Goal: Task Accomplishment & Management: Manage account settings

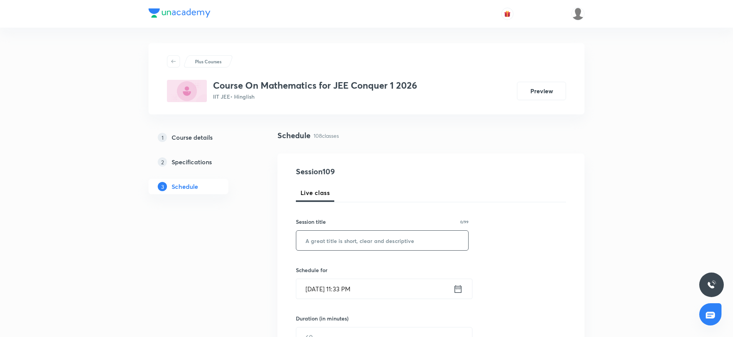
click at [338, 240] on input "text" at bounding box center [382, 241] width 172 height 20
paste input "Determinant"
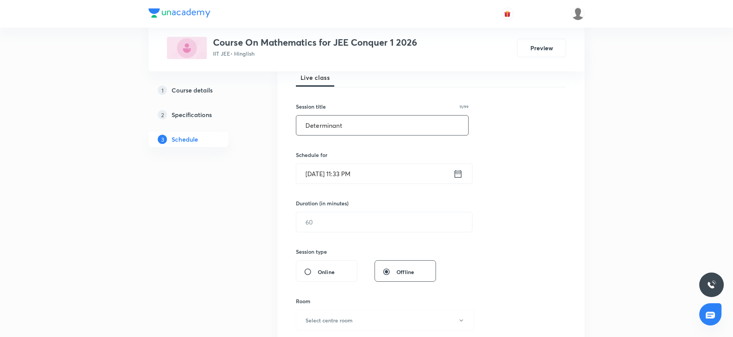
type input "Determinant"
click at [321, 168] on input "Oct 2, 2025, 11:33 PM" at bounding box center [374, 174] width 157 height 20
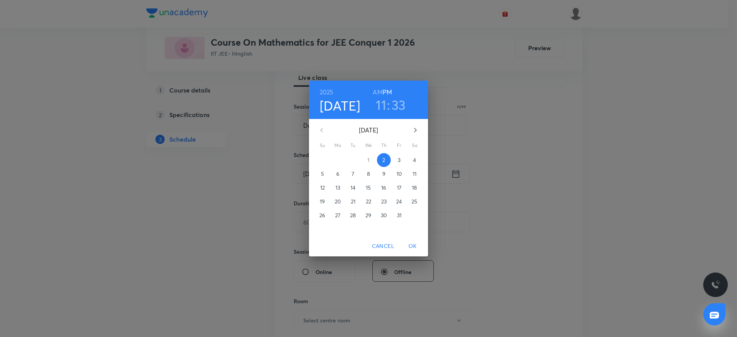
click at [398, 162] on p "3" at bounding box center [398, 160] width 3 height 8
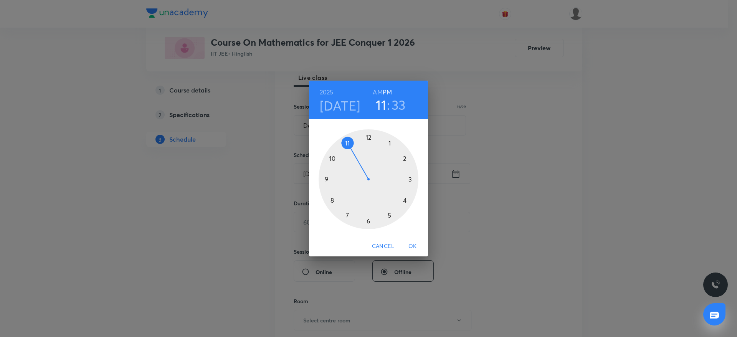
click at [379, 94] on h6 "AM" at bounding box center [378, 92] width 10 height 11
click at [379, 104] on h3 "11" at bounding box center [381, 105] width 10 height 16
click at [332, 159] on div at bounding box center [368, 179] width 100 height 100
click at [330, 201] on div at bounding box center [368, 179] width 100 height 100
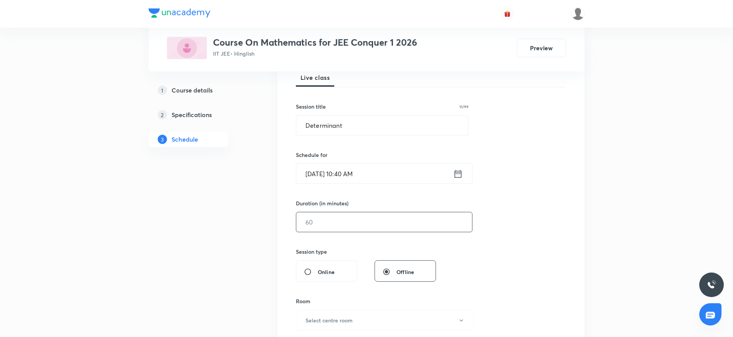
click at [348, 230] on input "text" at bounding box center [384, 222] width 176 height 20
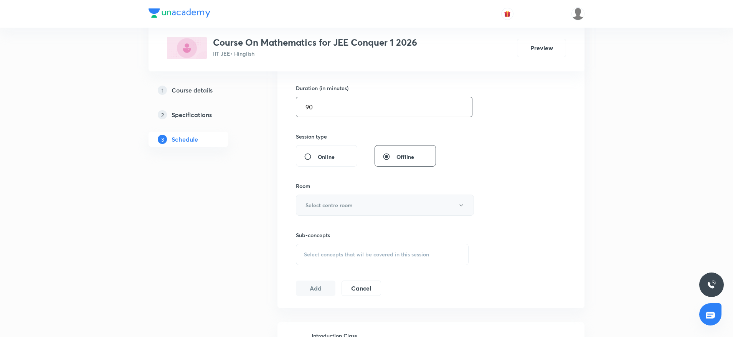
type input "90"
click at [335, 200] on button "Select centre room" at bounding box center [385, 205] width 178 height 21
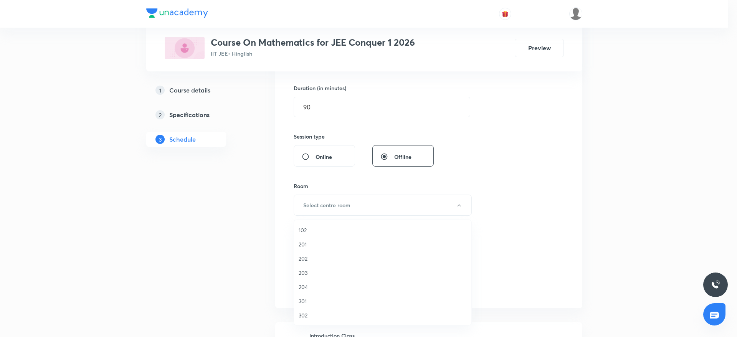
click at [312, 305] on li "301" at bounding box center [382, 301] width 177 height 14
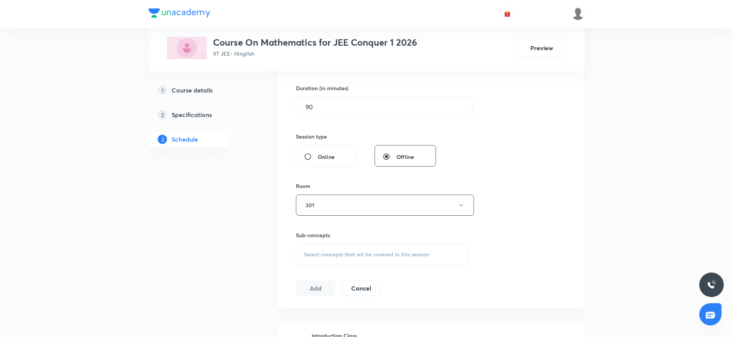
scroll to position [288, 0]
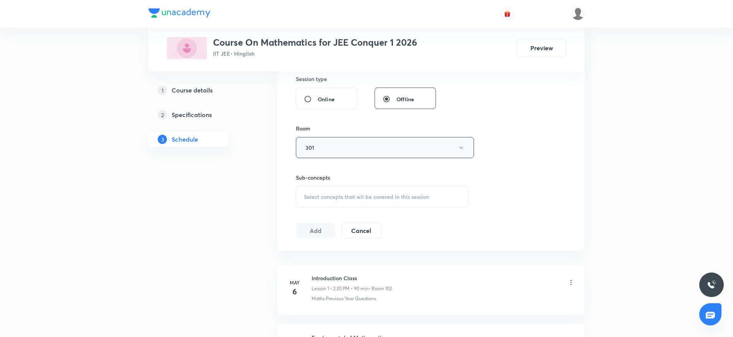
click at [339, 147] on button "301" at bounding box center [385, 147] width 178 height 21
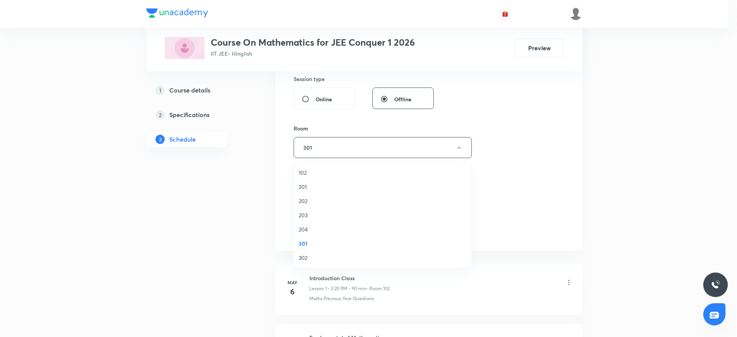
click at [303, 259] on span "302" at bounding box center [382, 258] width 168 height 8
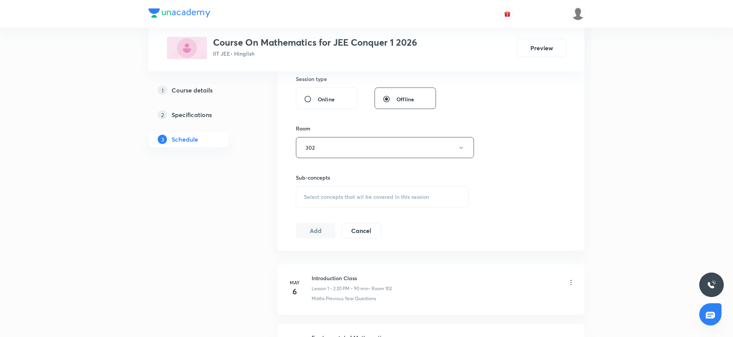
click at [326, 200] on span "Select concepts that wil be covered in this session" at bounding box center [366, 197] width 125 height 6
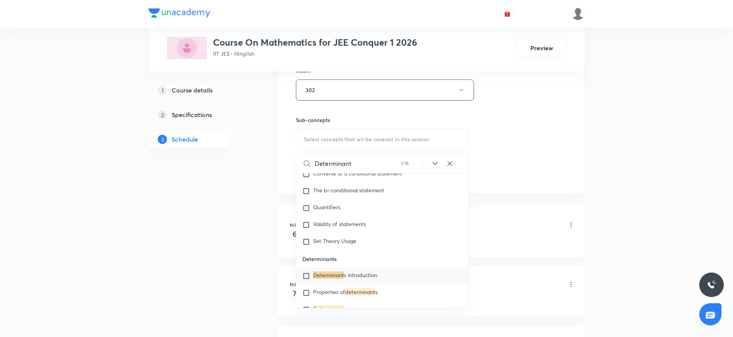
scroll to position [2972, 0]
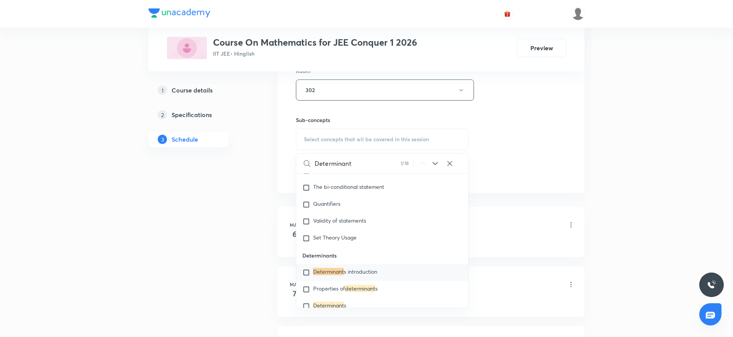
type input "Determinant"
click at [343, 270] on mark "Determinant" at bounding box center [328, 271] width 31 height 7
checkbox input "true"
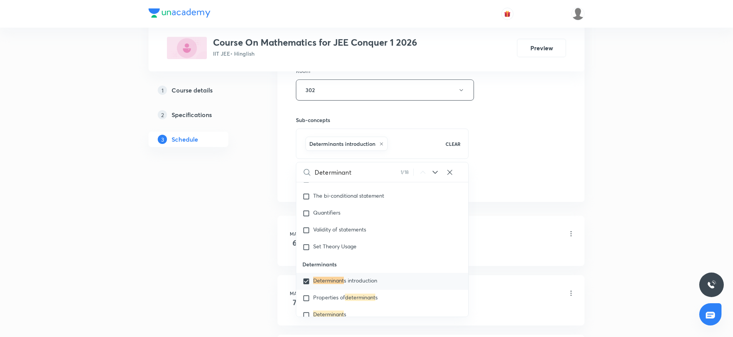
click at [547, 125] on div "Session 109 Live class Session title 11/99 Determinant ​ Schedule for Oct 3, 20…" at bounding box center [431, 4] width 270 height 369
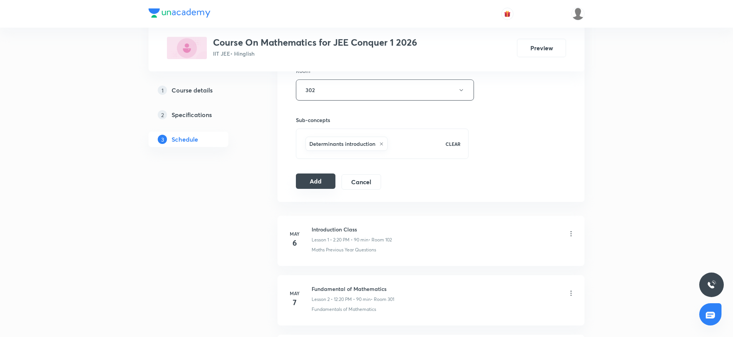
click at [323, 179] on button "Add" at bounding box center [316, 180] width 40 height 15
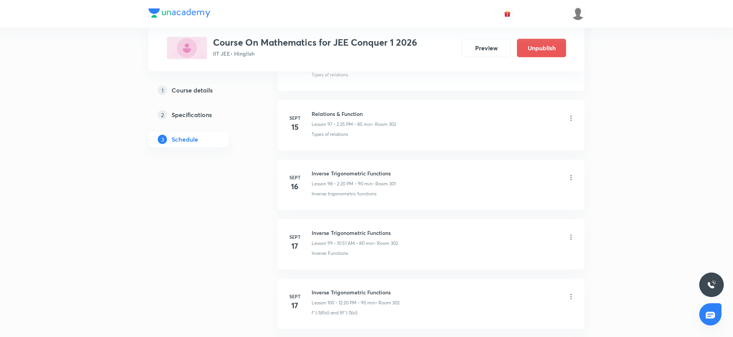
scroll to position [6408, 0]
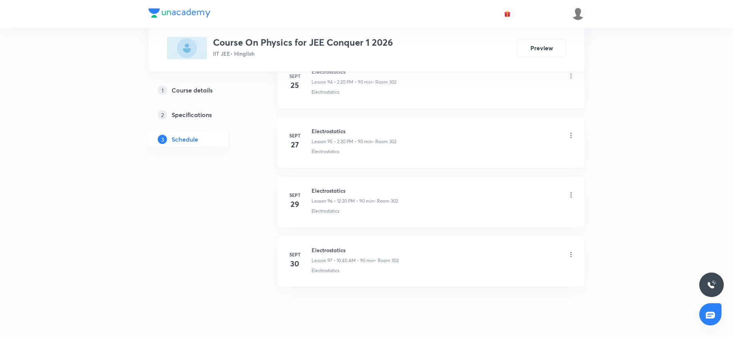
scroll to position [6047, 0]
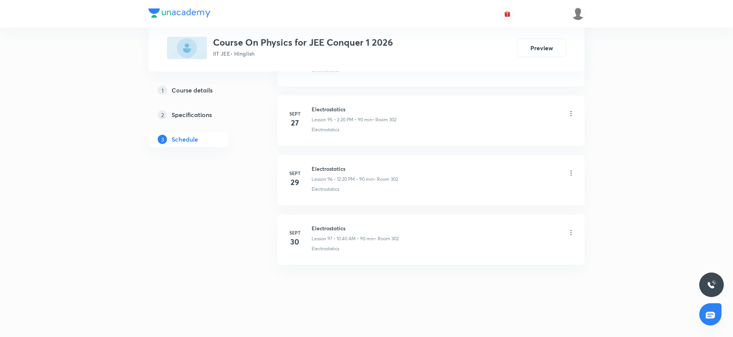
click at [342, 223] on li "Sept 30 Electrostatics Lesson 97 • 10:40 AM • 90 min • Room 302 Electrostatics" at bounding box center [430, 239] width 307 height 50
copy h6 "Electrostatics"
drag, startPoint x: 335, startPoint y: 229, endPoint x: 362, endPoint y: 94, distance: 138.1
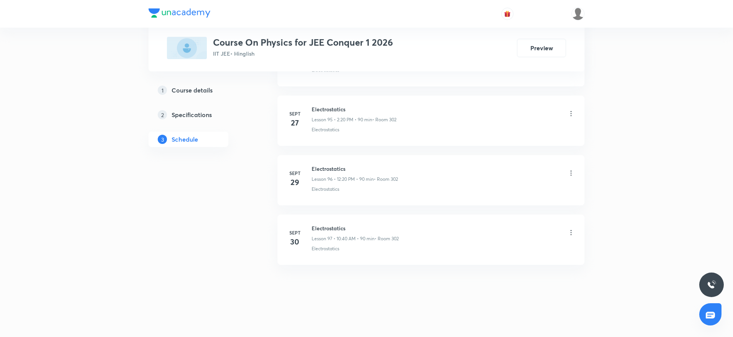
click at [333, 228] on h6 "Electrostatics" at bounding box center [355, 228] width 87 height 8
copy h6 "Electrostatics"
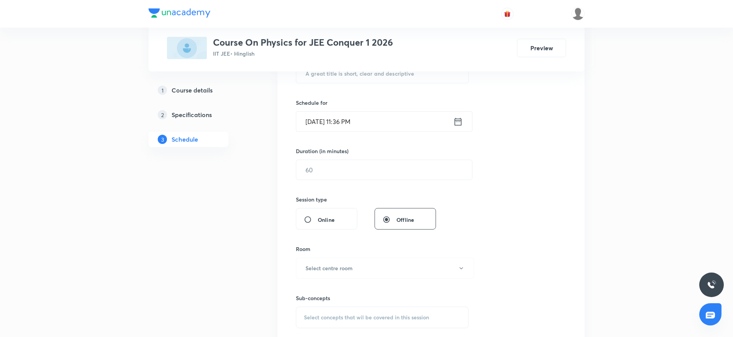
scroll to position [102, 0]
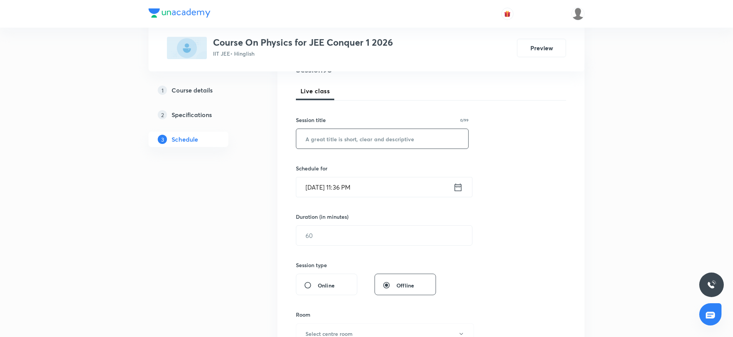
click at [359, 137] on input "text" at bounding box center [382, 139] width 172 height 20
paste input "Electrostatics"
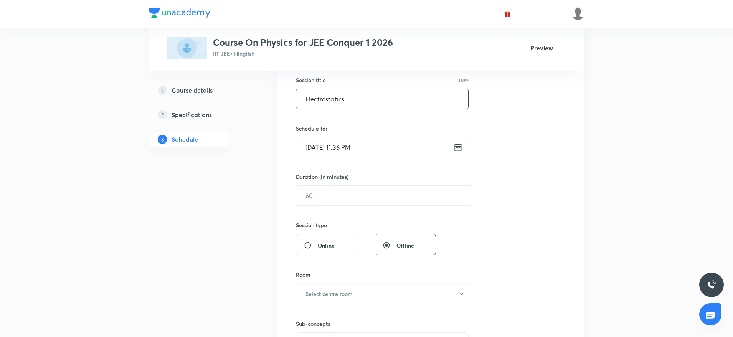
scroll to position [159, 0]
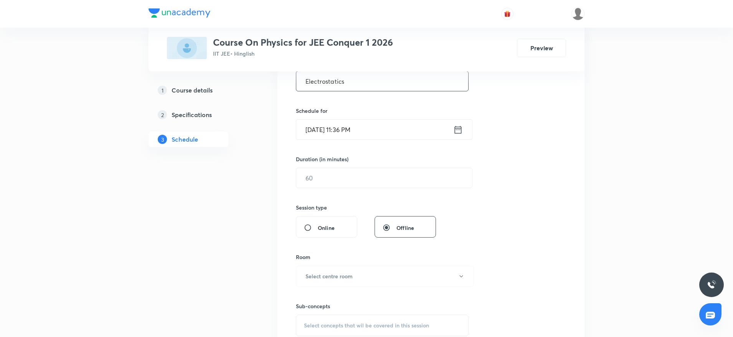
type input "Electrostatics"
click at [317, 129] on input "Oct 2, 2025, 11:36 PM" at bounding box center [374, 130] width 157 height 20
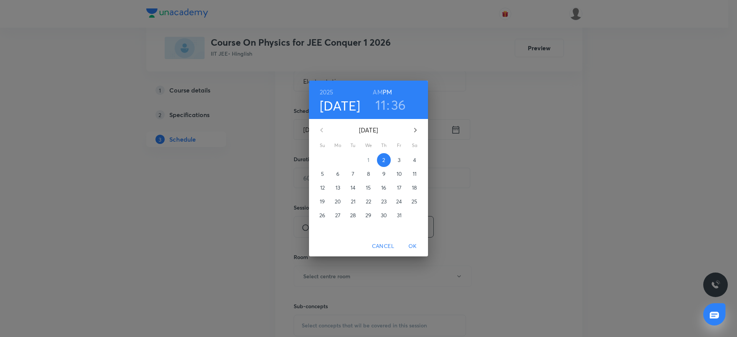
click at [398, 160] on p "3" at bounding box center [398, 160] width 3 height 8
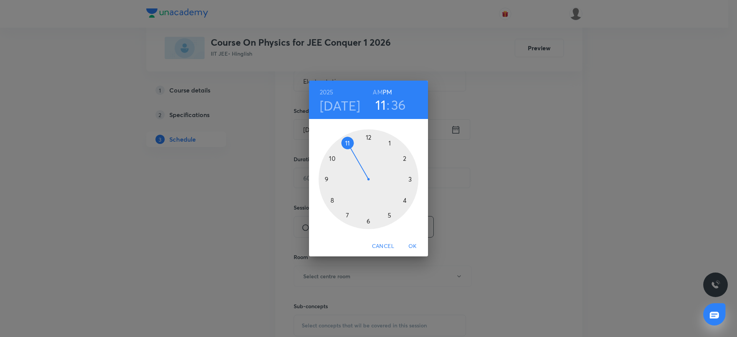
click at [367, 132] on div at bounding box center [368, 179] width 100 height 100
click at [410, 204] on div at bounding box center [368, 179] width 100 height 100
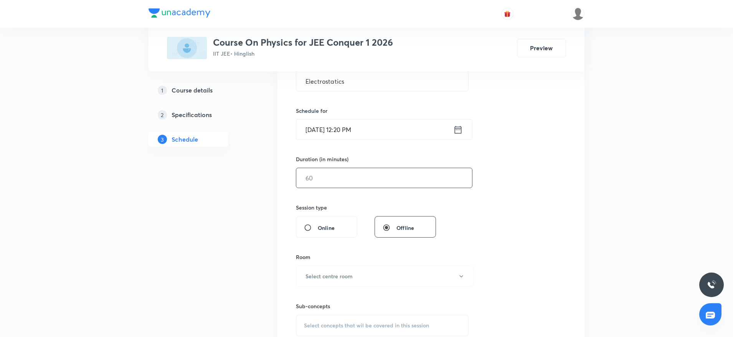
click at [377, 183] on input "text" at bounding box center [384, 178] width 176 height 20
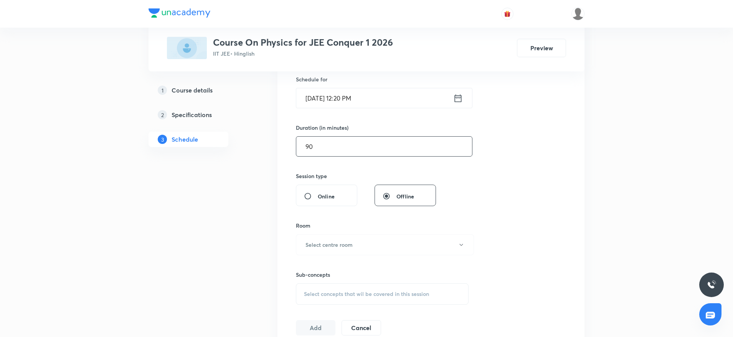
scroll to position [217, 0]
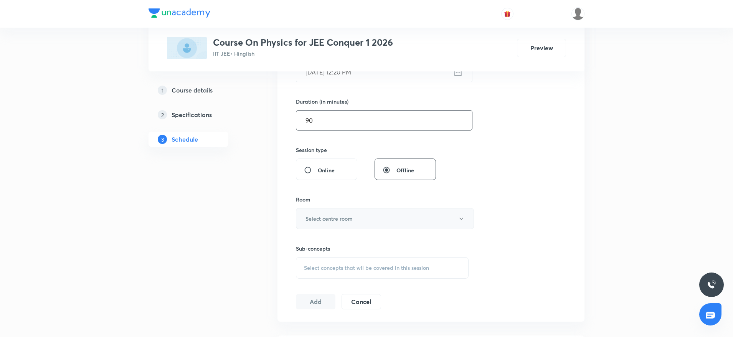
type input "90"
click at [367, 217] on button "Select centre room" at bounding box center [385, 218] width 178 height 21
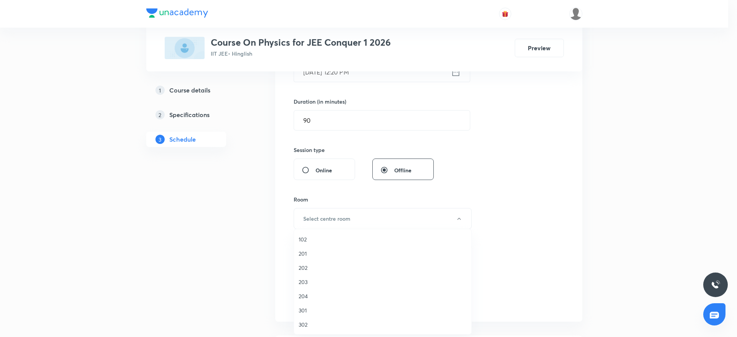
click at [308, 326] on span "302" at bounding box center [382, 324] width 168 height 8
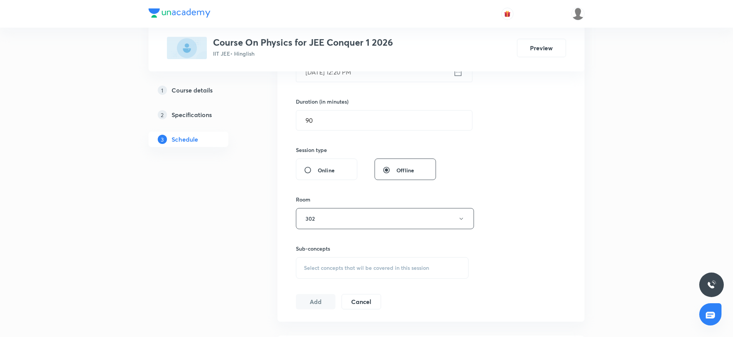
click at [331, 272] on div "Select concepts that wil be covered in this session" at bounding box center [382, 267] width 173 height 21
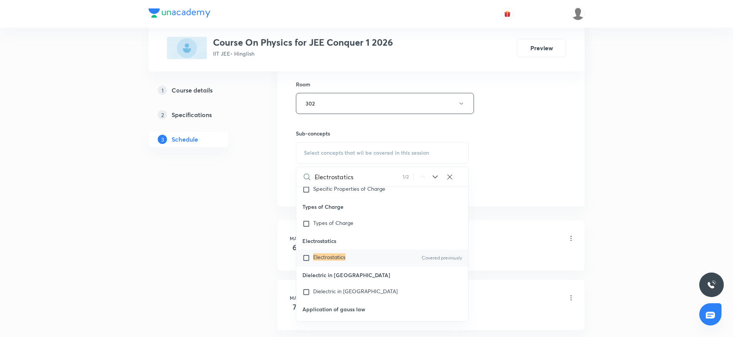
scroll to position [18986, 0]
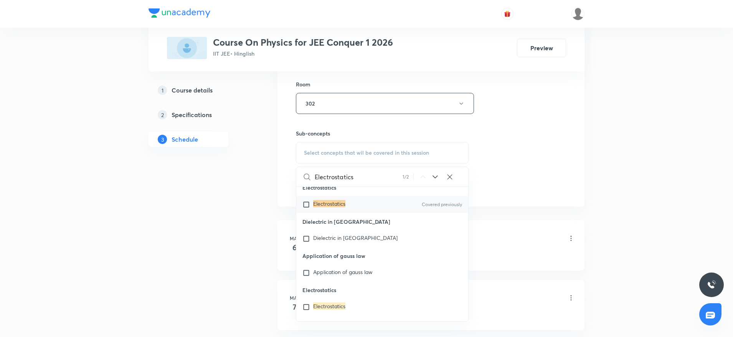
type input "Electrostatics"
click at [343, 207] on mark "Electrostatics" at bounding box center [329, 203] width 32 height 7
checkbox input "true"
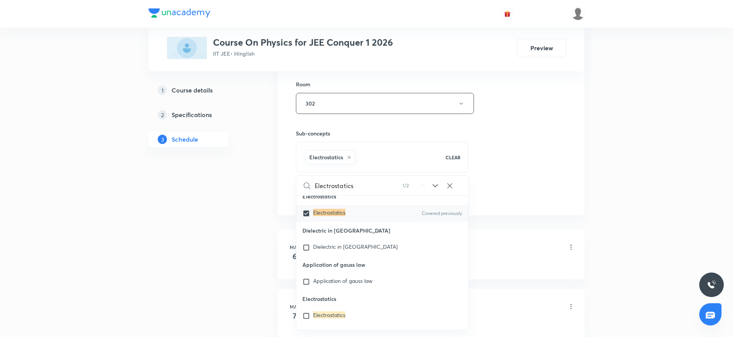
click at [474, 150] on div "Session 98 Live class Session title 14/99 Electrostatics ​ Schedule for Oct 3, …" at bounding box center [431, 18] width 270 height 369
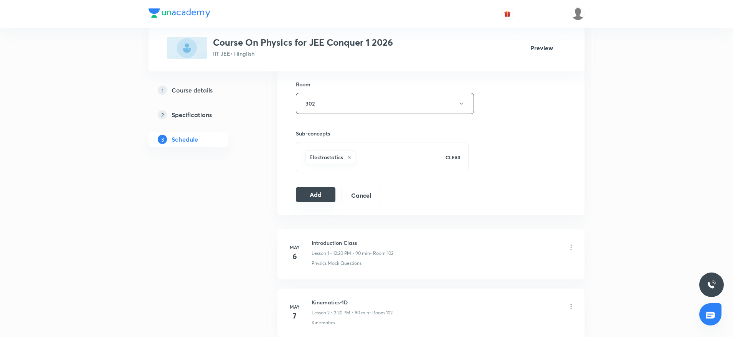
click at [318, 195] on button "Add" at bounding box center [316, 194] width 40 height 15
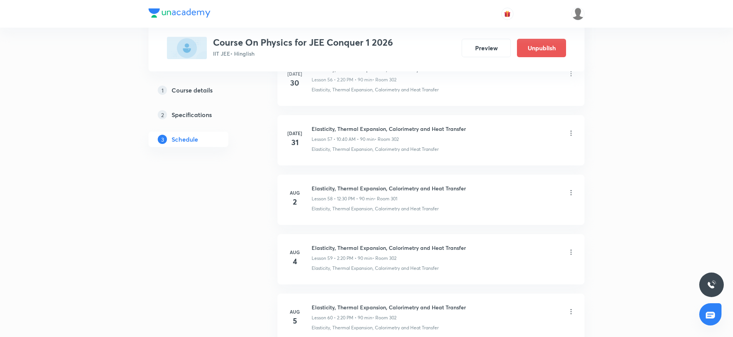
scroll to position [5754, 0]
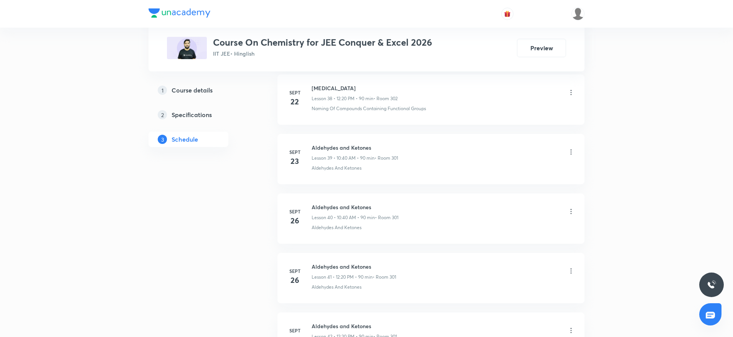
scroll to position [2605, 0]
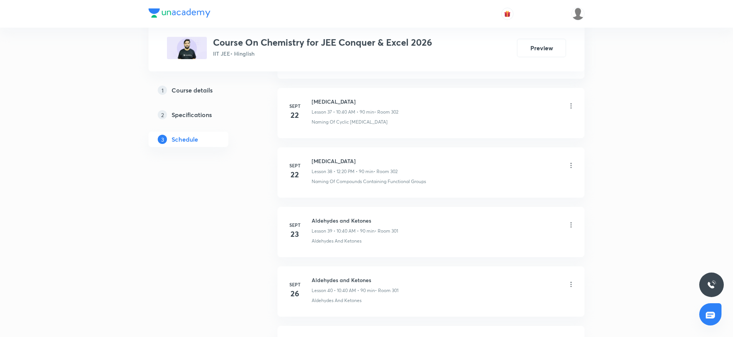
click at [333, 224] on h6 "Aldehydes and Ketones" at bounding box center [355, 220] width 86 height 8
click at [338, 278] on h6 "Aldehydes and Ketones" at bounding box center [355, 280] width 87 height 8
click at [336, 222] on h6 "Aldehydes and Ketones" at bounding box center [354, 224] width 84 height 8
click at [336, 288] on div "Aldehydes and Ketones Lesson 42 • 12:20 PM • 90 min • Room 301" at bounding box center [354, 289] width 85 height 18
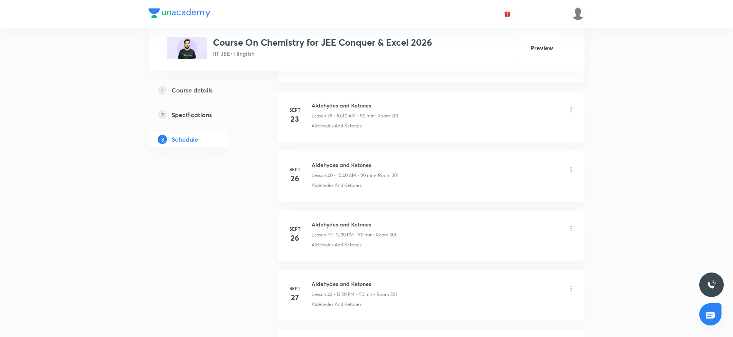
click at [336, 281] on h6 "Aldehydes and Ketones" at bounding box center [354, 284] width 85 height 8
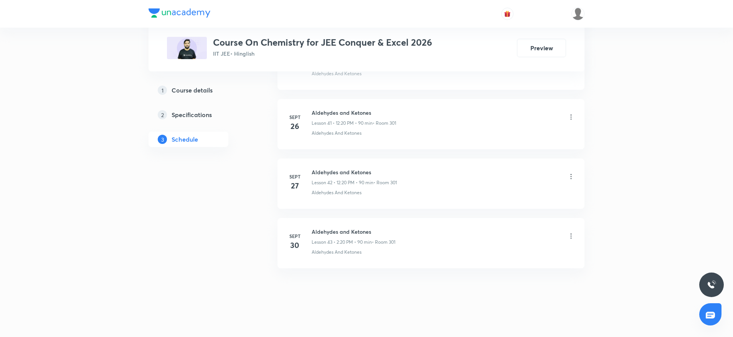
scroll to position [2835, 0]
click at [340, 228] on h6 "Aldehydes and Ketones" at bounding box center [354, 228] width 84 height 8
click at [340, 227] on h6 "Aldehydes and Ketones" at bounding box center [354, 228] width 84 height 8
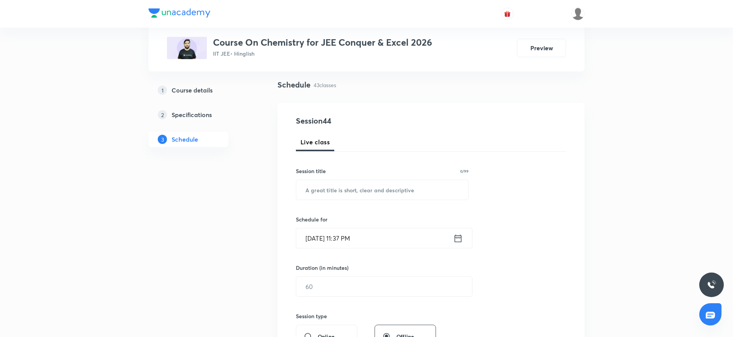
scroll to position [0, 0]
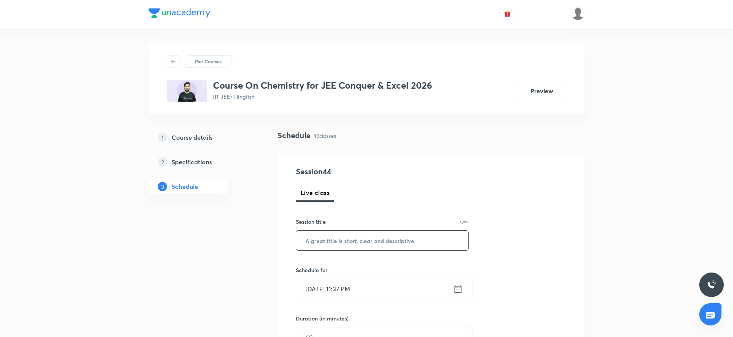
click at [343, 239] on input "text" at bounding box center [382, 241] width 172 height 20
paste input "Carboxylic Acid and its derivatives"
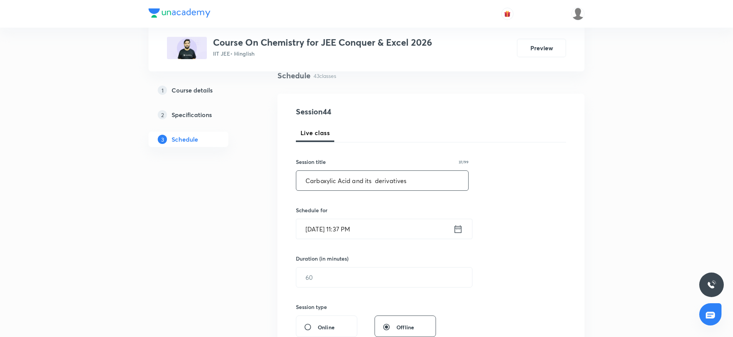
scroll to position [115, 0]
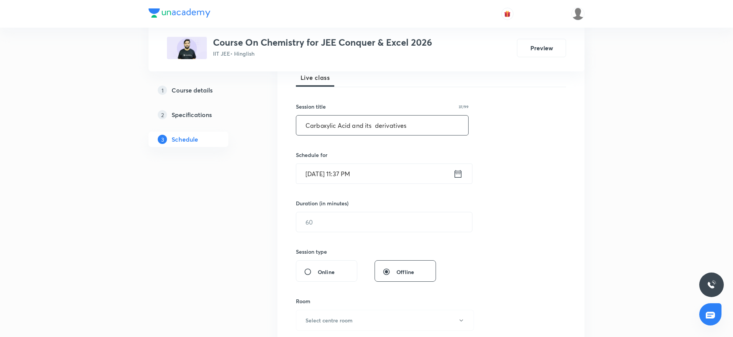
type input "Carboxylic Acid and its derivatives"
click at [344, 173] on input "Oct 2, 2025, 11:37 PM" at bounding box center [374, 174] width 157 height 20
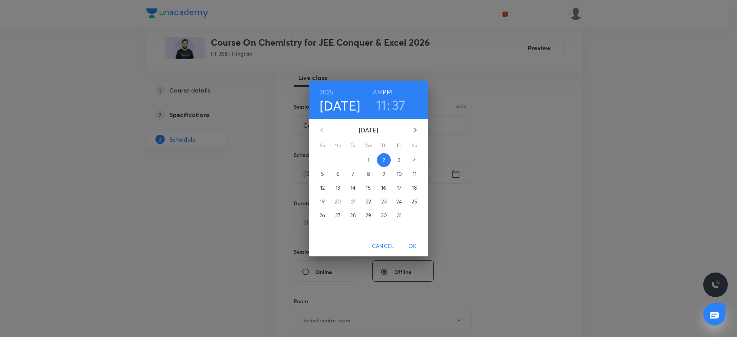
click at [398, 162] on p "3" at bounding box center [398, 160] width 3 height 8
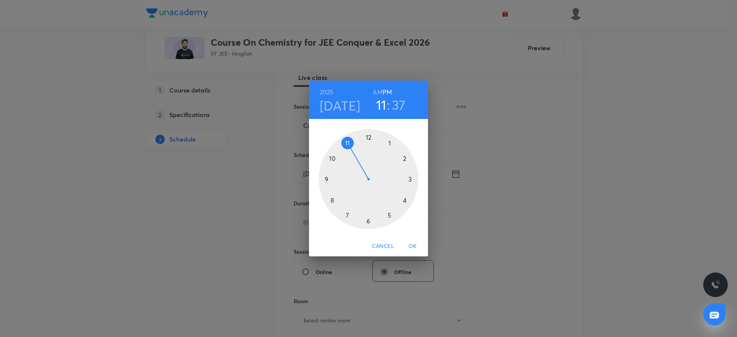
click at [379, 106] on h3 "11" at bounding box center [381, 105] width 10 height 16
click at [409, 153] on div at bounding box center [368, 179] width 100 height 100
click at [409, 203] on div at bounding box center [368, 179] width 100 height 100
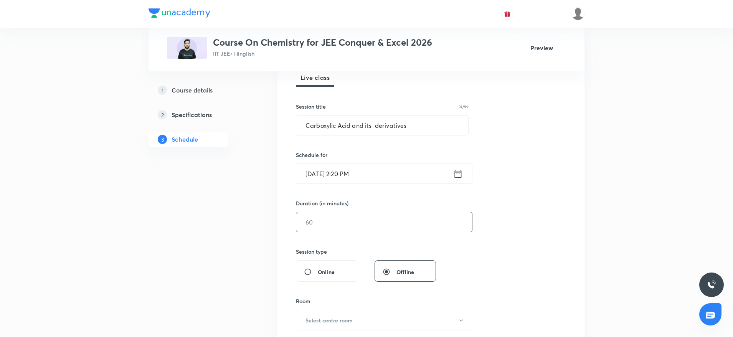
click at [313, 228] on input "text" at bounding box center [384, 222] width 176 height 20
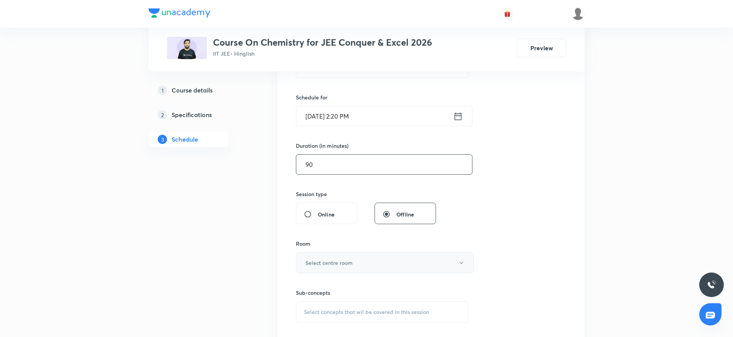
type input "90"
click at [323, 263] on h6 "Select centre room" at bounding box center [328, 263] width 47 height 8
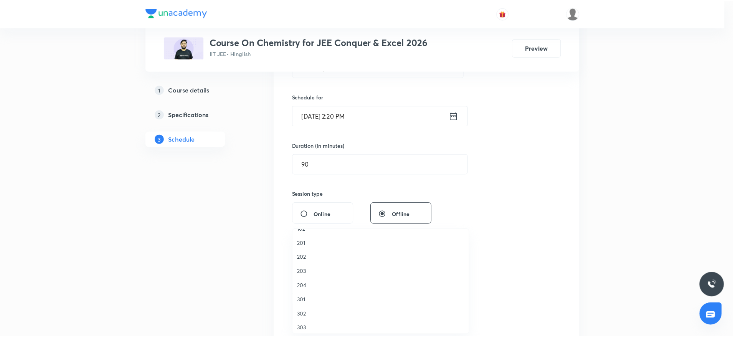
scroll to position [15, 0]
click at [305, 297] on span "301" at bounding box center [382, 296] width 168 height 8
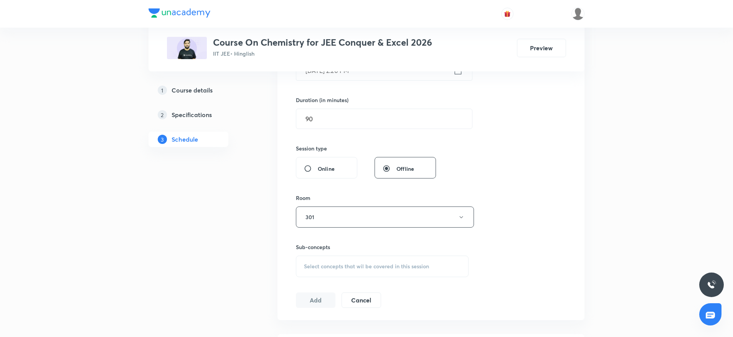
scroll to position [288, 0]
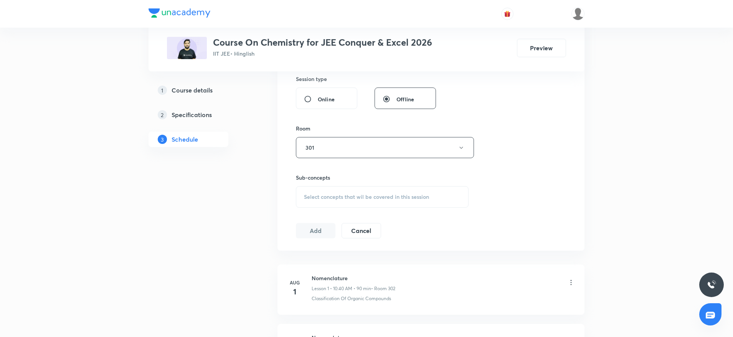
click at [383, 201] on div "Select concepts that wil be covered in this session" at bounding box center [382, 196] width 173 height 21
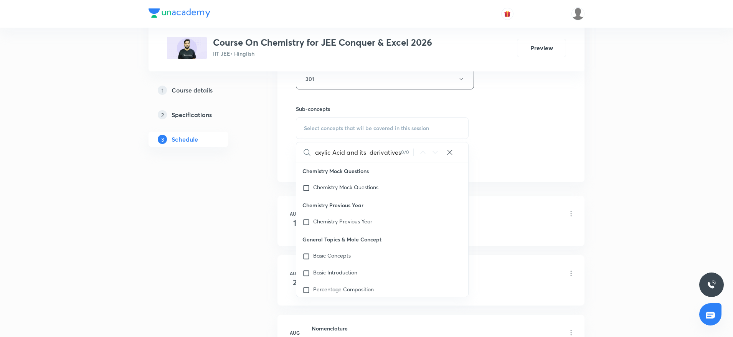
scroll to position [403, 0]
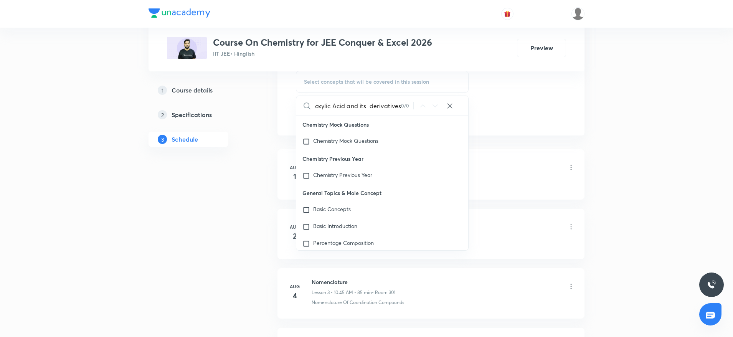
drag, startPoint x: 333, startPoint y: 104, endPoint x: 404, endPoint y: 105, distance: 70.6
click at [403, 102] on div "Carboxylic Acid and its derivatives 0 / 0 ​" at bounding box center [382, 106] width 172 height 20
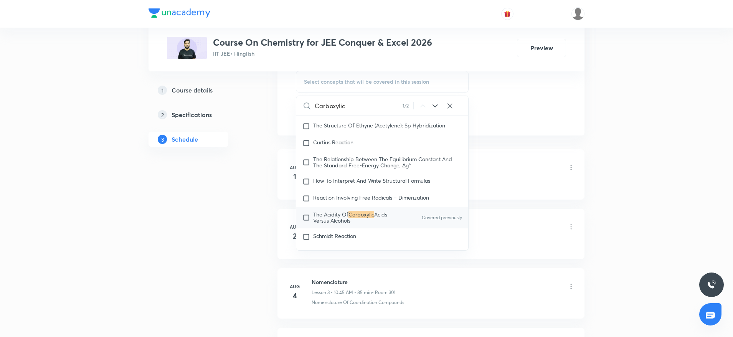
scroll to position [13311, 0]
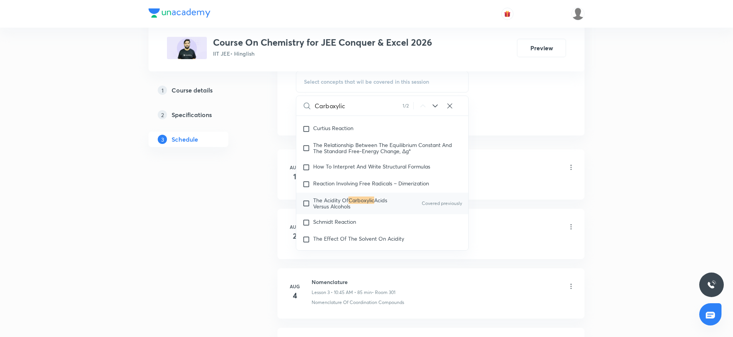
type input "Carboxylic"
click at [356, 204] on mark "Carboxylic" at bounding box center [361, 199] width 26 height 7
checkbox input "true"
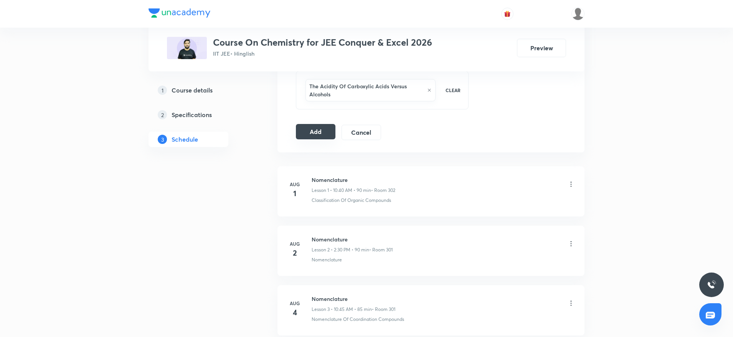
click at [327, 133] on button "Add" at bounding box center [316, 131] width 40 height 15
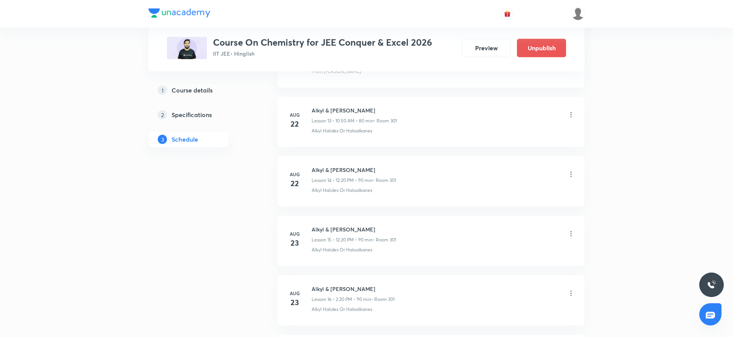
scroll to position [2542, 0]
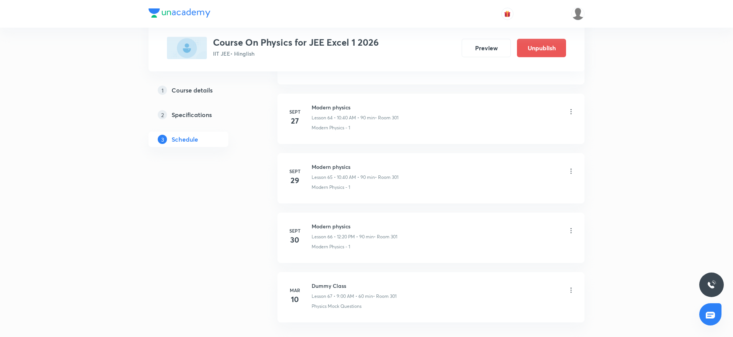
scroll to position [4263, 0]
drag, startPoint x: 308, startPoint y: 162, endPoint x: 381, endPoint y: 152, distance: 73.6
copy h6 "Modern physics"
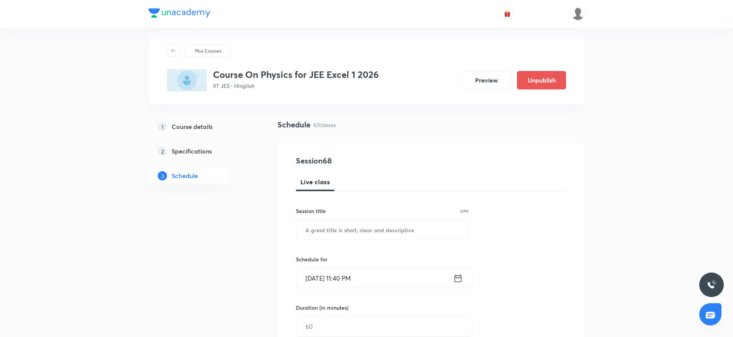
scroll to position [0, 0]
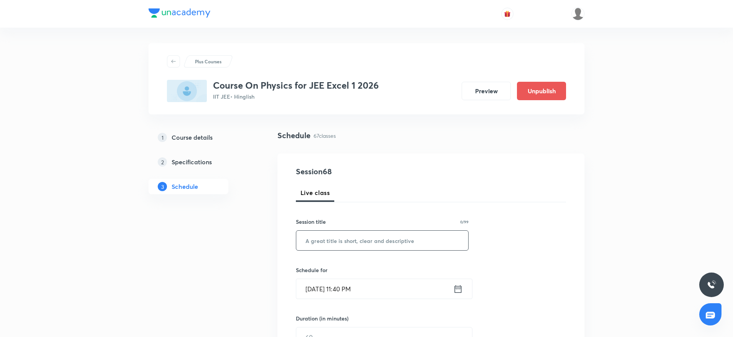
drag, startPoint x: 333, startPoint y: 224, endPoint x: 330, endPoint y: 235, distance: 11.4
click at [333, 227] on div "Session title 0/99 ​" at bounding box center [382, 234] width 173 height 33
click at [327, 241] on input "text" at bounding box center [382, 241] width 172 height 20
paste input "Modern physics"
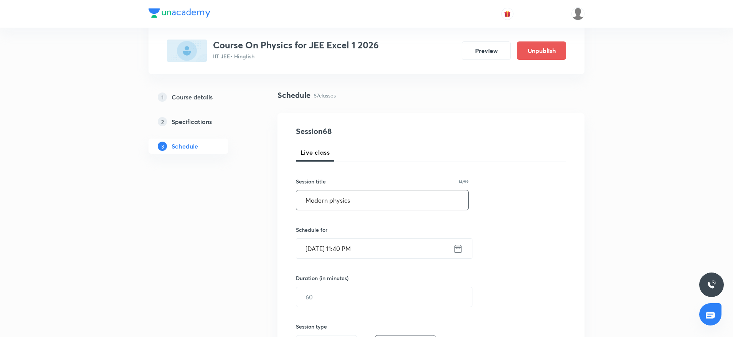
scroll to position [58, 0]
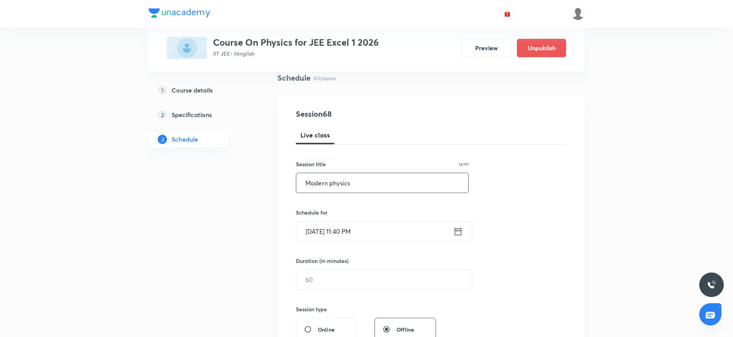
type input "Modern physics"
click at [318, 231] on input "Oct 2, 2025, 11:40 PM" at bounding box center [374, 231] width 157 height 20
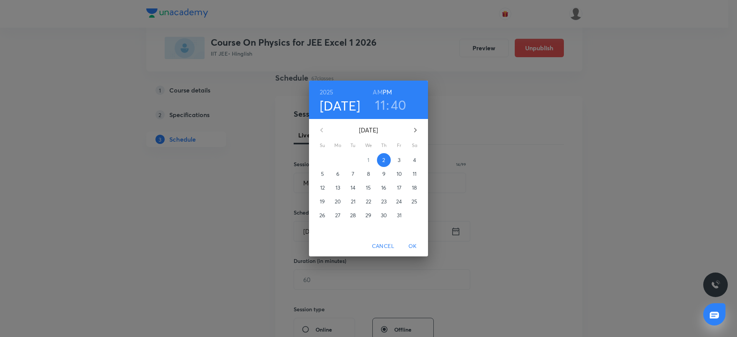
click at [396, 160] on span "3" at bounding box center [399, 160] width 14 height 8
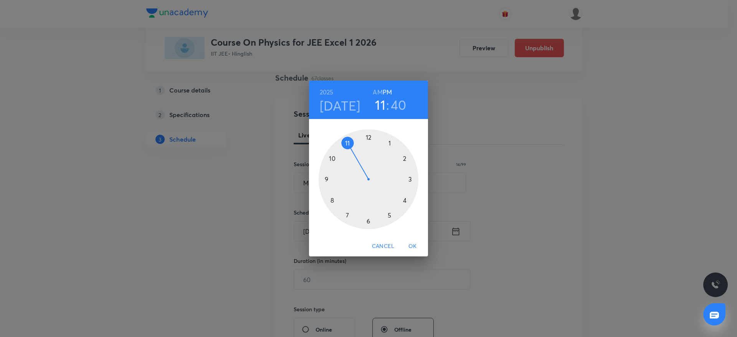
click at [379, 92] on h6 "AM" at bounding box center [378, 92] width 10 height 11
click at [333, 157] on div at bounding box center [368, 179] width 100 height 100
click at [407, 247] on span "OK" at bounding box center [412, 246] width 18 height 10
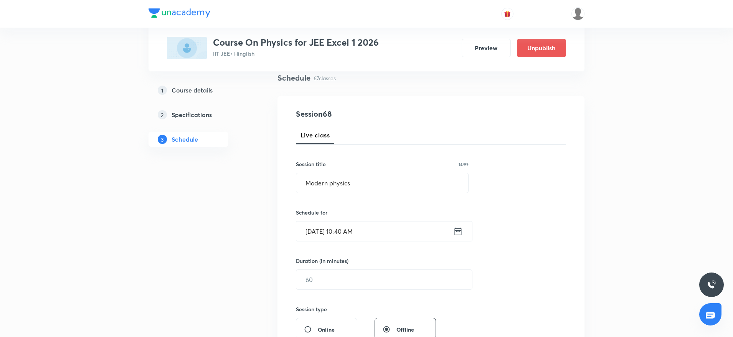
click at [374, 243] on div "Session 68 Live class Session title 14/99 Modern physics ​ Schedule for Oct 3, …" at bounding box center [431, 288] width 270 height 360
click at [369, 270] on input "text" at bounding box center [384, 280] width 176 height 20
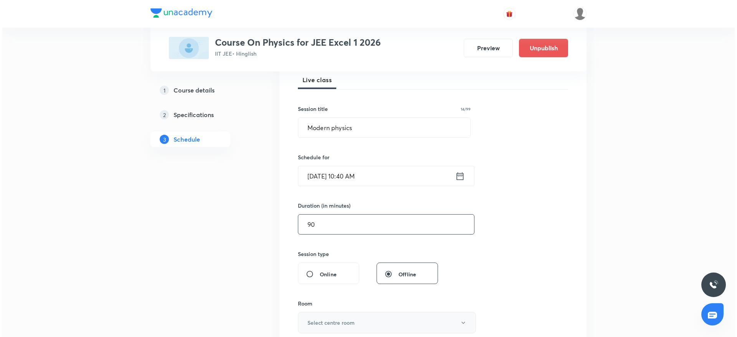
scroll to position [173, 0]
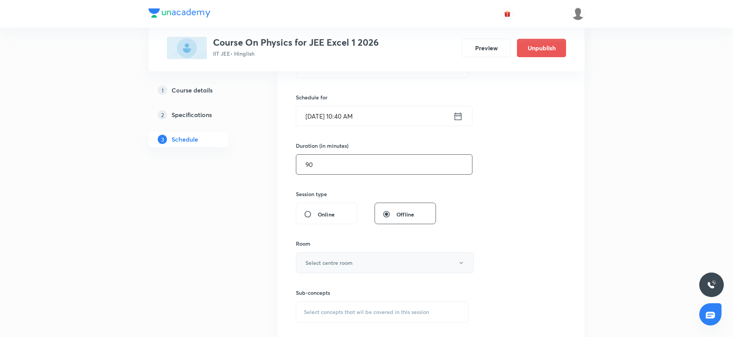
type input "90"
click at [361, 267] on button "Select centre room" at bounding box center [385, 262] width 178 height 21
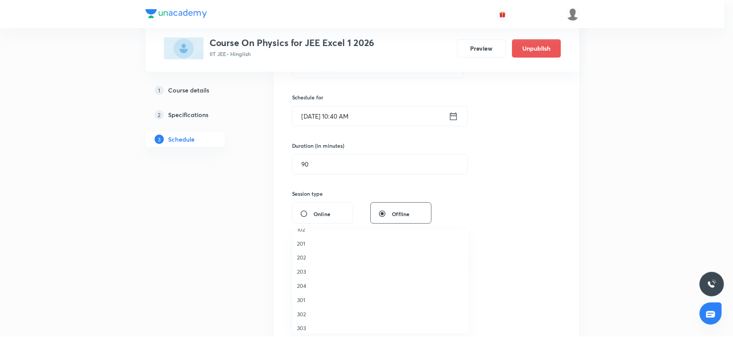
scroll to position [15, 0]
click at [306, 297] on span "301" at bounding box center [382, 296] width 168 height 8
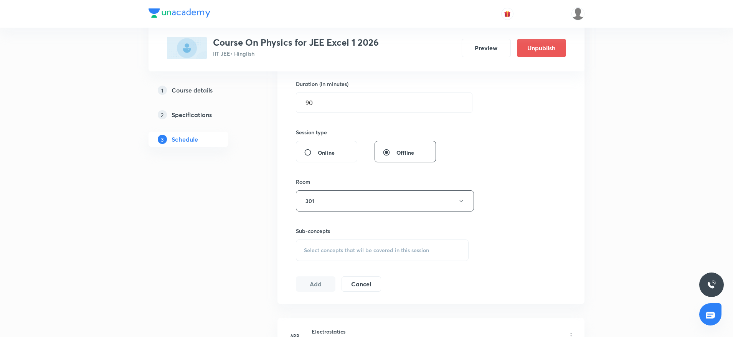
scroll to position [288, 0]
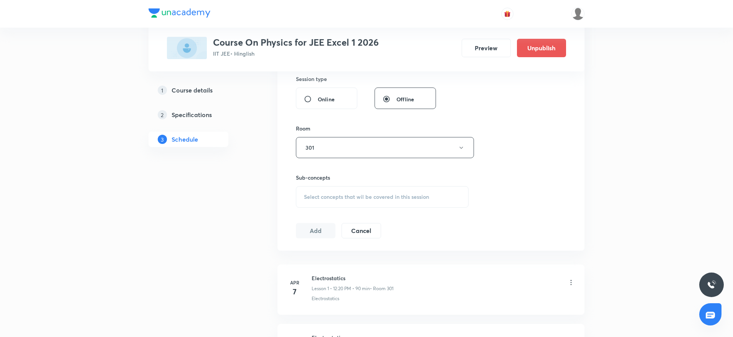
click at [383, 199] on span "Select concepts that wil be covered in this session" at bounding box center [366, 197] width 125 height 6
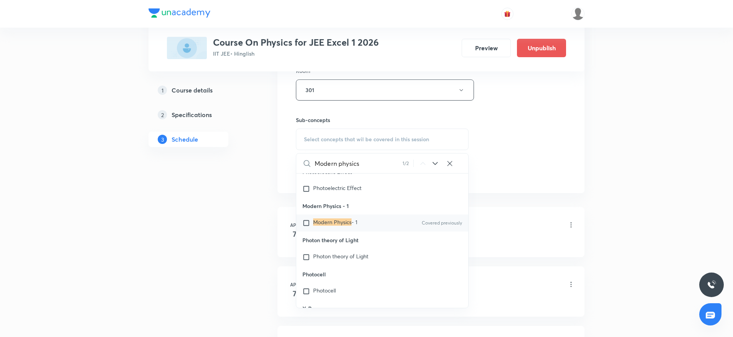
scroll to position [20853, 0]
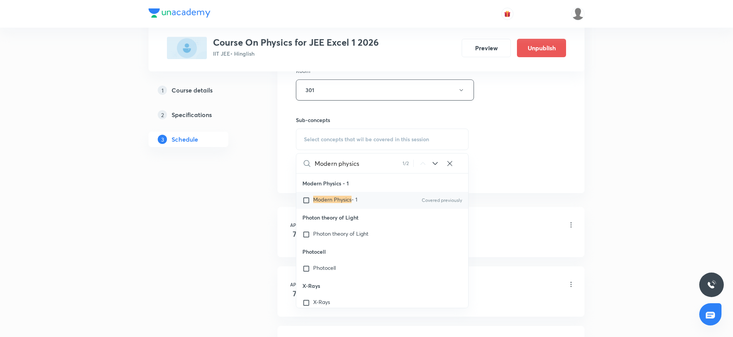
type input "Modern physics"
click at [351, 209] on div "Modern Physics - 1 Covered previously" at bounding box center [382, 200] width 172 height 17
checkbox input "true"
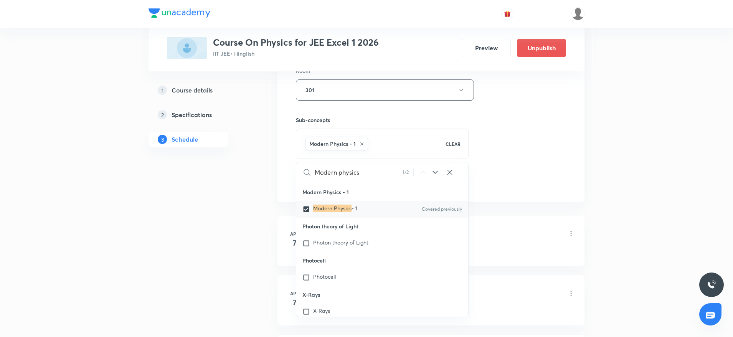
click at [551, 129] on div "Session 68 Live class Session title 14/99 Modern physics ​ Schedule for Oct 3, …" at bounding box center [431, 4] width 270 height 369
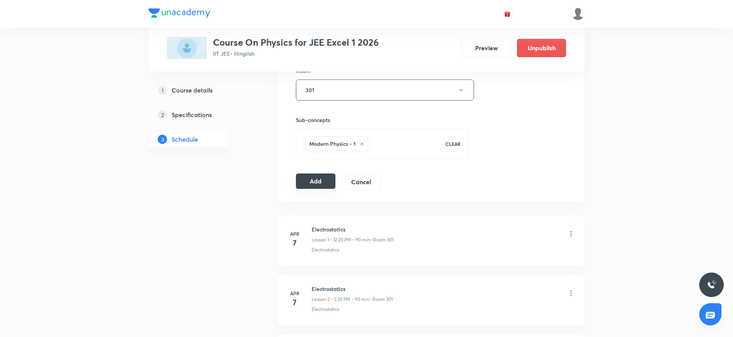
click at [323, 180] on button "Add" at bounding box center [316, 180] width 40 height 15
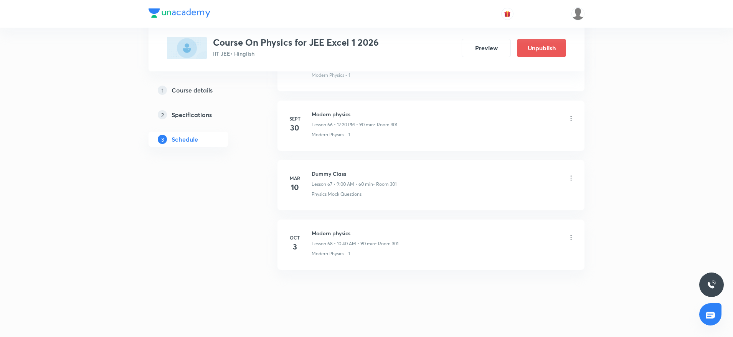
scroll to position [3969, 0]
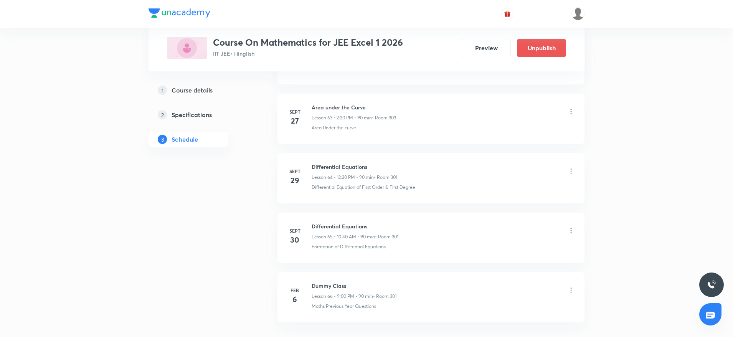
scroll to position [4088, 0]
drag, startPoint x: 308, startPoint y: 280, endPoint x: 417, endPoint y: 282, distance: 109.0
click at [417, 282] on div "[DATE] Differential Equations Lesson 65 • 10:40 AM • 90 min • Room 301 Formatio…" at bounding box center [431, 294] width 288 height 28
copy h6 "Differential Equations"
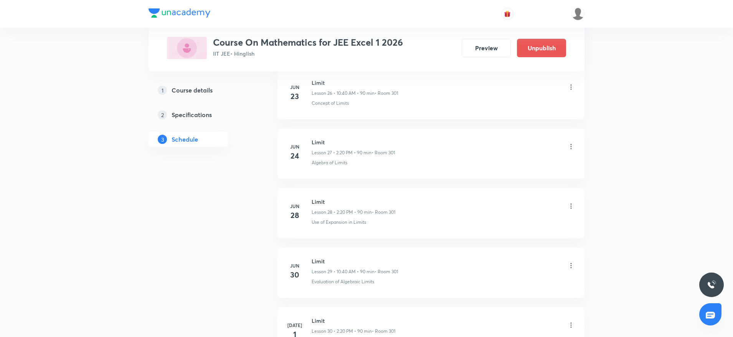
scroll to position [0, 0]
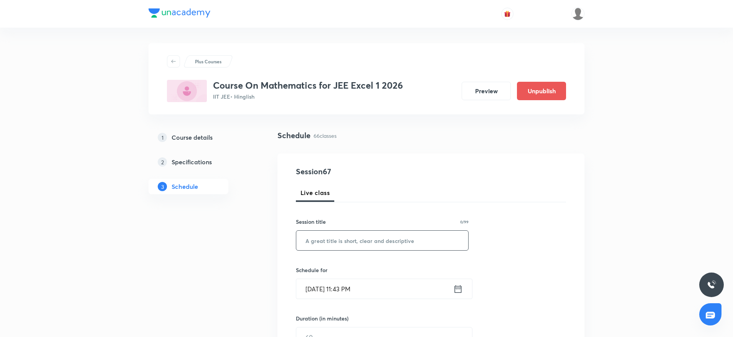
click at [348, 249] on input "text" at bounding box center [382, 241] width 172 height 20
paste input "Differential Equations"
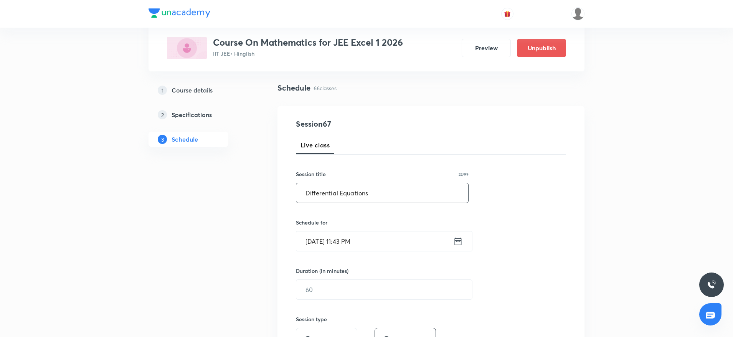
scroll to position [115, 0]
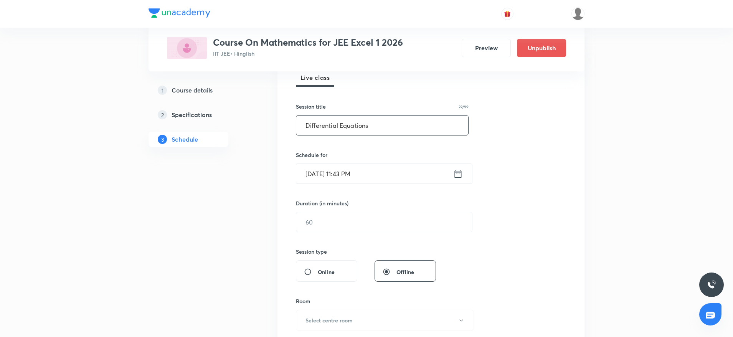
type input "Differential Equations"
click at [316, 172] on input "Oct 2, 2025, 11:43 PM" at bounding box center [374, 174] width 157 height 20
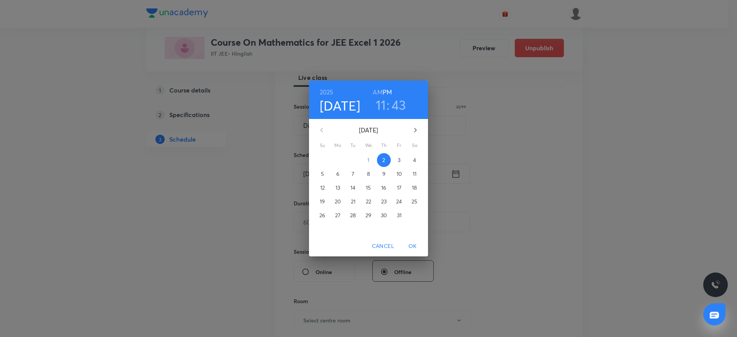
click at [398, 159] on p "3" at bounding box center [398, 160] width 3 height 8
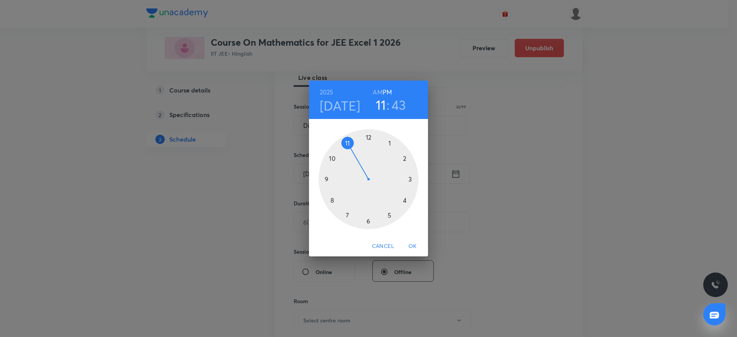
click at [368, 134] on div at bounding box center [368, 179] width 100 height 100
click at [407, 201] on div at bounding box center [368, 179] width 100 height 100
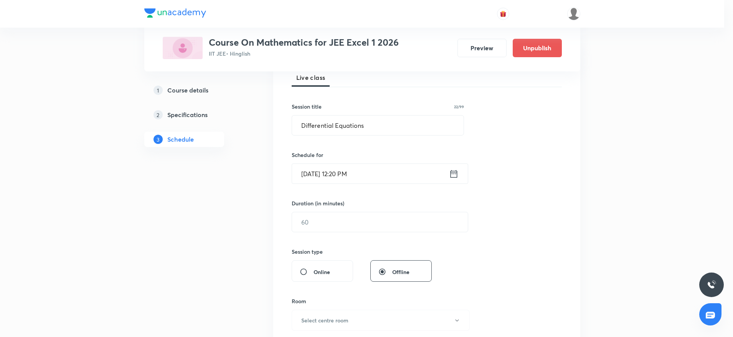
scroll to position [173, 0]
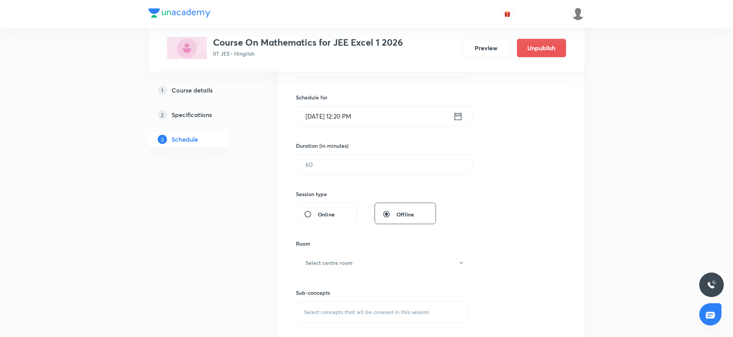
click at [381, 180] on div "Session 67 Live class Session title 22/99 Differential Equations ​ Schedule for…" at bounding box center [431, 173] width 270 height 360
click at [378, 175] on div "Session 67 Live class Session title 22/99 Differential Equations ​ Schedule for…" at bounding box center [431, 173] width 270 height 360
click at [376, 170] on input "text" at bounding box center [384, 165] width 176 height 20
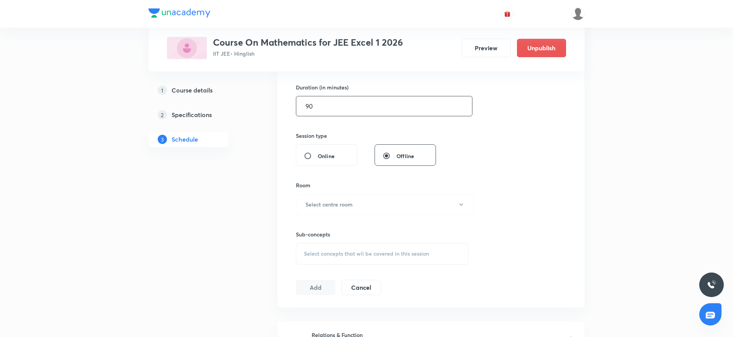
scroll to position [288, 0]
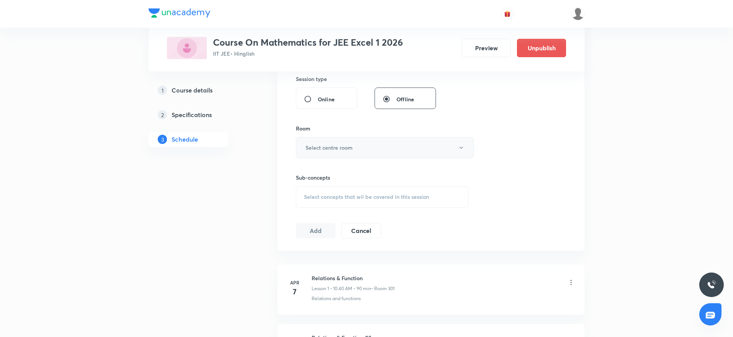
type input "90"
click at [360, 145] on button "Select centre room" at bounding box center [385, 147] width 178 height 21
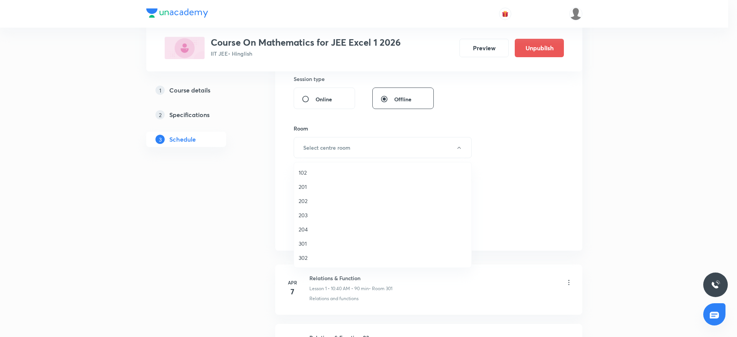
click at [306, 244] on span "301" at bounding box center [382, 243] width 168 height 8
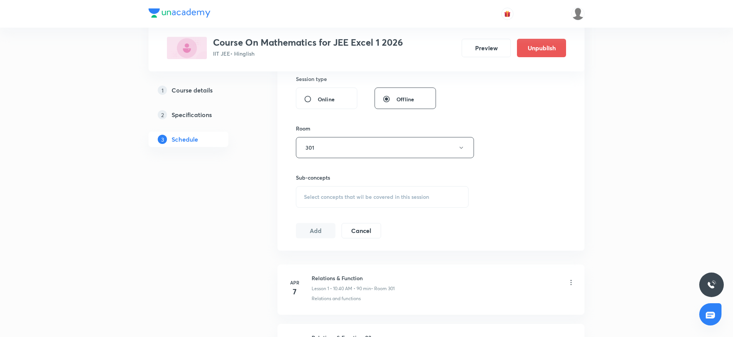
click at [394, 198] on span "Select concepts that wil be covered in this session" at bounding box center [366, 197] width 125 height 6
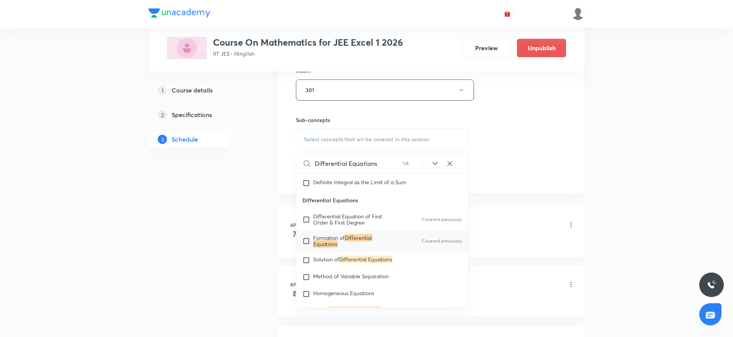
scroll to position [6876, 0]
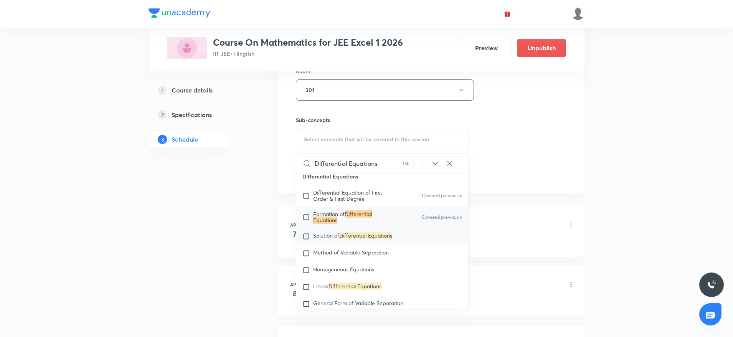
type input "Differential Equations"
click at [361, 233] on mark "Differential Equations" at bounding box center [365, 235] width 53 height 7
checkbox input "true"
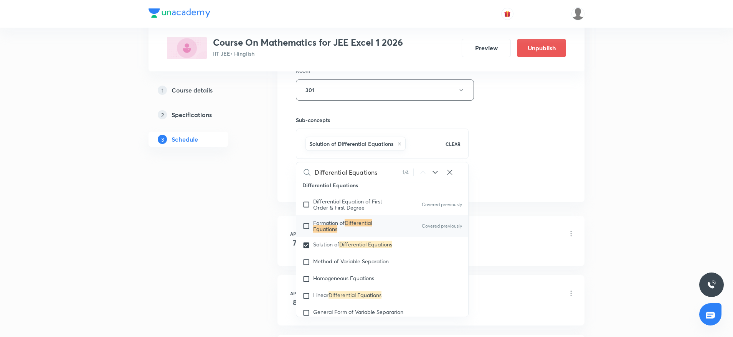
click at [567, 115] on div "Session 67 Live class Session title 22/99 Differential Equations ​ Schedule for…" at bounding box center [430, 5] width 307 height 394
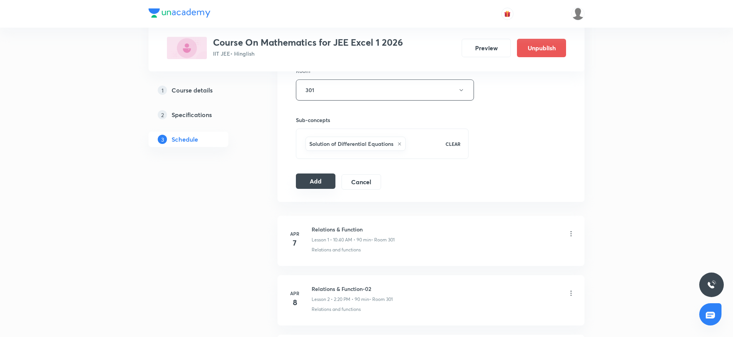
click at [326, 180] on button "Add" at bounding box center [316, 180] width 40 height 15
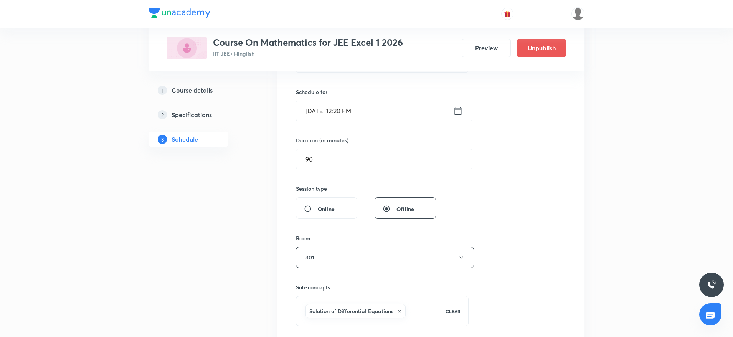
scroll to position [173, 0]
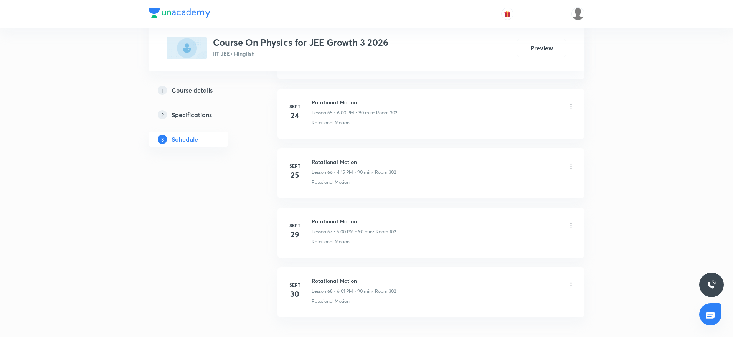
scroll to position [4322, 0]
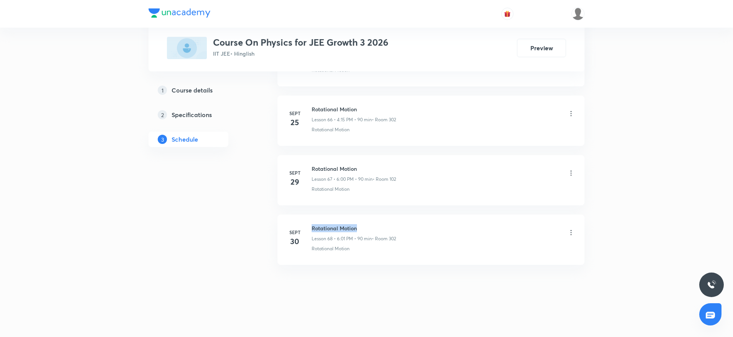
drag, startPoint x: 309, startPoint y: 223, endPoint x: 403, endPoint y: 212, distance: 94.3
copy h6 "Rotational Motion"
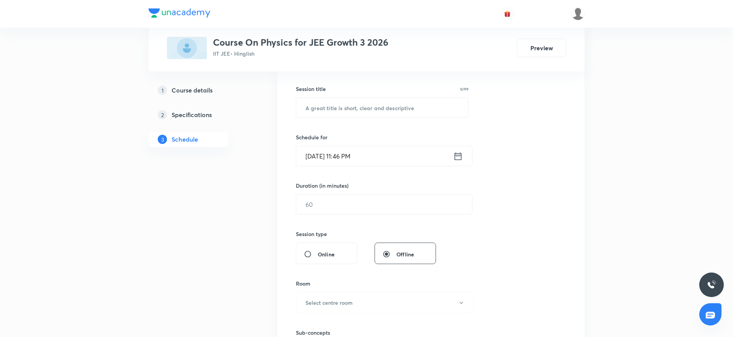
scroll to position [0, 0]
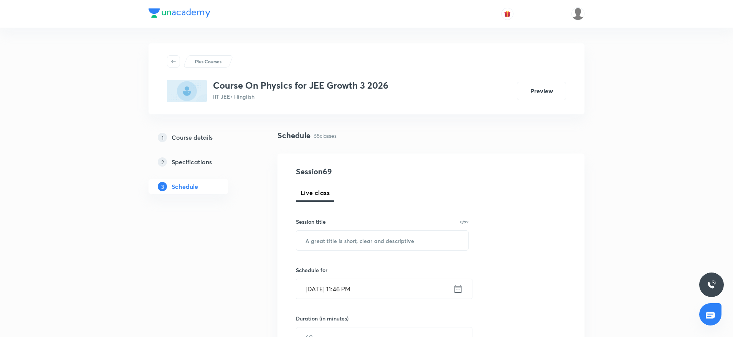
click at [389, 241] on input "text" at bounding box center [382, 241] width 172 height 20
drag, startPoint x: 388, startPoint y: 240, endPoint x: 388, endPoint y: 223, distance: 16.9
drag, startPoint x: 388, startPoint y: 223, endPoint x: 370, endPoint y: 241, distance: 25.2
click at [370, 241] on input "text" at bounding box center [382, 241] width 172 height 20
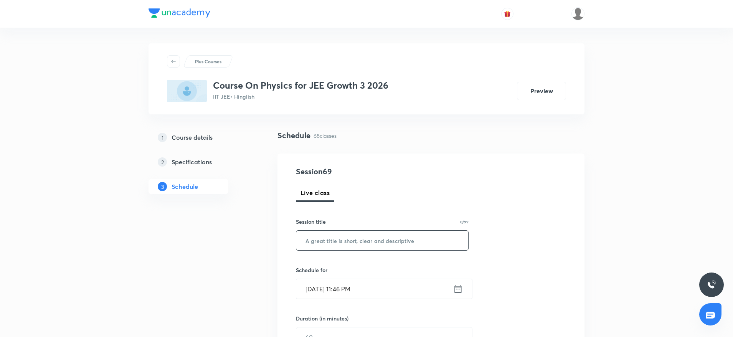
paste input "Rotational Motion"
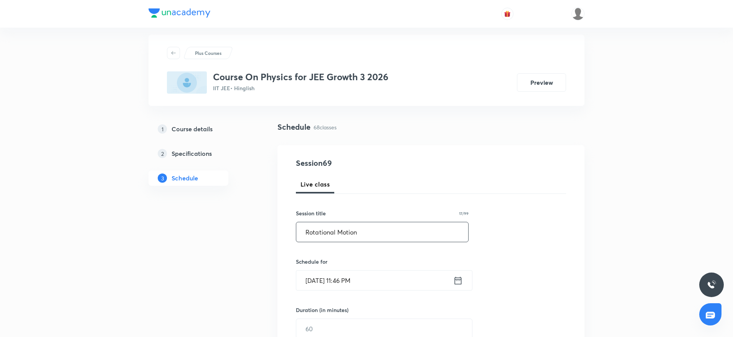
scroll to position [58, 0]
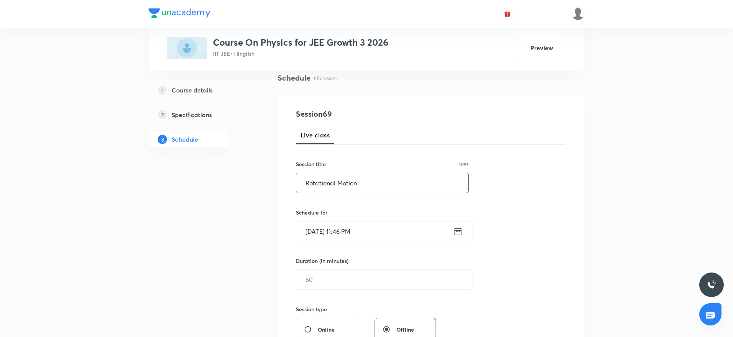
type input "Rotational Motion"
click at [347, 232] on input "[DATE] 11:46 PM" at bounding box center [374, 231] width 157 height 20
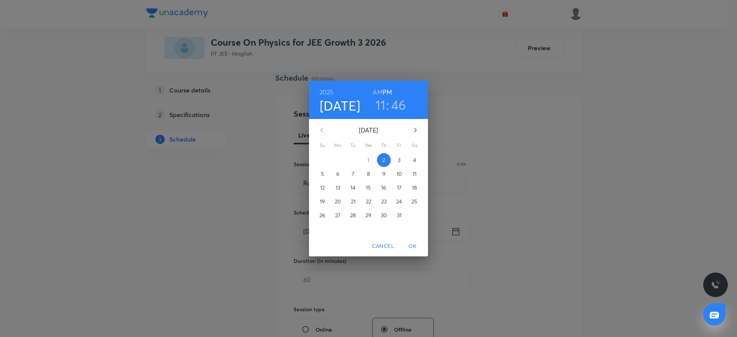
click at [396, 157] on span "3" at bounding box center [399, 160] width 14 height 8
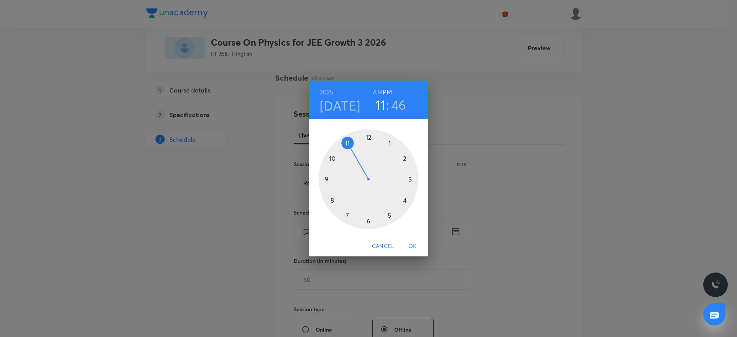
click at [407, 203] on div at bounding box center [368, 179] width 100 height 100
click at [413, 178] on div at bounding box center [368, 179] width 100 height 100
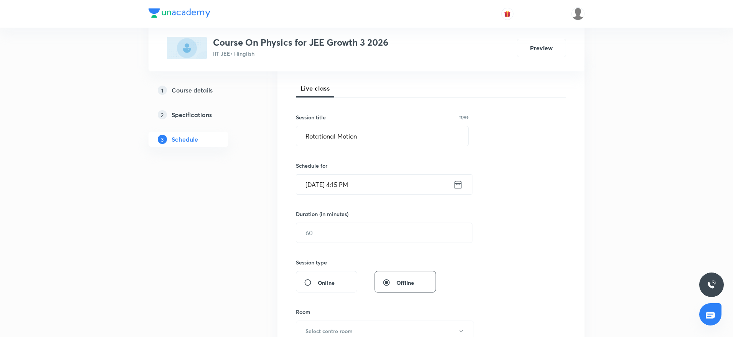
scroll to position [115, 0]
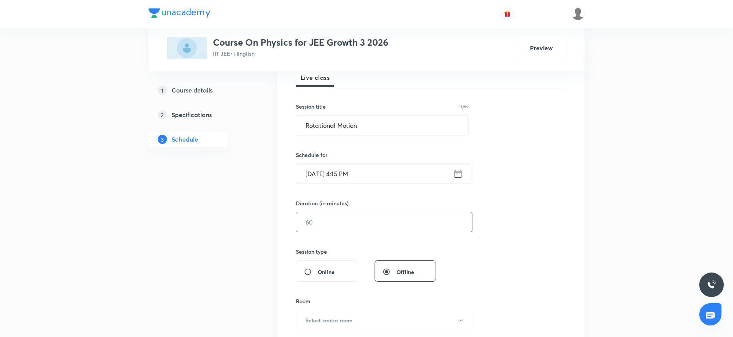
click at [367, 227] on input "text" at bounding box center [384, 222] width 176 height 20
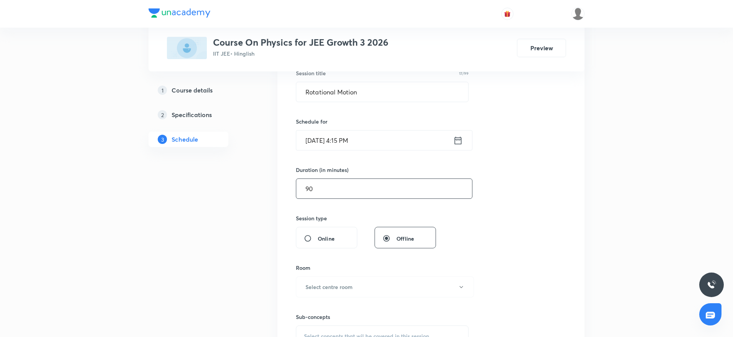
scroll to position [230, 0]
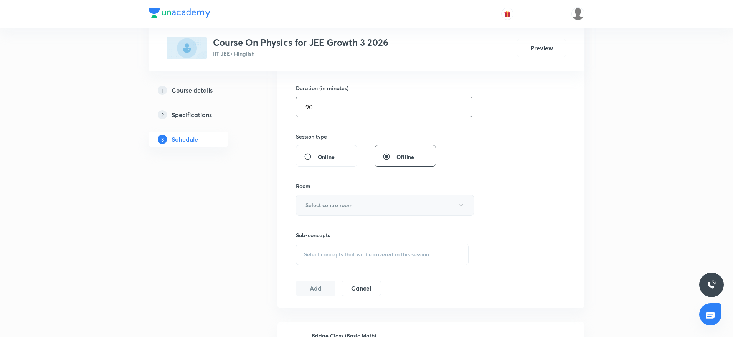
type input "90"
click at [362, 204] on button "Select centre room" at bounding box center [385, 205] width 178 height 21
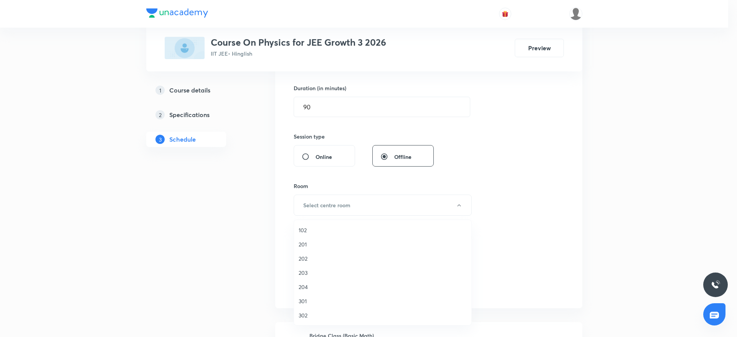
click at [310, 313] on span "302" at bounding box center [382, 315] width 168 height 8
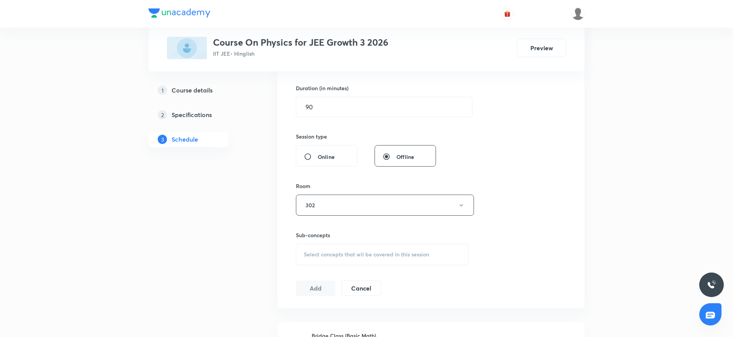
click at [351, 262] on div "Select concepts that wil be covered in this session" at bounding box center [382, 254] width 173 height 21
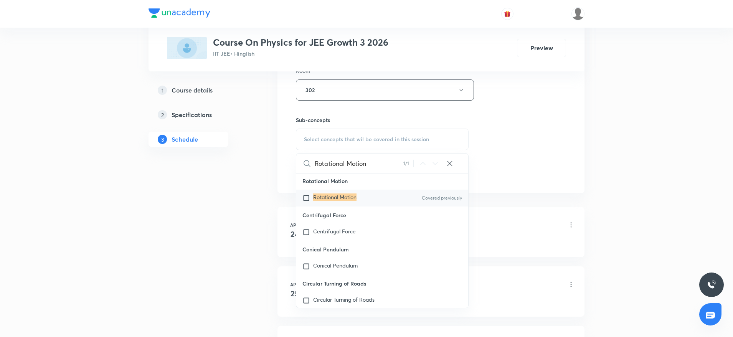
scroll to position [19669, 0]
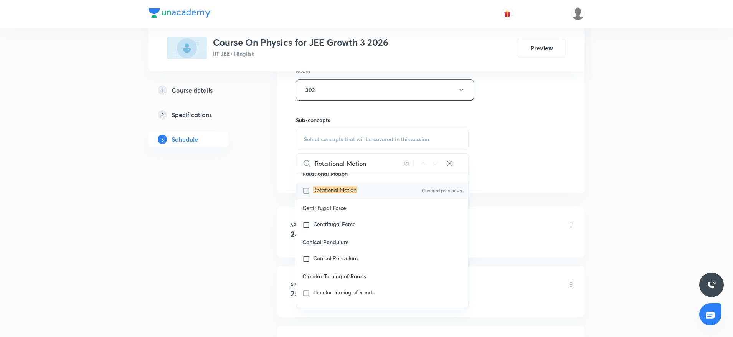
type input "Rotational Motion"
click at [321, 195] on p "Rotational Motion" at bounding box center [334, 191] width 43 height 8
checkbox input "true"
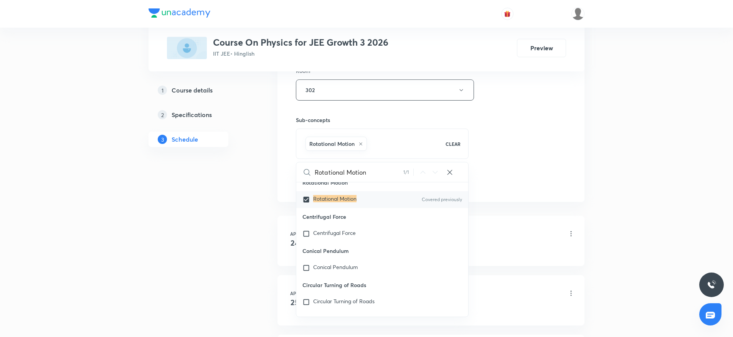
click at [531, 113] on div "Session 69 Live class Session title 17/99 Rotational Motion ​ Schedule for Oct …" at bounding box center [431, 4] width 270 height 369
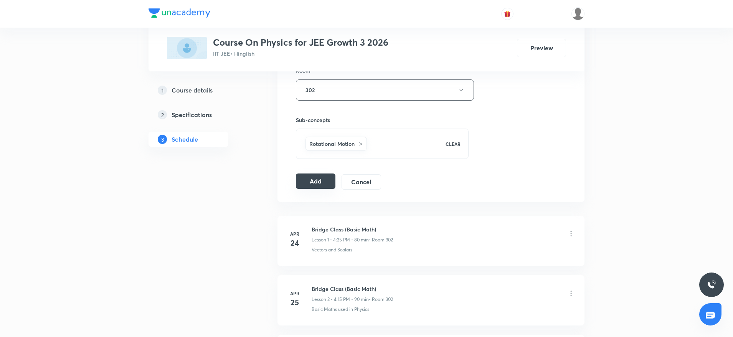
click at [327, 180] on button "Add" at bounding box center [316, 180] width 40 height 15
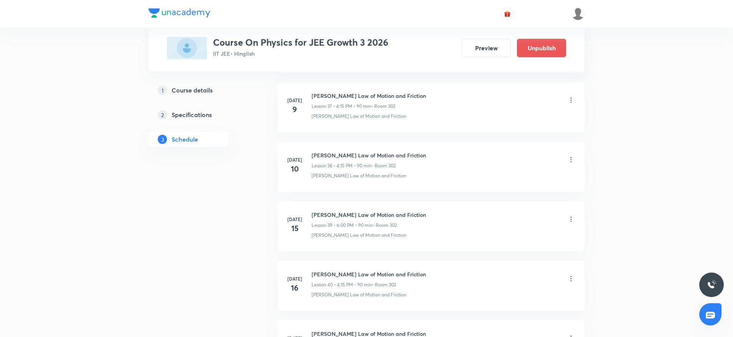
scroll to position [4029, 0]
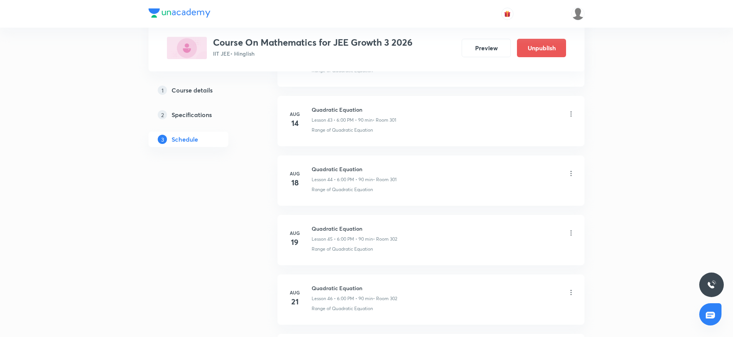
scroll to position [3727, 0]
click at [317, 162] on li "[DATE] Circle Lesson 57 • 4:15 PM • 90 min • Room 302 Geometrical Problems: Str…" at bounding box center [430, 180] width 307 height 50
copy h6 "Circle"
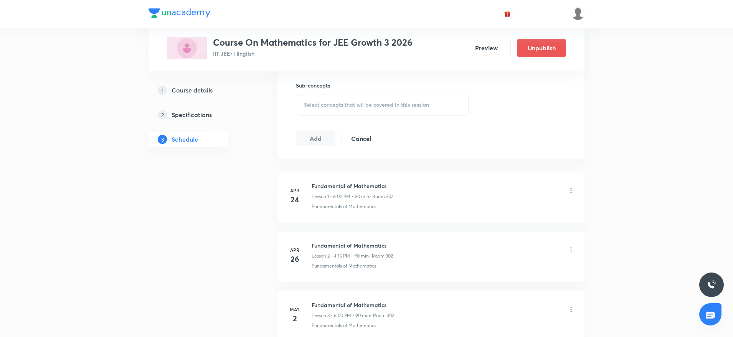
scroll to position [0, 0]
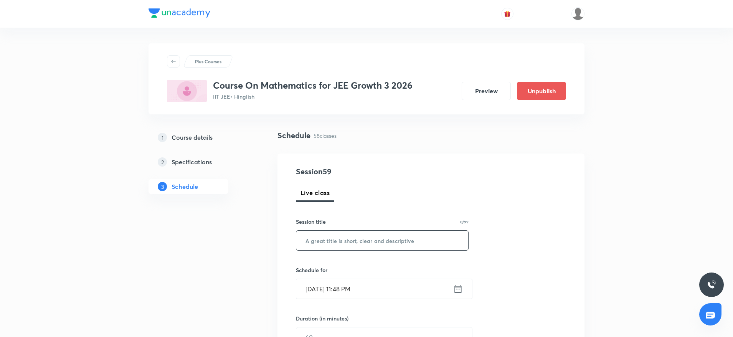
click at [320, 239] on input "text" at bounding box center [382, 241] width 172 height 20
paste input "Circle"
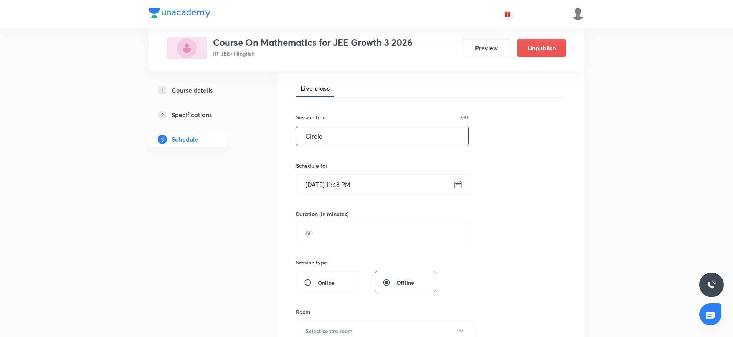
scroll to position [115, 0]
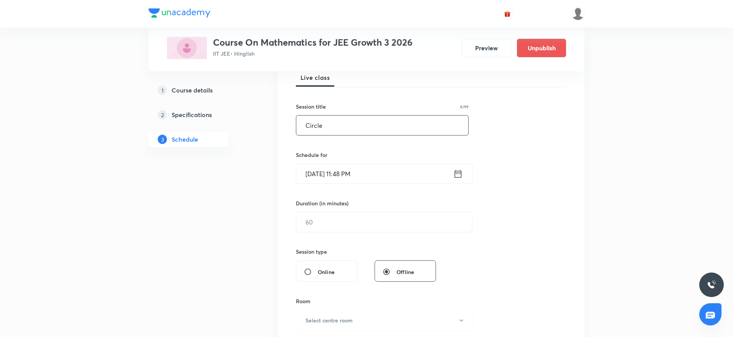
type input "Circle"
click at [342, 172] on input "Oct 2, 2025, 11:48 PM" at bounding box center [374, 174] width 157 height 20
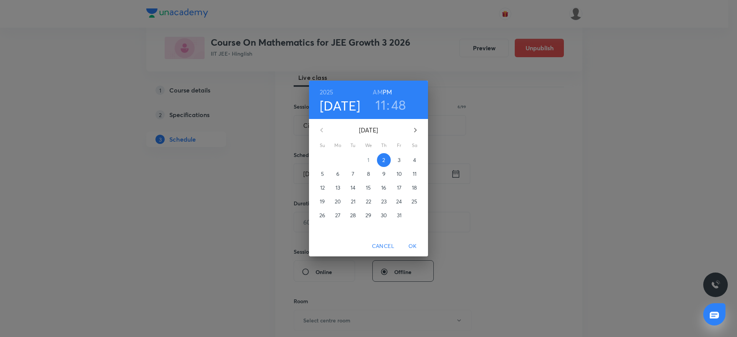
click at [380, 101] on h3 "11" at bounding box center [380, 105] width 10 height 16
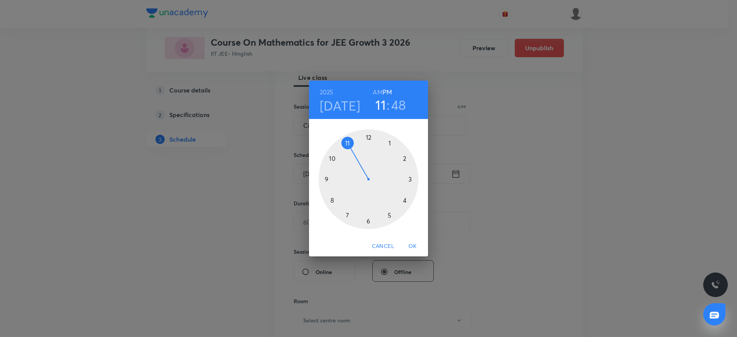
click at [343, 101] on h4 "[DATE]" at bounding box center [340, 105] width 41 height 16
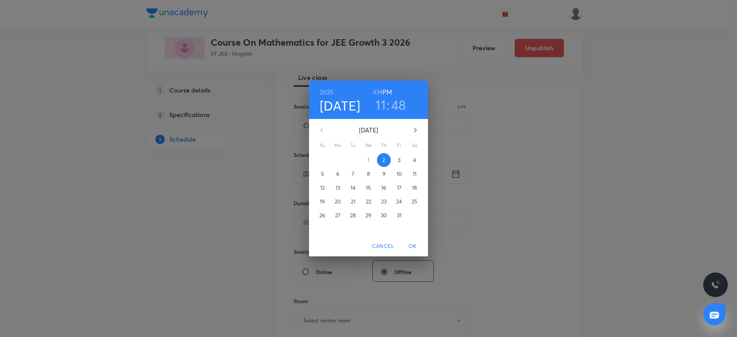
click at [397, 157] on span "3" at bounding box center [399, 160] width 14 height 8
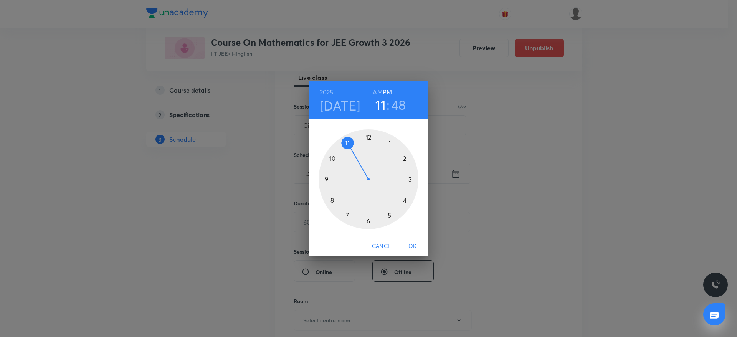
click at [369, 221] on div at bounding box center [368, 179] width 100 height 100
click at [367, 139] on div at bounding box center [368, 179] width 100 height 100
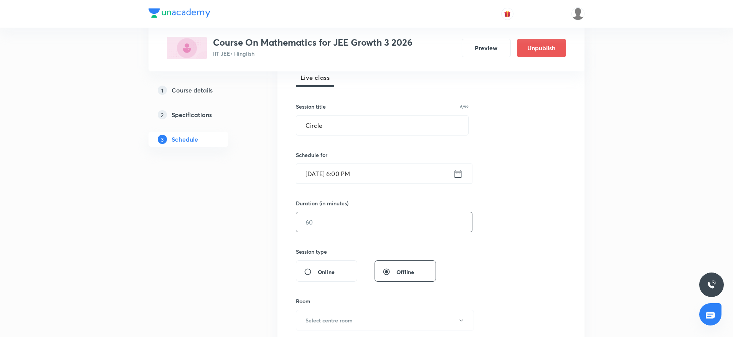
click at [360, 228] on input "text" at bounding box center [384, 222] width 176 height 20
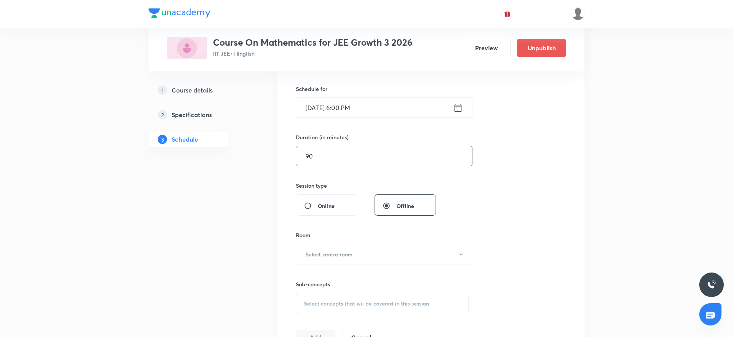
scroll to position [288, 0]
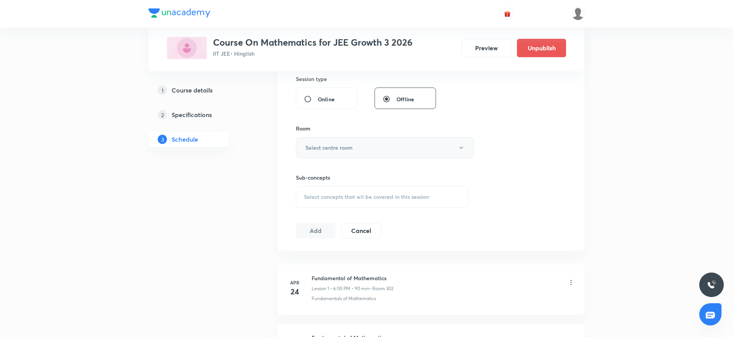
type input "90"
click at [340, 152] on button "Select centre room" at bounding box center [385, 147] width 178 height 21
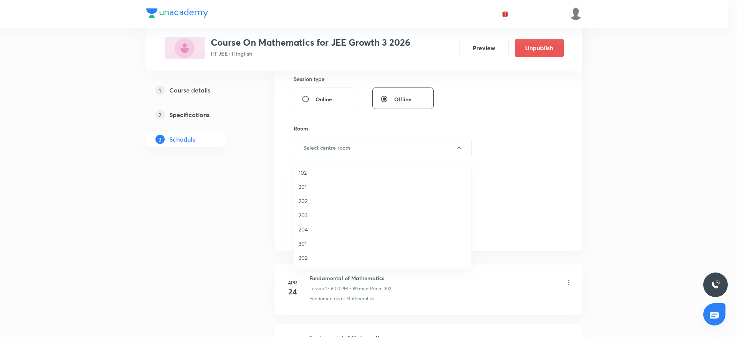
click at [304, 261] on span "302" at bounding box center [382, 258] width 168 height 8
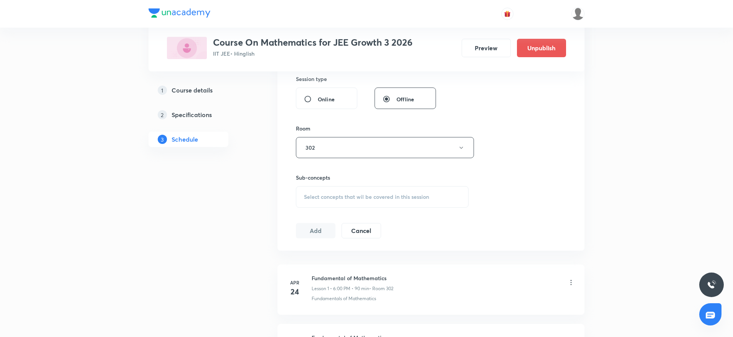
click at [371, 197] on span "Select concepts that wil be covered in this session" at bounding box center [366, 197] width 125 height 6
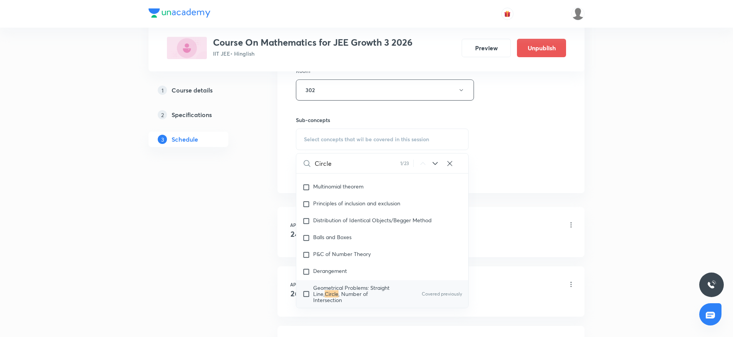
scroll to position [1624, 0]
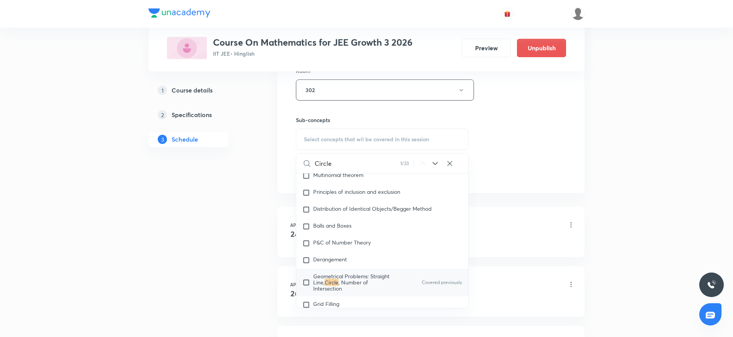
type input "Circle"
click at [343, 279] on span ", Number of Intersection" at bounding box center [340, 285] width 55 height 13
checkbox input "true"
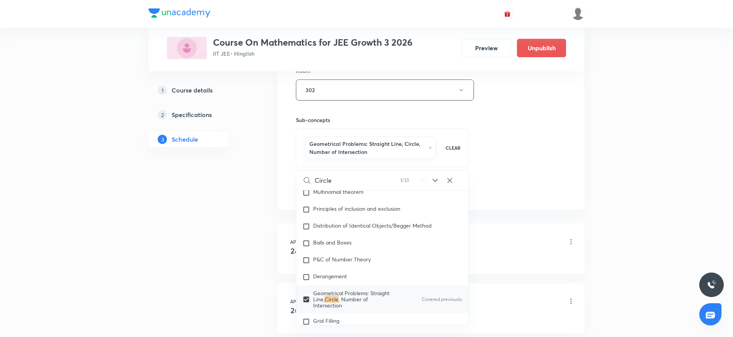
click at [508, 120] on div "Session 59 Live class Session title 6/99 Circle ​ Schedule for Oct 3, 2025, 6:0…" at bounding box center [431, 8] width 270 height 377
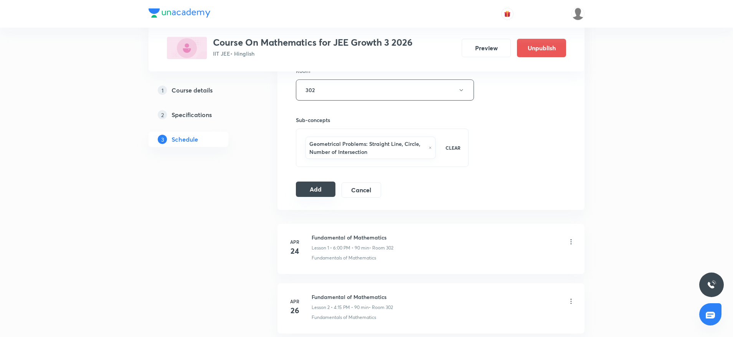
click at [320, 189] on button "Add" at bounding box center [316, 188] width 40 height 15
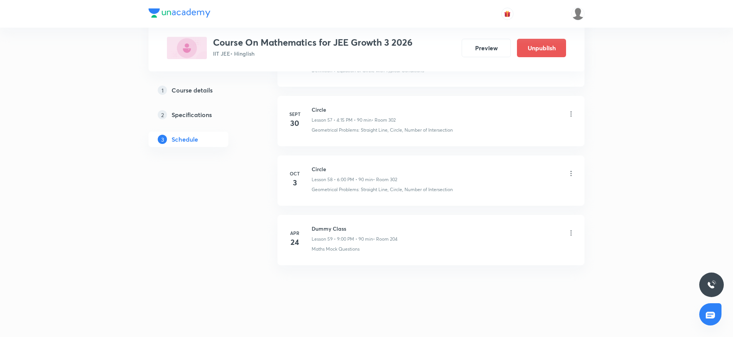
scroll to position [3434, 0]
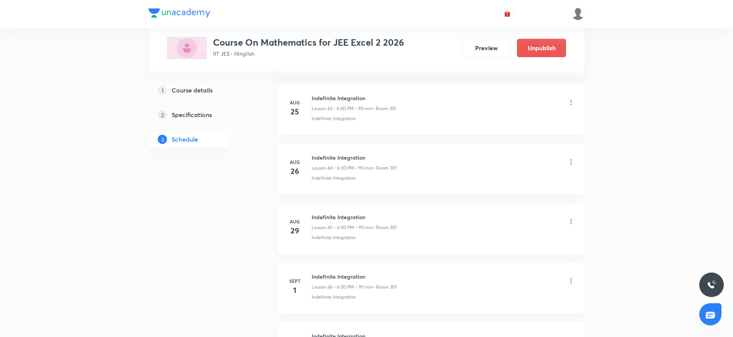
scroll to position [3668, 0]
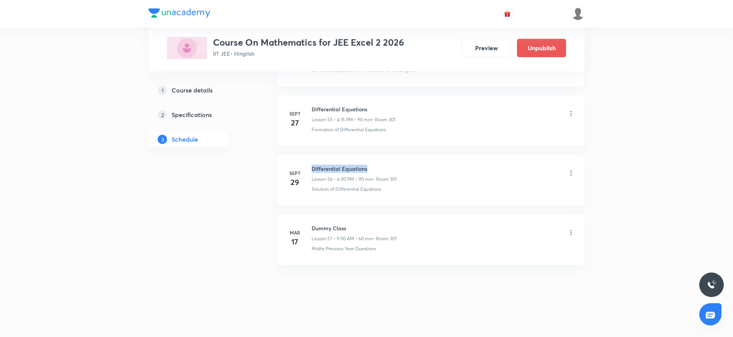
drag, startPoint x: 310, startPoint y: 163, endPoint x: 415, endPoint y: 161, distance: 105.2
click at [415, 161] on li "[DATE] Differential Equations Lesson 56 • 6:00 PM • 90 min • Room 301 Solution …" at bounding box center [430, 180] width 307 height 50
copy h6 "Differential Equations"
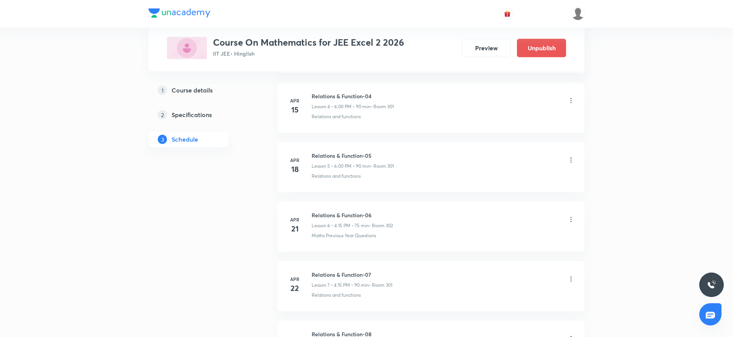
scroll to position [0, 0]
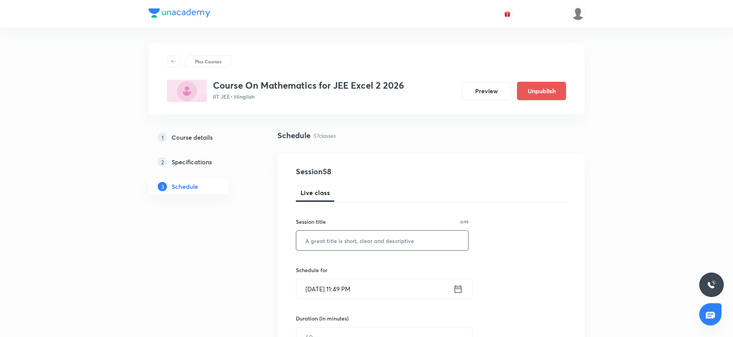
click at [371, 239] on input "text" at bounding box center [382, 241] width 172 height 20
paste input "Differential Equations"
type input "Differential Equations"
click at [407, 107] on div "Plus Courses Course On Mathematics for JEE Excel 2 2026 IIT JEE • Hinglish Prev…" at bounding box center [366, 78] width 436 height 71
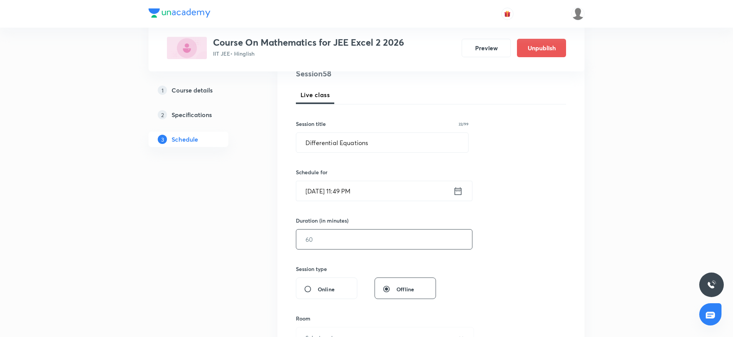
scroll to position [115, 0]
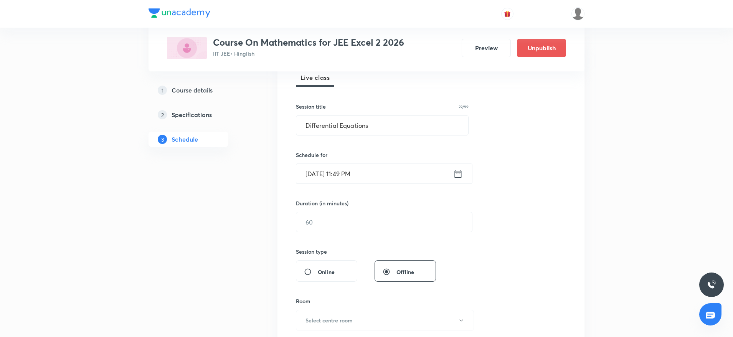
click at [313, 170] on input "[DATE] 11:49 PM" at bounding box center [374, 174] width 157 height 20
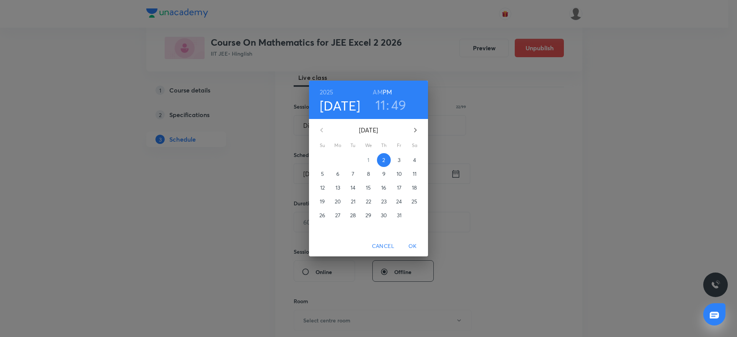
click at [399, 159] on p "3" at bounding box center [398, 160] width 3 height 8
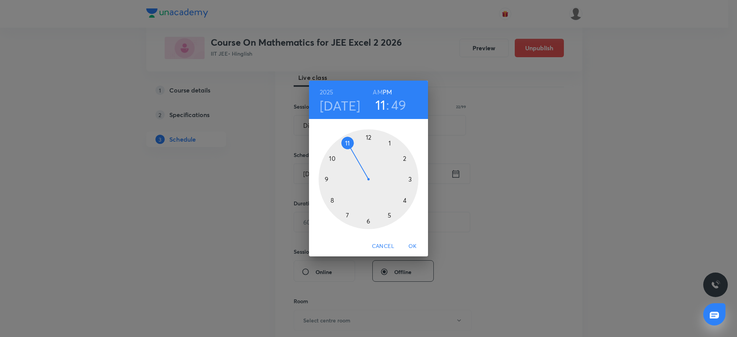
click at [406, 203] on div at bounding box center [368, 179] width 100 height 100
click at [414, 179] on div at bounding box center [368, 179] width 100 height 100
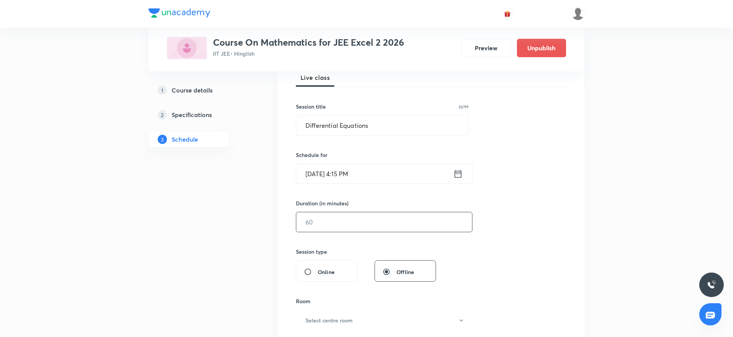
click at [356, 227] on input "text" at bounding box center [384, 222] width 176 height 20
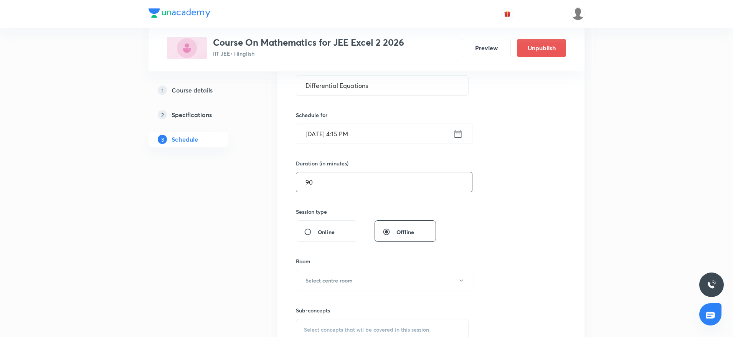
scroll to position [173, 0]
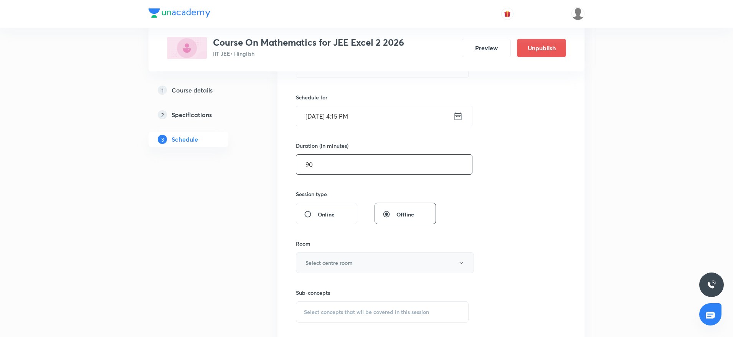
type input "90"
click at [354, 265] on button "Select centre room" at bounding box center [385, 262] width 178 height 21
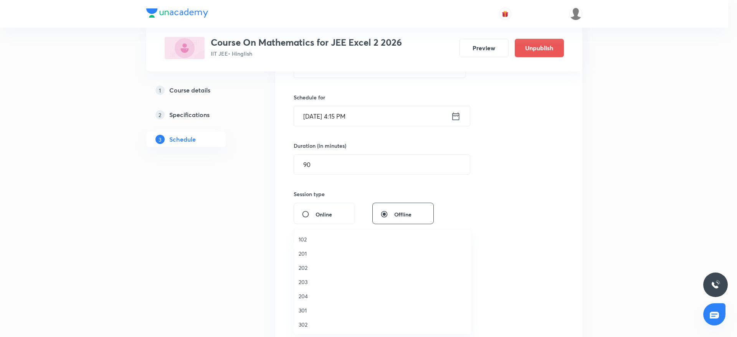
click at [303, 313] on span "301" at bounding box center [382, 310] width 168 height 8
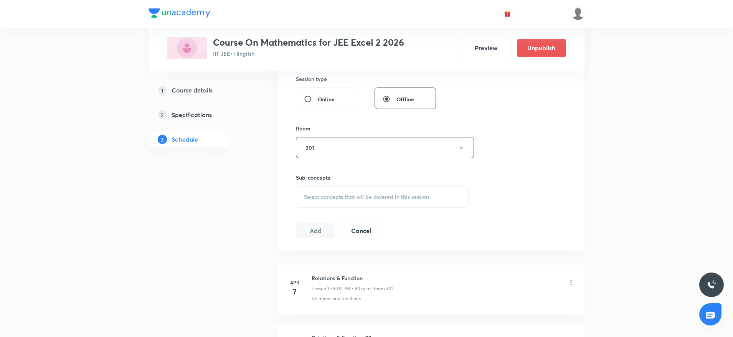
click at [396, 190] on div "Select concepts that wil be covered in this session" at bounding box center [382, 196] width 173 height 21
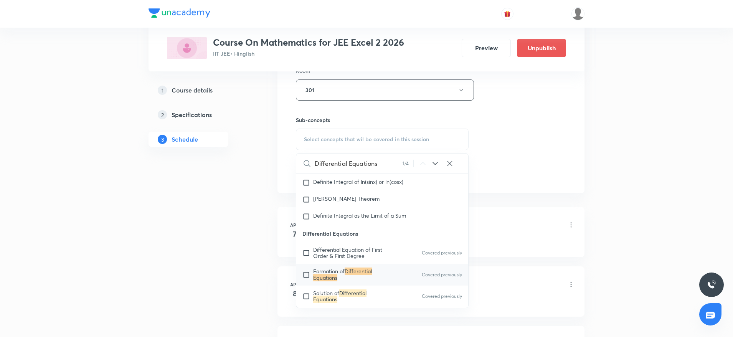
scroll to position [6790, 0]
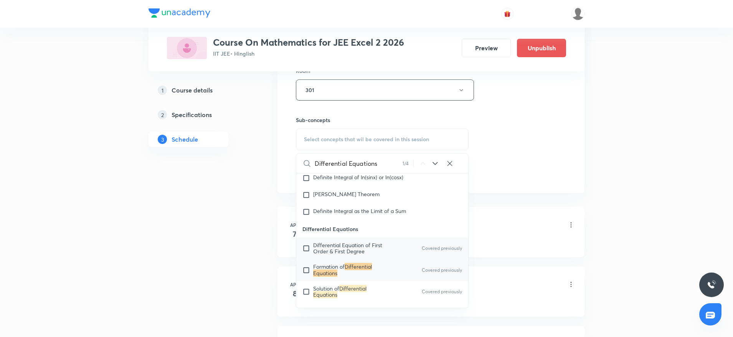
type input "Differential Equations"
click at [348, 255] on span "Differential Equation of First Order & First Degree" at bounding box center [347, 247] width 69 height 13
checkbox input "true"
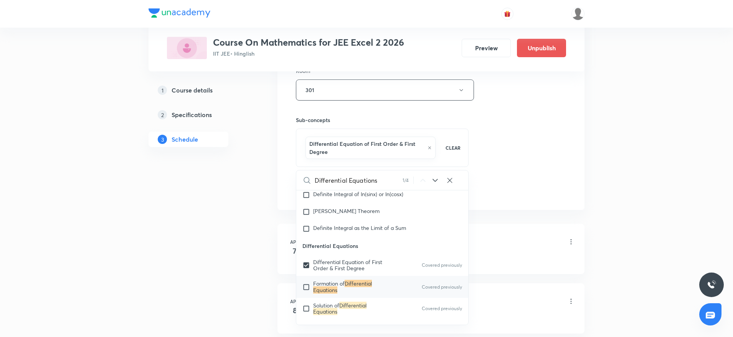
click at [560, 126] on div "Session 58 Live class Session title 22/99 Differential Equations ​ Schedule for…" at bounding box center [431, 8] width 270 height 377
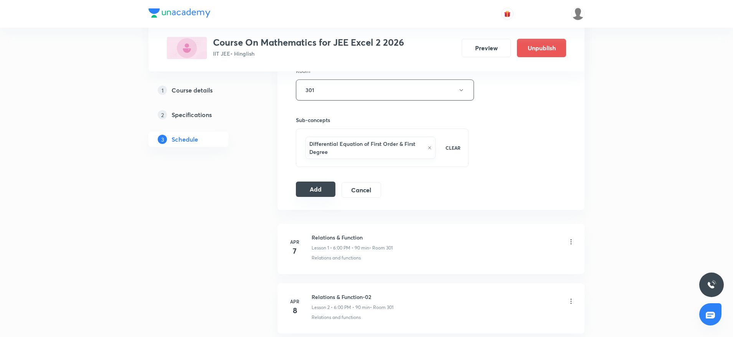
drag, startPoint x: 324, startPoint y: 189, endPoint x: 333, endPoint y: 190, distance: 8.9
click at [323, 189] on button "Add" at bounding box center [316, 188] width 40 height 15
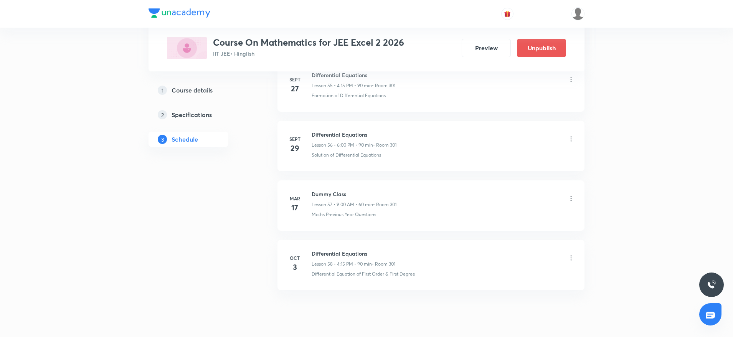
scroll to position [3375, 0]
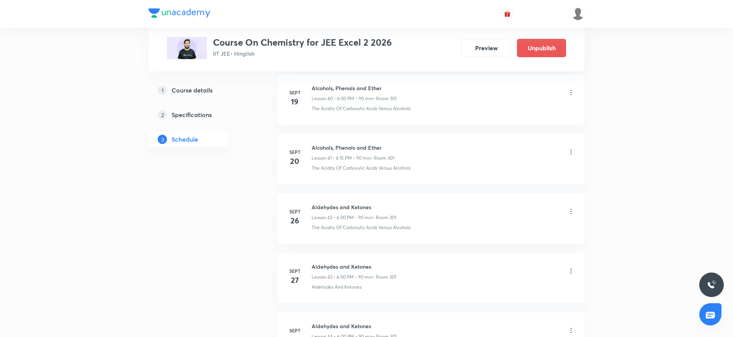
scroll to position [2954, 0]
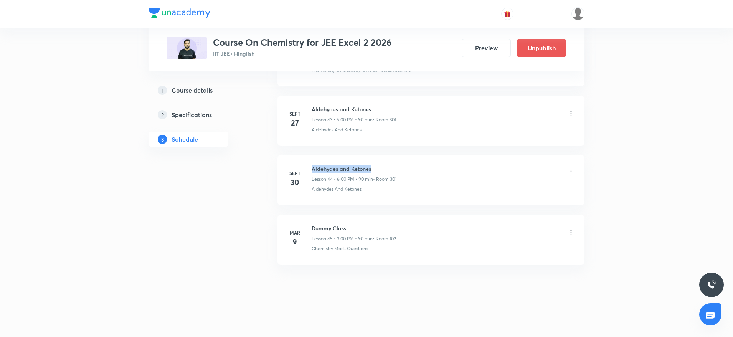
drag, startPoint x: 312, startPoint y: 165, endPoint x: 402, endPoint y: 152, distance: 90.7
copy h6 "Aldehydes and Ketones"
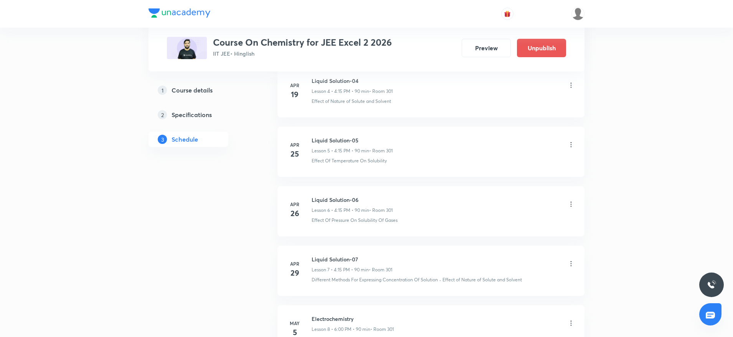
scroll to position [0, 0]
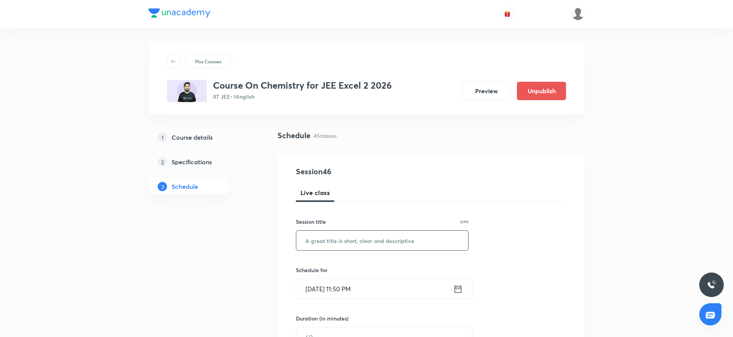
click at [349, 237] on input "text" at bounding box center [382, 241] width 172 height 20
paste input "Aldehydes and Ketones"
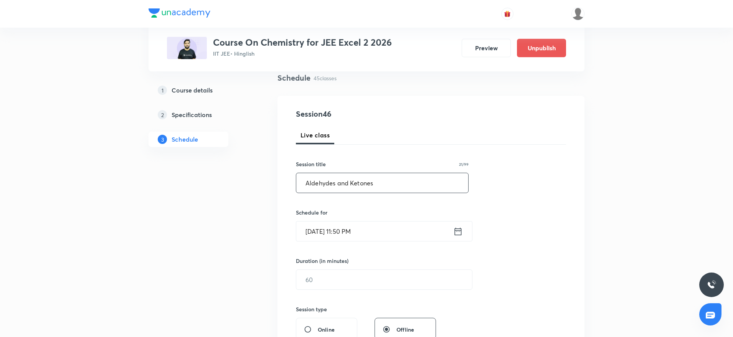
type input "Aldehydes and Ketones"
click at [344, 228] on input "Oct 2, 2025, 11:50 PM" at bounding box center [374, 231] width 157 height 20
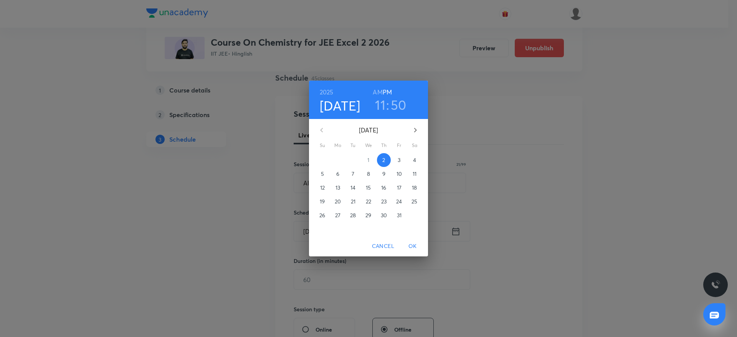
click at [397, 160] on span "3" at bounding box center [399, 160] width 14 height 8
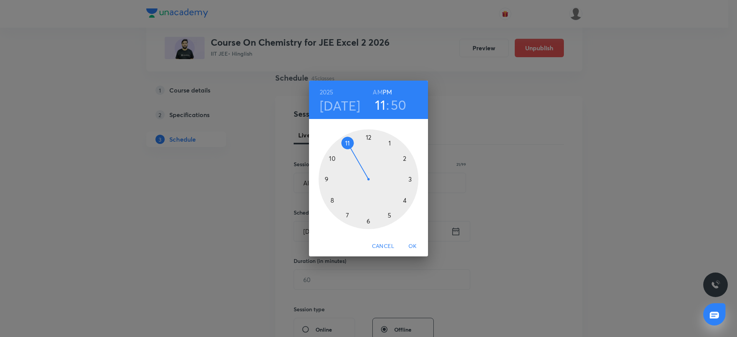
click at [368, 223] on div at bounding box center [368, 179] width 100 height 100
click at [367, 138] on div at bounding box center [368, 179] width 100 height 100
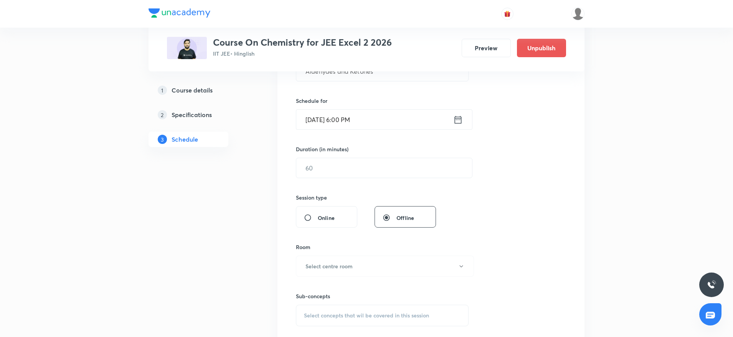
scroll to position [173, 0]
click at [363, 165] on input "text" at bounding box center [384, 165] width 176 height 20
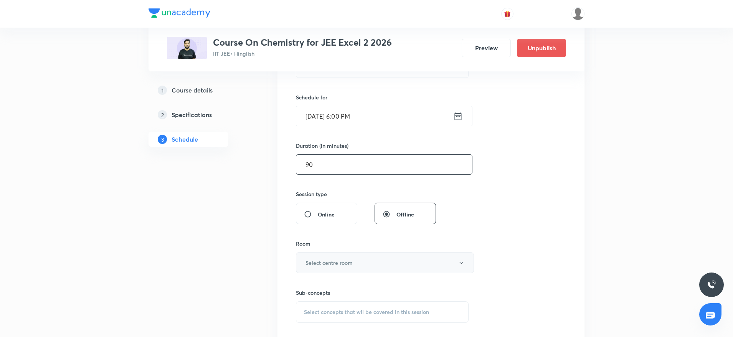
type input "90"
click at [332, 266] on h6 "Select centre room" at bounding box center [328, 263] width 47 height 8
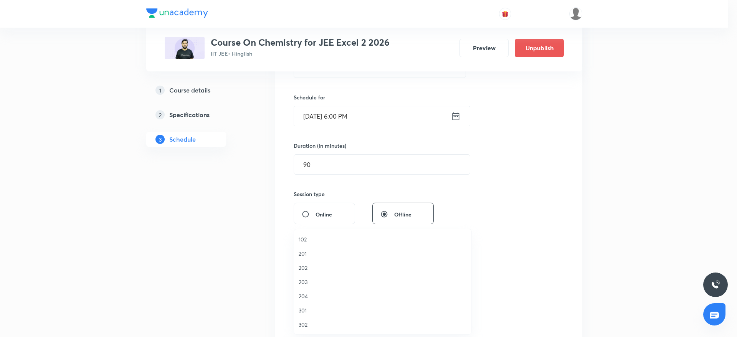
click at [305, 310] on span "301" at bounding box center [382, 310] width 168 height 8
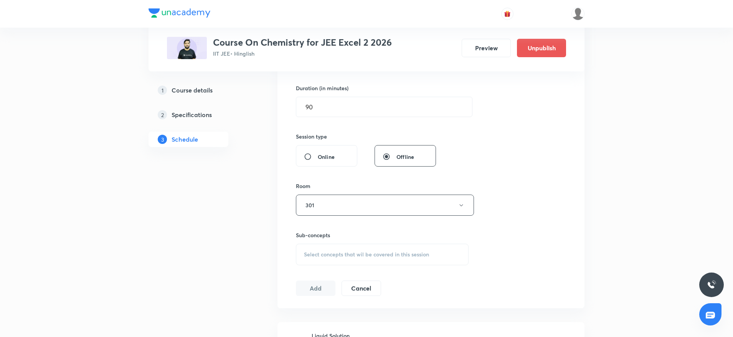
click at [385, 246] on div "Select concepts that wil be covered in this session" at bounding box center [382, 254] width 173 height 21
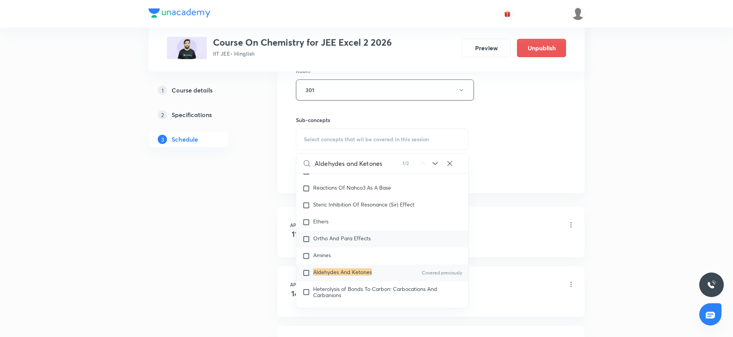
scroll to position [13666, 0]
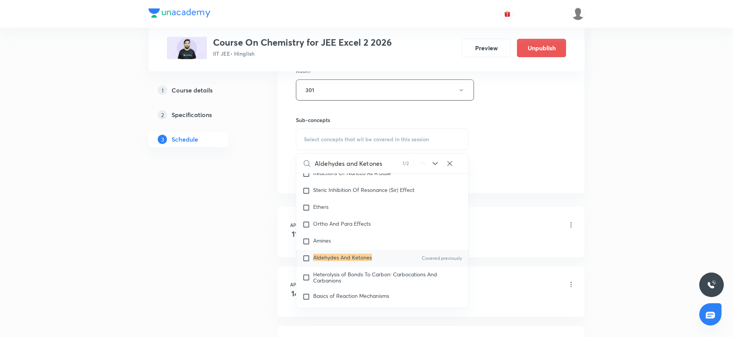
type input "Aldehydes and Ketones"
click at [350, 261] on mark "Aldehydes And Ketones" at bounding box center [342, 257] width 59 height 7
checkbox input "true"
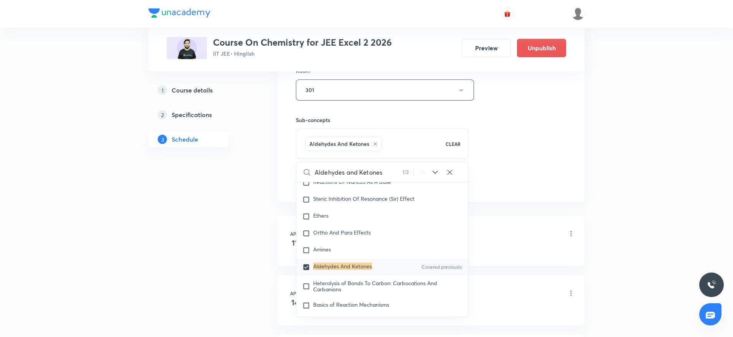
click at [515, 127] on div "Session 46 Live class Session title 21/99 Aldehydes and Ketones ​ Schedule for …" at bounding box center [431, 4] width 270 height 369
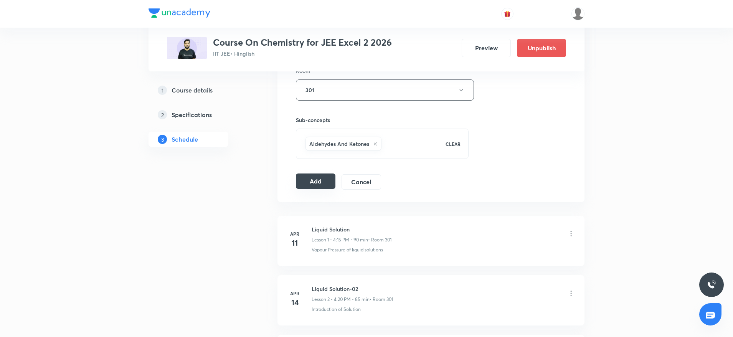
click at [312, 179] on button "Add" at bounding box center [316, 180] width 40 height 15
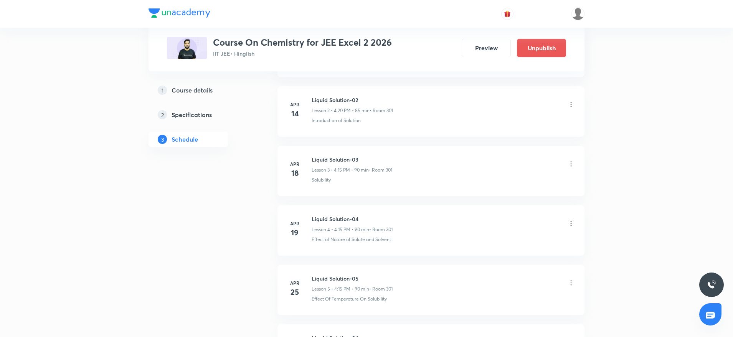
scroll to position [2661, 0]
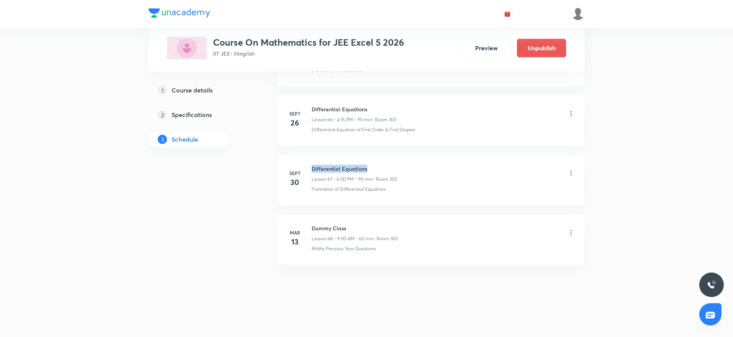
drag, startPoint x: 313, startPoint y: 165, endPoint x: 433, endPoint y: 159, distance: 120.6
click at [433, 159] on li "[DATE] Differential Equations Lesson 67 • 6:00 PM • 90 min • Room 303 Formation…" at bounding box center [430, 180] width 307 height 50
copy h6 "Differential Equations"
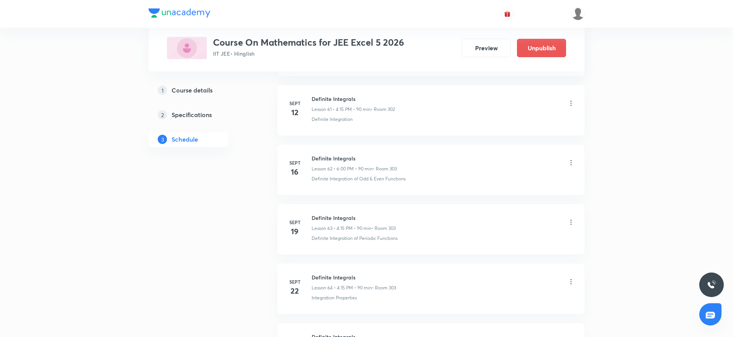
scroll to position [4034, 0]
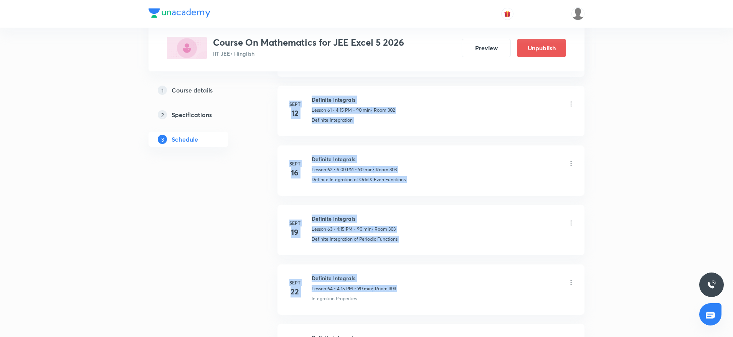
drag, startPoint x: 732, startPoint y: 282, endPoint x: 731, endPoint y: 82, distance: 199.9
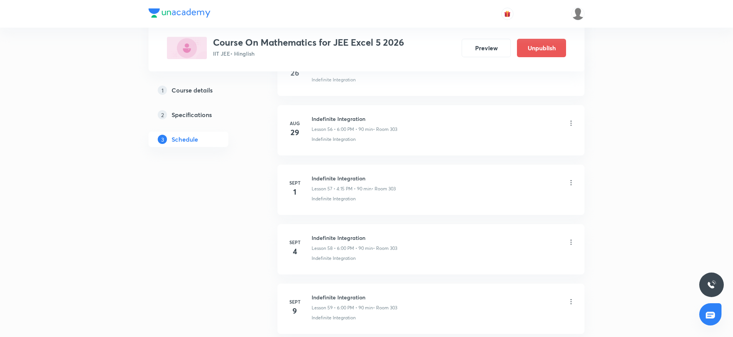
scroll to position [0, 0]
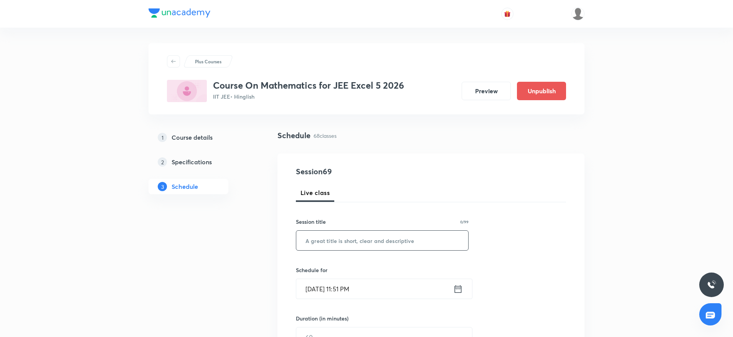
click at [307, 237] on input "text" at bounding box center [382, 241] width 172 height 20
paste input "Differential Equations"
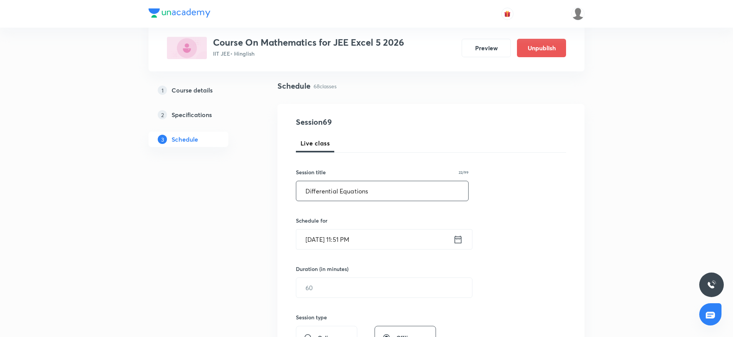
scroll to position [115, 0]
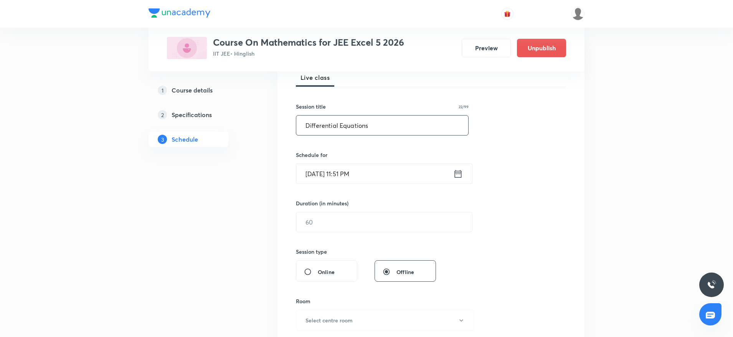
type input "Differential Equations"
click at [322, 169] on input "[DATE] 11:51 PM" at bounding box center [374, 174] width 157 height 20
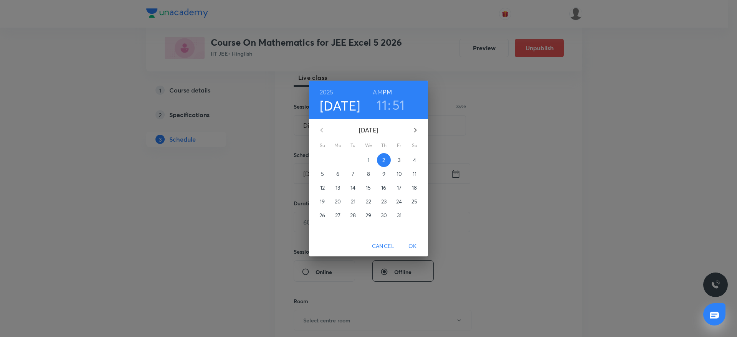
click at [400, 162] on p "3" at bounding box center [398, 160] width 3 height 8
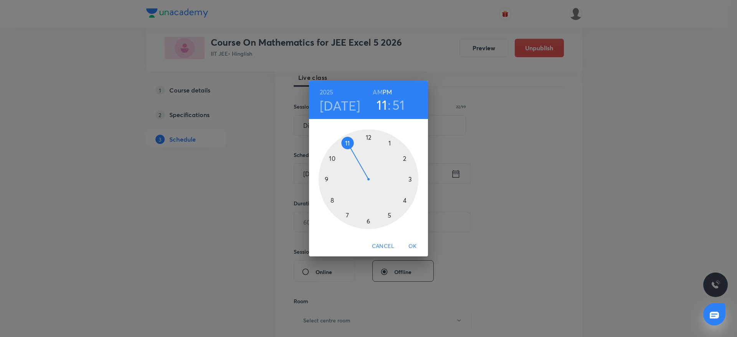
click at [408, 202] on div at bounding box center [368, 179] width 100 height 100
click at [414, 178] on div at bounding box center [368, 179] width 100 height 100
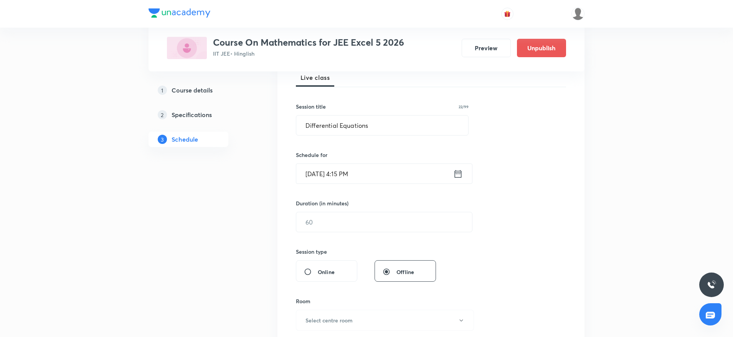
click at [325, 235] on div "Session 69 Live class Session title 22/99 Differential Equations ​ Schedule for…" at bounding box center [431, 231] width 270 height 360
click at [325, 226] on input "text" at bounding box center [384, 222] width 176 height 20
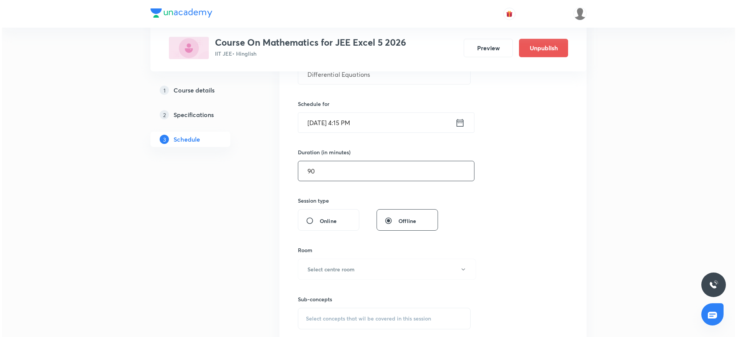
scroll to position [230, 0]
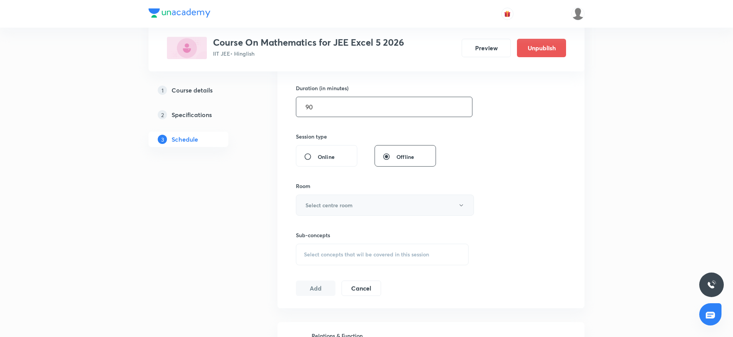
type input "90"
click at [336, 201] on h6 "Select centre room" at bounding box center [328, 205] width 47 height 8
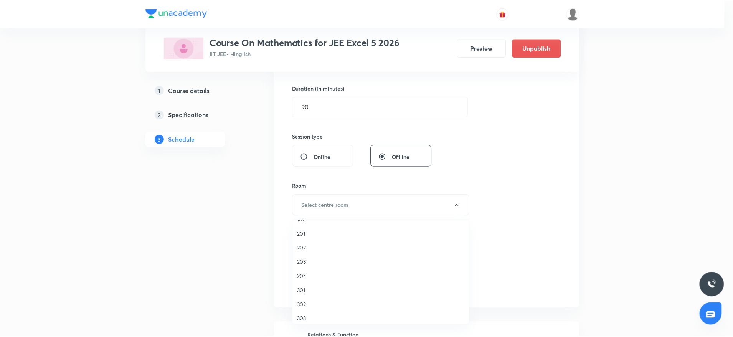
scroll to position [15, 0]
drag, startPoint x: 327, startPoint y: 318, endPoint x: 329, endPoint y: 311, distance: 7.4
click at [326, 318] on span "303" at bounding box center [382, 315] width 168 height 8
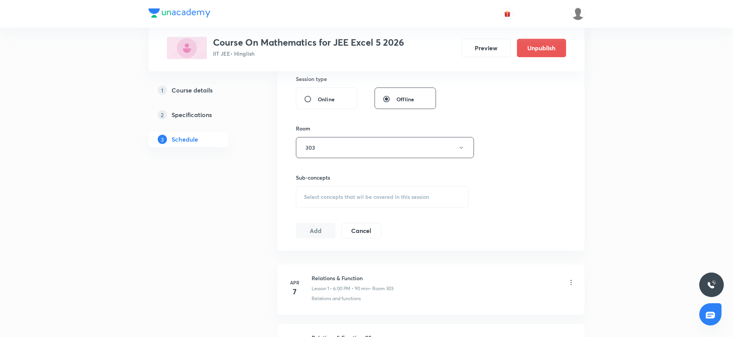
click at [422, 189] on div "Select concepts that wil be covered in this session" at bounding box center [382, 196] width 173 height 21
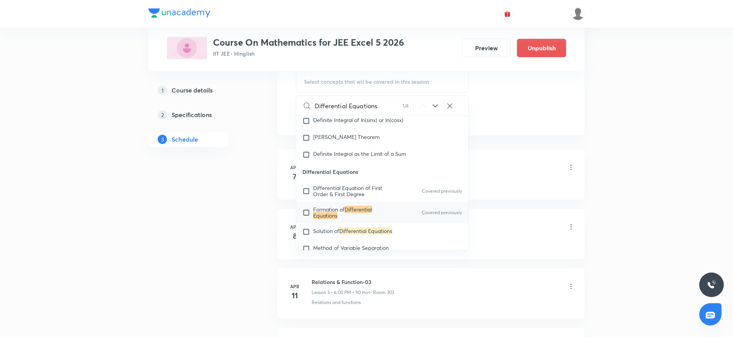
scroll to position [6863, 0]
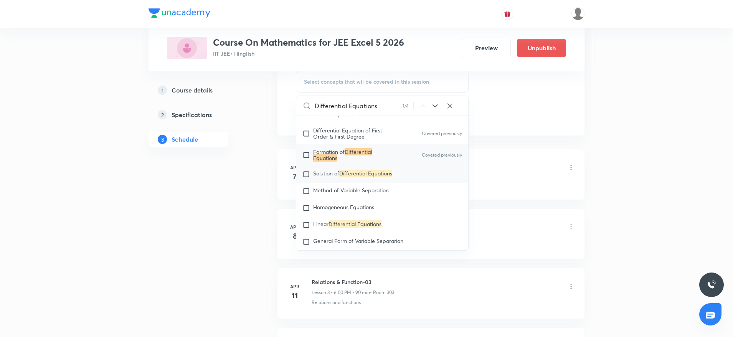
type input "Differential Equations"
click at [367, 177] on mark "Differential Equations" at bounding box center [365, 173] width 53 height 7
checkbox input "true"
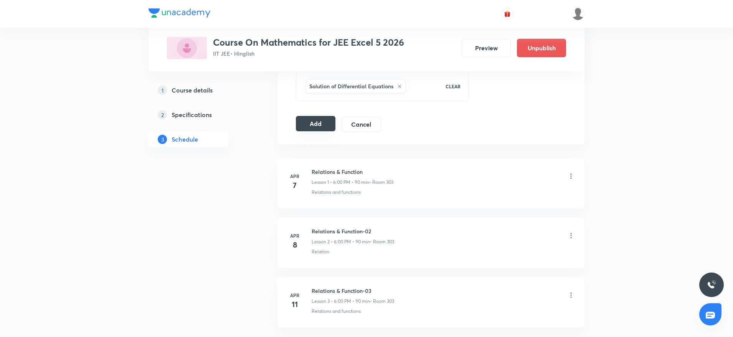
click at [318, 127] on button "Add" at bounding box center [316, 123] width 40 height 15
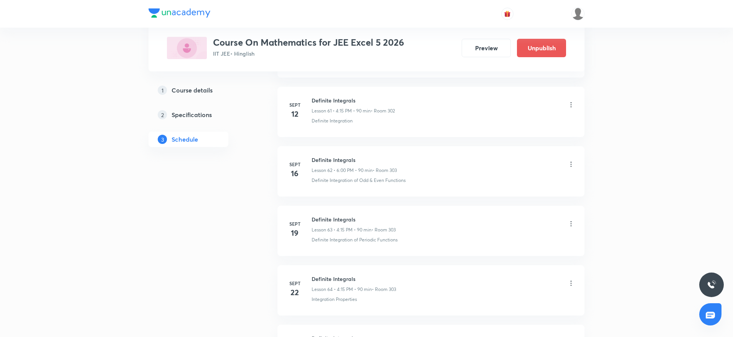
scroll to position [4029, 0]
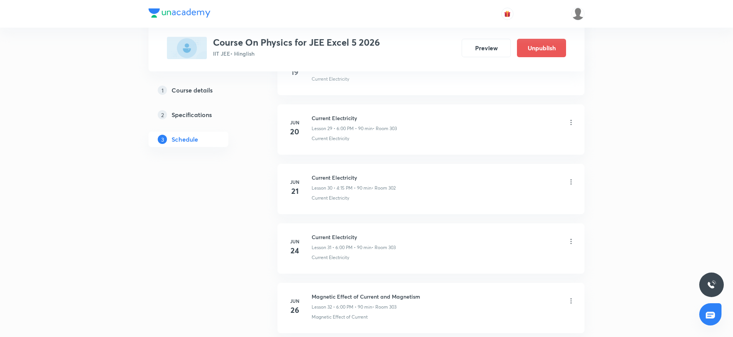
scroll to position [4382, 0]
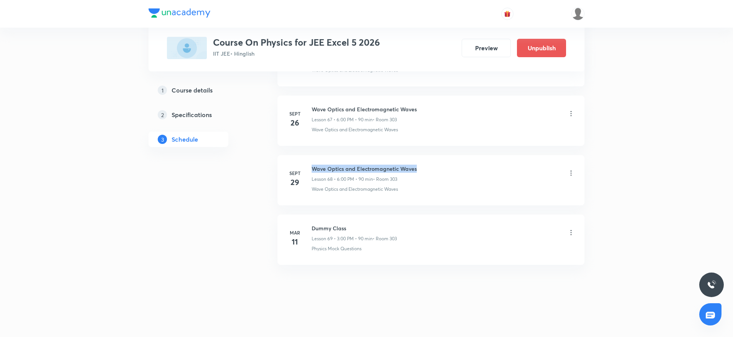
drag, startPoint x: 310, startPoint y: 164, endPoint x: 468, endPoint y: 146, distance: 159.1
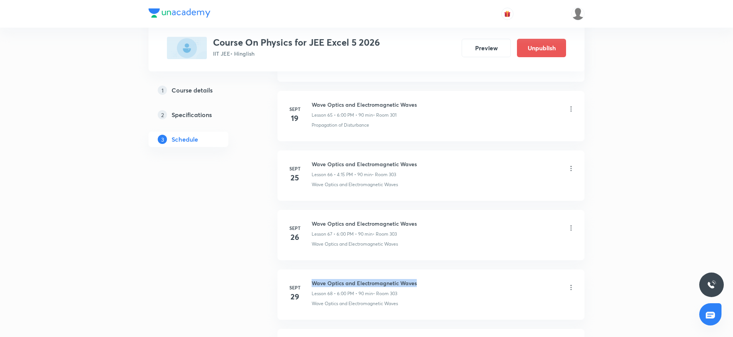
scroll to position [4324, 0]
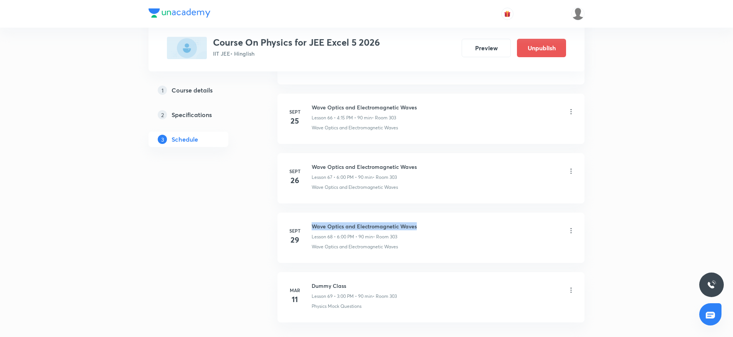
copy h6 "Wave Optics and Electromagnetic Waves"
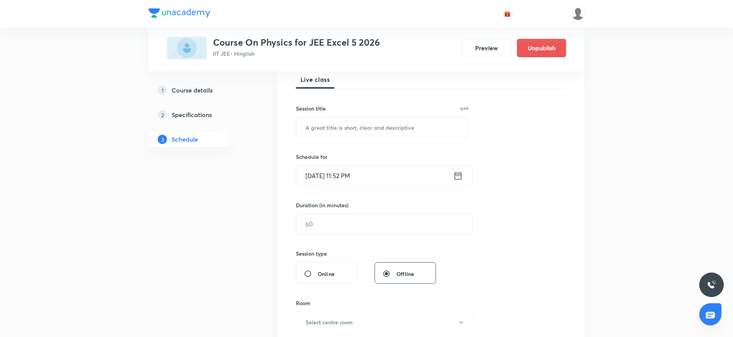
scroll to position [0, 0]
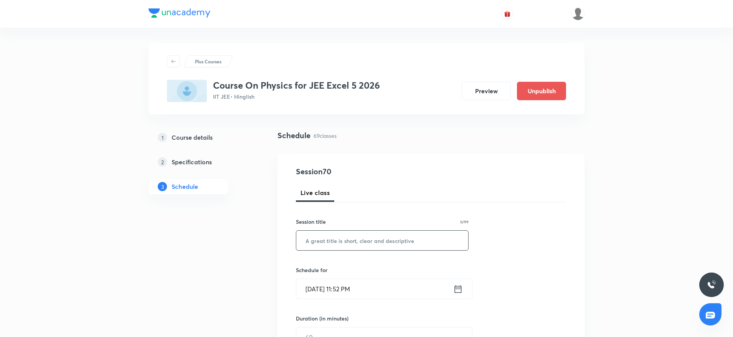
click at [335, 246] on input "text" at bounding box center [382, 241] width 172 height 20
paste input "Wave Optics and Electromagnetic Waves"
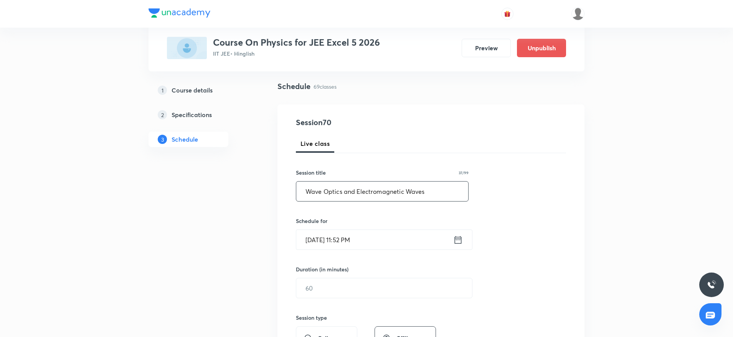
scroll to position [115, 0]
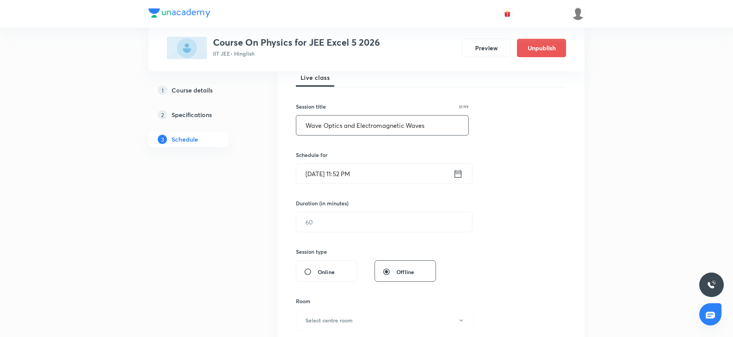
type input "Wave Optics and Electromagnetic Waves"
click at [318, 174] on input "[DATE] 11:52 PM" at bounding box center [374, 174] width 157 height 20
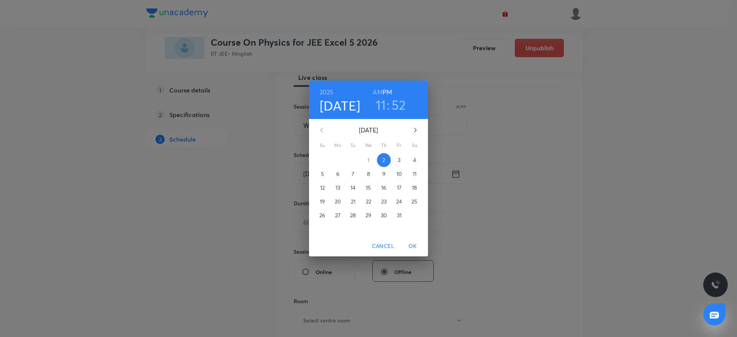
click at [396, 159] on span "3" at bounding box center [399, 160] width 14 height 8
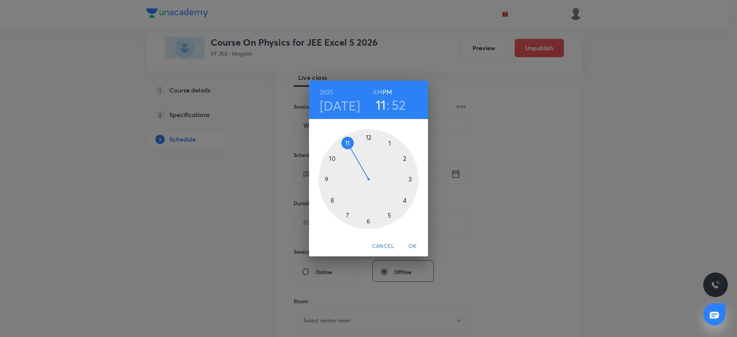
click at [368, 219] on div at bounding box center [368, 179] width 100 height 100
click at [366, 132] on div at bounding box center [368, 179] width 100 height 100
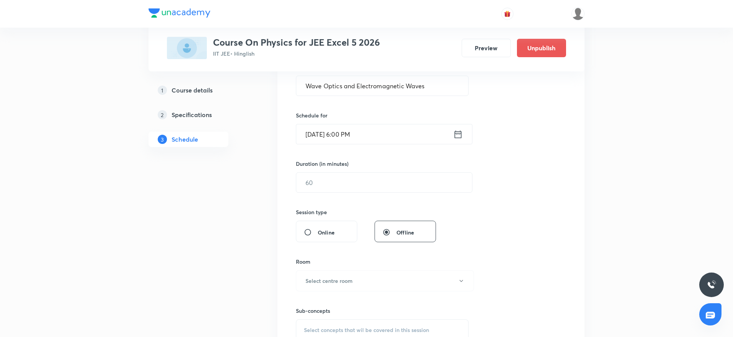
scroll to position [173, 0]
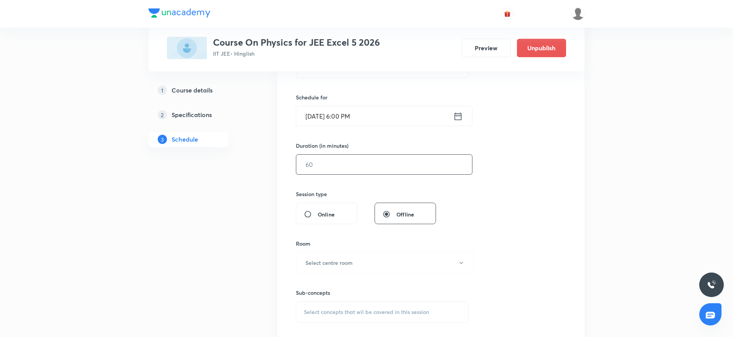
click at [369, 168] on input "text" at bounding box center [384, 165] width 176 height 20
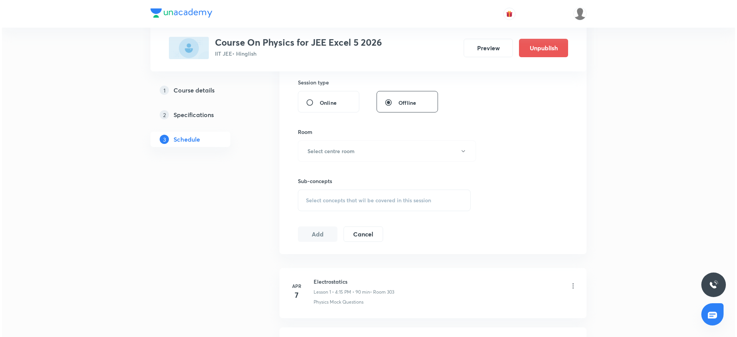
scroll to position [288, 0]
type input "90"
click at [366, 154] on button "Select centre room" at bounding box center [385, 147] width 178 height 21
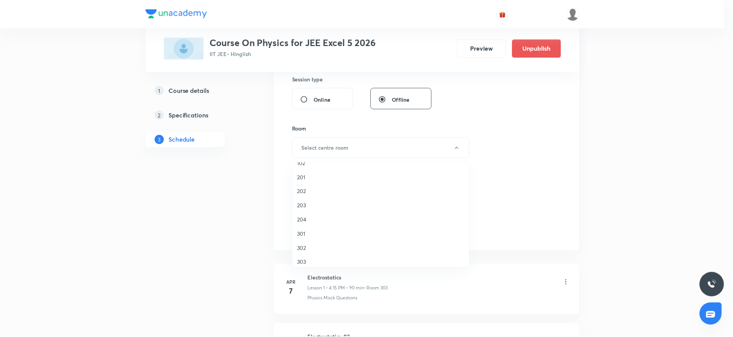
scroll to position [15, 0]
click at [303, 253] on span "303" at bounding box center [382, 257] width 168 height 8
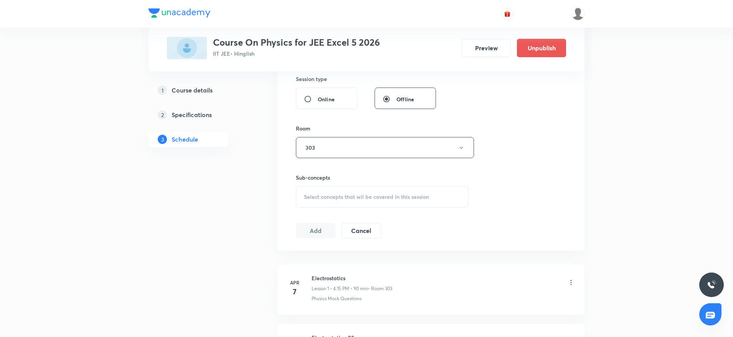
click at [382, 195] on span "Select concepts that wil be covered in this session" at bounding box center [366, 197] width 125 height 6
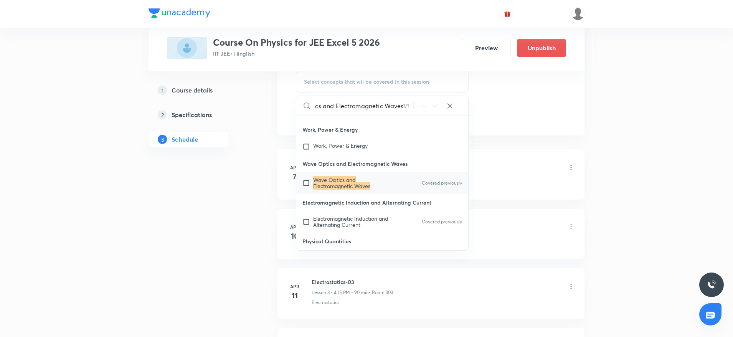
scroll to position [20174, 0]
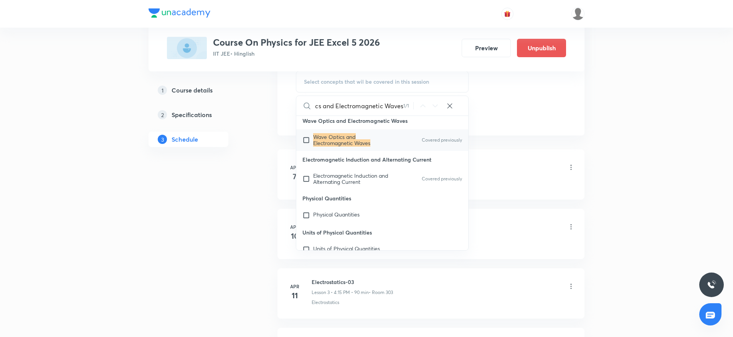
type input "Wave Optics and Electromagnetic Waves"
click at [330, 147] on mark "Wave Optics and Electromagnetic Waves" at bounding box center [341, 139] width 57 height 13
checkbox input "true"
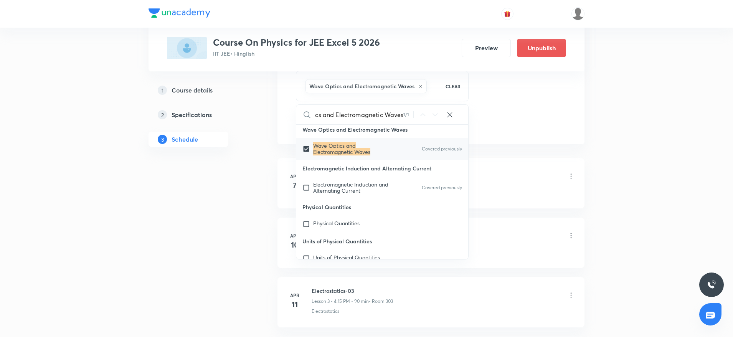
scroll to position [0, 0]
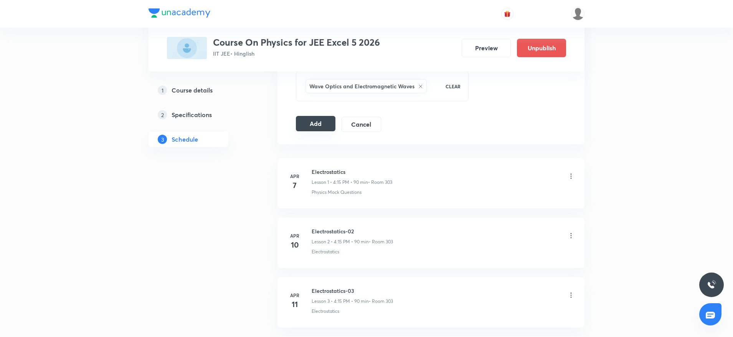
click at [321, 120] on button "Add" at bounding box center [316, 123] width 40 height 15
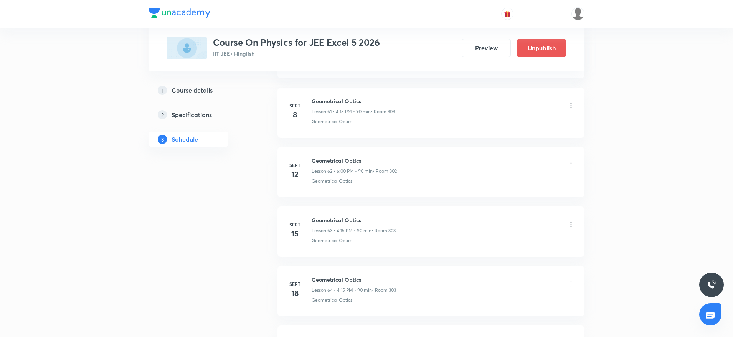
scroll to position [4088, 0]
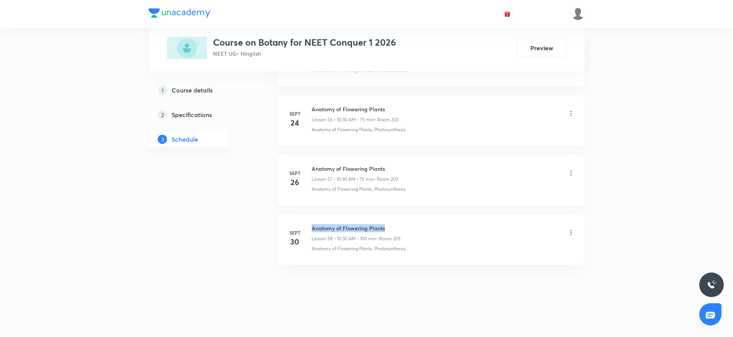
drag, startPoint x: 311, startPoint y: 224, endPoint x: 449, endPoint y: 221, distance: 137.4
click at [449, 221] on li "[DATE] Anatomy of Flowering Plants Lesson 58 • 10:30 AM • 100 min • Room 203 An…" at bounding box center [430, 239] width 307 height 50
drag, startPoint x: 377, startPoint y: 229, endPoint x: 422, endPoint y: 99, distance: 137.4
click at [422, 99] on li "[DATE] Anatomy of Flowering Plants Lesson 56 • 10:30 AM • 75 min • Room 203 Ana…" at bounding box center [430, 121] width 307 height 50
click at [308, 221] on li "[DATE] Anatomy of Flowering Plants Lesson 58 • 10:30 AM • 100 min • Room 203 An…" at bounding box center [430, 239] width 307 height 50
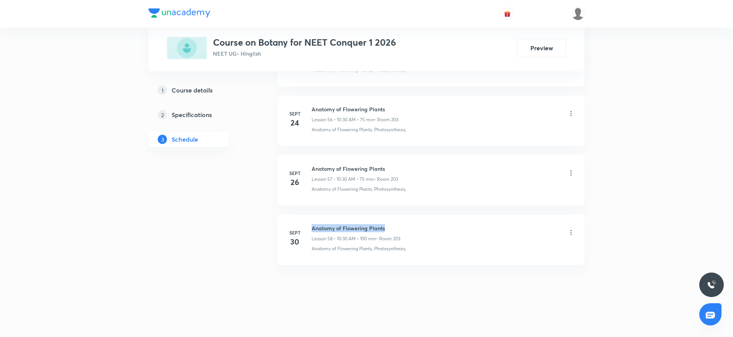
drag, startPoint x: 312, startPoint y: 224, endPoint x: 440, endPoint y: 219, distance: 129.0
click at [440, 219] on li "[DATE] Anatomy of Flowering Plants Lesson 58 • 10:30 AM • 100 min • Room 203 An…" at bounding box center [430, 239] width 307 height 50
copy h6 "Anatomy of Flowering Plants"
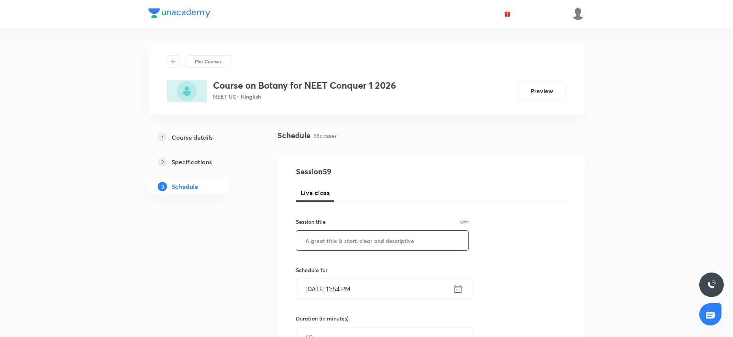
click at [374, 238] on input "text" at bounding box center [382, 241] width 172 height 20
paste input "Photosynthesis in Higher Plants"
type input "Photosynthesis in Higher Plants"
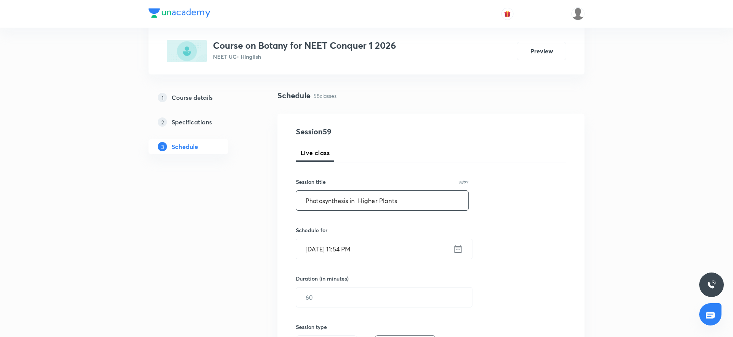
scroll to position [58, 0]
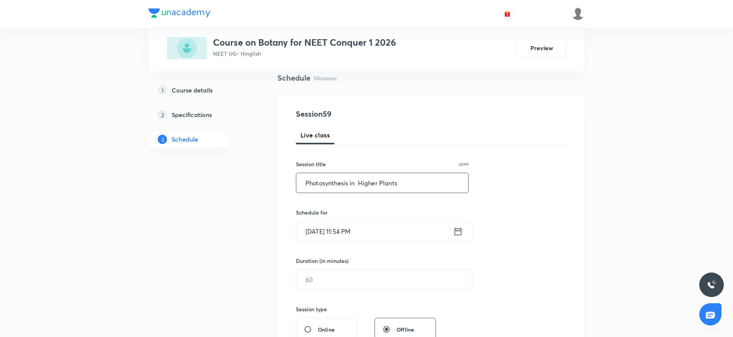
click at [318, 229] on input "Oct 2, 2025, 11:54 PM" at bounding box center [374, 231] width 157 height 20
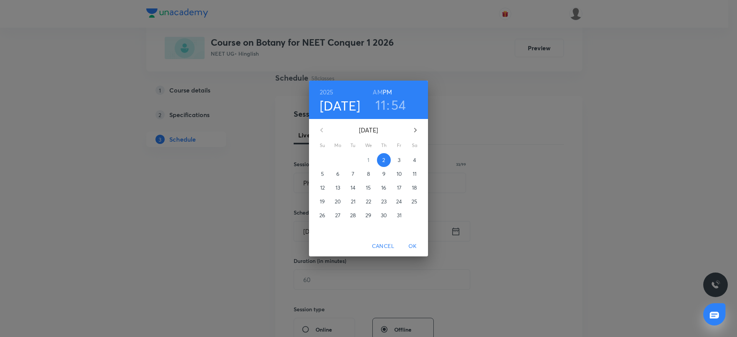
click at [402, 160] on span "3" at bounding box center [399, 160] width 14 height 8
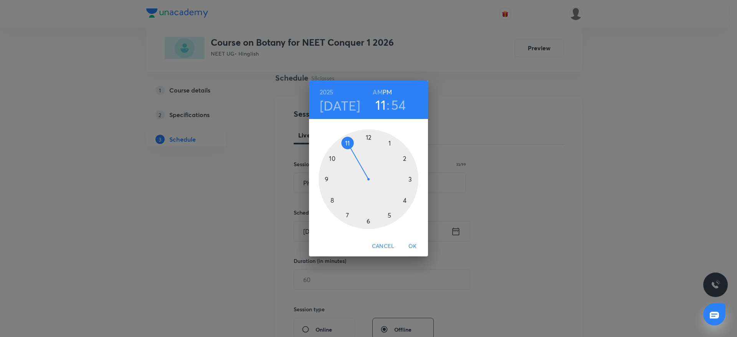
click at [377, 90] on h6 "AM" at bounding box center [378, 92] width 10 height 11
click at [331, 157] on div at bounding box center [368, 179] width 100 height 100
click at [330, 202] on div at bounding box center [368, 179] width 100 height 100
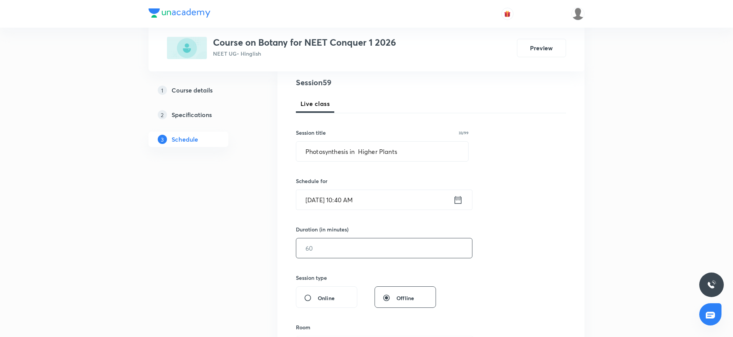
scroll to position [115, 0]
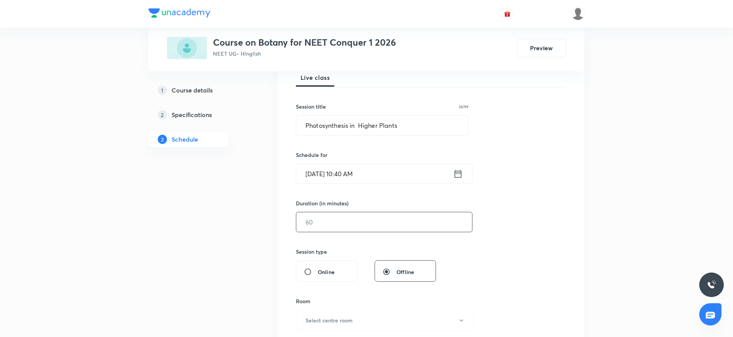
click at [347, 223] on input "text" at bounding box center [384, 222] width 176 height 20
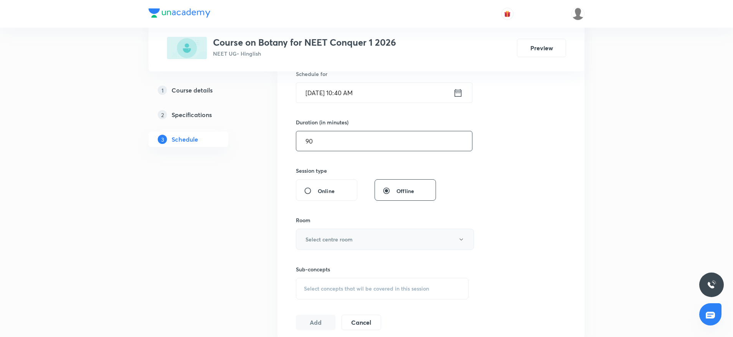
scroll to position [230, 0]
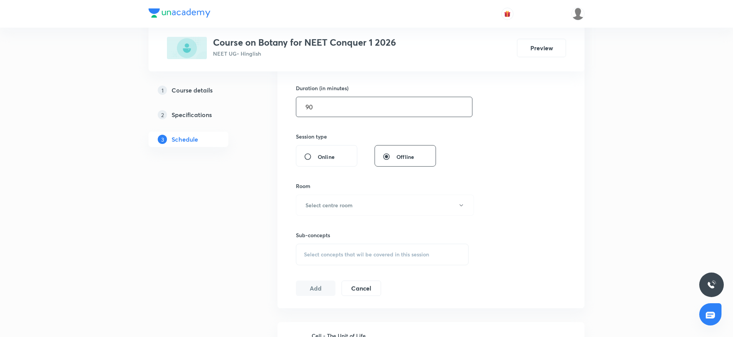
type input "90"
click at [338, 214] on button "Select centre room" at bounding box center [385, 205] width 178 height 21
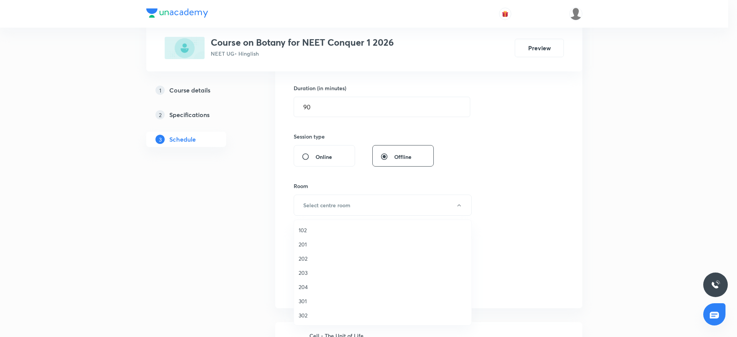
drag, startPoint x: 307, startPoint y: 270, endPoint x: 311, endPoint y: 269, distance: 4.0
click at [307, 270] on span "203" at bounding box center [382, 273] width 168 height 8
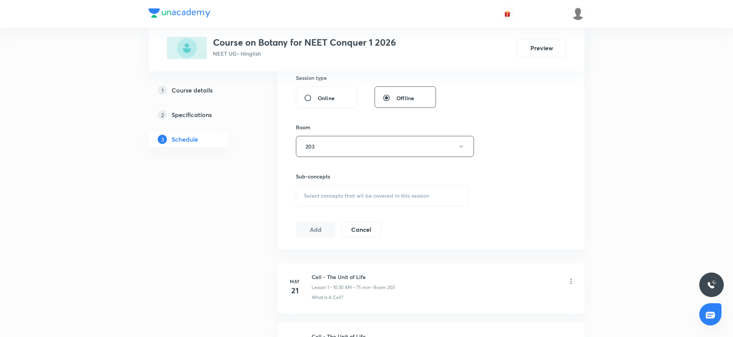
scroll to position [345, 0]
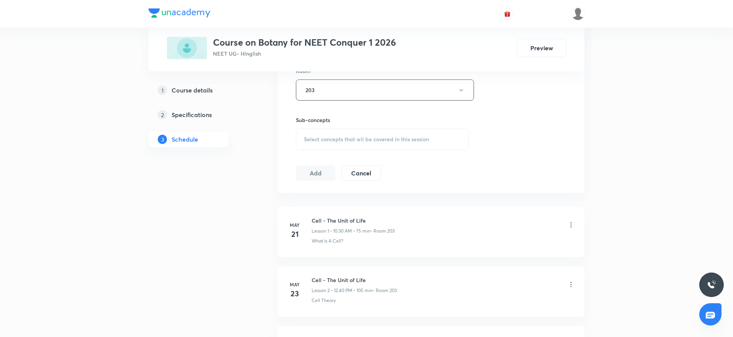
click at [438, 143] on div "Select concepts that wil be covered in this session" at bounding box center [382, 139] width 173 height 21
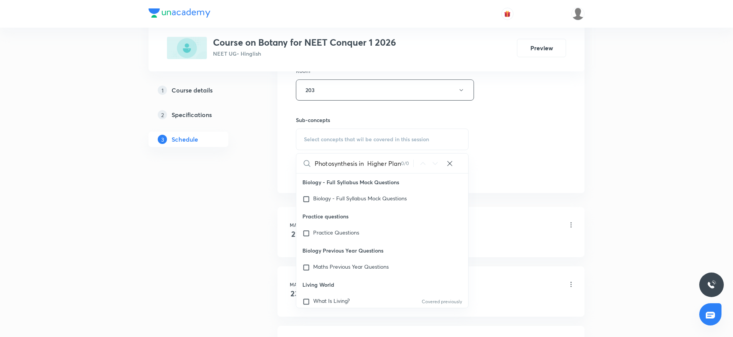
scroll to position [0, 7]
drag, startPoint x: 354, startPoint y: 159, endPoint x: 407, endPoint y: 162, distance: 53.4
click at [407, 161] on div "Photosynthesis in Higher Plants 0 / 0 ​" at bounding box center [382, 163] width 172 height 20
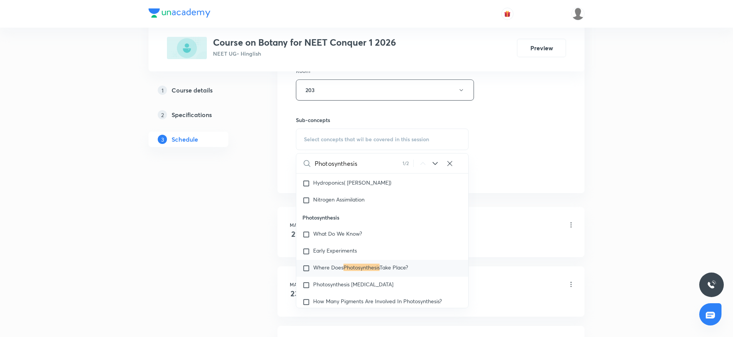
scroll to position [2289, 0]
type input "Photosynthesis"
drag, startPoint x: 317, startPoint y: 240, endPoint x: 522, endPoint y: 114, distance: 240.6
click at [317, 237] on span "What Do We Know?" at bounding box center [337, 232] width 49 height 7
checkbox input "true"
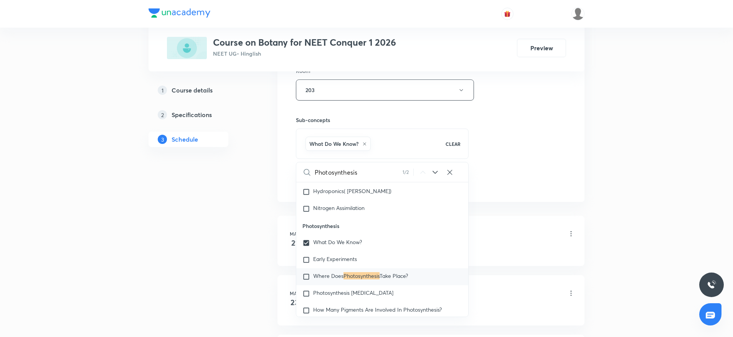
click at [541, 101] on div "Session 59 Live class Session title 33/99 Photosynthesis in Higher Plants ​ Sch…" at bounding box center [431, 4] width 270 height 369
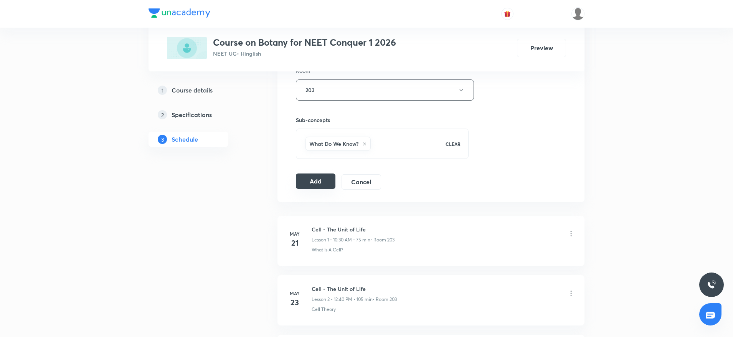
click at [309, 185] on button "Add" at bounding box center [316, 180] width 40 height 15
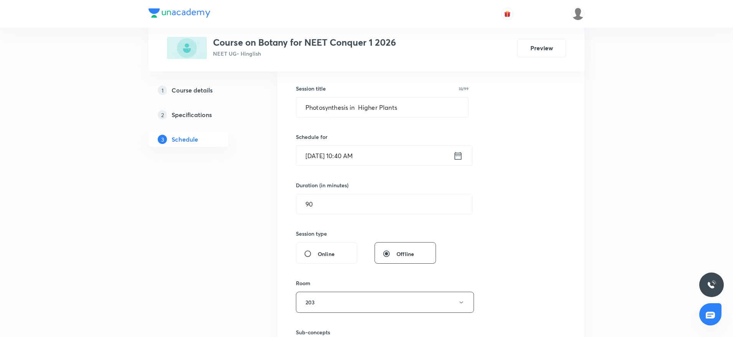
scroll to position [115, 0]
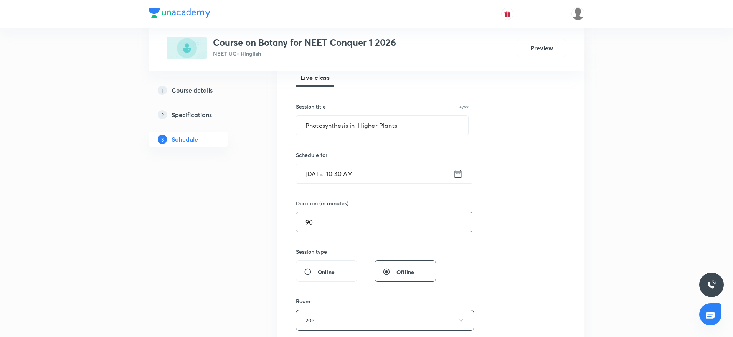
drag, startPoint x: 336, startPoint y: 223, endPoint x: 266, endPoint y: 226, distance: 69.5
type input "75"
click at [351, 172] on input "Oct 3, 2025, 10:40 AM" at bounding box center [374, 174] width 157 height 20
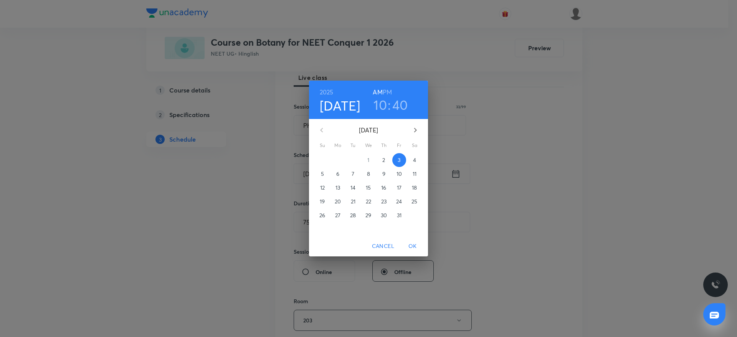
click at [398, 102] on h3 "40" at bounding box center [400, 105] width 16 height 16
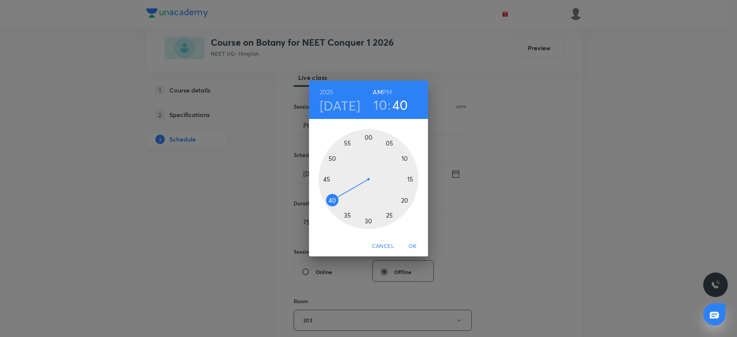
click at [368, 223] on div at bounding box center [368, 179] width 100 height 100
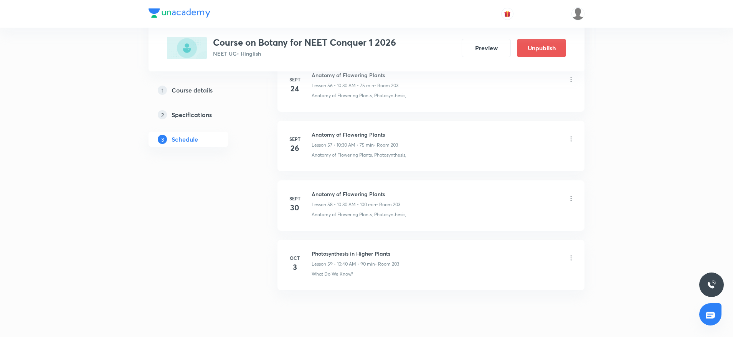
scroll to position [3434, 0]
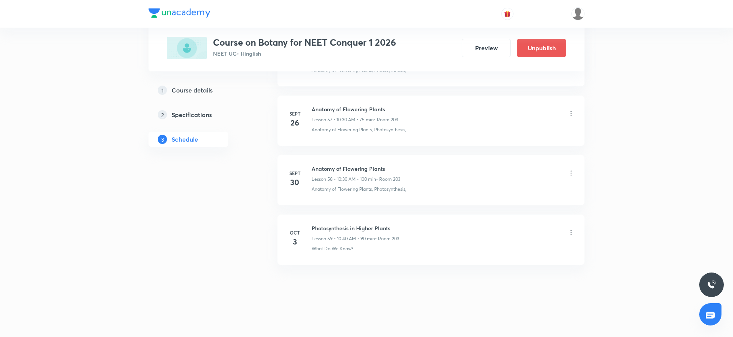
click at [571, 231] on icon at bounding box center [571, 233] width 8 height 8
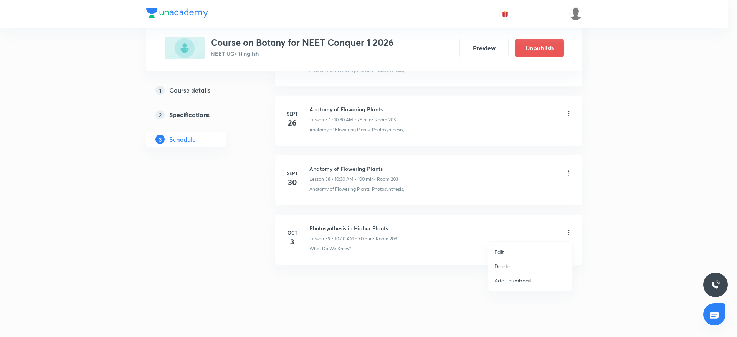
click at [506, 251] on li "Edit" at bounding box center [530, 252] width 84 height 14
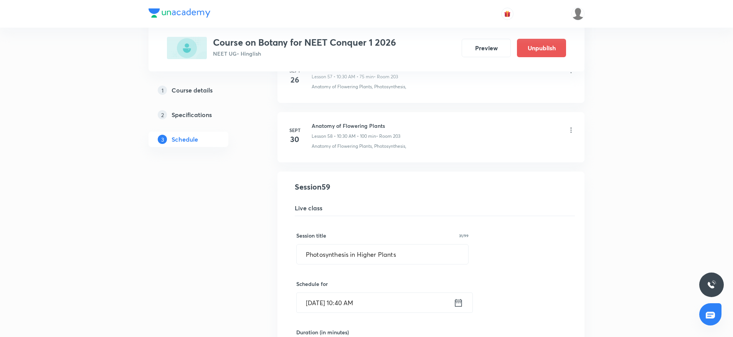
click at [351, 300] on input "Oct 3, 2025, 10:40 AM" at bounding box center [375, 303] width 157 height 20
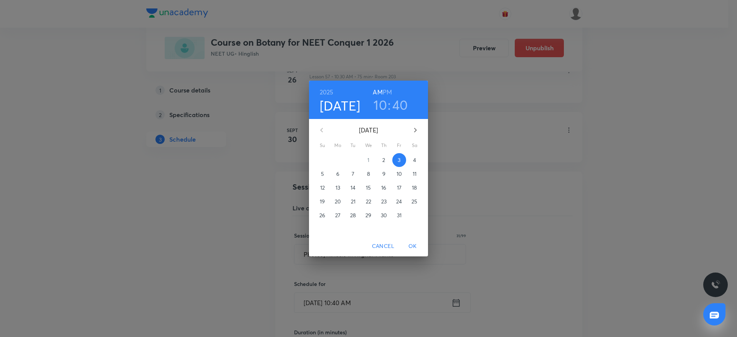
click at [406, 106] on h3 "40" at bounding box center [400, 105] width 16 height 16
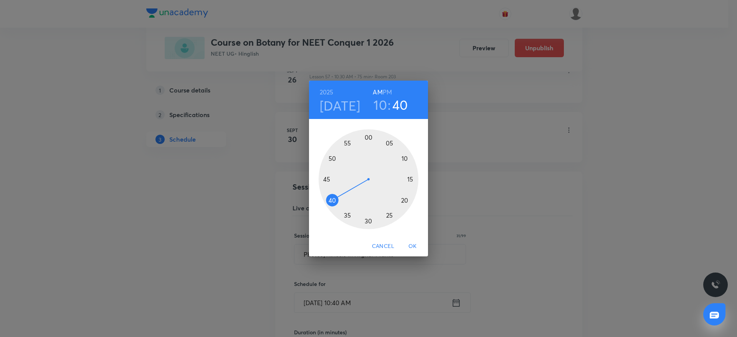
click at [367, 221] on div at bounding box center [368, 179] width 100 height 100
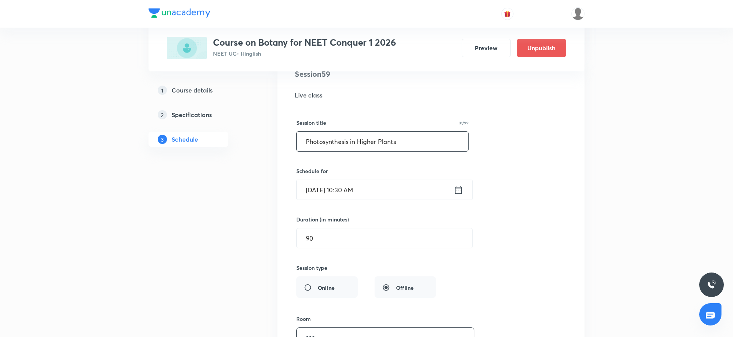
scroll to position [3549, 0]
drag, startPoint x: 343, startPoint y: 235, endPoint x: 246, endPoint y: 245, distance: 97.6
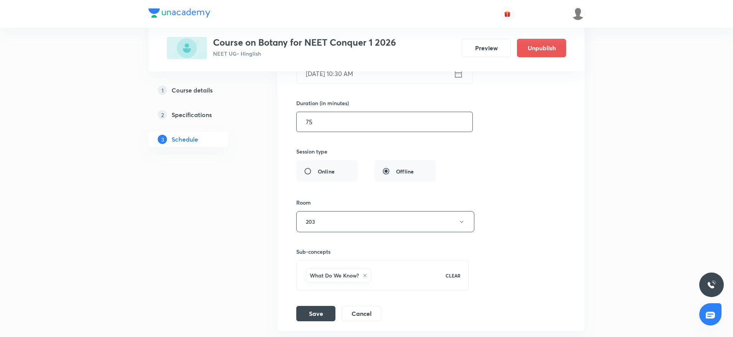
scroll to position [3664, 0]
type input "75"
click at [326, 305] on button "Save" at bounding box center [315, 311] width 39 height 15
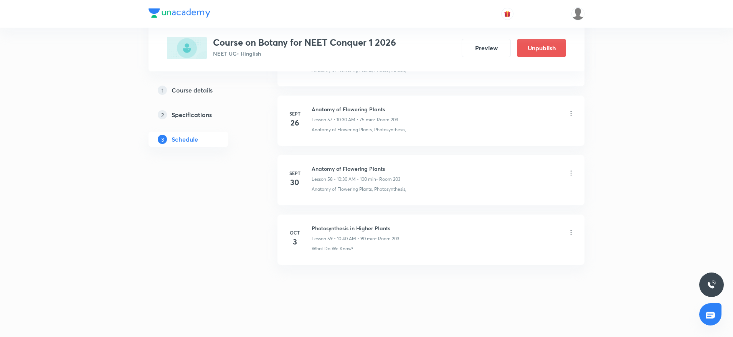
scroll to position [3434, 0]
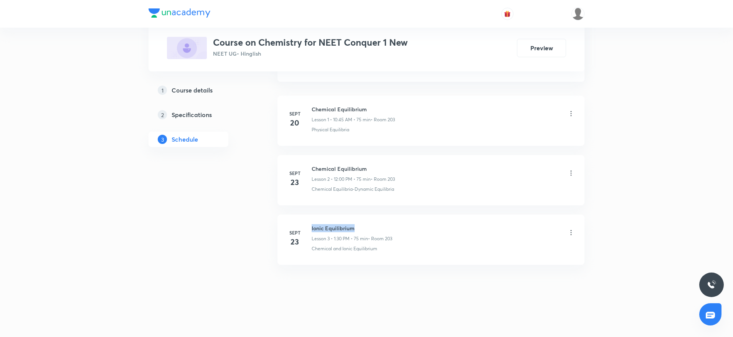
drag, startPoint x: 310, startPoint y: 223, endPoint x: 405, endPoint y: 219, distance: 94.9
click at [405, 219] on li "[DATE] Ionic Equilibrium Lesson 3 • 1:30 PM • 75 min • Room 203 Chemical and Io…" at bounding box center [430, 239] width 307 height 50
copy h6 "Ionic Equilibrium"
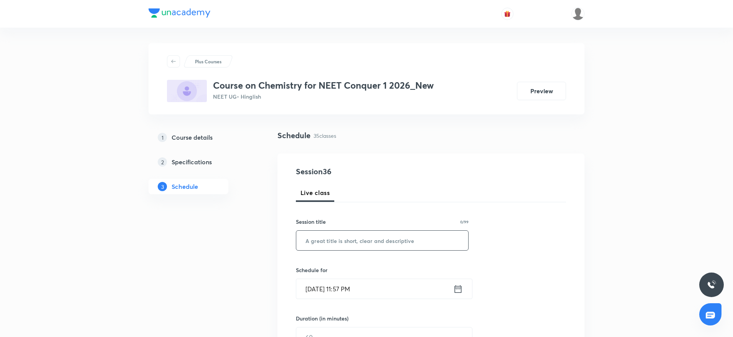
click at [383, 244] on input "text" at bounding box center [382, 241] width 172 height 20
paste input "90TW83WT"
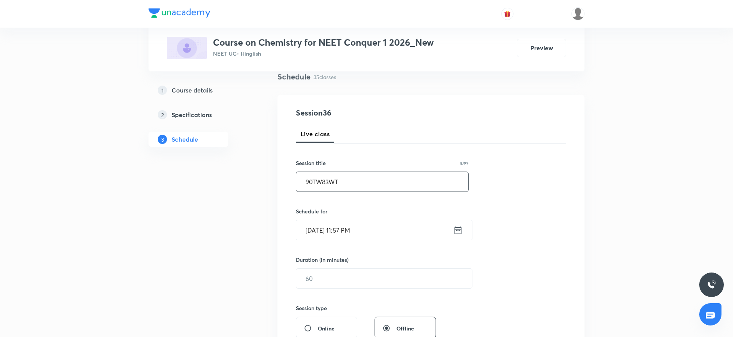
scroll to position [115, 0]
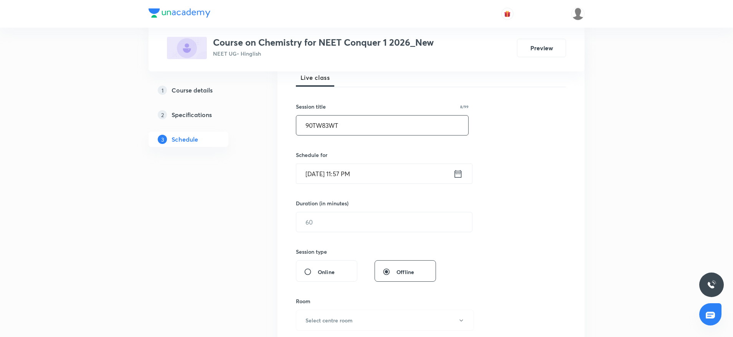
drag, startPoint x: 360, startPoint y: 124, endPoint x: 238, endPoint y: 124, distance: 121.2
paste input "Ionic Equilibrium"
type input "Ionic Equilibrium"
click at [526, 187] on div "Session 36 Live class Session title 18/99 Ionic Equilibrium ​ Schedule for [DAT…" at bounding box center [431, 231] width 270 height 360
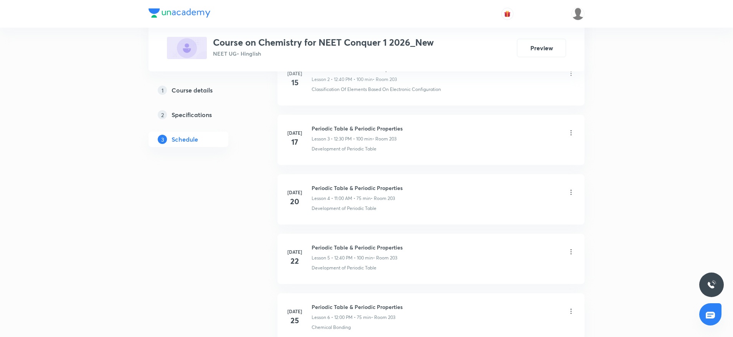
scroll to position [806, 0]
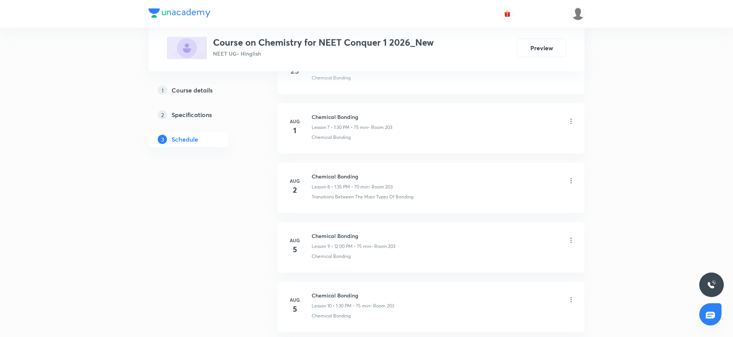
click at [196, 89] on h5 "Course details" at bounding box center [192, 90] width 41 height 9
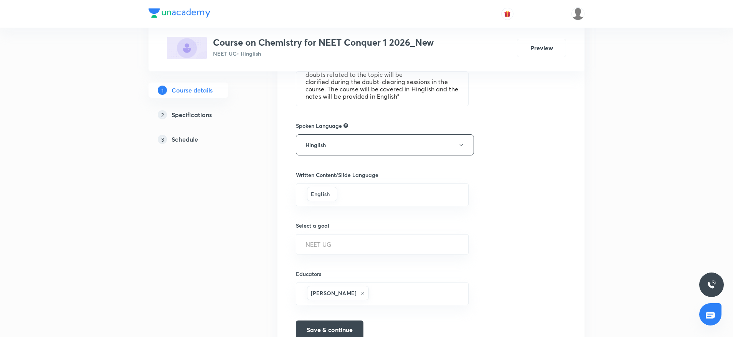
scroll to position [423, 0]
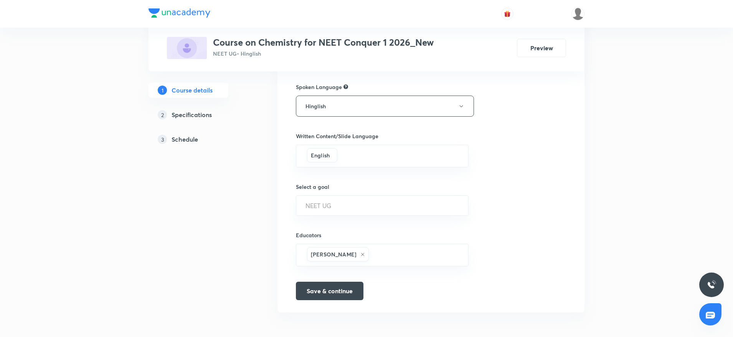
click at [195, 140] on h5 "Schedule" at bounding box center [185, 139] width 26 height 9
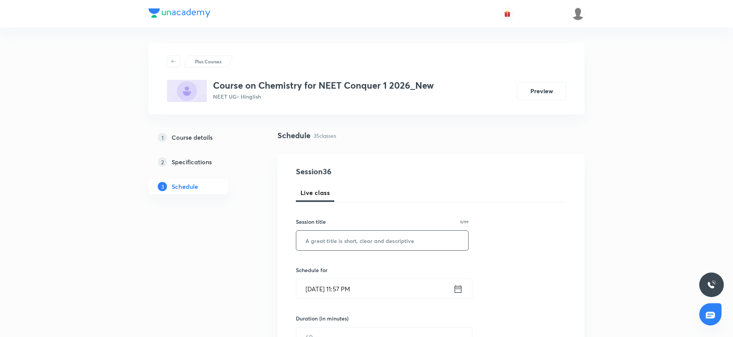
click at [354, 241] on input "text" at bounding box center [382, 241] width 172 height 20
paste input "Ionic Equilibrium"
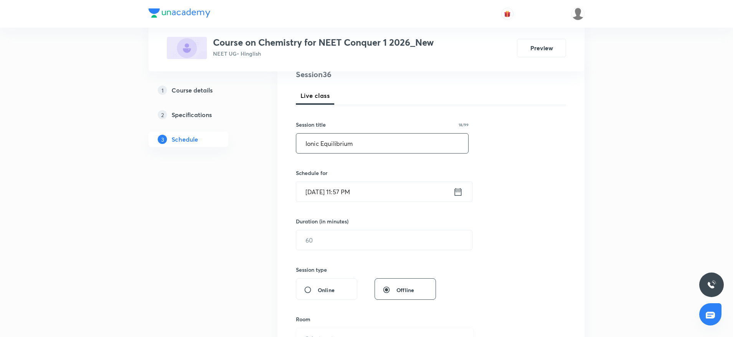
scroll to position [115, 0]
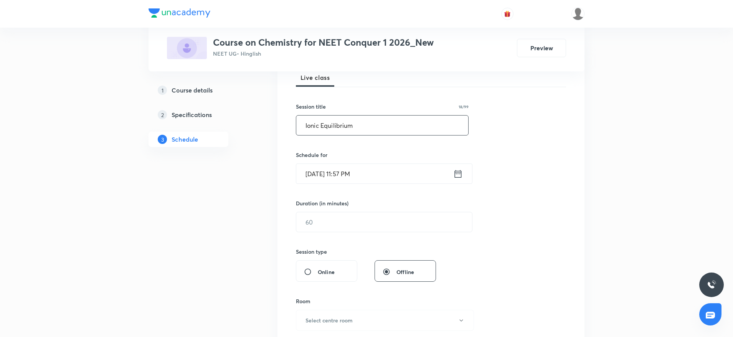
type input "Ionic Equilibrium"
click at [315, 169] on input "[DATE] 11:57 PM" at bounding box center [374, 174] width 157 height 20
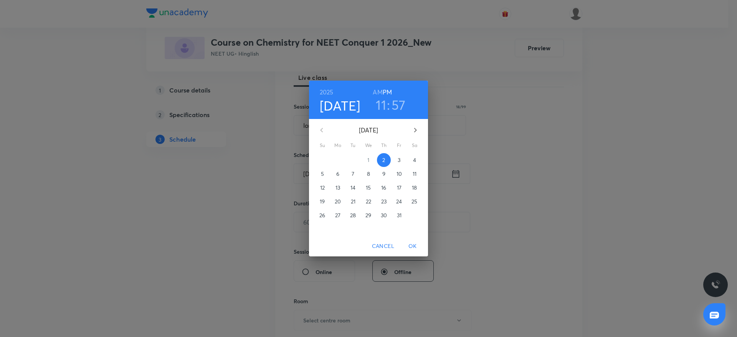
click at [403, 158] on span "3" at bounding box center [399, 160] width 14 height 8
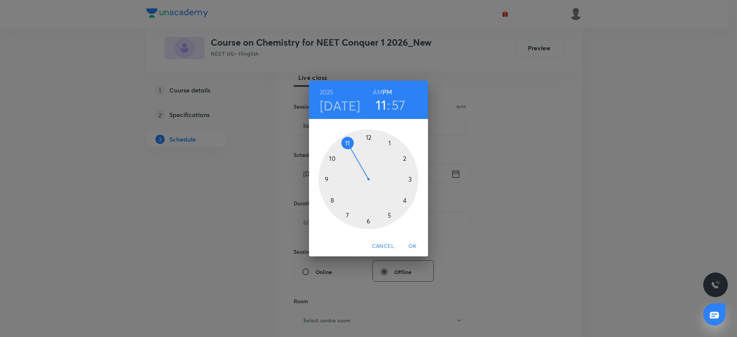
click at [368, 131] on div at bounding box center [368, 179] width 100 height 100
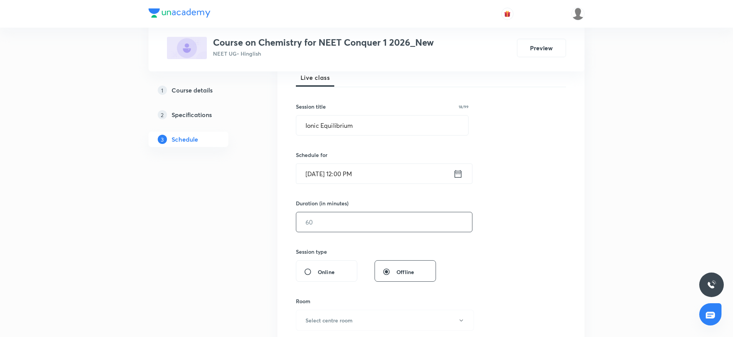
click at [331, 223] on input "text" at bounding box center [384, 222] width 176 height 20
drag, startPoint x: 335, startPoint y: 221, endPoint x: 276, endPoint y: 228, distance: 58.6
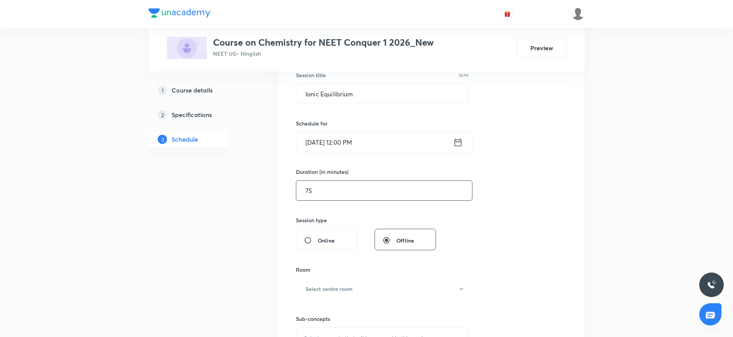
scroll to position [173, 0]
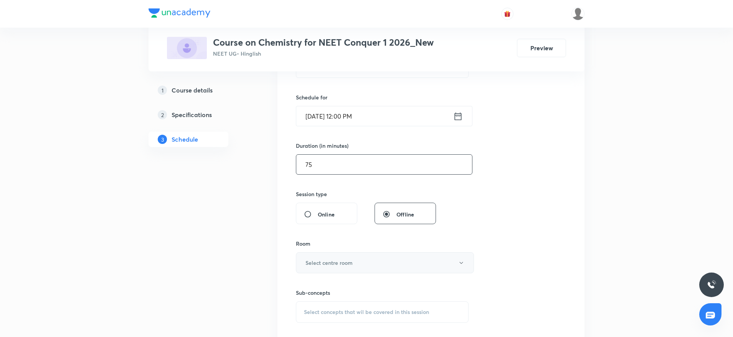
type input "75"
click at [335, 266] on h6 "Select centre room" at bounding box center [328, 263] width 47 height 8
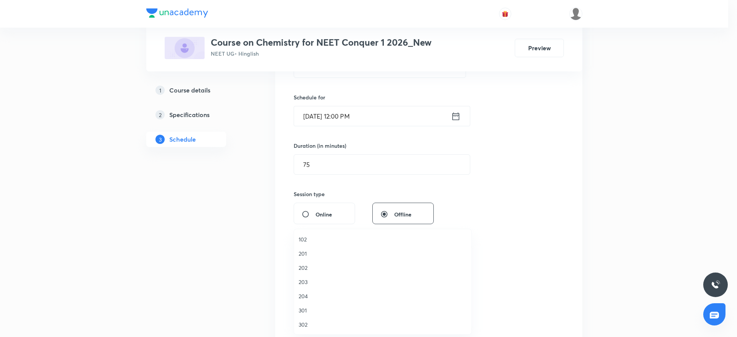
click at [308, 281] on span "203" at bounding box center [382, 282] width 168 height 8
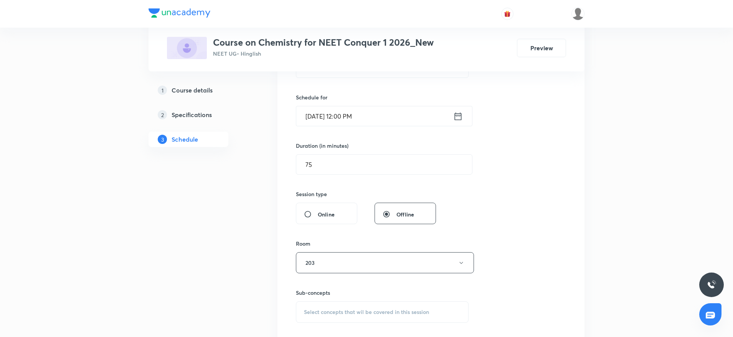
scroll to position [288, 0]
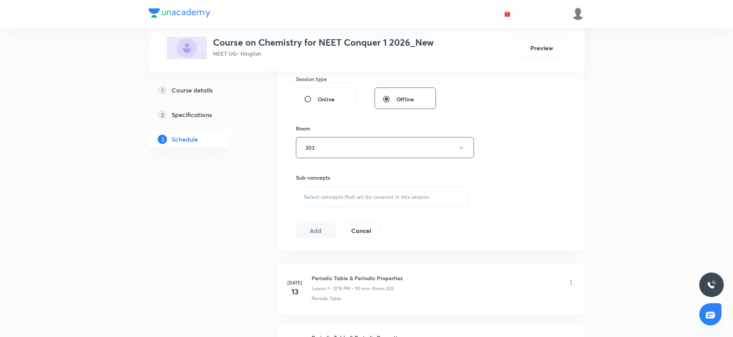
click at [366, 211] on div "Session 36 Live class Session title 18/99 Ionic Equilibrium ​ Schedule for [DAT…" at bounding box center [431, 58] width 270 height 360
click at [372, 201] on div "Select concepts that wil be covered in this session" at bounding box center [382, 196] width 173 height 21
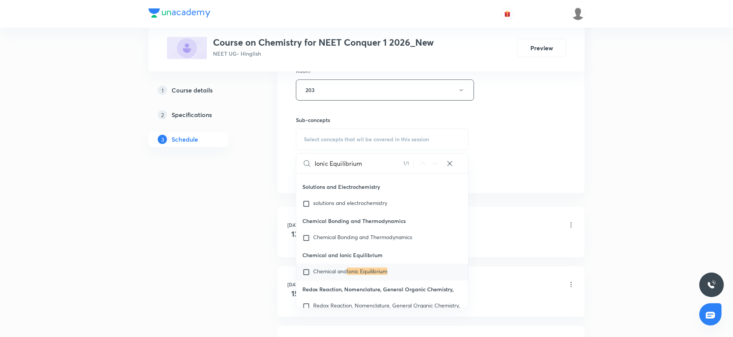
scroll to position [8542, 0]
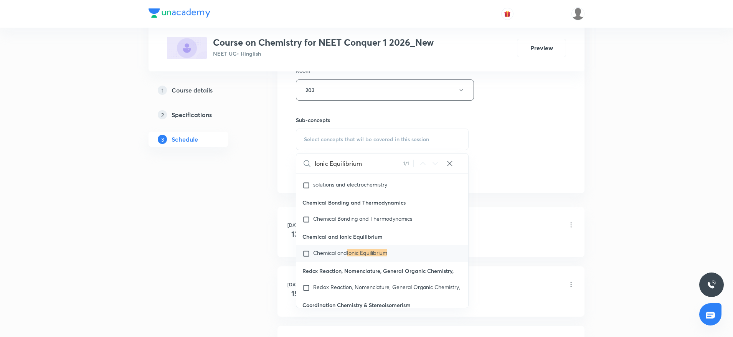
type input "Ionic Equilibrium"
click at [349, 262] on div "Chemical and Ionic Equilibrium" at bounding box center [382, 253] width 172 height 17
checkbox input "true"
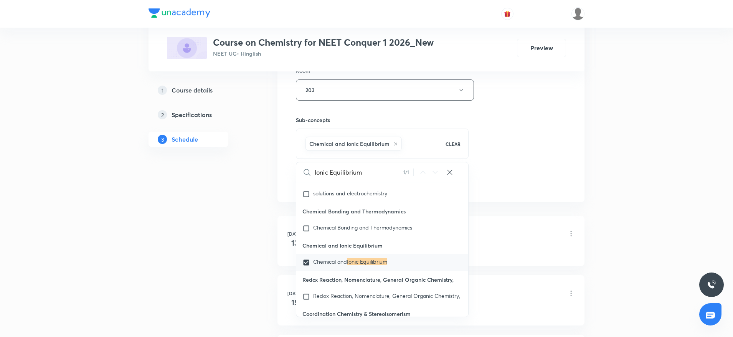
click at [532, 115] on div "Session 36 Live class Session title 18/99 Ionic Equilibrium ​ Schedule for Oct …" at bounding box center [431, 4] width 270 height 369
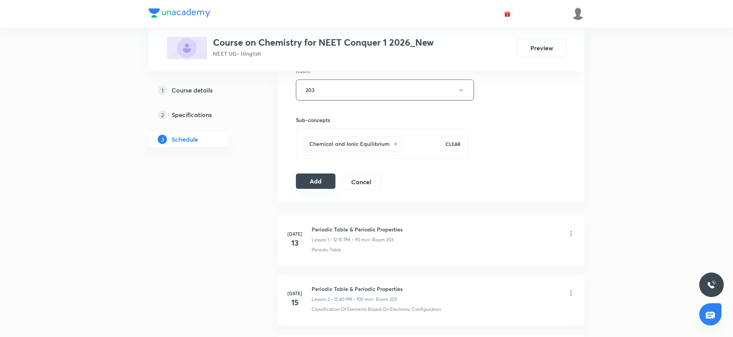
click at [319, 181] on button "Add" at bounding box center [316, 180] width 40 height 15
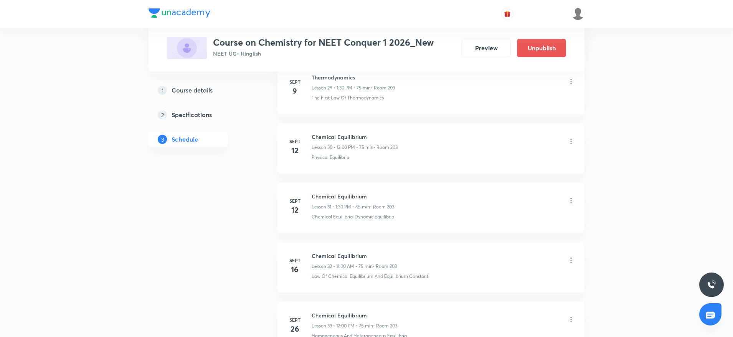
scroll to position [2066, 0]
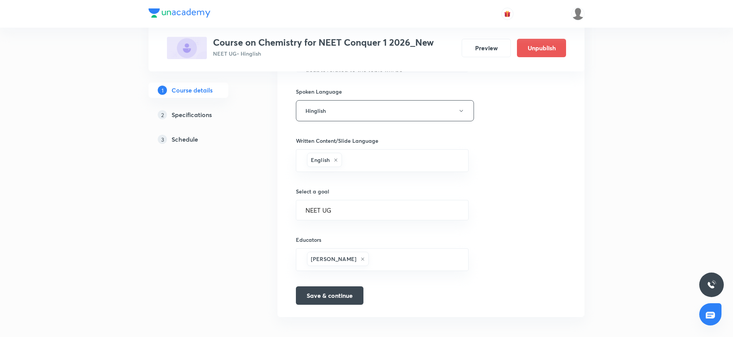
scroll to position [423, 0]
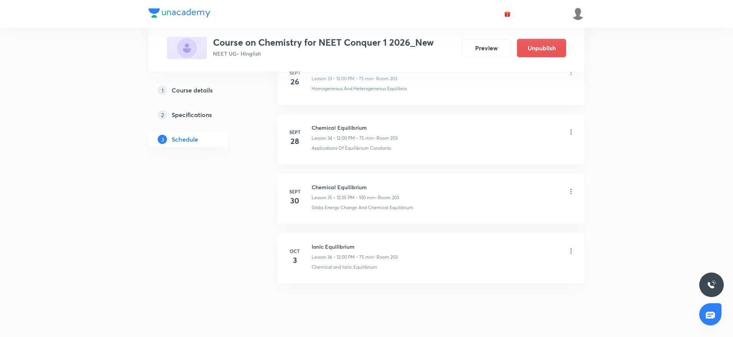
scroll to position [2066, 0]
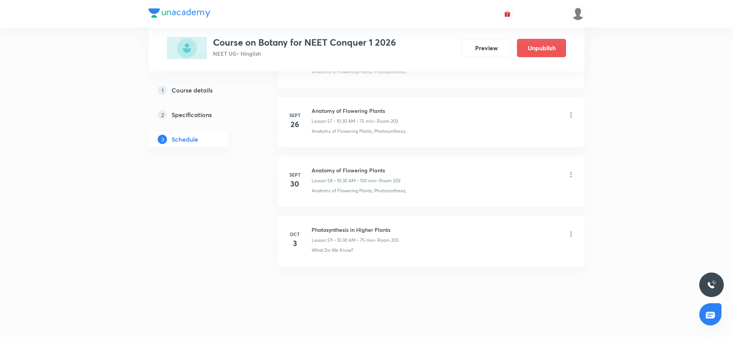
scroll to position [3787, 0]
drag, startPoint x: 396, startPoint y: 219, endPoint x: 423, endPoint y: 218, distance: 27.3
click at [423, 218] on li "[DATE] Photosynthesis in Higher Plants Lesson 59 • 10:30 AM • 75 min • Room 203…" at bounding box center [430, 239] width 307 height 50
copy h6 "Photosynthesis in Higher Plants"
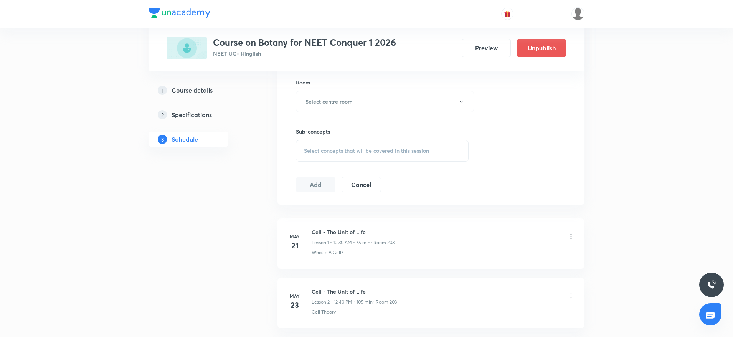
scroll to position [0, 0]
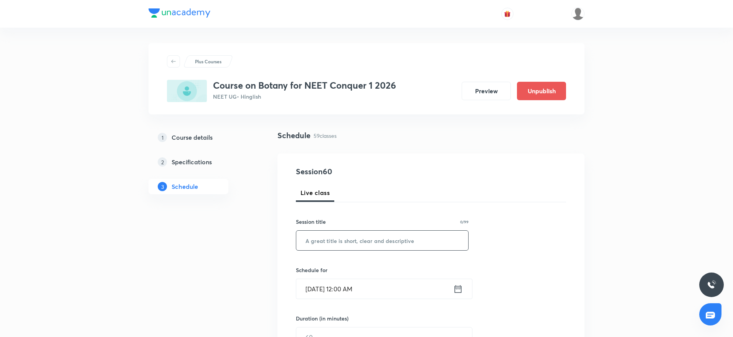
click at [396, 237] on input "text" at bounding box center [382, 241] width 172 height 20
paste input "Photosynthesis in Higher Plants"
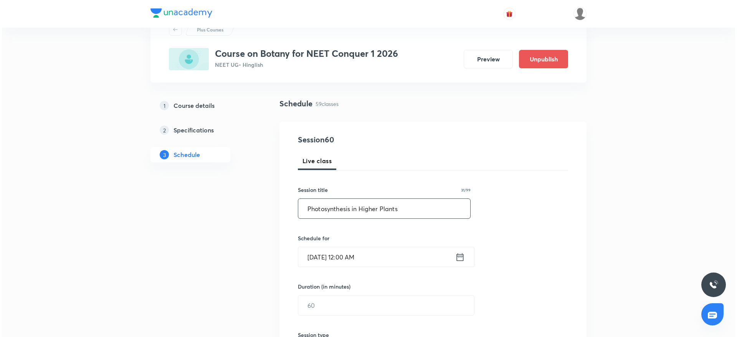
scroll to position [58, 0]
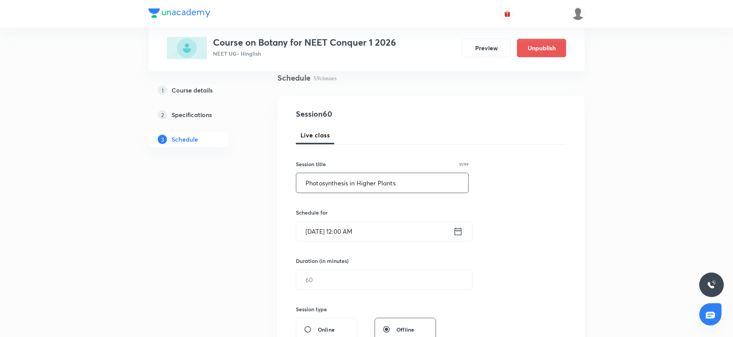
type input "Photosynthesis in Higher Plants"
click at [360, 235] on input "[DATE] 12:00 AM" at bounding box center [374, 231] width 157 height 20
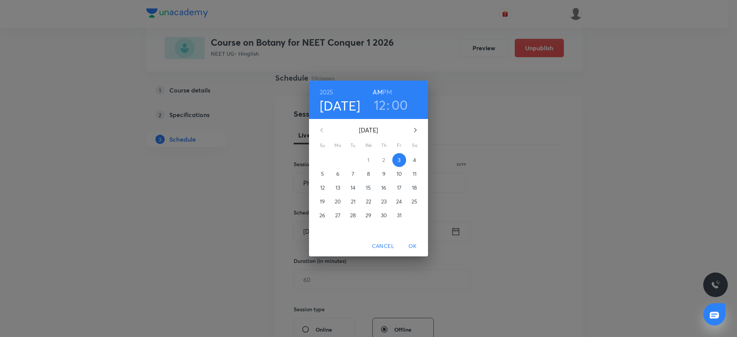
click at [392, 91] on div "[DATE] 12 : 00 AM PM" at bounding box center [368, 100] width 107 height 26
click at [389, 93] on h6 "PM" at bounding box center [387, 92] width 9 height 11
click at [379, 104] on h3 "12" at bounding box center [380, 105] width 12 height 16
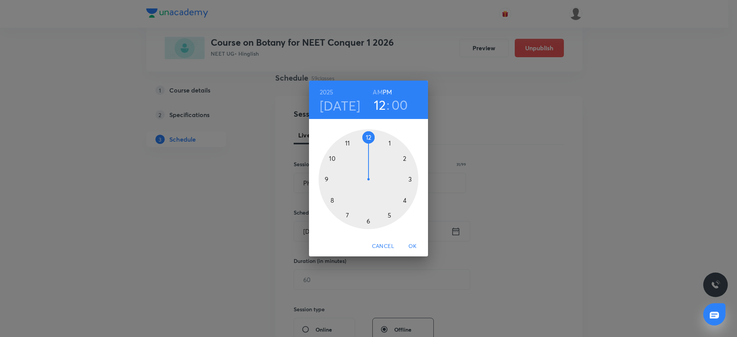
click at [395, 138] on div at bounding box center [368, 179] width 100 height 100
click at [369, 224] on div at bounding box center [368, 179] width 100 height 100
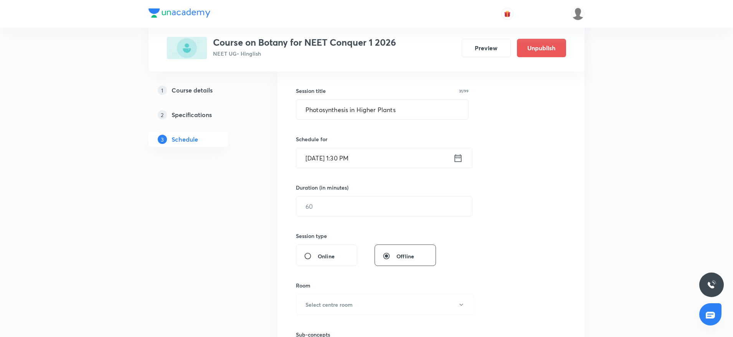
scroll to position [173, 0]
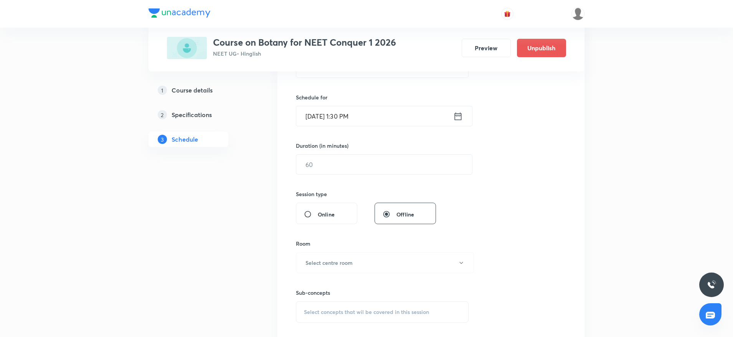
click at [347, 152] on div "Duration (in minutes) ​" at bounding box center [366, 158] width 140 height 33
click at [347, 173] on input "text" at bounding box center [384, 165] width 176 height 20
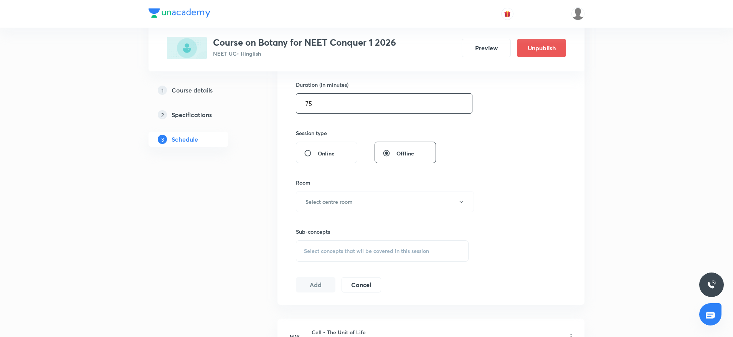
scroll to position [288, 0]
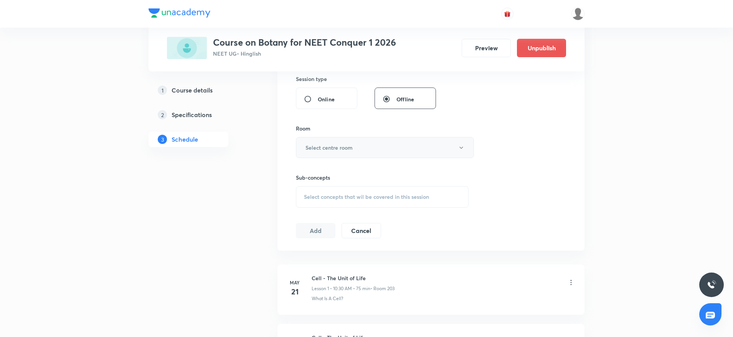
type input "75"
click at [348, 148] on h6 "Select centre room" at bounding box center [328, 147] width 47 height 8
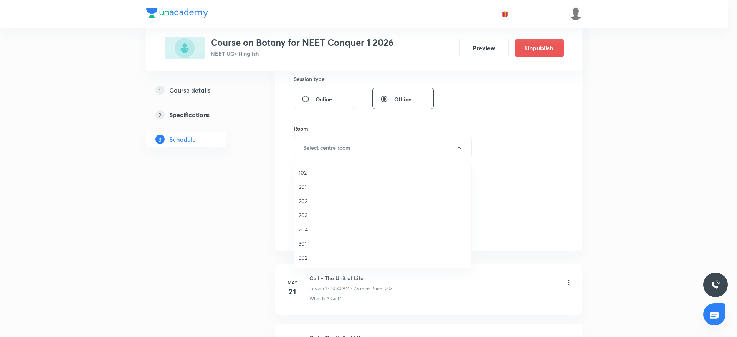
click at [301, 215] on span "203" at bounding box center [382, 215] width 168 height 8
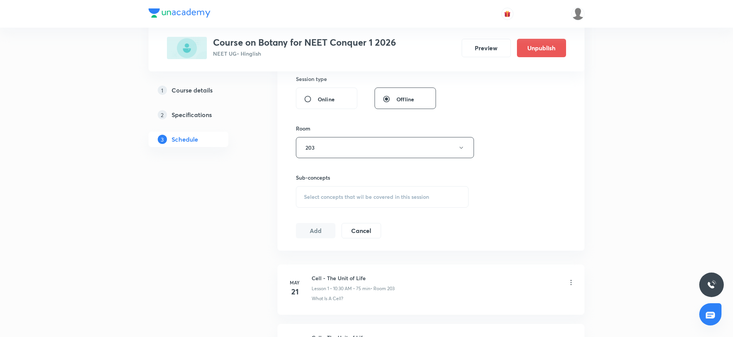
click at [383, 195] on span "Select concepts that wil be covered in this session" at bounding box center [366, 197] width 125 height 6
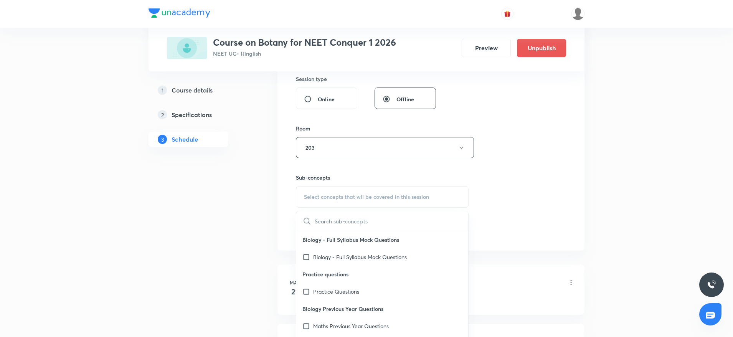
paste input "Photosynthesis in Higher Plants"
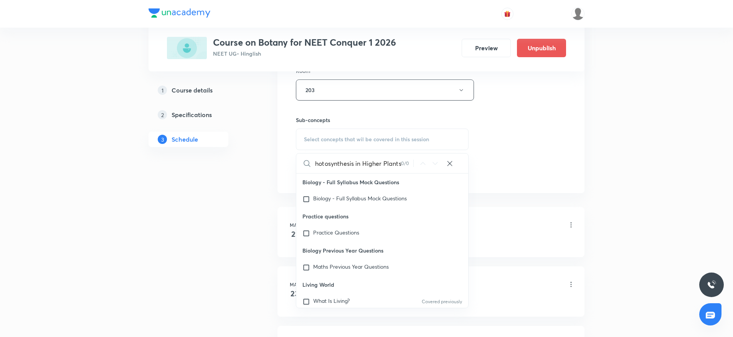
type input "Photosynthesis in Higher Plants"
click at [455, 164] on div "Photosynthesis in Higher Plants 0 / 0 ​" at bounding box center [382, 163] width 172 height 20
click at [450, 166] on icon at bounding box center [450, 164] width 8 height 8
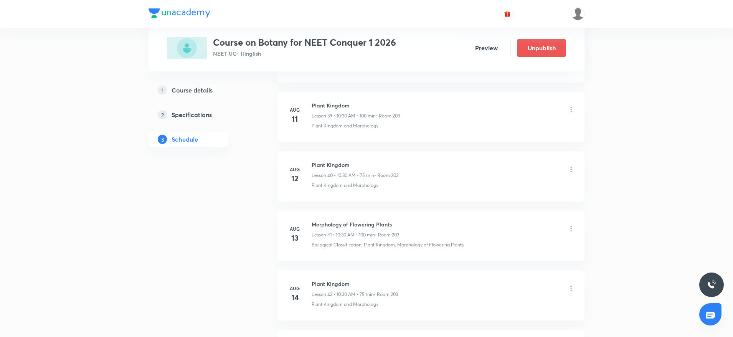
scroll to position [3787, 0]
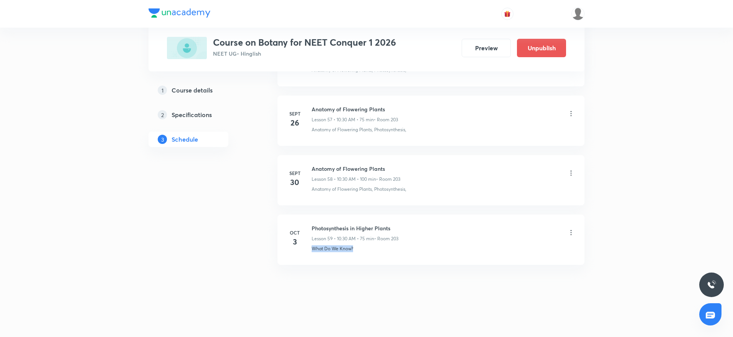
drag, startPoint x: 313, startPoint y: 247, endPoint x: 373, endPoint y: 248, distance: 60.2
click at [373, 248] on div "What Do We Know?" at bounding box center [443, 248] width 263 height 7
copy p "What Do We Know?"
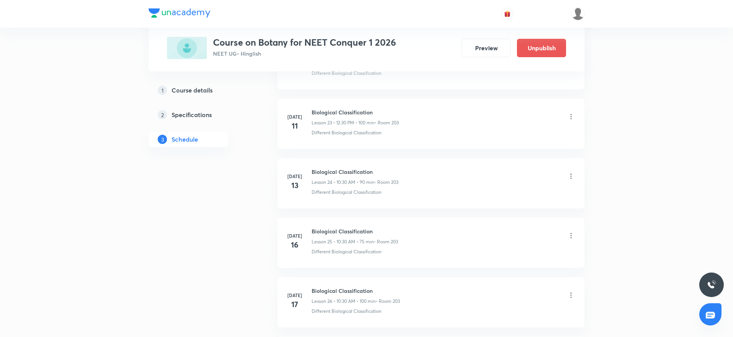
scroll to position [1748, 0]
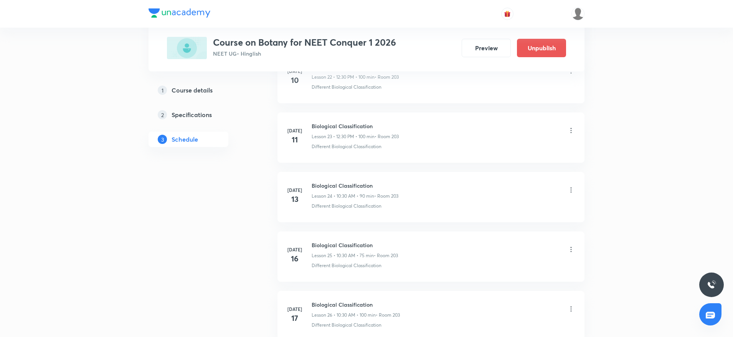
drag, startPoint x: 706, startPoint y: 151, endPoint x: 649, endPoint y: 188, distance: 68.0
click at [717, 110] on div "Plus Courses Course on Botany for NEET Conquer 1 2026 NEET UG • Hinglish Previe…" at bounding box center [366, 314] width 733 height 4124
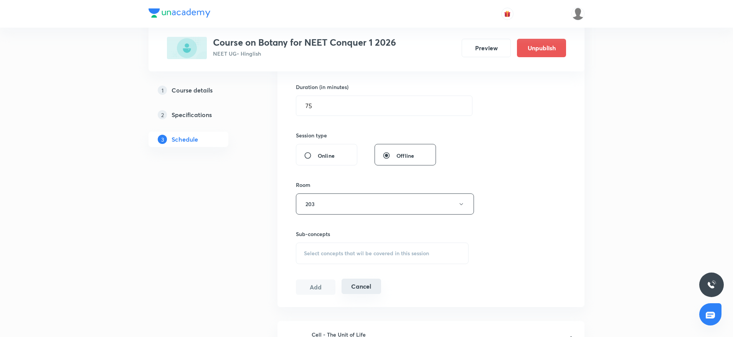
scroll to position [249, 0]
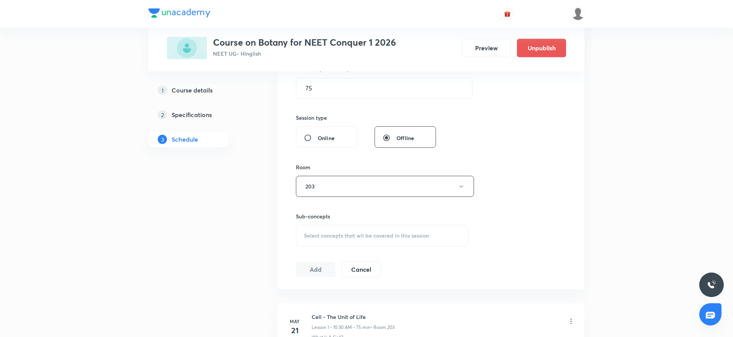
click at [343, 242] on div "Select concepts that wil be covered in this session" at bounding box center [382, 235] width 173 height 21
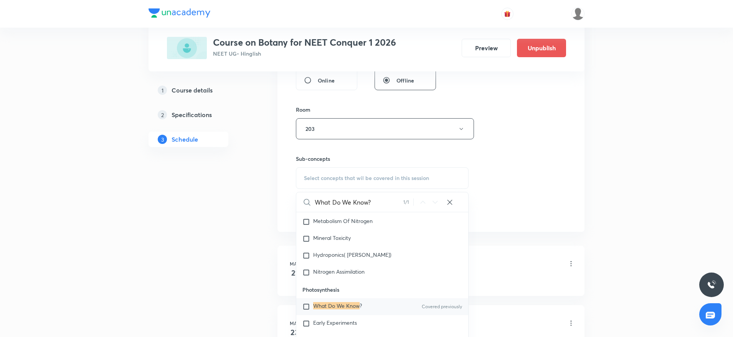
scroll to position [364, 0]
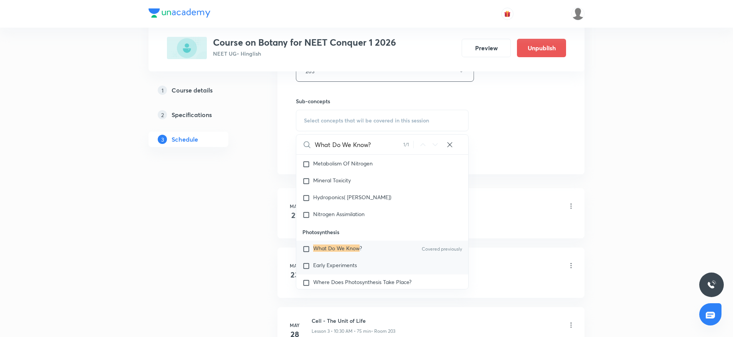
type input "What Do We Know?"
click at [343, 269] on span "Early Experiments" at bounding box center [335, 264] width 44 height 7
checkbox input "true"
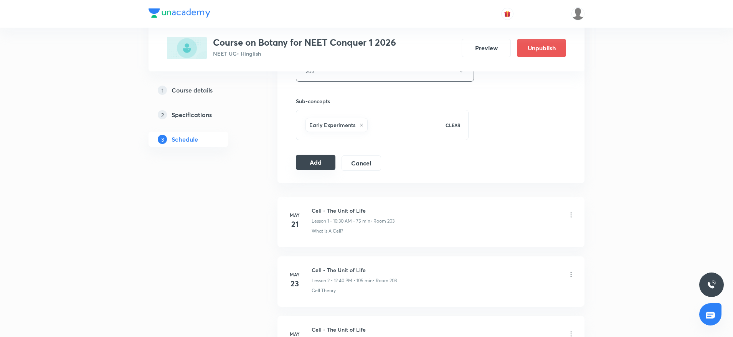
click at [315, 162] on button "Add" at bounding box center [316, 162] width 40 height 15
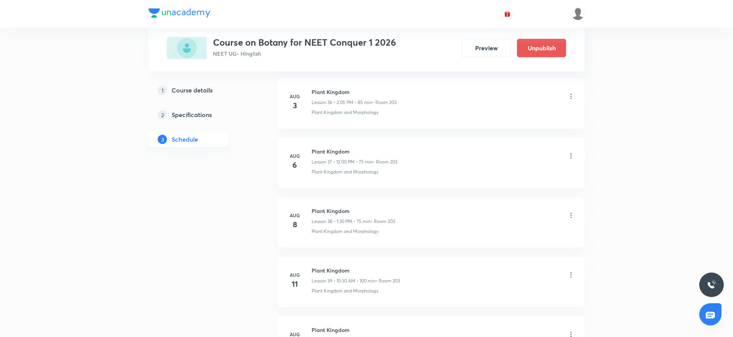
scroll to position [3494, 0]
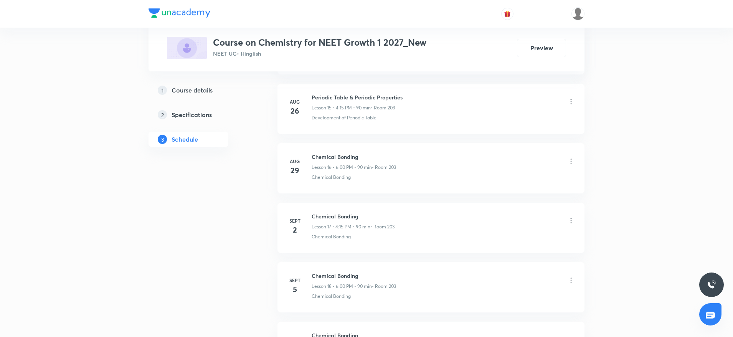
scroll to position [1301, 0]
drag, startPoint x: 312, startPoint y: 154, endPoint x: 410, endPoint y: 154, distance: 97.8
click at [410, 154] on div "Chemical Bonding Lesson 16 • 6:00 PM • 90 min • Room 203" at bounding box center [443, 162] width 263 height 18
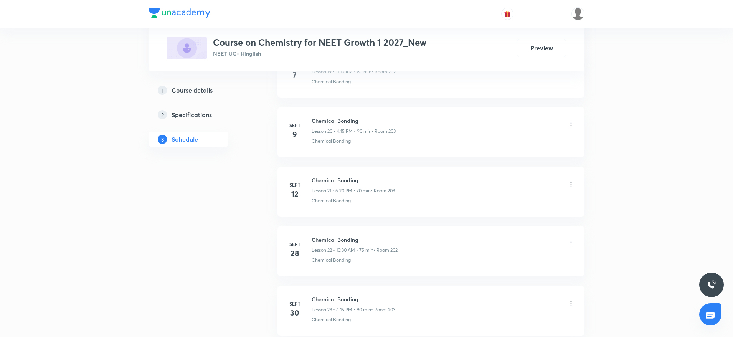
scroll to position [1646, 0]
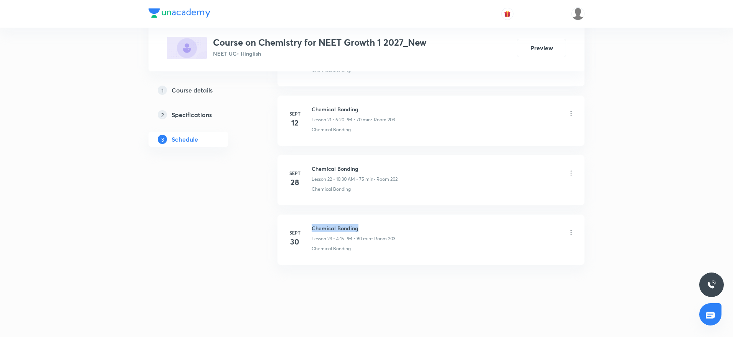
drag, startPoint x: 312, startPoint y: 224, endPoint x: 395, endPoint y: 213, distance: 84.1
copy h6 "Chemical Bonding"
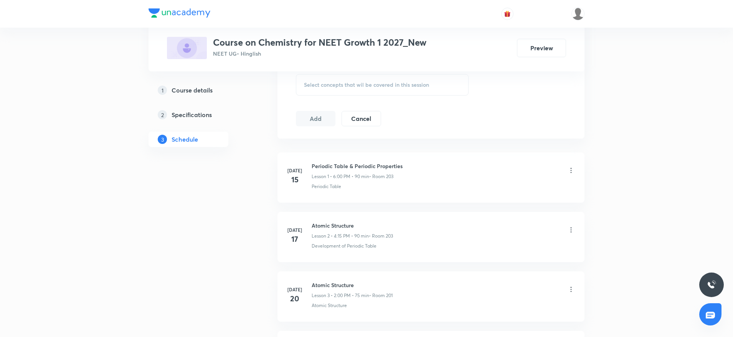
scroll to position [0, 0]
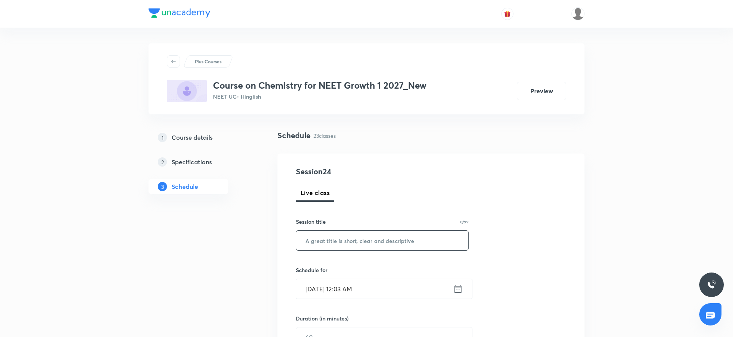
click at [363, 233] on input "text" at bounding box center [382, 241] width 172 height 20
paste input "Chemical Bonding"
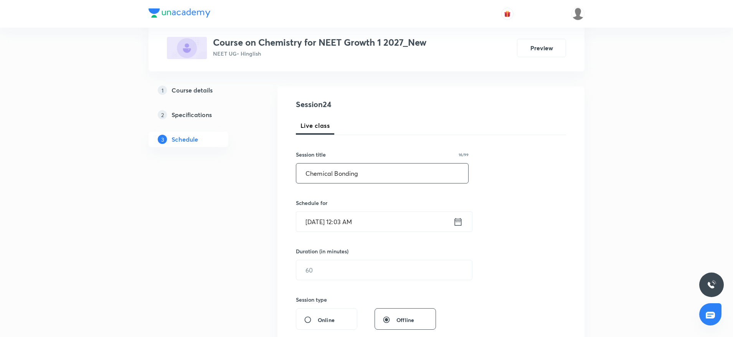
scroll to position [115, 0]
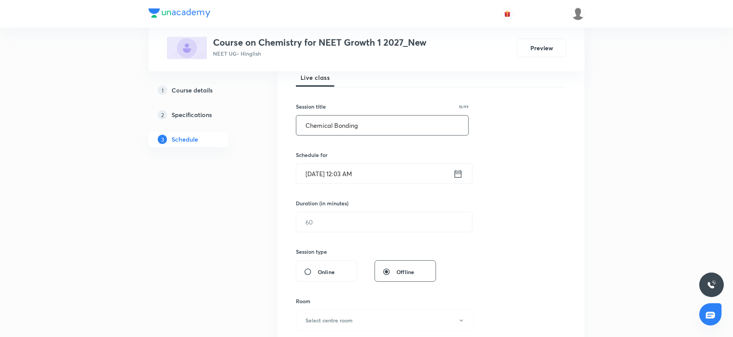
type input "Chemical Bonding"
click at [359, 173] on input "[DATE] 12:03 AM" at bounding box center [374, 174] width 157 height 20
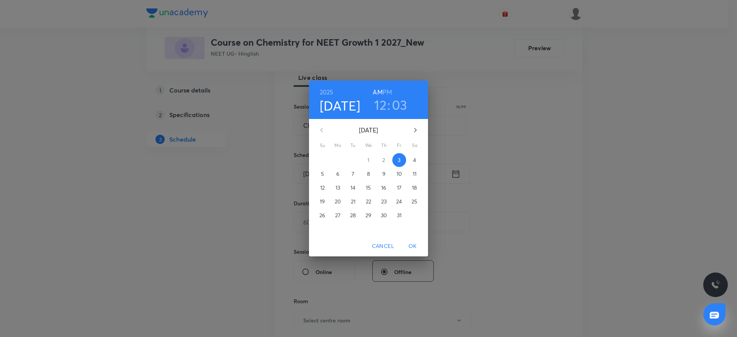
click at [385, 92] on h6 "PM" at bounding box center [387, 92] width 9 height 11
click at [386, 110] on h3 "12" at bounding box center [380, 105] width 12 height 16
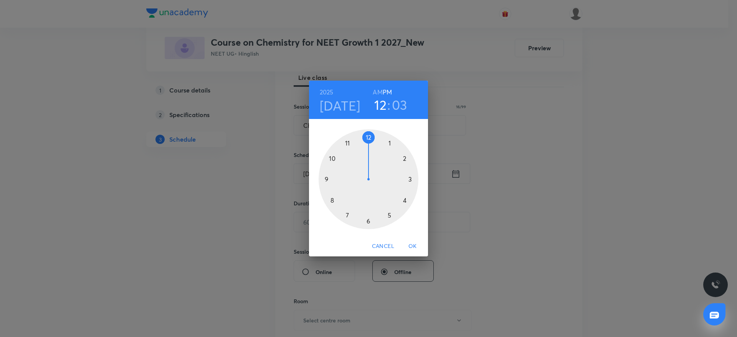
click at [407, 203] on div at bounding box center [368, 179] width 100 height 100
click at [417, 180] on div at bounding box center [368, 179] width 100 height 100
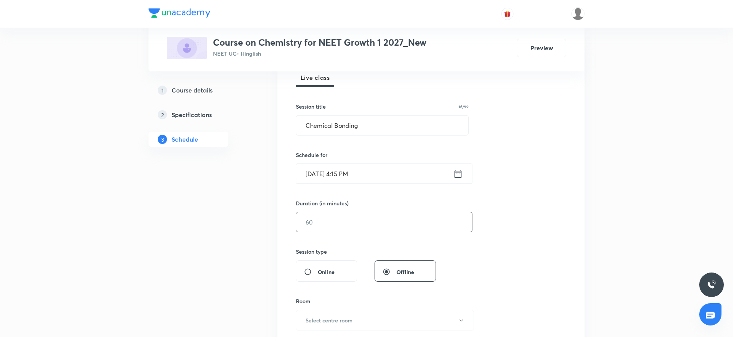
click at [356, 223] on input "text" at bounding box center [384, 222] width 176 height 20
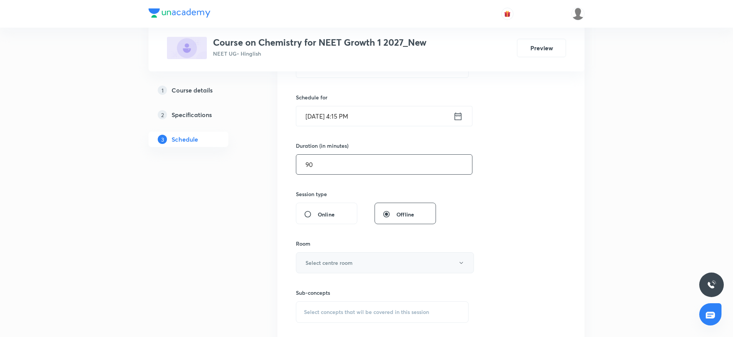
type input "90"
click at [361, 262] on button "Select centre room" at bounding box center [385, 262] width 178 height 21
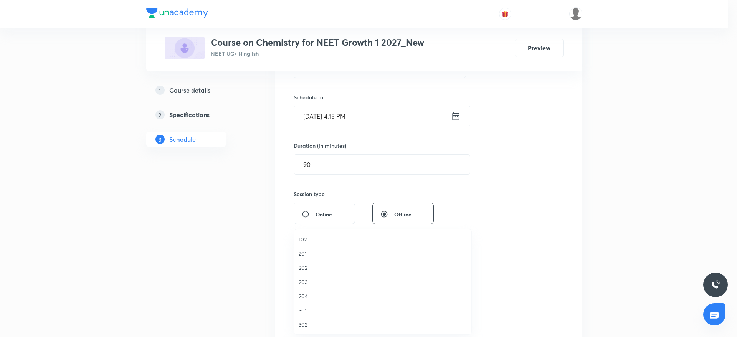
click at [306, 267] on span "202" at bounding box center [382, 268] width 168 height 8
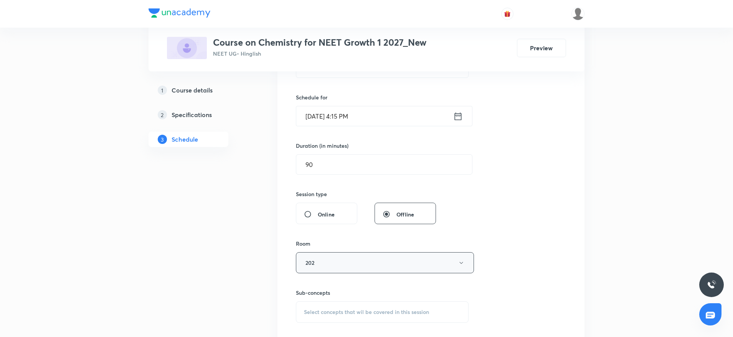
click at [312, 259] on button "202" at bounding box center [385, 262] width 178 height 21
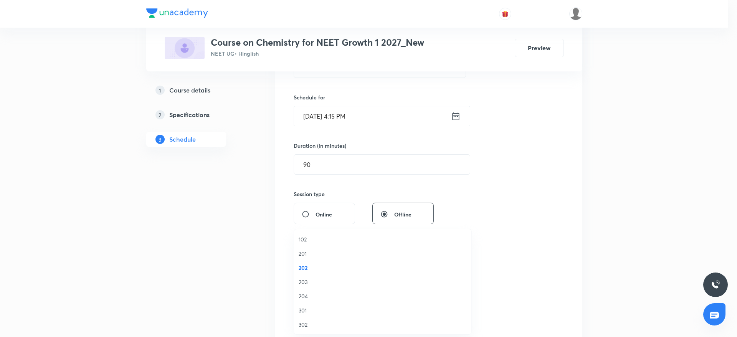
click at [303, 282] on span "203" at bounding box center [382, 282] width 168 height 8
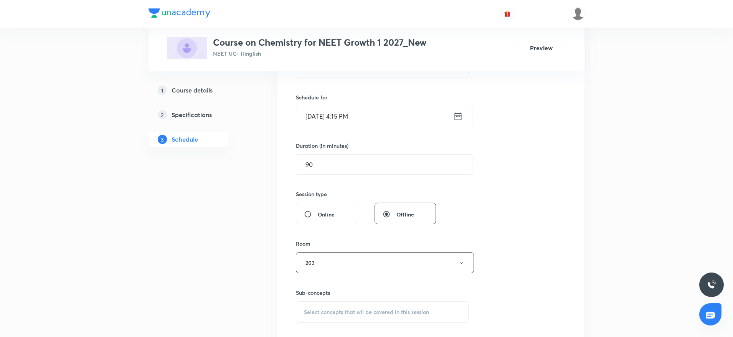
click at [529, 206] on div "Session 24 Live class Session title 16/99 Chemical Bonding ​ Schedule for Oct 3…" at bounding box center [431, 173] width 270 height 360
click at [358, 310] on span "Select concepts that wil be covered in this session" at bounding box center [366, 312] width 125 height 6
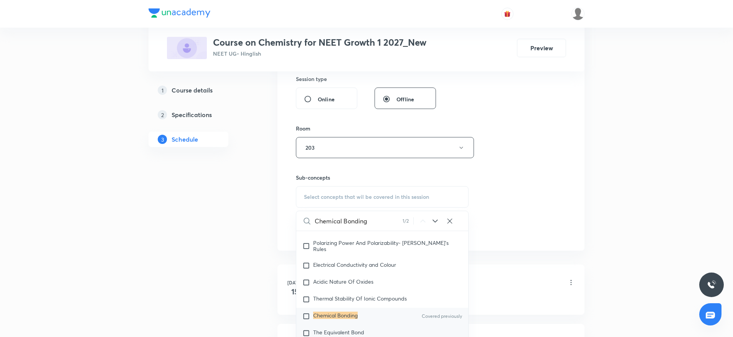
scroll to position [3719, 0]
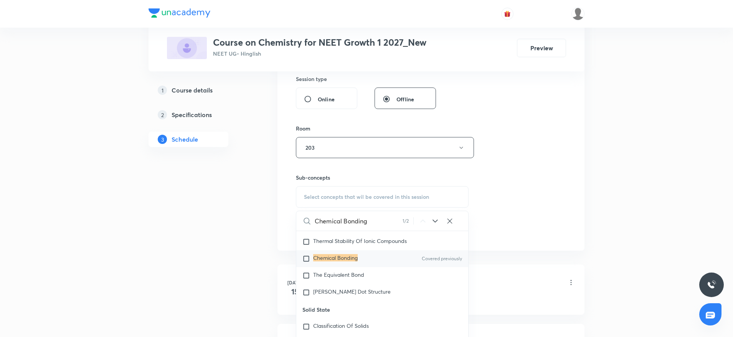
type input "Chemical Bonding"
click at [348, 261] on mark "Chemical Bonding" at bounding box center [335, 257] width 45 height 7
checkbox input "true"
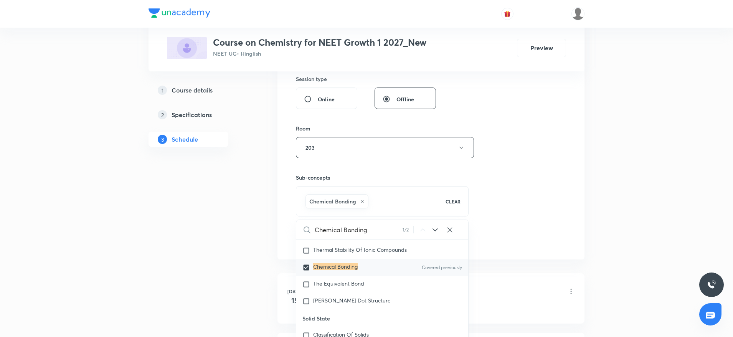
click at [523, 141] on div "Session 24 Live class Session title 16/99 Chemical Bonding ​ Schedule for Oct 3…" at bounding box center [431, 62] width 270 height 369
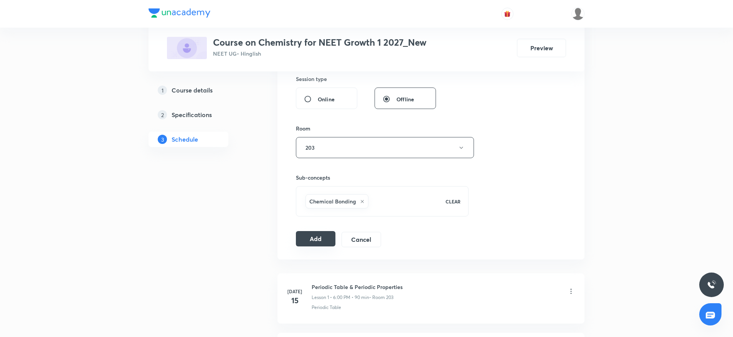
click at [318, 236] on button "Add" at bounding box center [316, 238] width 40 height 15
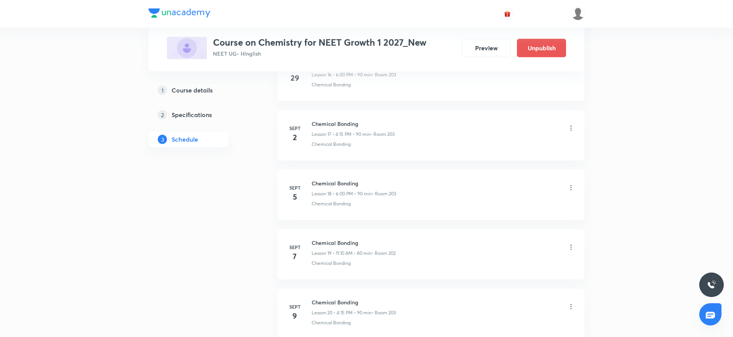
scroll to position [1353, 0]
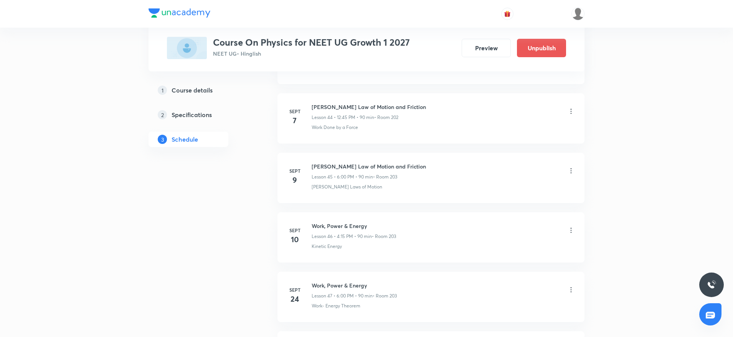
scroll to position [3371, 0]
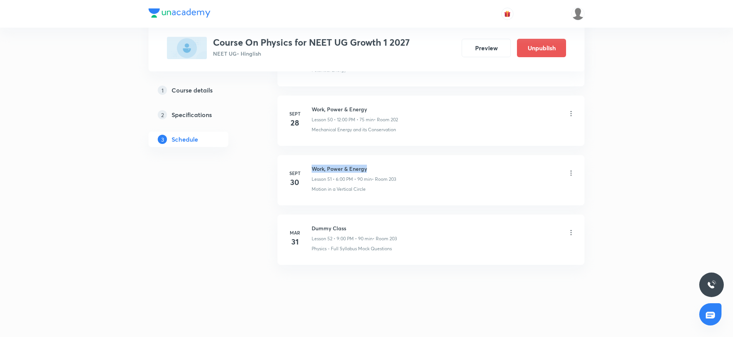
drag, startPoint x: 312, startPoint y: 166, endPoint x: 403, endPoint y: 160, distance: 90.8
click at [403, 160] on li "[DATE] Work, Power & Energy Lesson 51 • 6:00 PM • 90 min • Room 203 Motion in a…" at bounding box center [430, 180] width 307 height 50
copy h6 "Work, Power & Energy"
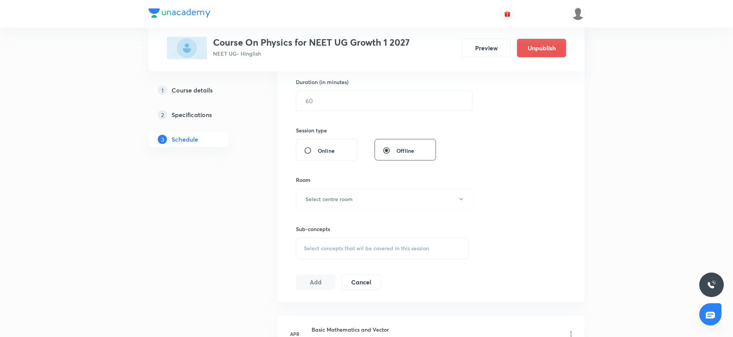
scroll to position [68, 0]
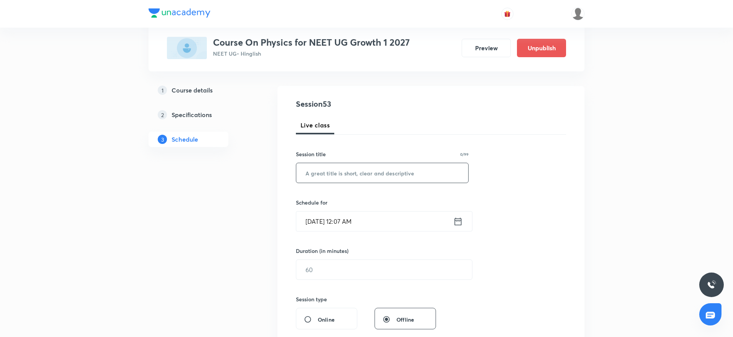
click at [376, 180] on input "text" at bounding box center [382, 173] width 172 height 20
paste input "Circular Motion"
type input "Circular Motion"
click at [343, 216] on input "Oct 3, 2025, 12:07 AM" at bounding box center [374, 221] width 157 height 20
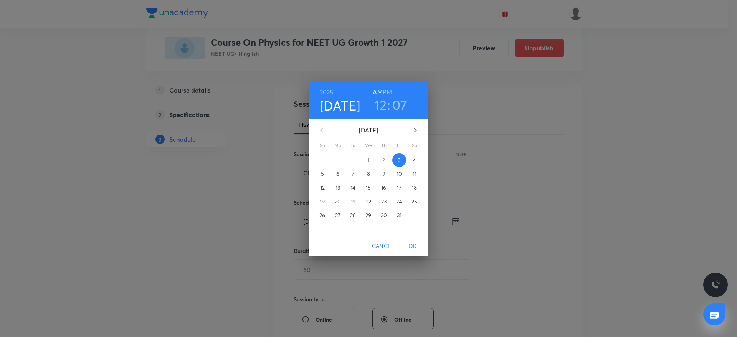
click at [386, 91] on h6 "PM" at bounding box center [387, 92] width 9 height 11
click at [384, 108] on h3 "12" at bounding box center [380, 105] width 12 height 16
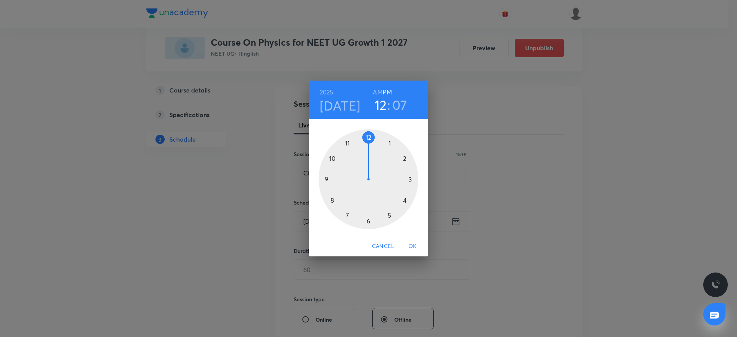
click at [369, 222] on div at bounding box center [368, 179] width 100 height 100
click at [367, 136] on div at bounding box center [368, 179] width 100 height 100
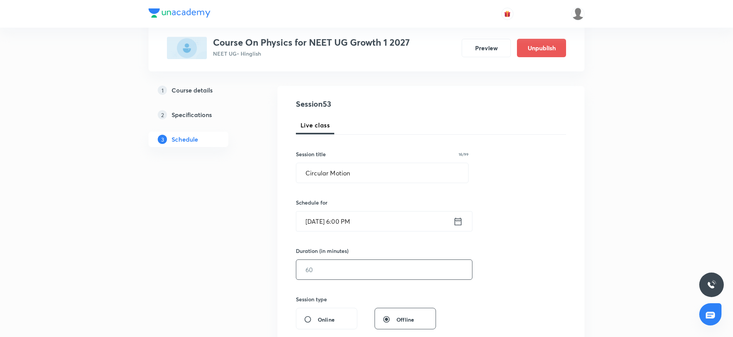
click at [368, 270] on input "text" at bounding box center [384, 270] width 176 height 20
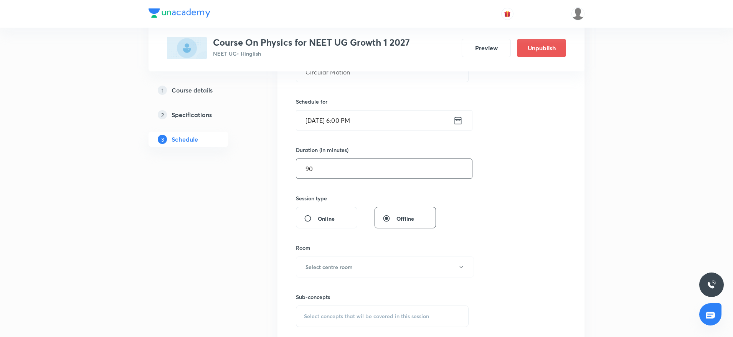
scroll to position [183, 0]
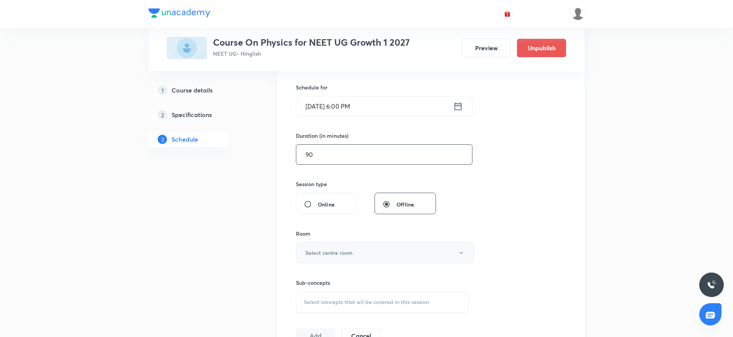
type input "90"
click at [372, 246] on button "Select centre room" at bounding box center [385, 252] width 178 height 21
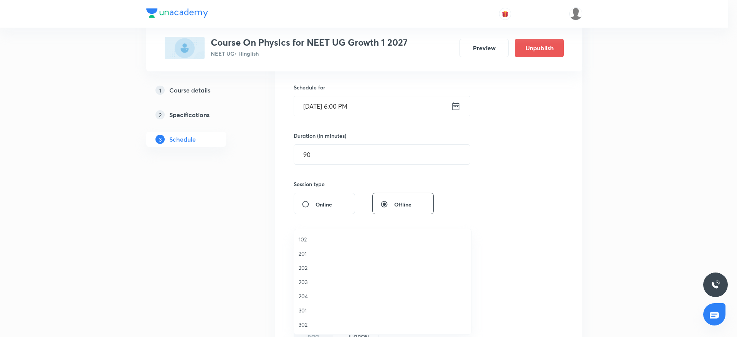
click at [307, 281] on span "203" at bounding box center [382, 282] width 168 height 8
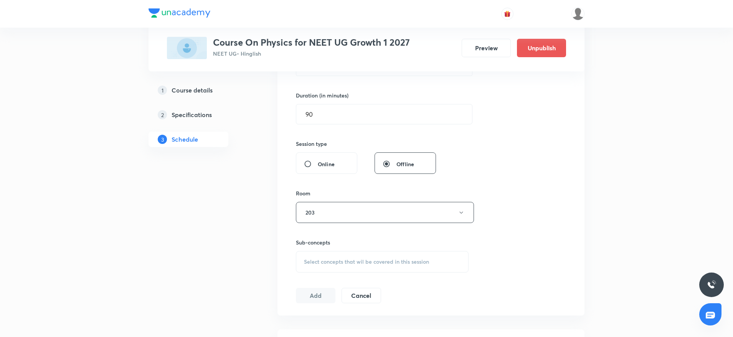
scroll to position [240, 0]
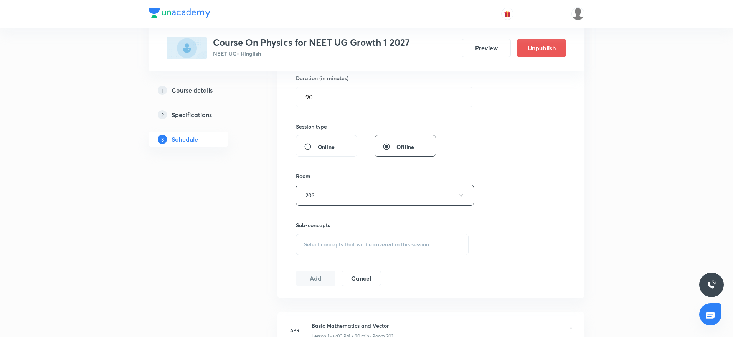
click at [423, 253] on div "Select concepts that wil be covered in this session" at bounding box center [382, 244] width 173 height 21
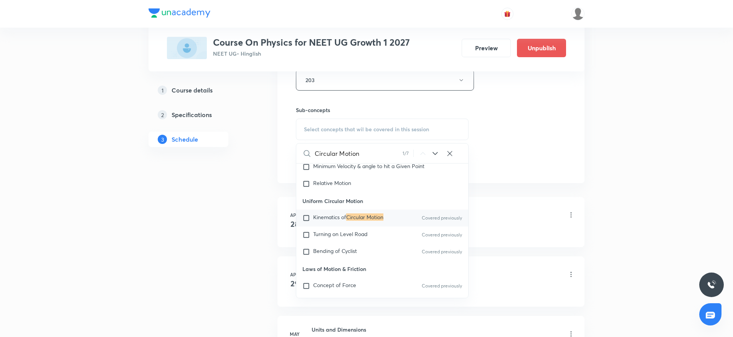
scroll to position [1515, 0]
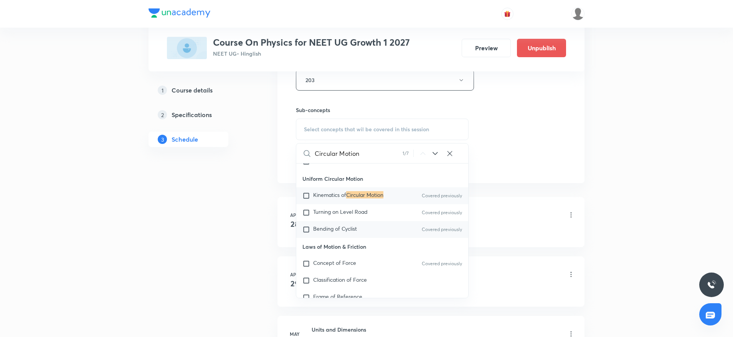
type input "Circular Motion"
click at [345, 232] on span "Bending of Cyclist" at bounding box center [335, 228] width 44 height 7
checkbox input "true"
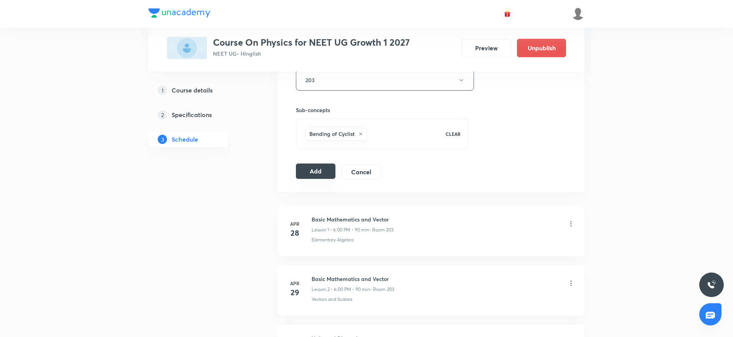
click at [315, 175] on button "Add" at bounding box center [316, 170] width 40 height 15
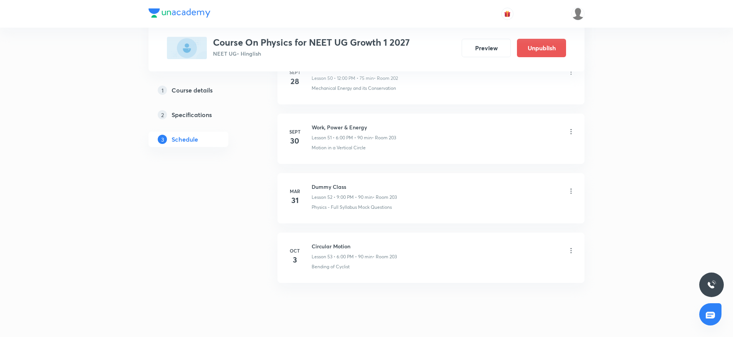
scroll to position [3077, 0]
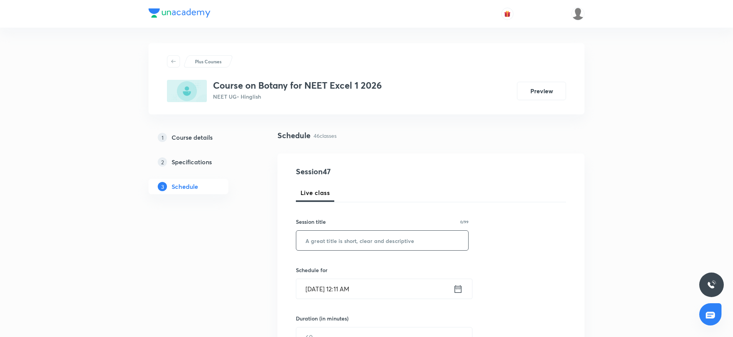
click at [368, 236] on input "text" at bounding box center [382, 241] width 172 height 20
paste input "Organisms and Populations"
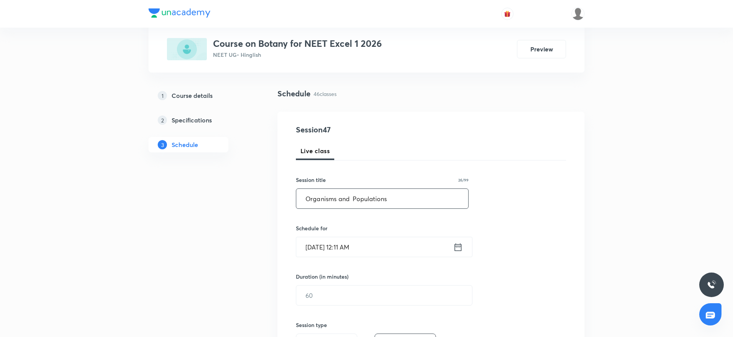
scroll to position [58, 0]
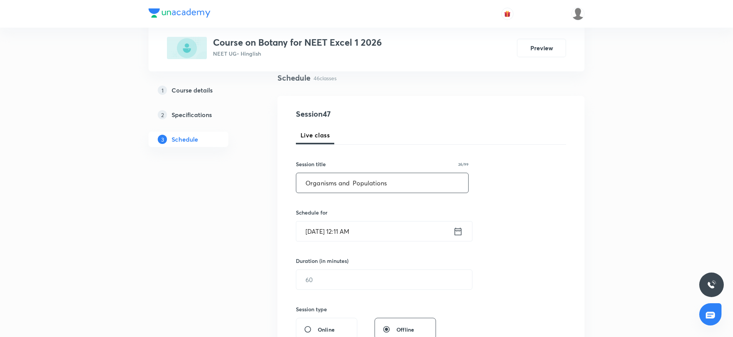
type input "Organisms and Populations"
click at [318, 281] on input "text" at bounding box center [384, 280] width 176 height 20
type input "90"
click at [357, 229] on input "Oct 3, 2025, 12:11 AM" at bounding box center [374, 231] width 157 height 20
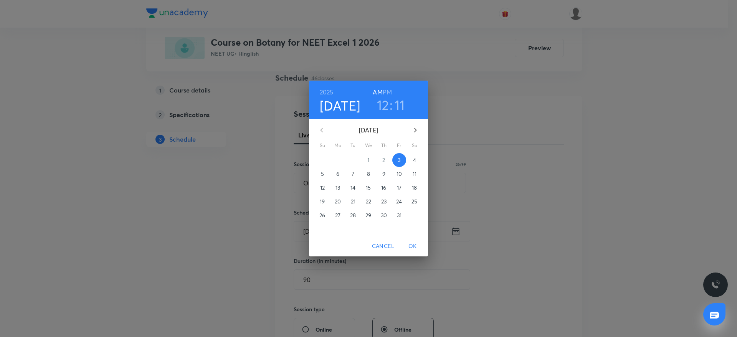
click at [390, 91] on h6 "PM" at bounding box center [387, 92] width 9 height 11
click at [384, 101] on h3 "12" at bounding box center [383, 105] width 12 height 16
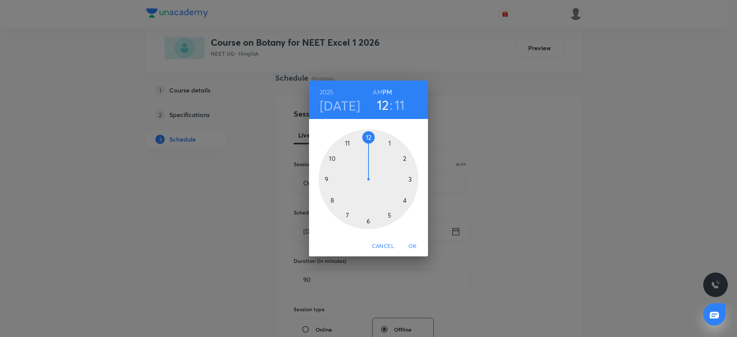
click at [408, 203] on div at bounding box center [368, 179] width 100 height 100
click at [415, 179] on div at bounding box center [368, 179] width 100 height 100
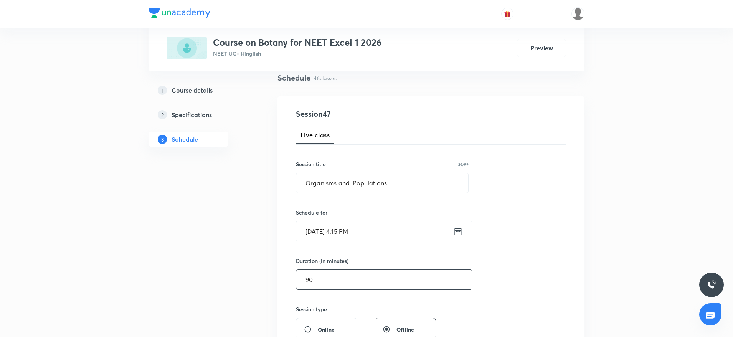
click at [352, 274] on input "90" at bounding box center [384, 280] width 176 height 20
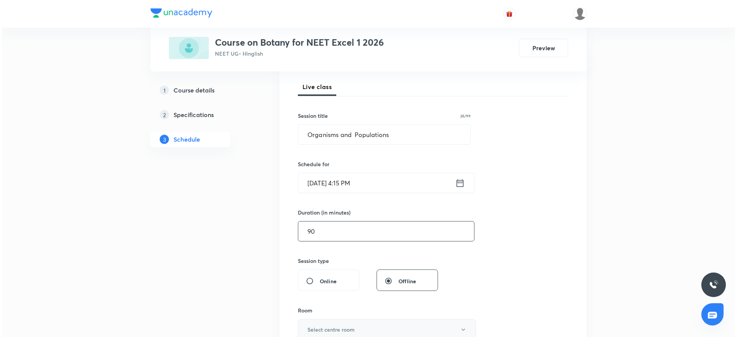
scroll to position [173, 0]
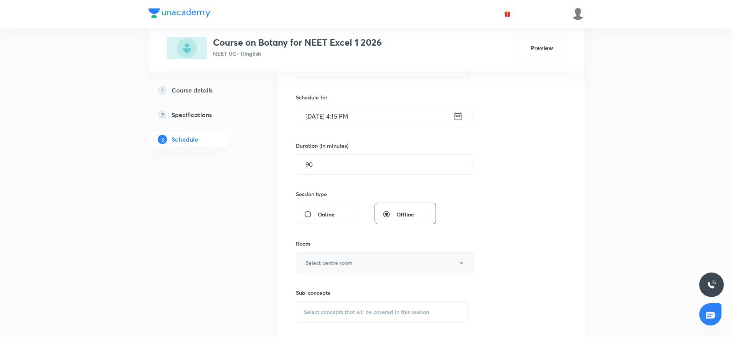
click at [345, 269] on button "Select centre room" at bounding box center [385, 262] width 178 height 21
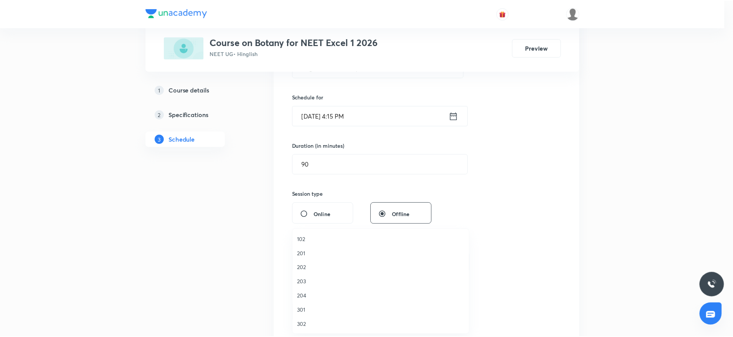
scroll to position [15, 0]
click at [303, 251] on span "202" at bounding box center [382, 253] width 168 height 8
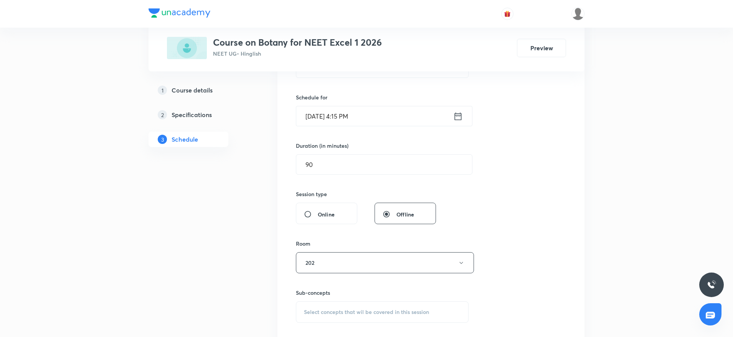
drag, startPoint x: 417, startPoint y: 312, endPoint x: 505, endPoint y: 292, distance: 89.6
click at [417, 312] on span "Select concepts that wil be covered in this session" at bounding box center [366, 312] width 125 height 6
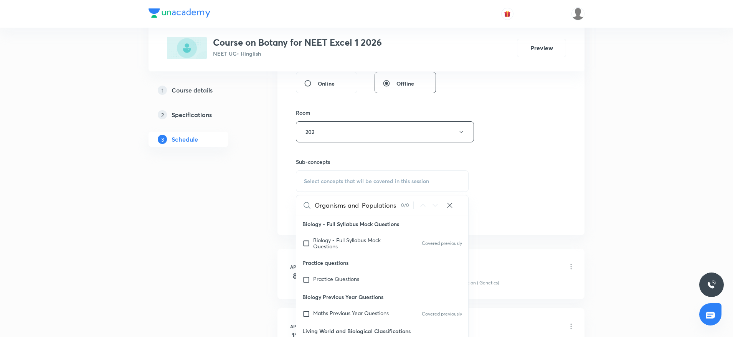
scroll to position [345, 0]
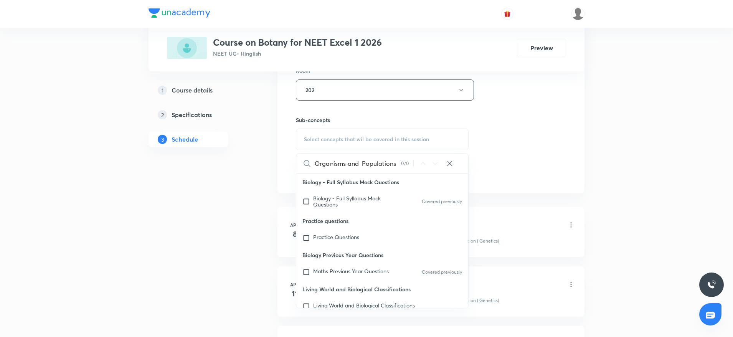
drag, startPoint x: 346, startPoint y: 162, endPoint x: 465, endPoint y: 172, distance: 119.3
click at [465, 172] on div "Organisms and Populations 0 / 0 ​" at bounding box center [382, 163] width 172 height 20
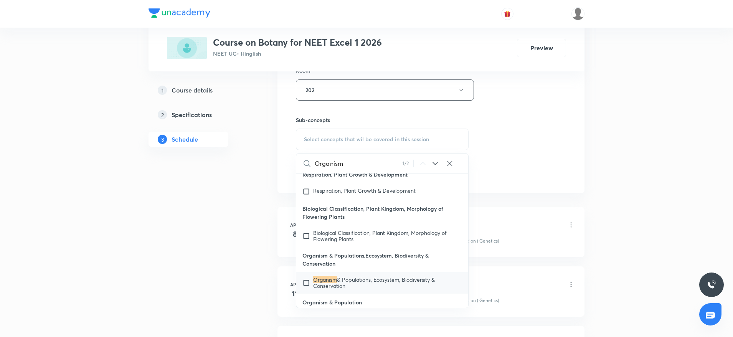
scroll to position [303, 0]
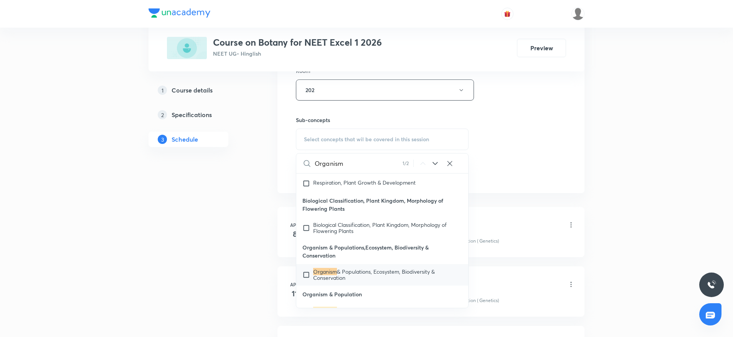
type input "Organism"
click at [306, 277] on input "checkbox" at bounding box center [307, 275] width 11 height 12
checkbox input "true"
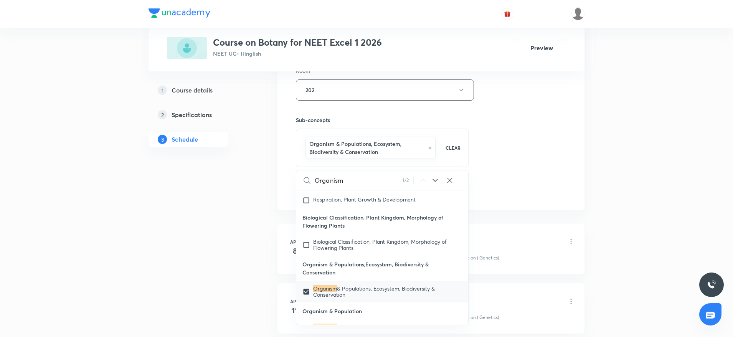
click at [490, 134] on div "Session 47 Live class Session title 26/99 Organisms and Populations ​ Schedule …" at bounding box center [431, 8] width 270 height 377
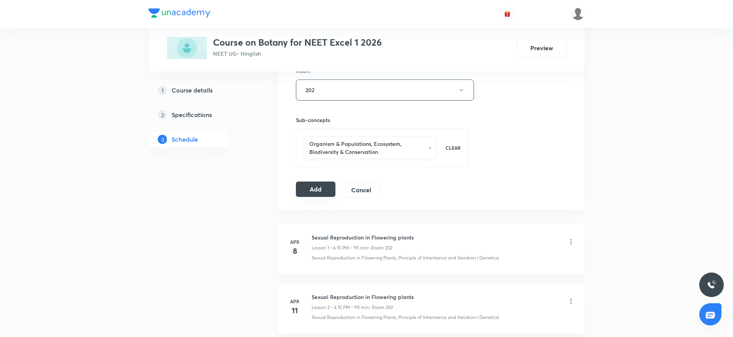
click at [304, 190] on button "Add" at bounding box center [316, 188] width 40 height 15
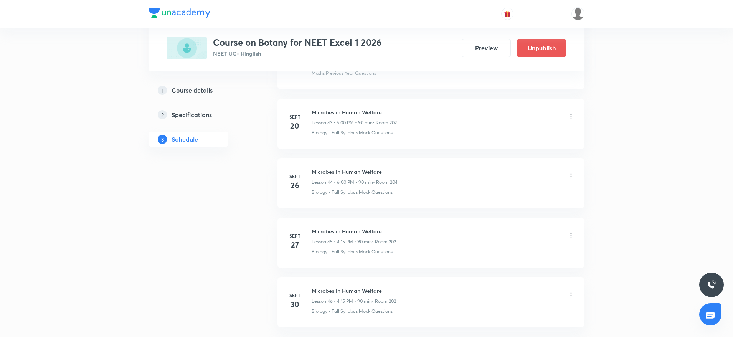
scroll to position [2721, 0]
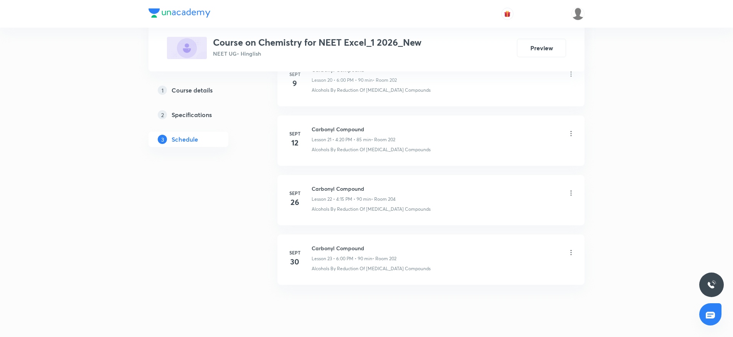
scroll to position [1646, 0]
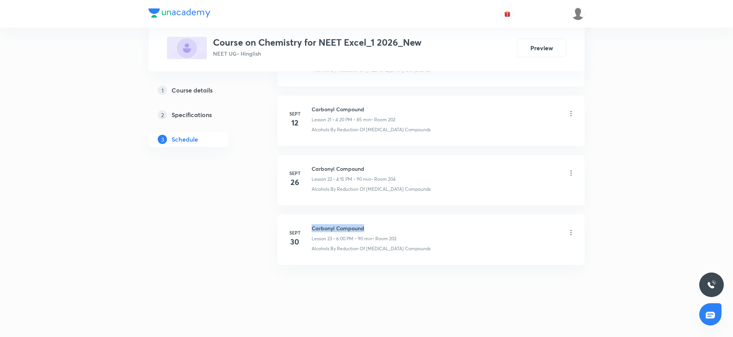
drag, startPoint x: 313, startPoint y: 226, endPoint x: 365, endPoint y: 231, distance: 52.5
click at [365, 231] on h6 "Carbonyl Compound" at bounding box center [354, 228] width 85 height 8
copy h6 "Carbonyl Compound"
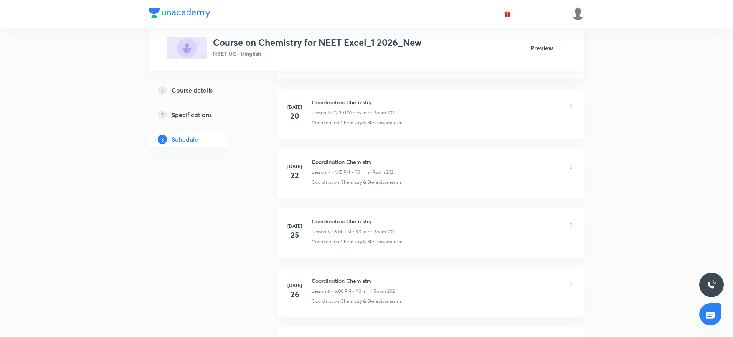
scroll to position [0, 0]
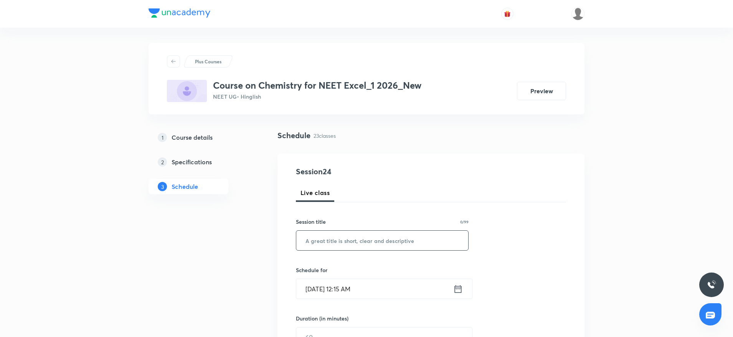
click at [351, 245] on input "text" at bounding box center [382, 241] width 172 height 20
paste input "Carbonyl Compound"
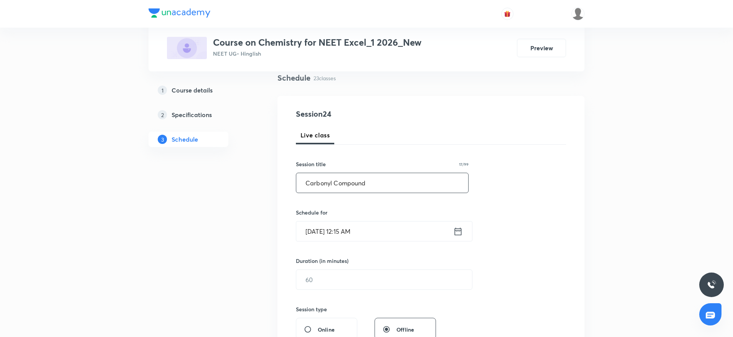
type input "Carbonyl Compound"
click at [342, 233] on input "[DATE] 12:15 AM" at bounding box center [374, 231] width 157 height 20
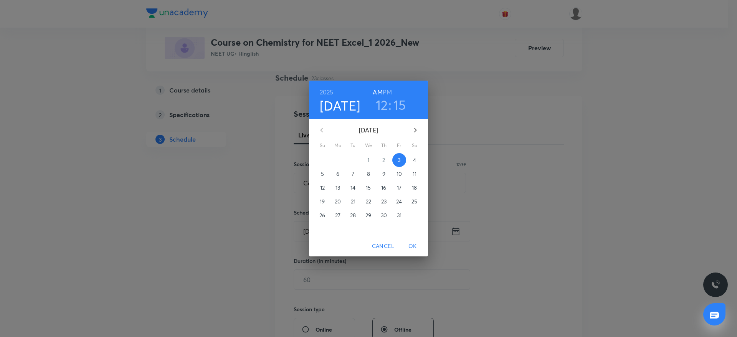
click at [388, 92] on h6 "PM" at bounding box center [387, 92] width 9 height 11
click at [381, 104] on h3 "12" at bounding box center [382, 105] width 12 height 16
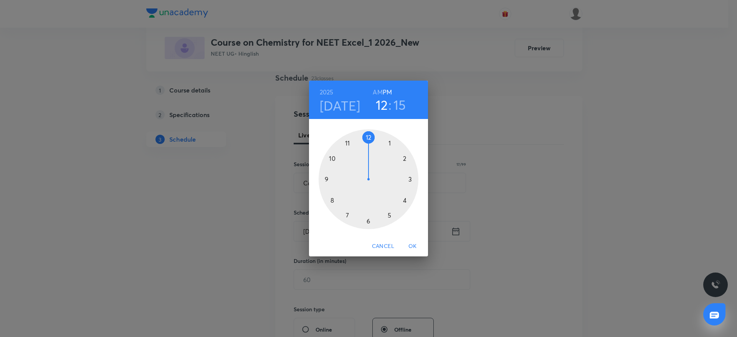
click at [368, 221] on div at bounding box center [368, 179] width 100 height 100
click at [369, 137] on div at bounding box center [368, 179] width 100 height 100
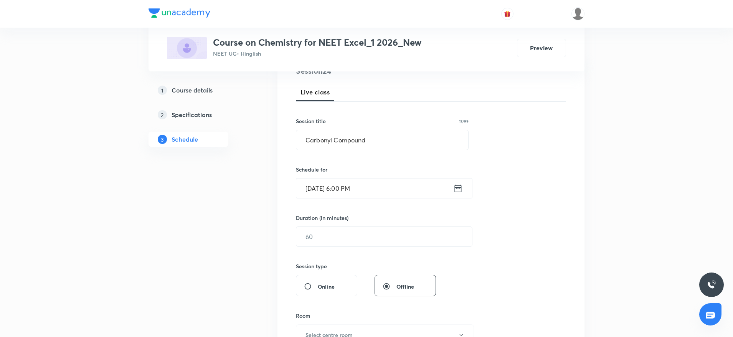
scroll to position [115, 0]
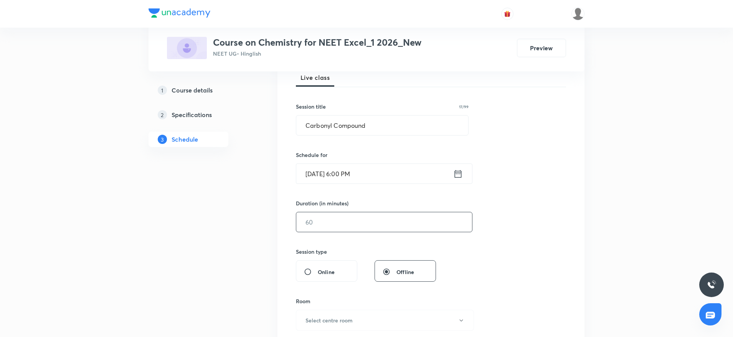
click at [351, 221] on input "text" at bounding box center [384, 222] width 176 height 20
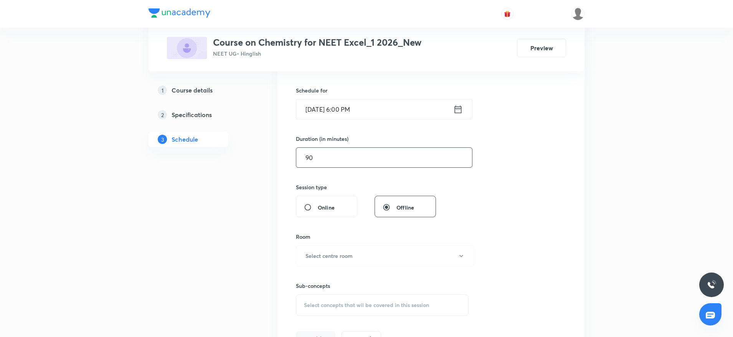
scroll to position [230, 0]
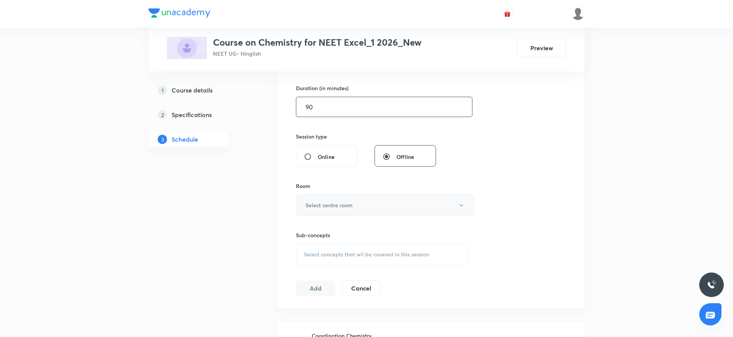
type input "90"
click at [352, 208] on h6 "Select centre room" at bounding box center [328, 205] width 47 height 8
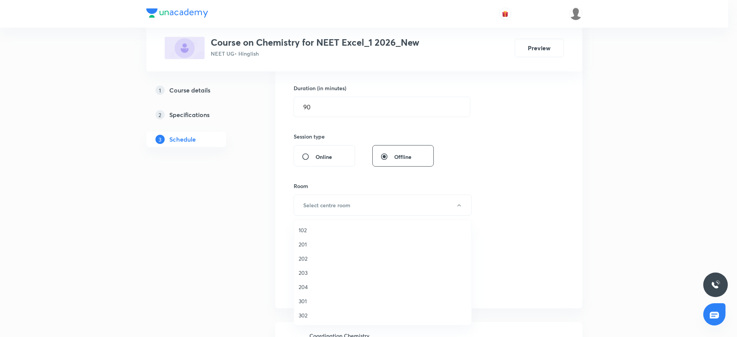
click at [301, 257] on span "202" at bounding box center [382, 258] width 168 height 8
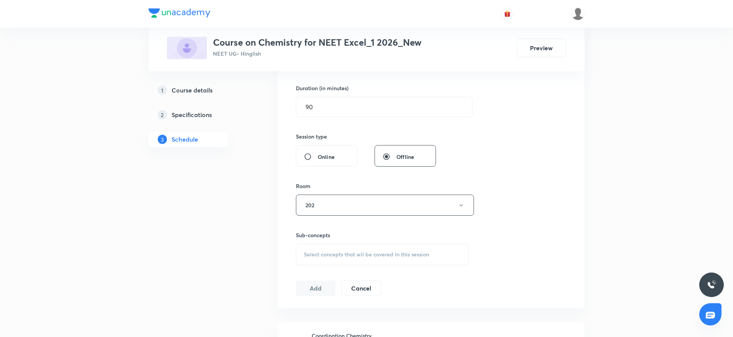
click at [549, 158] on div "Session 24 Live class Session title 17/99 [MEDICAL_DATA] Compound ​ Schedule fo…" at bounding box center [431, 116] width 270 height 360
click at [325, 258] on div "Select concepts that wil be covered in this session" at bounding box center [382, 254] width 173 height 21
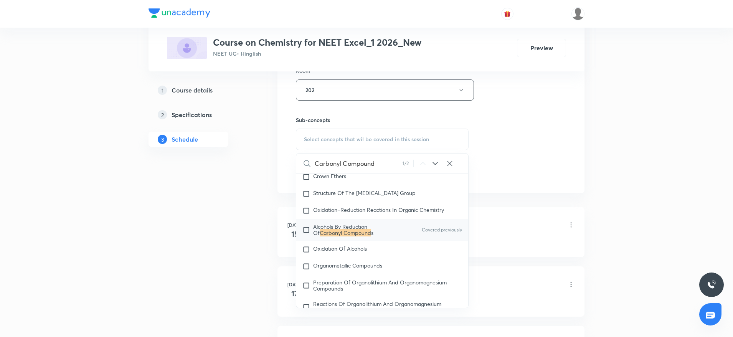
scroll to position [17100, 0]
type input "Carbonyl Compound"
click at [334, 236] on mark "Carbonyl Compound" at bounding box center [345, 231] width 51 height 7
checkbox input "true"
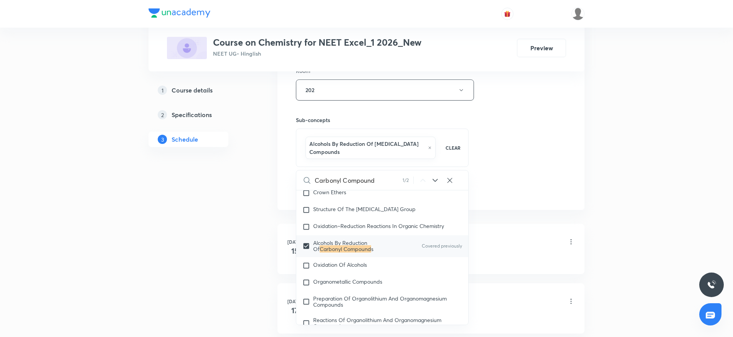
click at [549, 121] on div "Session 24 Live class Session title 17/99 [MEDICAL_DATA] Compound ​ Schedule fo…" at bounding box center [431, 8] width 270 height 377
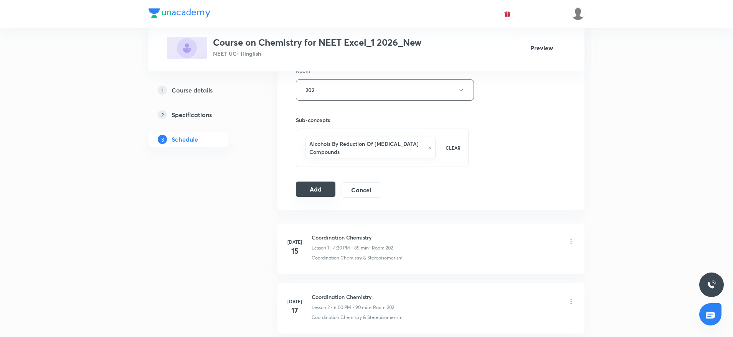
click at [322, 188] on button "Add" at bounding box center [316, 188] width 40 height 15
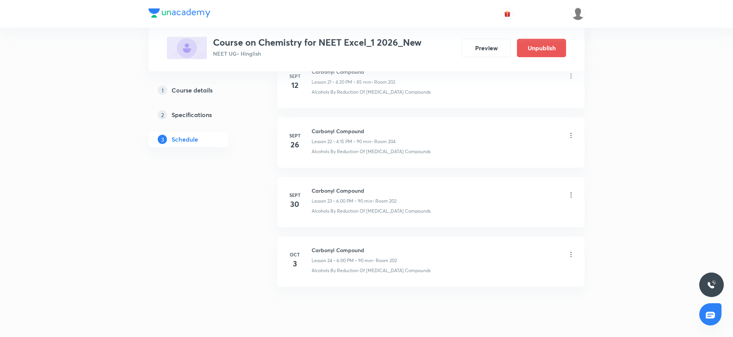
scroll to position [1353, 0]
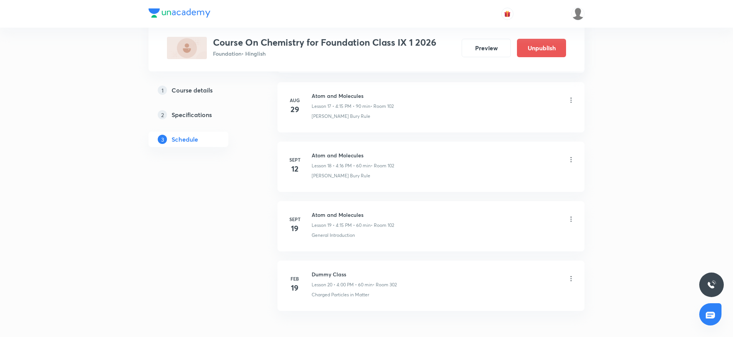
scroll to position [1468, 0]
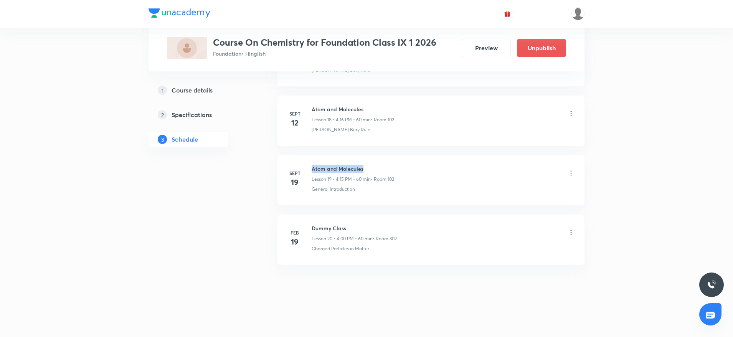
drag, startPoint x: 310, startPoint y: 165, endPoint x: 402, endPoint y: 152, distance: 93.9
copy h6 "Atom and Molecules"
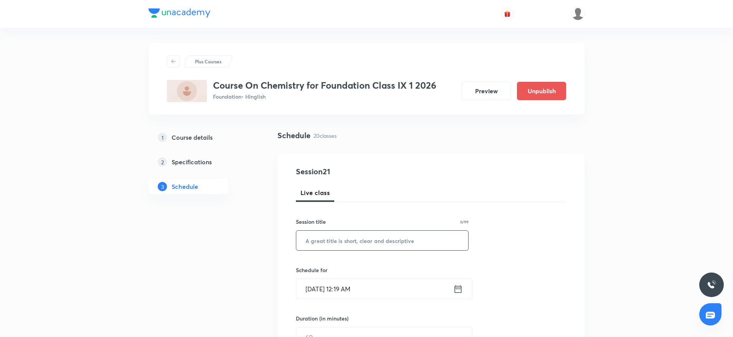
click at [353, 238] on input "text" at bounding box center [382, 241] width 172 height 20
paste input "Atom and Molecules"
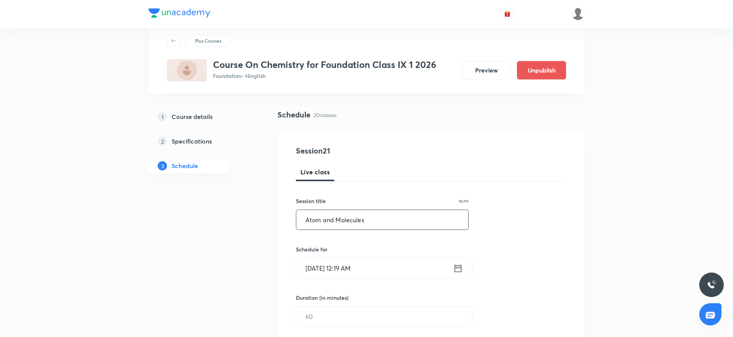
scroll to position [115, 0]
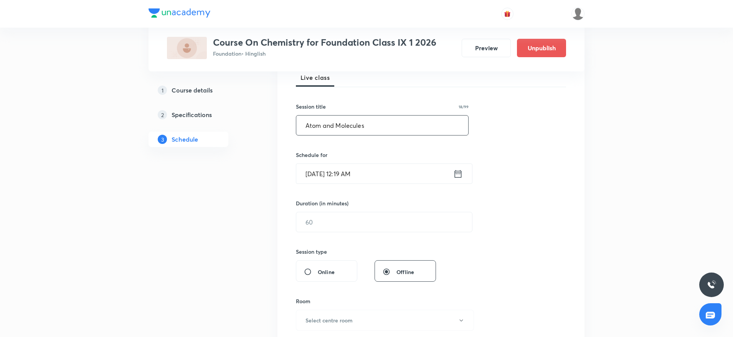
type input "Atom and Molecules"
click at [361, 173] on input "[DATE] 12:19 AM" at bounding box center [374, 174] width 157 height 20
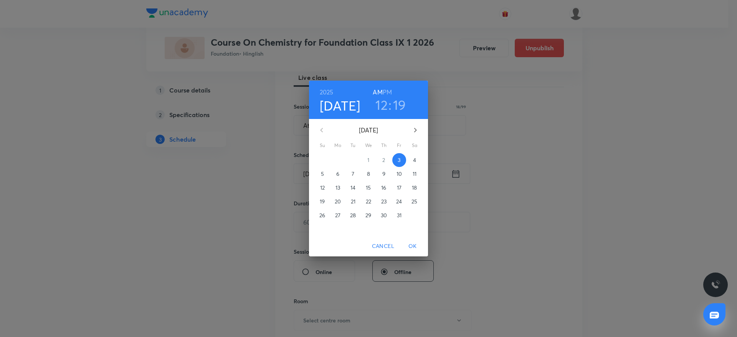
click at [388, 89] on h6 "PM" at bounding box center [387, 92] width 9 height 11
click at [384, 115] on div "2025 Oct 3 12 : 19 AM PM" at bounding box center [368, 100] width 119 height 38
click at [388, 113] on h3 ":" at bounding box center [389, 105] width 3 height 16
click at [381, 101] on h3 "12" at bounding box center [381, 105] width 12 height 16
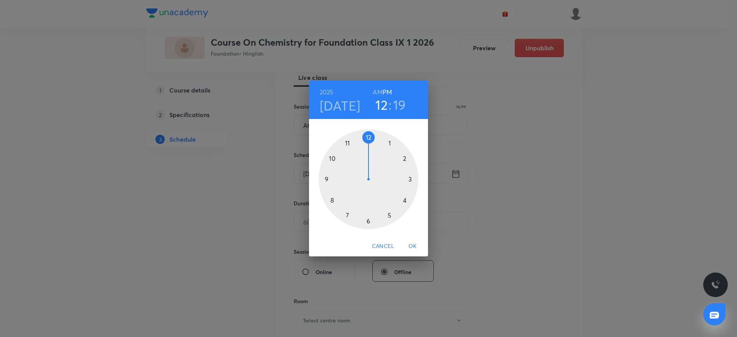
click at [409, 203] on div at bounding box center [368, 179] width 100 height 100
click at [416, 180] on div at bounding box center [368, 179] width 100 height 100
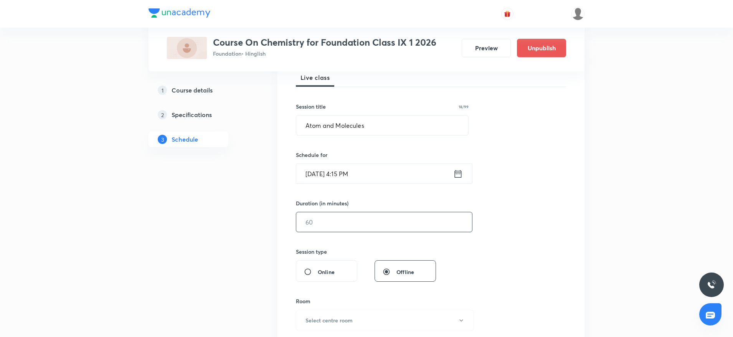
click at [347, 224] on input "text" at bounding box center [384, 222] width 176 height 20
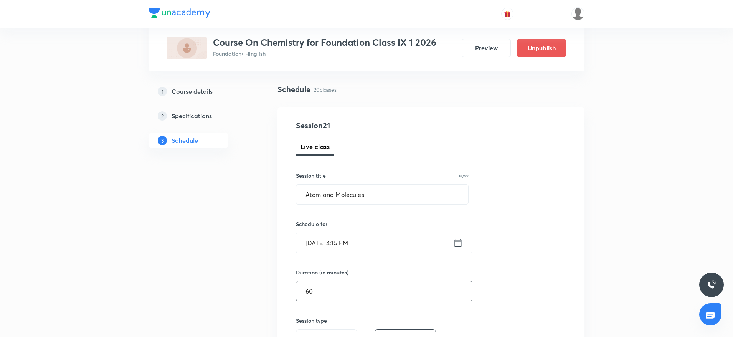
scroll to position [0, 0]
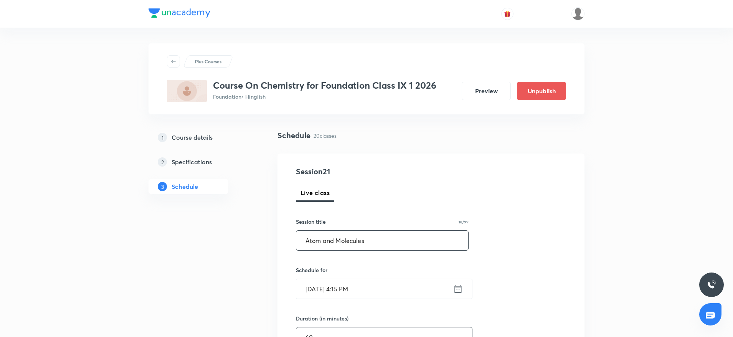
type input "60"
drag, startPoint x: 379, startPoint y: 239, endPoint x: 260, endPoint y: 233, distance: 118.7
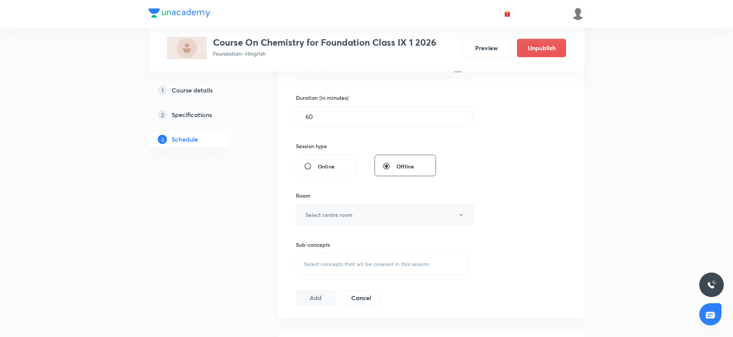
scroll to position [230, 0]
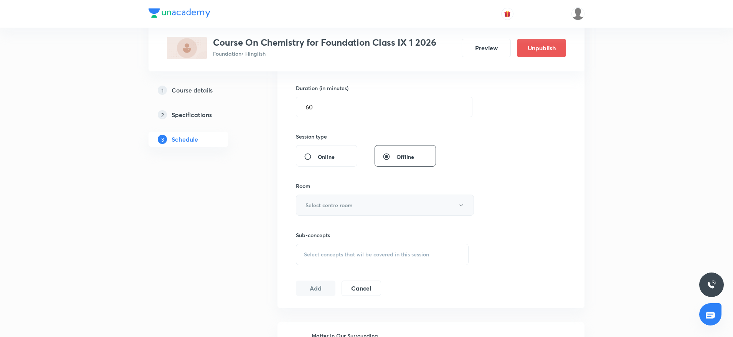
click at [324, 214] on button "Select centre room" at bounding box center [385, 205] width 178 height 21
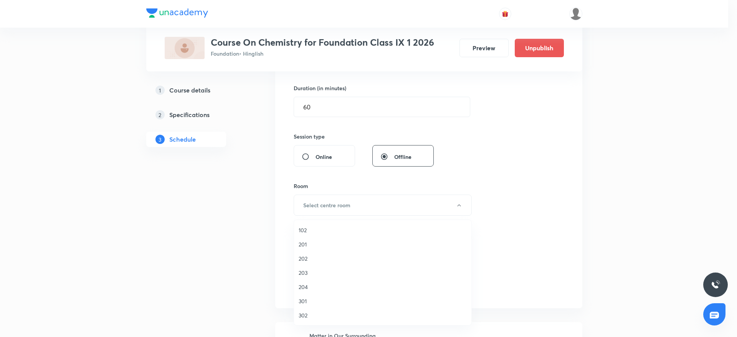
click at [514, 200] on div at bounding box center [368, 168] width 737 height 337
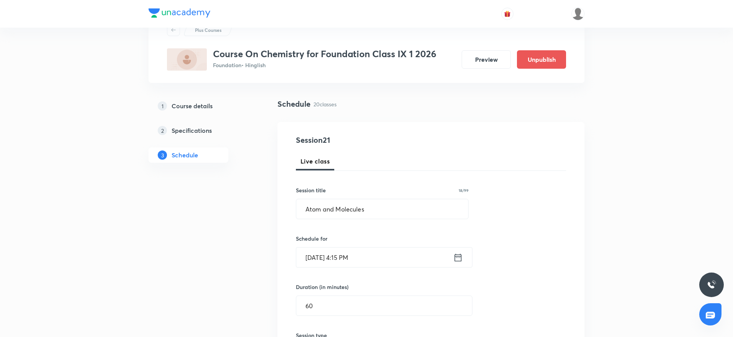
scroll to position [58, 0]
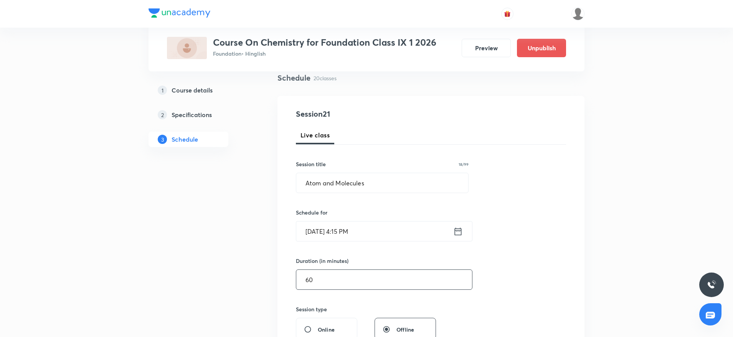
click at [368, 281] on input "60" at bounding box center [384, 280] width 176 height 20
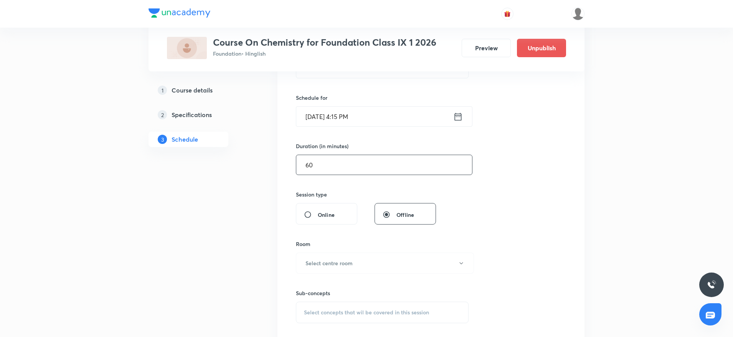
scroll to position [173, 0]
click at [333, 265] on h6 "Select centre room" at bounding box center [328, 263] width 47 height 8
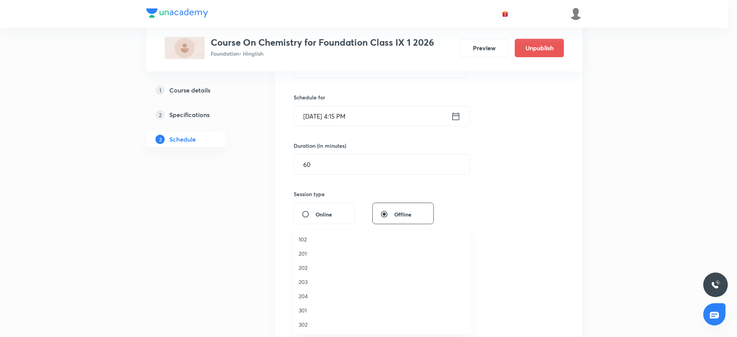
click at [321, 236] on span "102" at bounding box center [382, 239] width 168 height 8
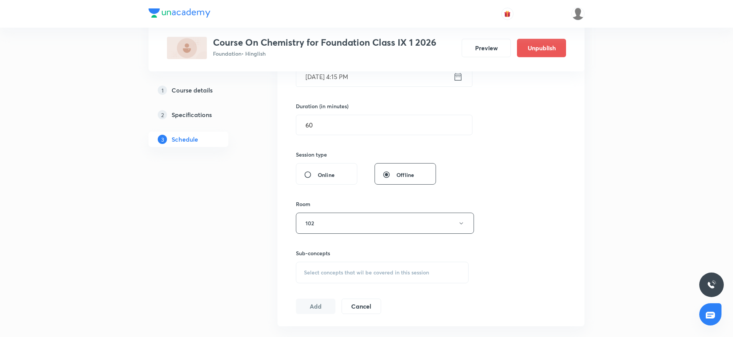
scroll to position [230, 0]
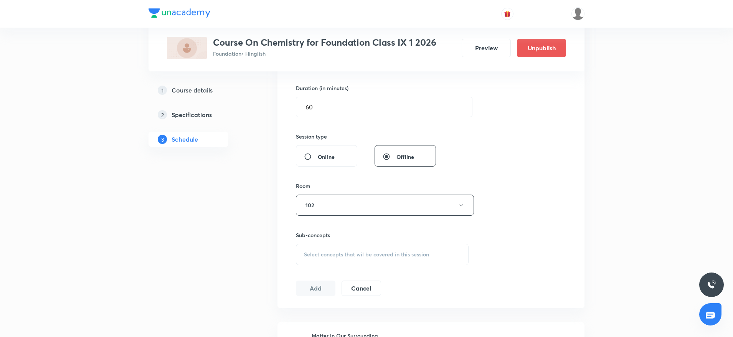
click at [342, 259] on div "Select concepts that wil be covered in this session" at bounding box center [382, 254] width 173 height 21
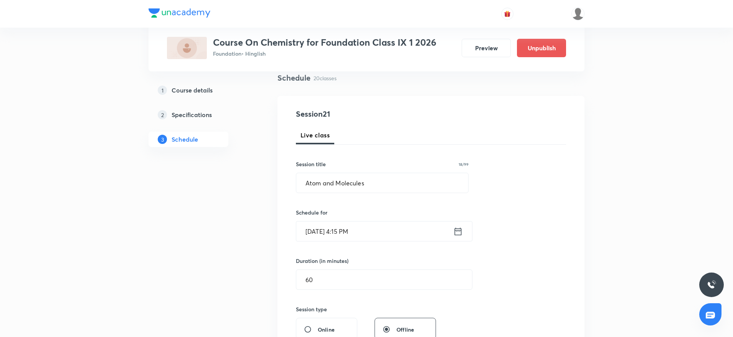
scroll to position [340, 0]
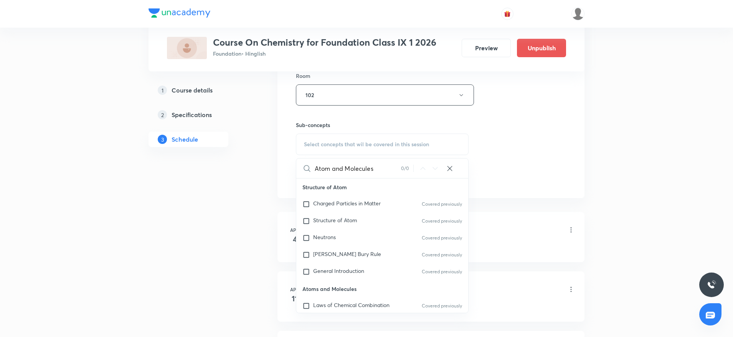
drag, startPoint x: 332, startPoint y: 163, endPoint x: 421, endPoint y: 167, distance: 88.7
click at [421, 167] on div "Atom and Molecules 0 / 0 ​" at bounding box center [382, 168] width 172 height 20
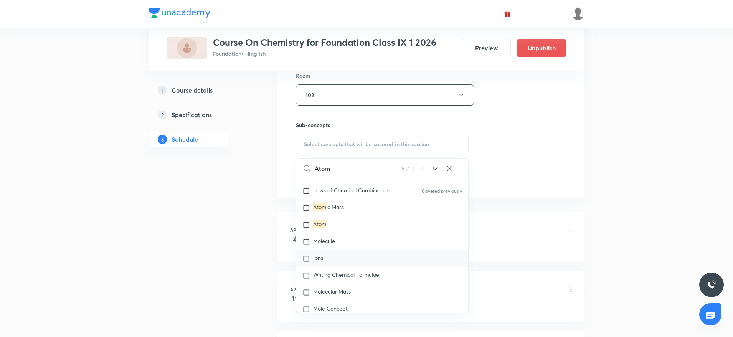
scroll to position [115, 0]
type input "Atom"
click at [331, 210] on span "ic Mass" at bounding box center [335, 206] width 18 height 7
checkbox input "true"
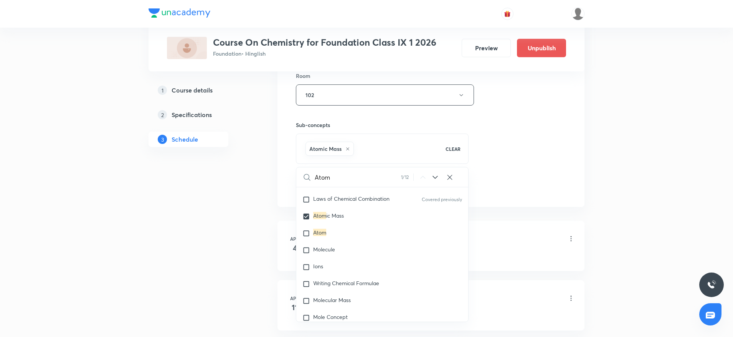
click at [507, 122] on div "Session 21 Live class Session title 18/99 Atom and Molecules ​ Schedule for Oct…" at bounding box center [431, 9] width 270 height 369
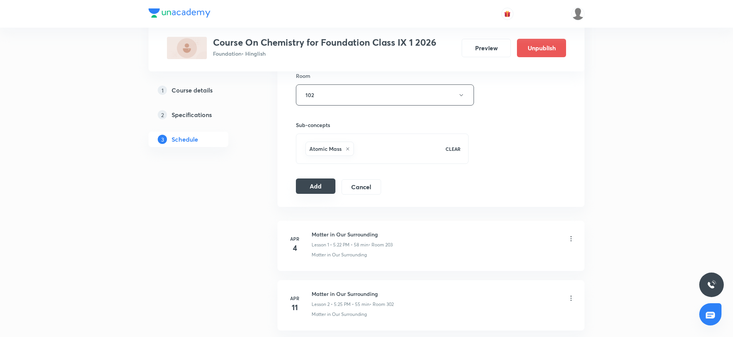
click at [314, 185] on button "Add" at bounding box center [316, 185] width 40 height 15
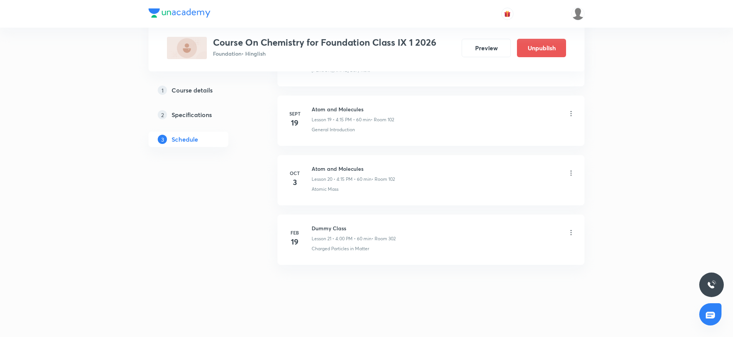
scroll to position [1117, 0]
drag, startPoint x: 312, startPoint y: 221, endPoint x: 429, endPoint y: 206, distance: 117.6
click at [432, 222] on div "Atom and Molecules Lesson 20 • 4:15 PM • 60 min • Room 102" at bounding box center [443, 231] width 263 height 18
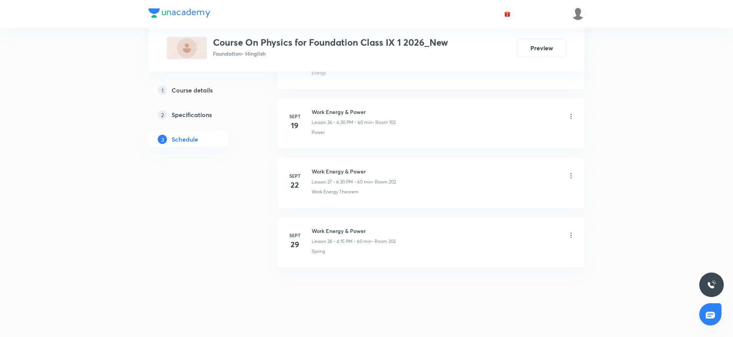
scroll to position [1943, 0]
drag, startPoint x: 310, startPoint y: 221, endPoint x: 409, endPoint y: 218, distance: 99.0
click at [409, 218] on li "Sept 29 Work Energy & Power Lesson 28 • 4:15 PM • 60 min • Room 202 Spring" at bounding box center [430, 239] width 307 height 50
copy h6 "Work Energy & Power"
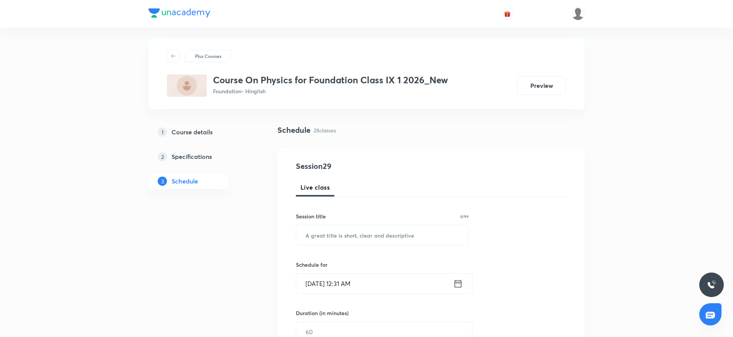
scroll to position [0, 0]
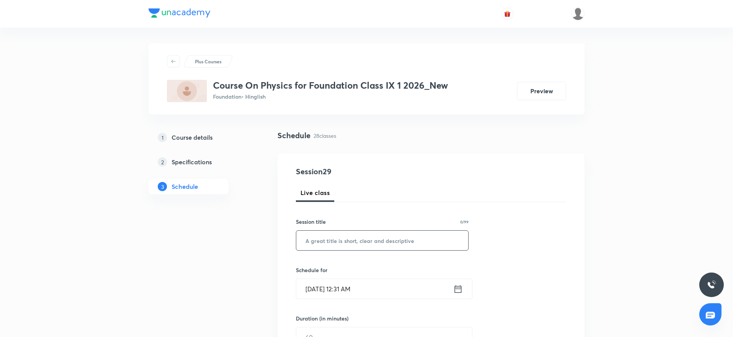
drag, startPoint x: 722, startPoint y: 34, endPoint x: 366, endPoint y: 241, distance: 411.6
click at [366, 241] on input "text" at bounding box center [382, 241] width 172 height 20
paste input "Work Energy & Power"
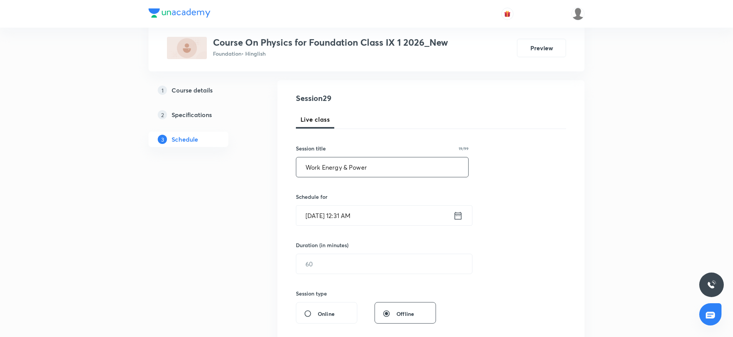
scroll to position [115, 0]
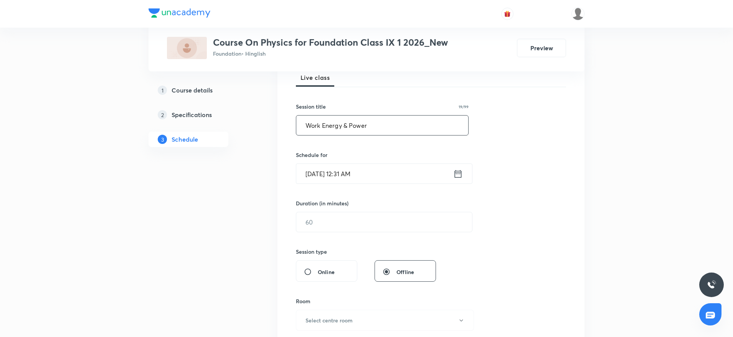
type input "Work Energy & Power"
click at [346, 171] on input "Oct 3, 2025, 12:31 AM" at bounding box center [374, 174] width 157 height 20
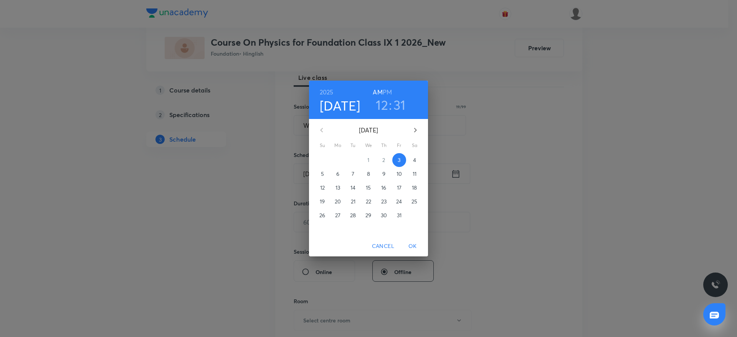
click at [389, 91] on h6 "PM" at bounding box center [387, 92] width 9 height 11
click at [386, 100] on h3 "12" at bounding box center [382, 105] width 12 height 16
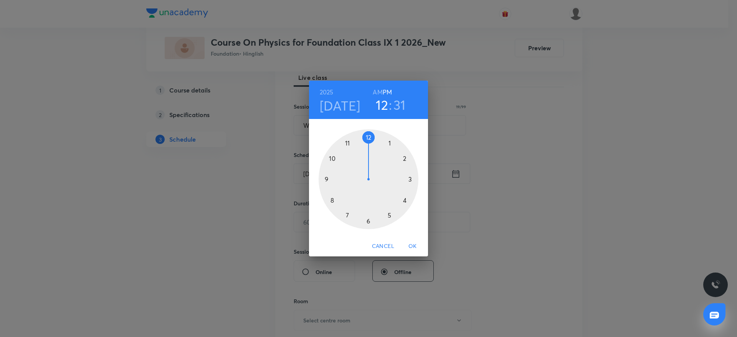
click at [392, 215] on div at bounding box center [368, 179] width 100 height 100
click at [409, 204] on div at bounding box center [368, 179] width 100 height 100
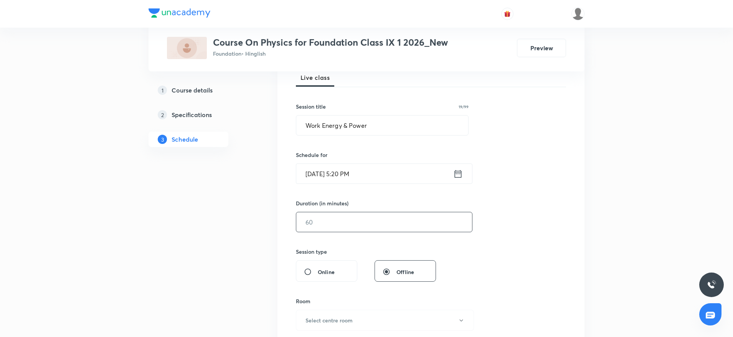
click at [359, 215] on input "text" at bounding box center [384, 222] width 176 height 20
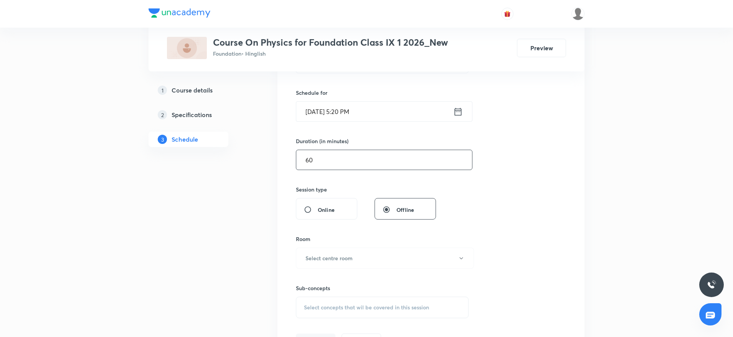
scroll to position [230, 0]
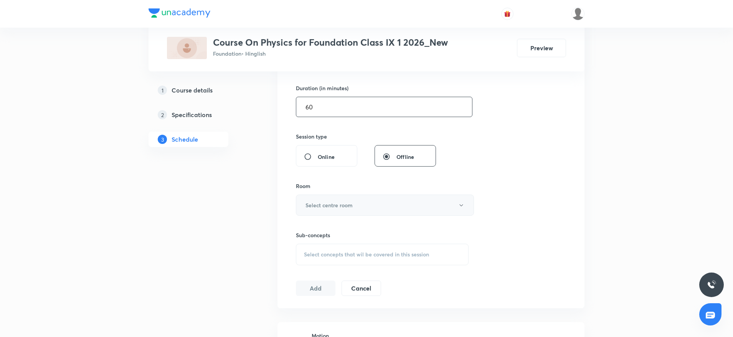
type input "60"
click at [346, 206] on h6 "Select centre room" at bounding box center [328, 205] width 47 height 8
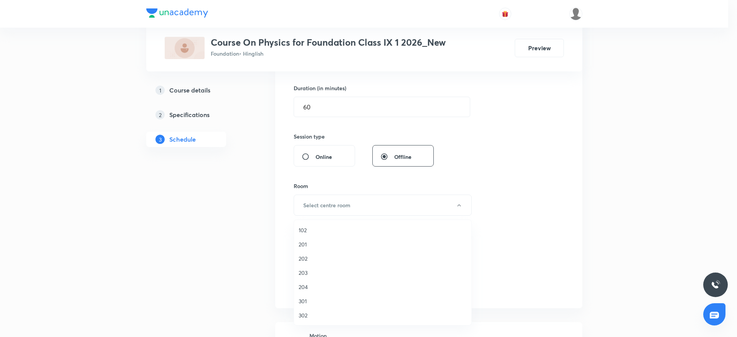
click at [309, 229] on span "102" at bounding box center [382, 230] width 168 height 8
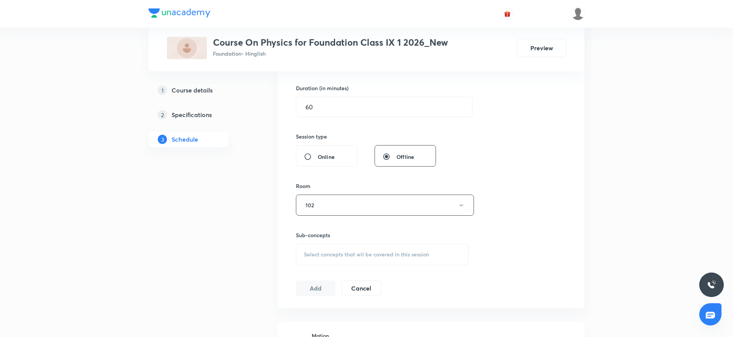
scroll to position [345, 0]
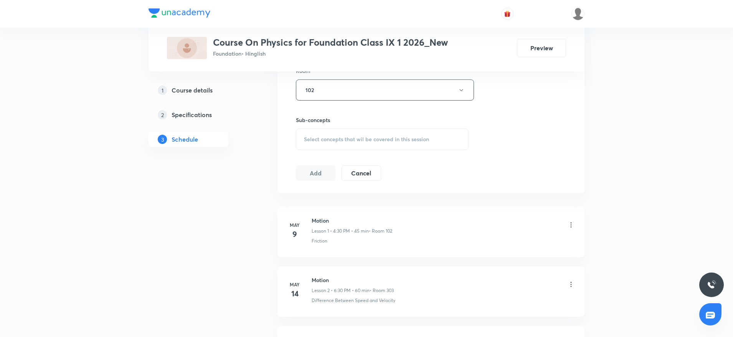
click at [412, 142] on span "Select concepts that wil be covered in this session" at bounding box center [366, 139] width 125 height 6
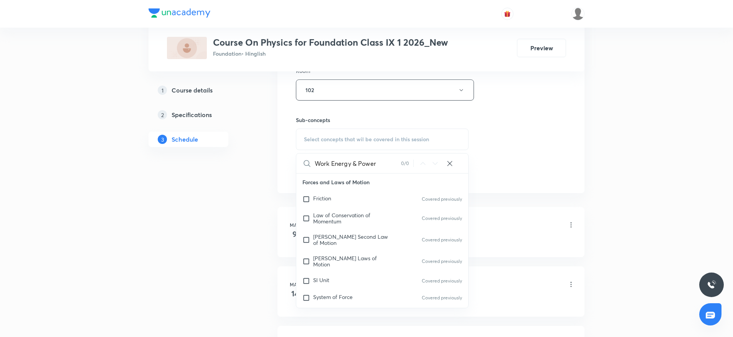
drag, startPoint x: 330, startPoint y: 154, endPoint x: 423, endPoint y: 169, distance: 93.6
click at [423, 169] on div "Work Energy & Power 0 / 0 ​" at bounding box center [382, 163] width 172 height 20
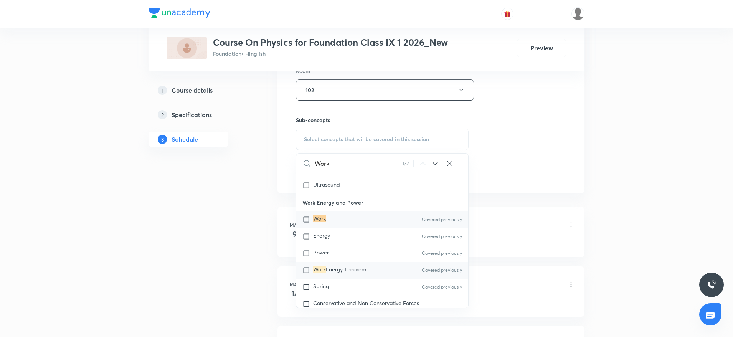
scroll to position [585, 0]
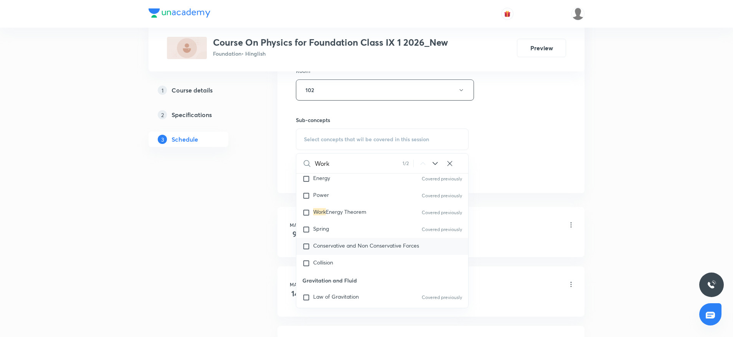
type input "Work"
click at [334, 242] on span "Conservative and Non Conservative Forces" at bounding box center [366, 245] width 106 height 7
checkbox input "true"
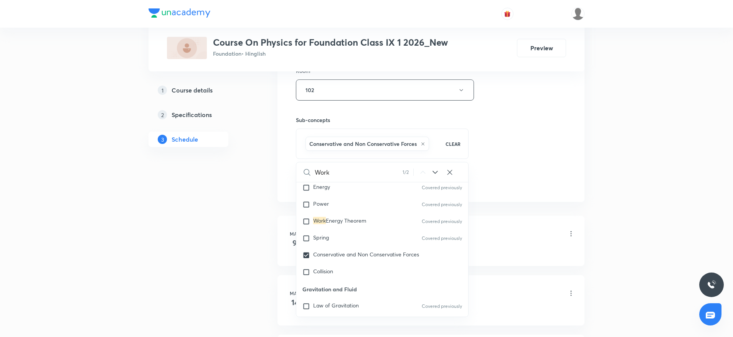
click at [524, 104] on div "Session 29 Live class Session title 19/99 Work Energy & Power ​ Schedule for Oc…" at bounding box center [431, 4] width 270 height 369
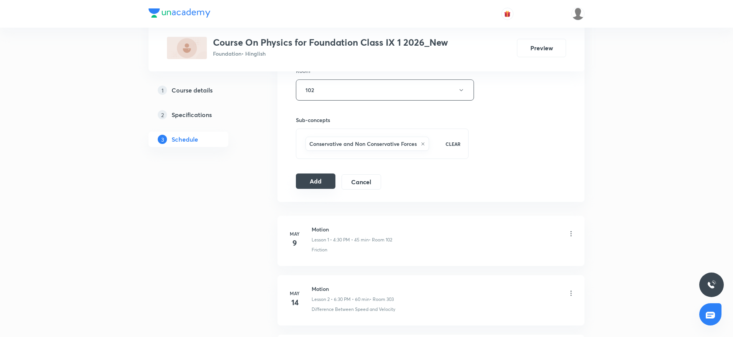
click at [312, 183] on button "Add" at bounding box center [316, 180] width 40 height 15
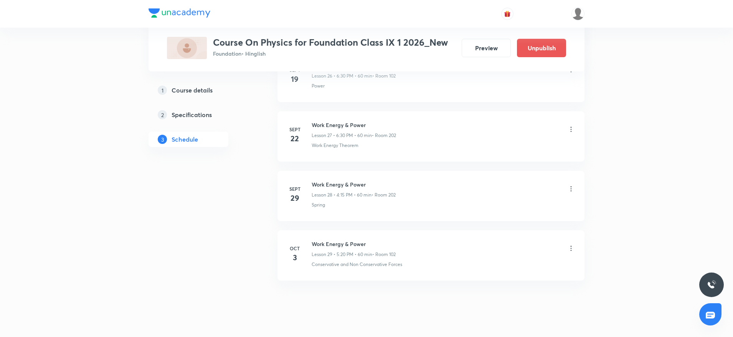
scroll to position [1650, 0]
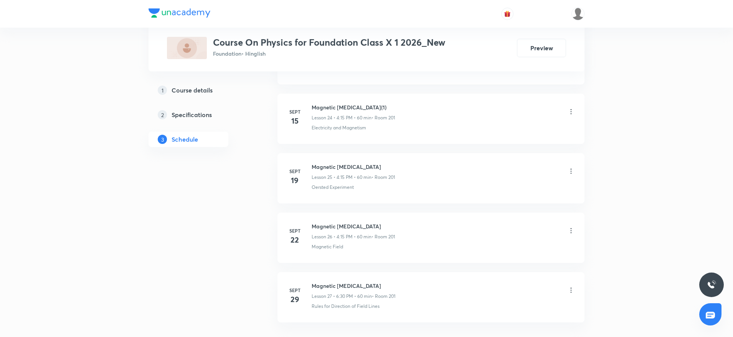
scroll to position [1884, 0]
drag, startPoint x: 313, startPoint y: 224, endPoint x: 416, endPoint y: 224, distance: 103.2
click at [448, 221] on li "Sept 29 Magnetic Effects of Electric Current Lesson 27 • 6:30 PM • 60 min • Roo…" at bounding box center [430, 239] width 307 height 50
copy h6 "Magnetic Effects of Electric Current"
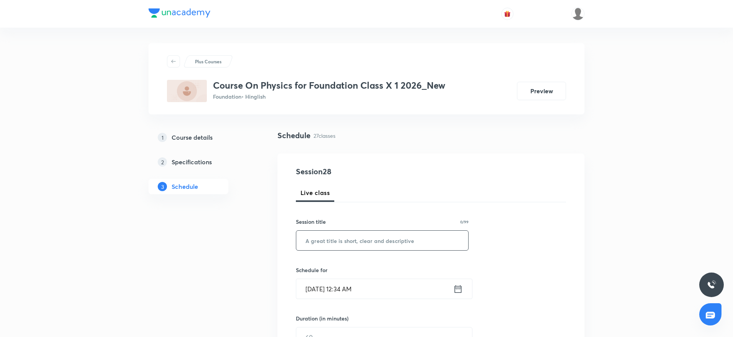
click at [344, 242] on input "text" at bounding box center [382, 241] width 172 height 20
paste input "Magnetic Effects of Electric Current"
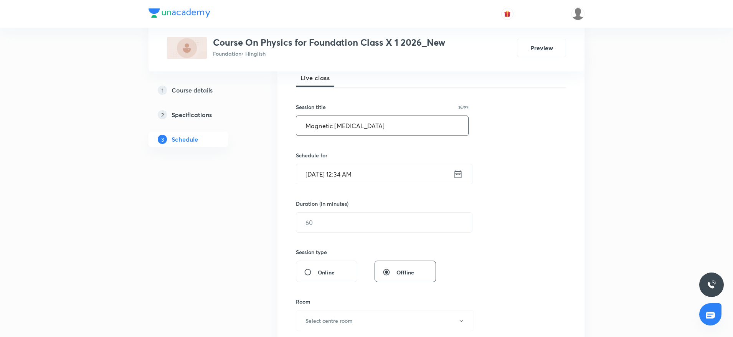
scroll to position [115, 0]
type input "Magnetic Effects of Electric Current"
click at [341, 173] on input "Oct 3, 2025, 12:34 AM" at bounding box center [374, 174] width 157 height 20
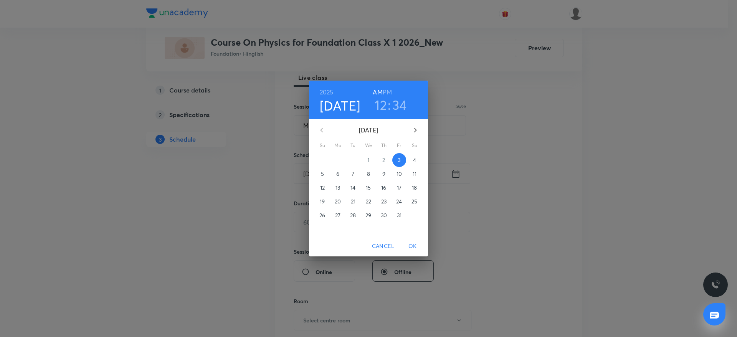
click at [382, 101] on h3 "12" at bounding box center [380, 105] width 12 height 16
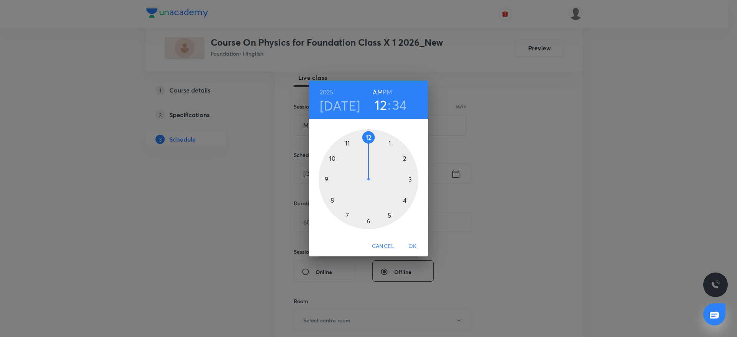
click at [405, 200] on div at bounding box center [368, 179] width 100 height 100
click at [415, 179] on div at bounding box center [368, 179] width 100 height 100
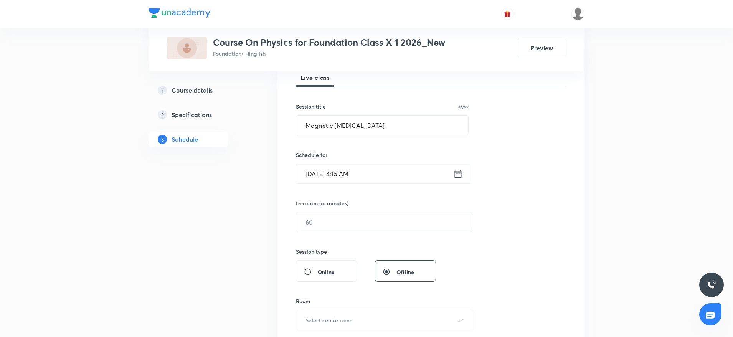
click at [358, 167] on input "Oct 3, 2025, 4:15 AM" at bounding box center [374, 174] width 157 height 20
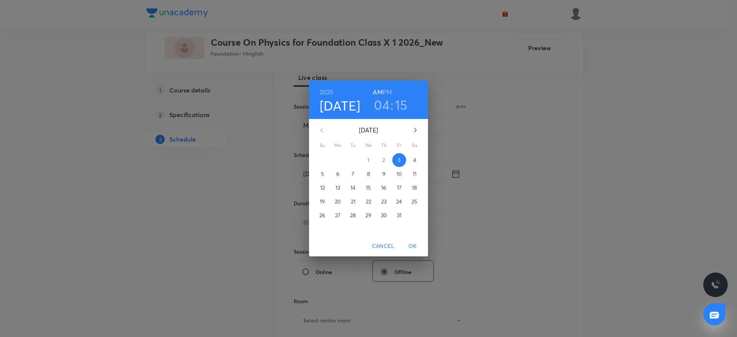
click at [389, 91] on h6 "PM" at bounding box center [387, 92] width 9 height 11
click at [412, 247] on span "OK" at bounding box center [412, 246] width 18 height 10
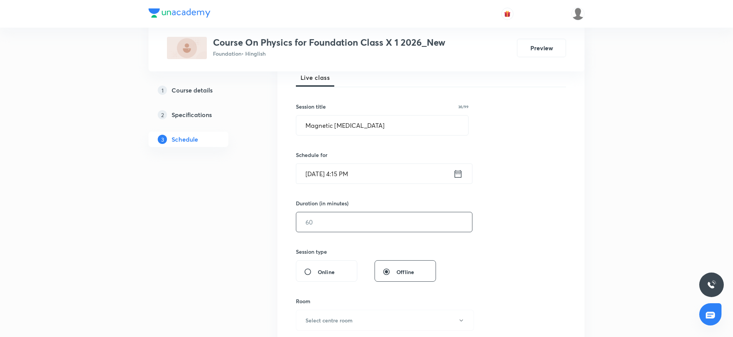
click at [320, 228] on input "text" at bounding box center [384, 222] width 176 height 20
type input "60"
drag, startPoint x: 429, startPoint y: 132, endPoint x: 265, endPoint y: 135, distance: 163.8
click at [320, 220] on input "60" at bounding box center [384, 222] width 176 height 20
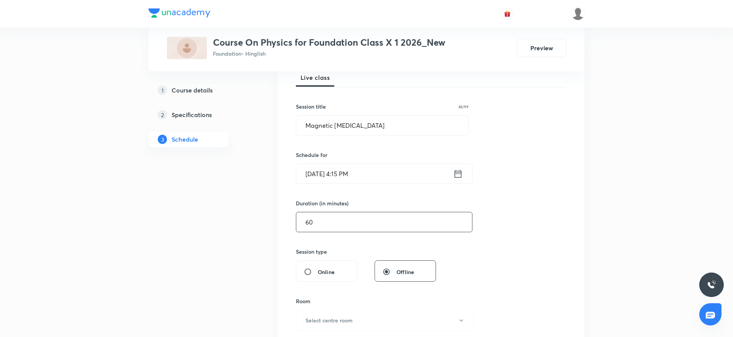
click at [555, 177] on div "Session 28 Live class Session title 36/99 Magnetic Effects of Electric Current …" at bounding box center [431, 231] width 270 height 360
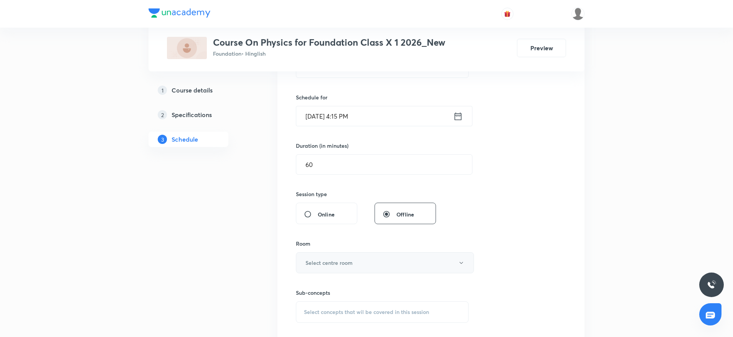
click at [328, 263] on h6 "Select centre room" at bounding box center [328, 263] width 47 height 8
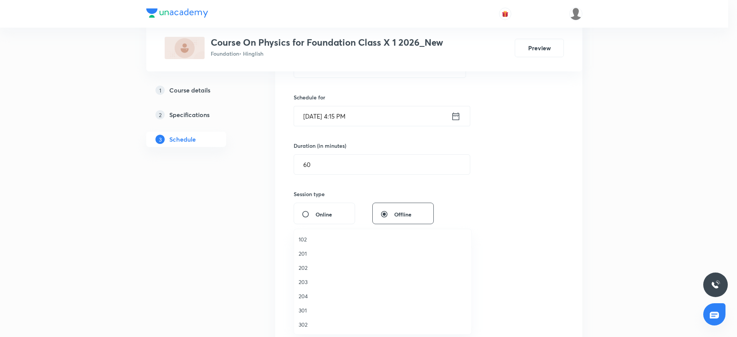
click at [307, 256] on span "201" at bounding box center [382, 253] width 168 height 8
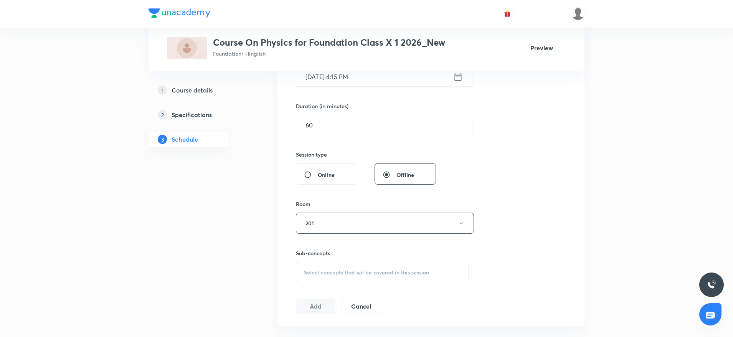
scroll to position [230, 0]
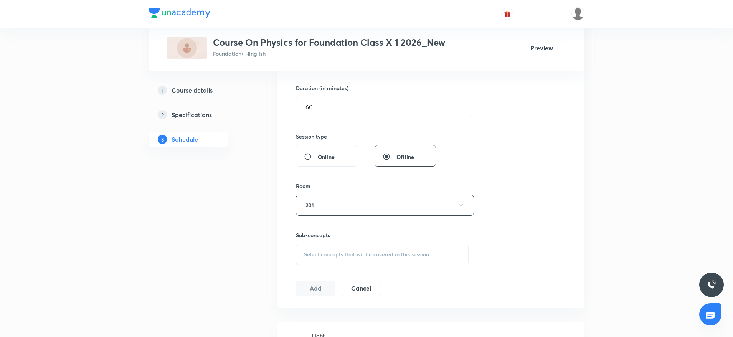
click at [366, 257] on span "Select concepts that wil be covered in this session" at bounding box center [366, 254] width 125 height 6
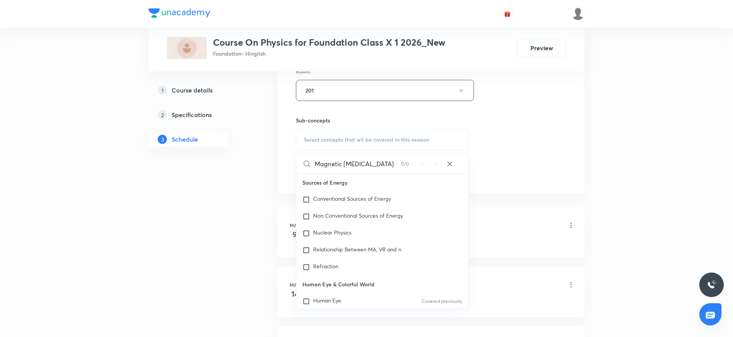
scroll to position [345, 0]
drag, startPoint x: 325, startPoint y: 160, endPoint x: 456, endPoint y: 157, distance: 130.9
click at [456, 157] on div "Magnetic Effects of Electric Current 0 / 0 ​" at bounding box center [382, 163] width 172 height 20
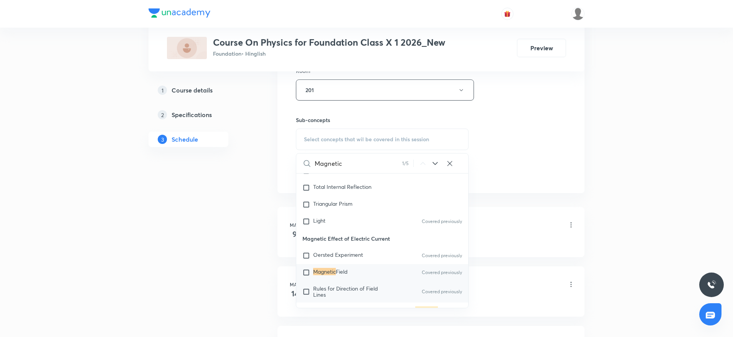
scroll to position [323, 0]
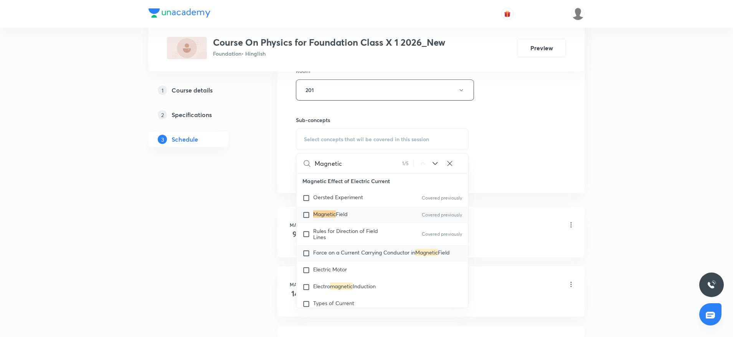
type input "Magnetic"
click at [341, 252] on span "Force on a Current Carrying Conductor in" at bounding box center [364, 252] width 102 height 7
checkbox input "true"
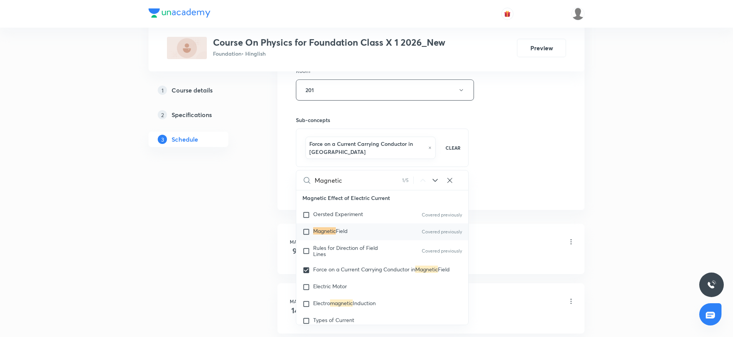
click at [500, 122] on div "Session 28 Live class Session title 36/99 Magnetic Effects of Electric Current …" at bounding box center [431, 8] width 270 height 377
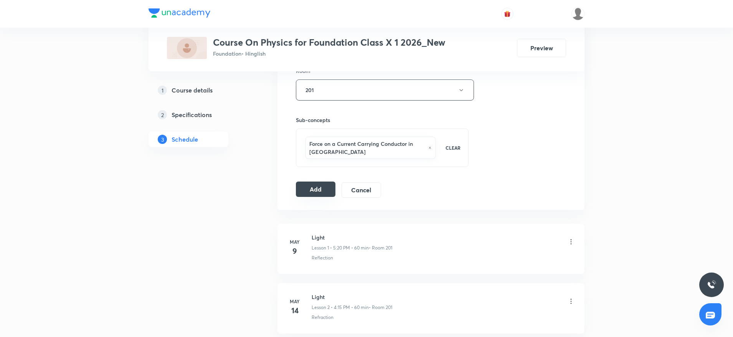
click at [307, 188] on button "Add" at bounding box center [316, 188] width 40 height 15
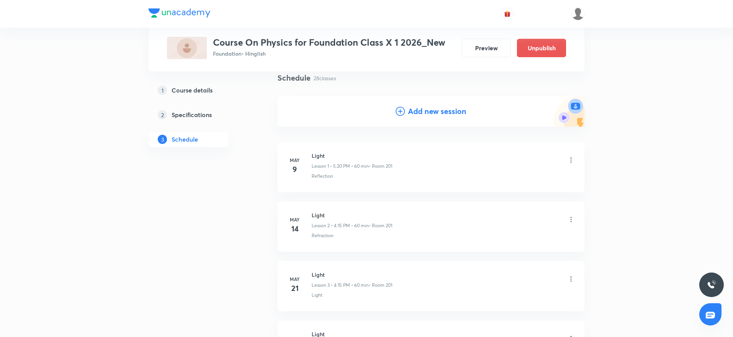
scroll to position [1591, 0]
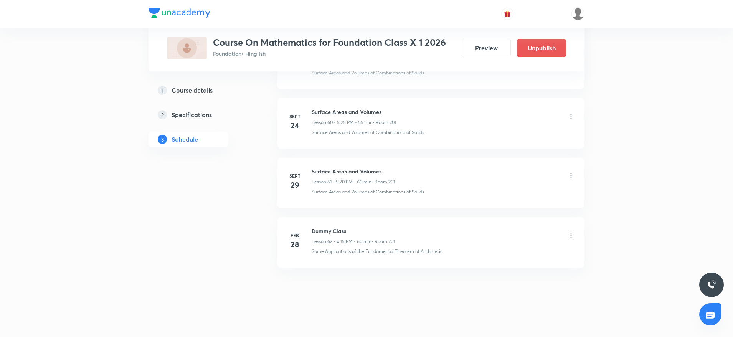
scroll to position [3965, 0]
drag, startPoint x: 308, startPoint y: 163, endPoint x: 405, endPoint y: 148, distance: 98.5
copy h6 "Surface Areas and Volumes"
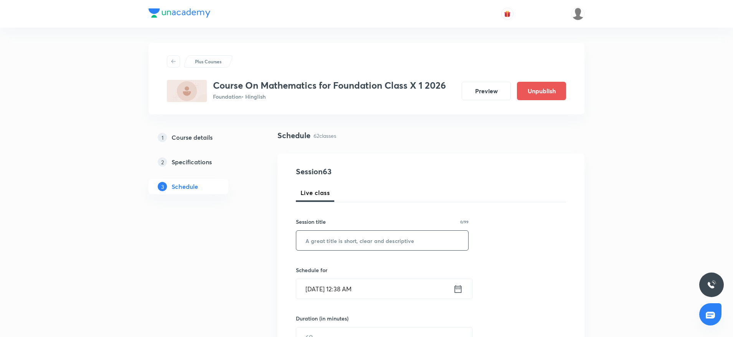
paste input "Surface Areas and Volumes"
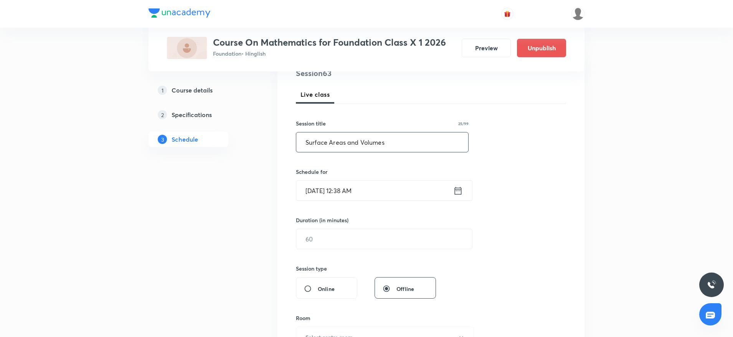
scroll to position [115, 0]
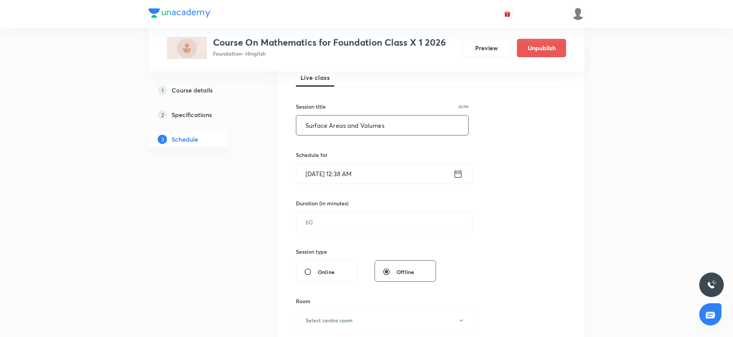
type input "Surface Areas and Volumes"
click at [318, 169] on input "[DATE] 12:38 AM" at bounding box center [374, 174] width 157 height 20
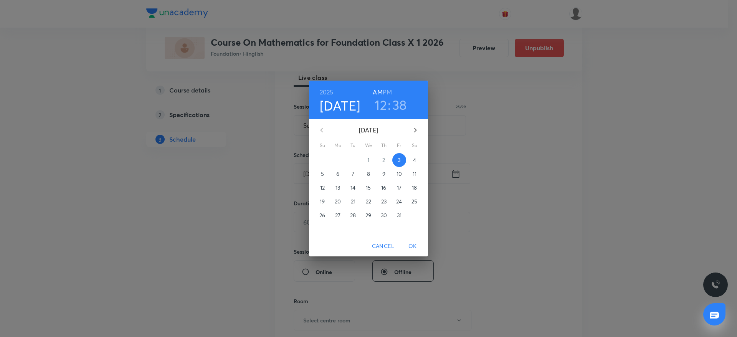
click at [391, 89] on h6 "PM" at bounding box center [387, 92] width 9 height 11
click at [384, 96] on h6 "PM" at bounding box center [387, 92] width 9 height 11
drag, startPoint x: 381, startPoint y: 103, endPoint x: 391, endPoint y: 126, distance: 24.6
click at [381, 103] on h3 "12" at bounding box center [380, 105] width 12 height 16
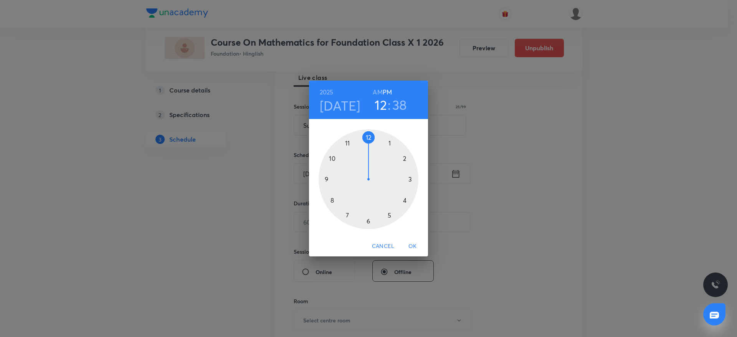
click at [389, 219] on div at bounding box center [368, 179] width 100 height 100
click at [409, 201] on div at bounding box center [368, 179] width 100 height 100
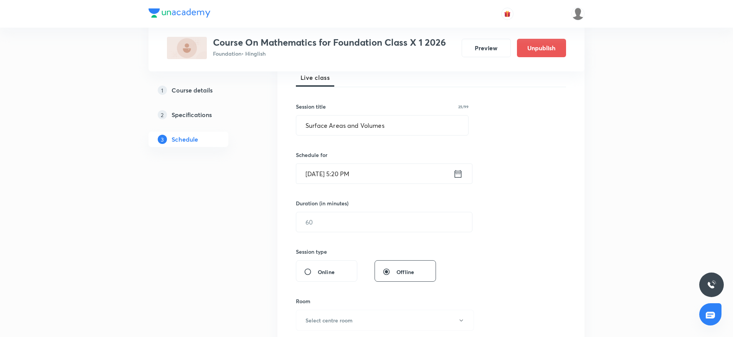
click at [354, 233] on div "Session 63 Live class Session title 25/99 Surface Areas and Volumes ​ Schedule …" at bounding box center [431, 231] width 270 height 360
click at [349, 218] on input "text" at bounding box center [384, 222] width 176 height 20
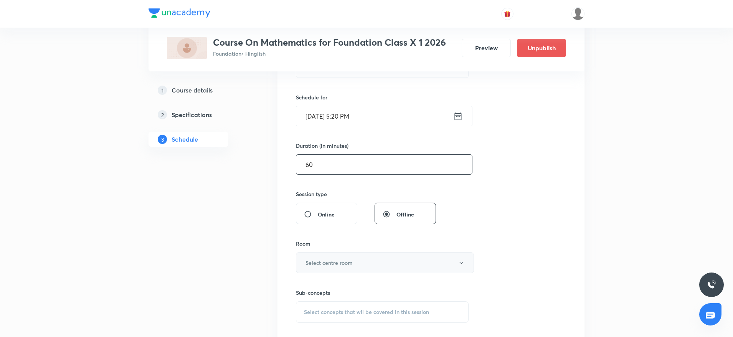
type input "60"
click at [346, 266] on h6 "Select centre room" at bounding box center [328, 263] width 47 height 8
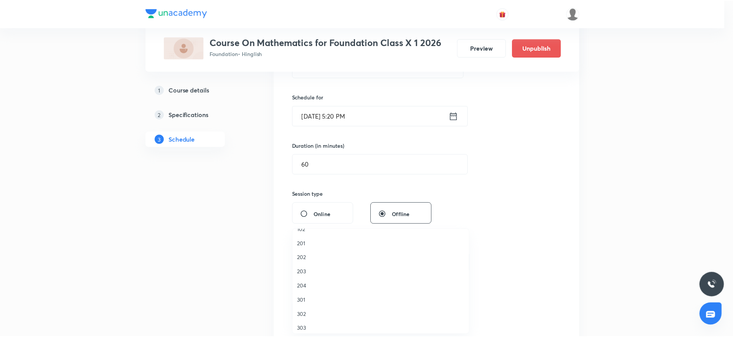
scroll to position [15, 0]
click at [309, 237] on span "201" at bounding box center [382, 239] width 168 height 8
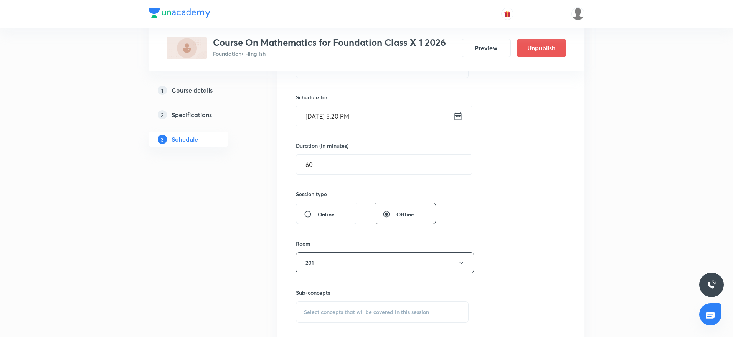
scroll to position [230, 0]
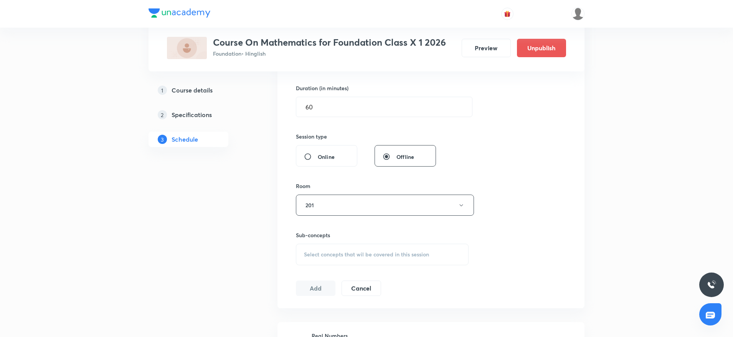
click at [354, 251] on span "Select concepts that wil be covered in this session" at bounding box center [366, 254] width 125 height 6
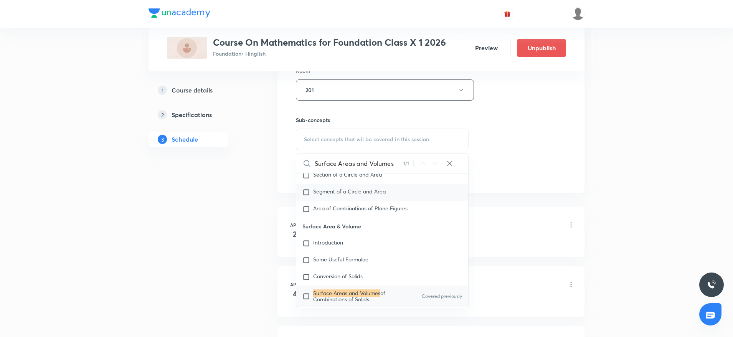
scroll to position [1945, 0]
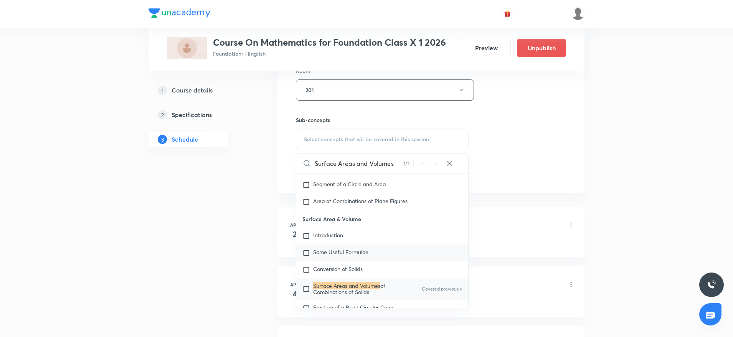
type input "Surface Areas and Volumes"
click at [335, 244] on div "Some Useful Formulae" at bounding box center [382, 252] width 172 height 17
checkbox input "true"
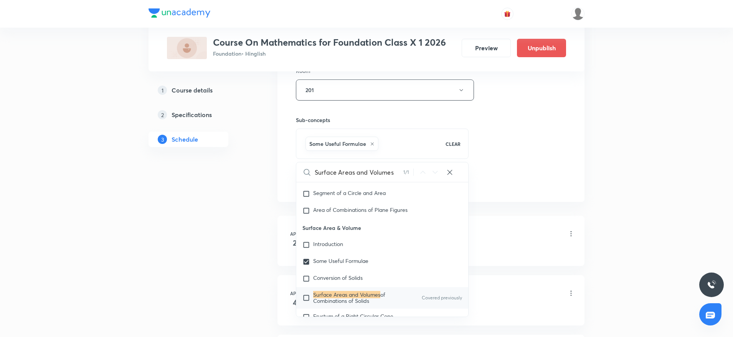
click at [529, 136] on div "Session 63 Live class Session title 25/99 Surface Areas and Volumes ​ Schedule …" at bounding box center [431, 4] width 270 height 369
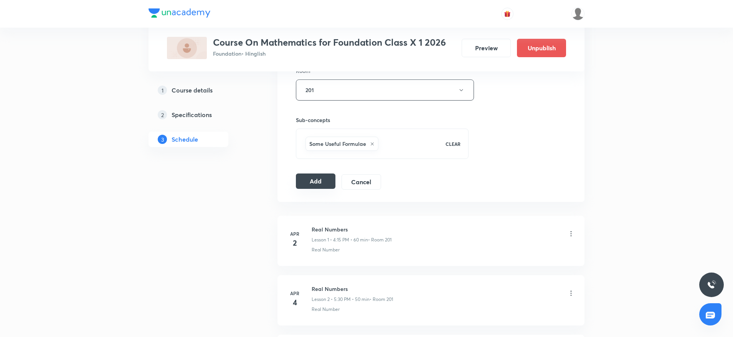
click at [322, 178] on button "Add" at bounding box center [316, 180] width 40 height 15
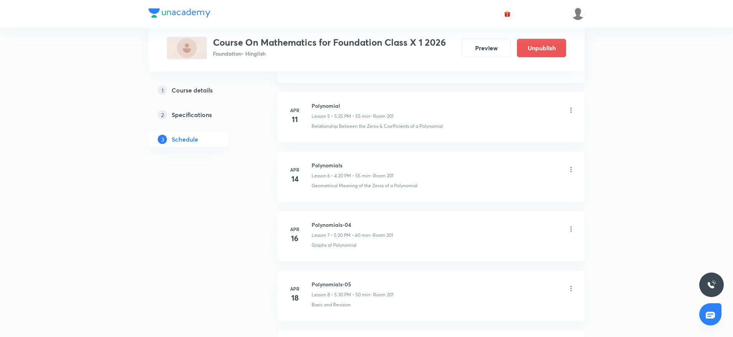
drag, startPoint x: 482, startPoint y: 277, endPoint x: 193, endPoint y: 242, distance: 291.0
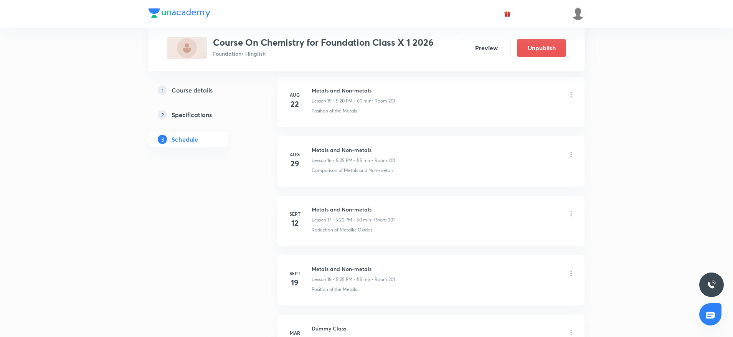
scroll to position [1408, 0]
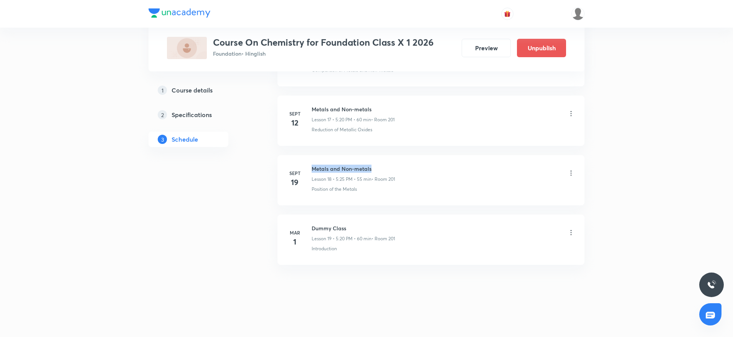
drag, startPoint x: 308, startPoint y: 163, endPoint x: 416, endPoint y: 157, distance: 108.3
click at [416, 157] on li "[DATE] Metals and Non-metals Lesson 18 • 5:25 PM • 55 min • Room 201 Position o…" at bounding box center [430, 180] width 307 height 50
copy h6 "Metals and Non-metals"
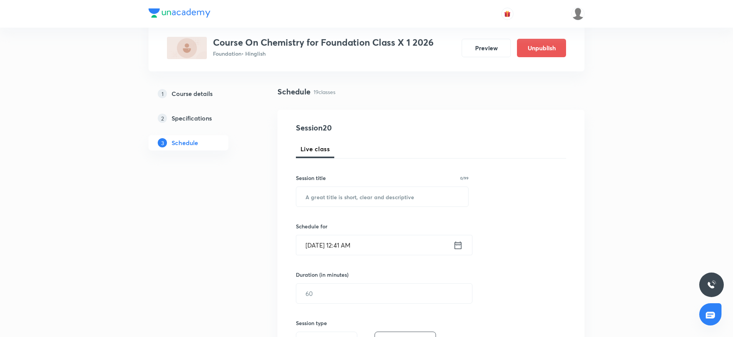
scroll to position [0, 0]
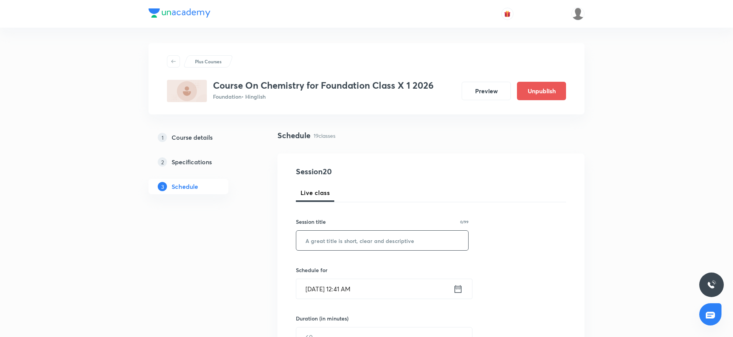
click at [356, 247] on input "text" at bounding box center [382, 241] width 172 height 20
paste input "Metals and Non-metals"
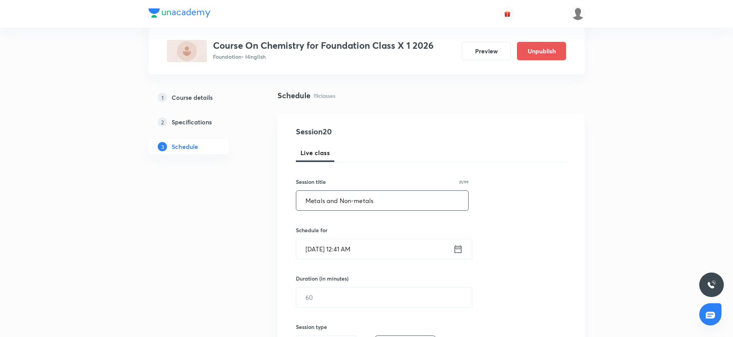
scroll to position [58, 0]
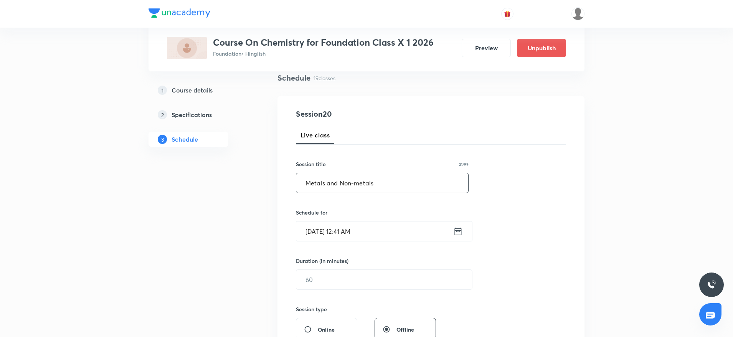
type input "Metals and Non-metals"
click at [343, 226] on input "Oct 3, 2025, 12:41 AM" at bounding box center [374, 231] width 157 height 20
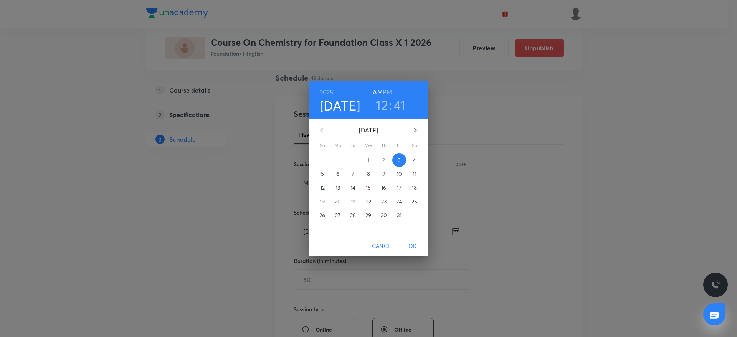
click at [389, 93] on h6 "PM" at bounding box center [387, 92] width 9 height 11
click at [384, 108] on h3 "12" at bounding box center [382, 105] width 12 height 16
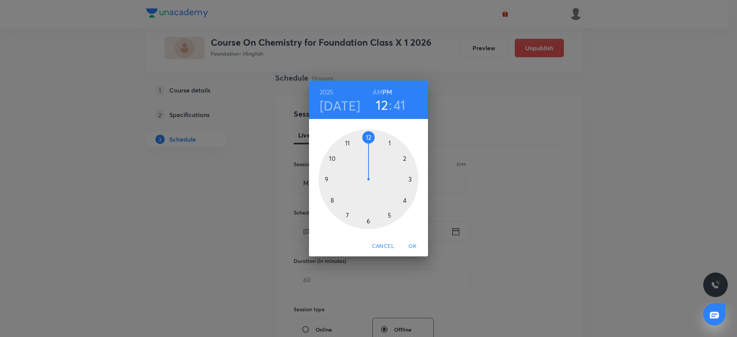
click at [369, 222] on div at bounding box center [368, 179] width 100 height 100
click at [369, 221] on div at bounding box center [368, 179] width 100 height 100
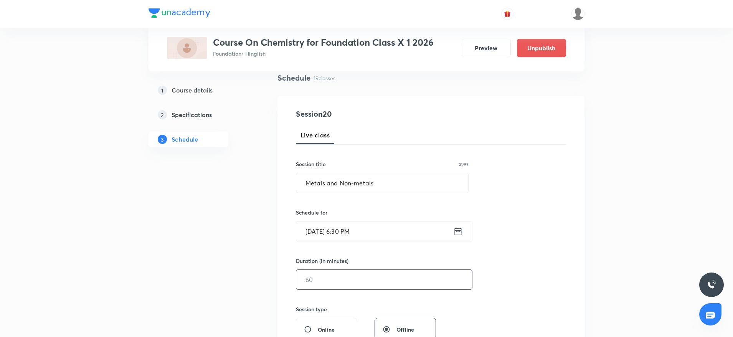
click at [363, 276] on input "text" at bounding box center [384, 280] width 176 height 20
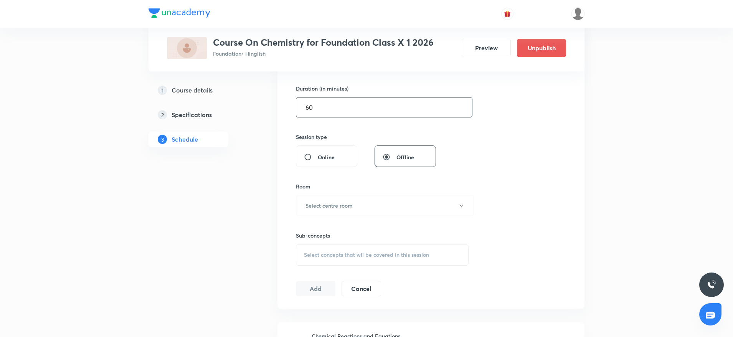
scroll to position [230, 0]
type input "60"
click at [337, 207] on h6 "Select centre room" at bounding box center [328, 205] width 47 height 8
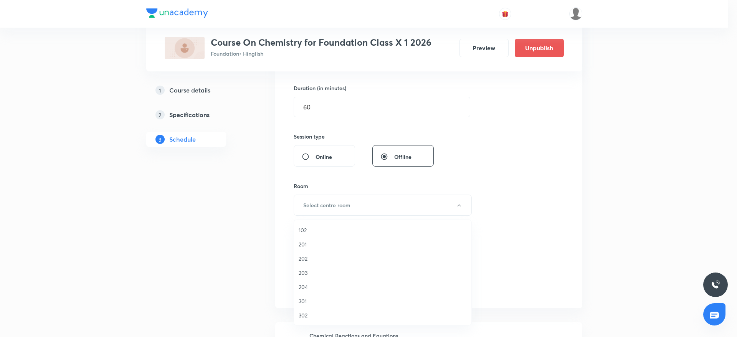
click at [304, 247] on span "201" at bounding box center [382, 244] width 168 height 8
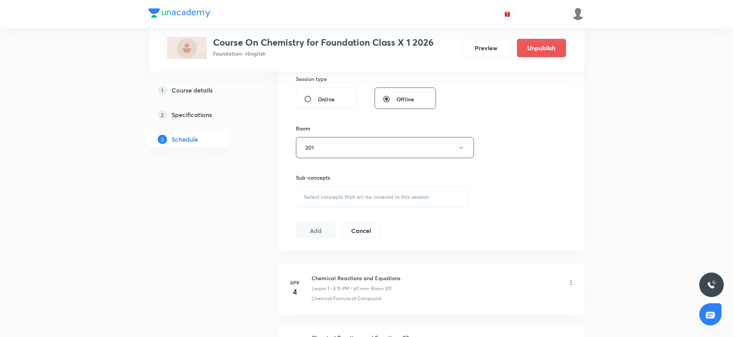
click at [430, 197] on div "Select concepts that wil be covered in this session" at bounding box center [382, 196] width 173 height 21
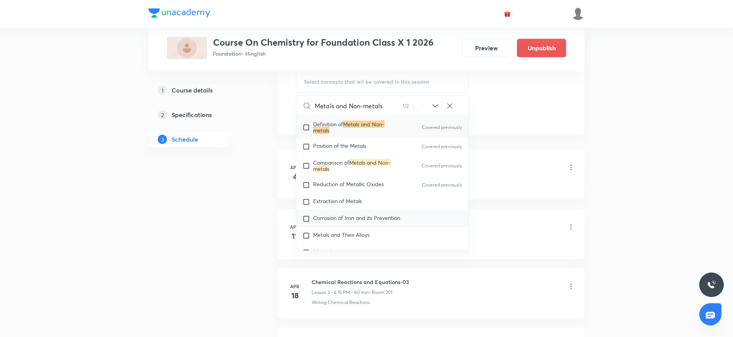
scroll to position [1049, 0]
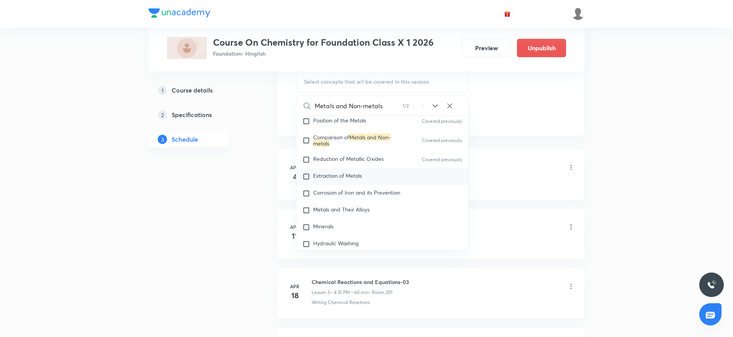
type input "Metals and Non-metals"
click at [351, 175] on span "Extraction of Metals" at bounding box center [337, 175] width 49 height 7
checkbox input "true"
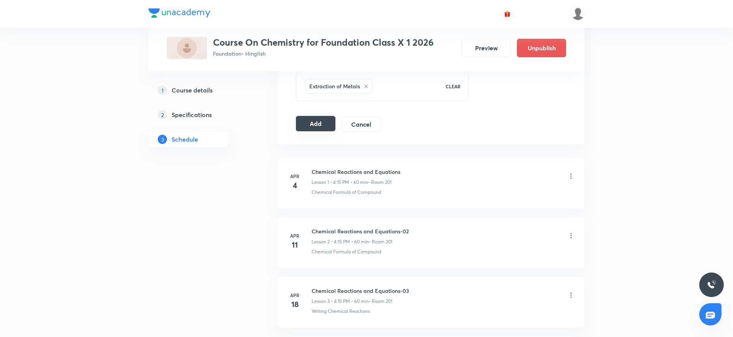
click at [317, 125] on button "Add" at bounding box center [316, 123] width 40 height 15
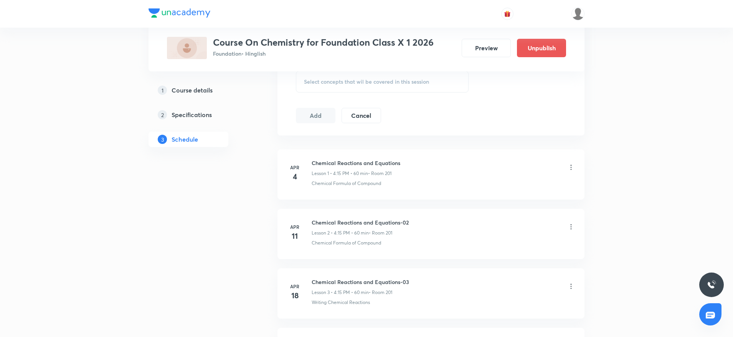
drag, startPoint x: 319, startPoint y: 129, endPoint x: 623, endPoint y: 140, distance: 303.7
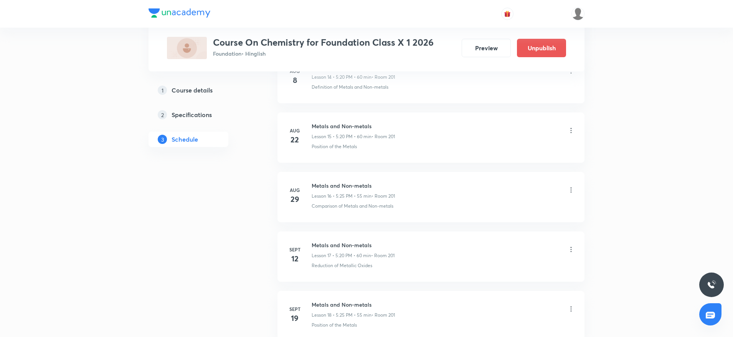
scroll to position [1115, 0]
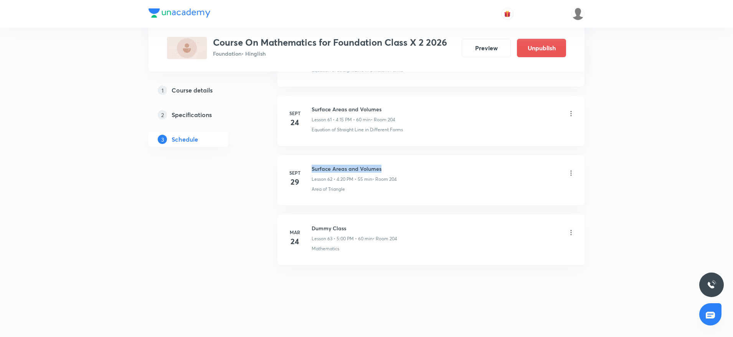
drag, startPoint x: 308, startPoint y: 163, endPoint x: 404, endPoint y: 160, distance: 96.4
click at [404, 160] on li "[DATE] Surface Areas and Volumes Lesson 62 • 4:20 PM • 55 min • Room 204 Area o…" at bounding box center [430, 180] width 307 height 50
copy h6 "Surface Areas and Volumes"
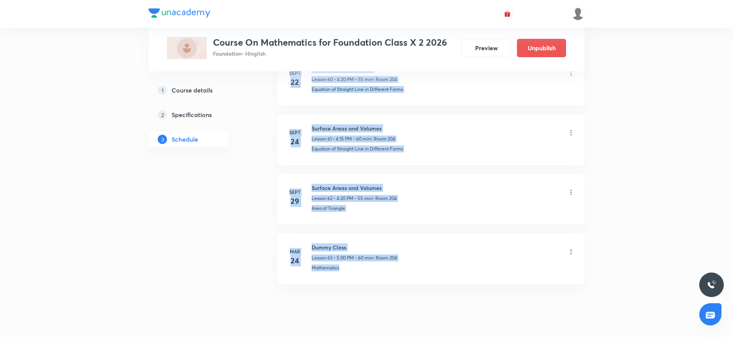
drag, startPoint x: 734, startPoint y: 314, endPoint x: 736, endPoint y: 2, distance: 312.3
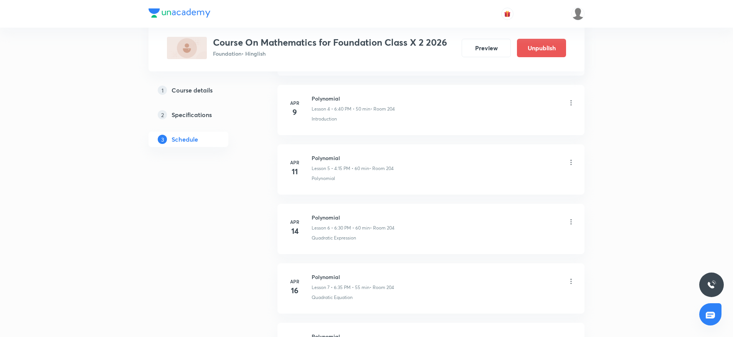
scroll to position [0, 0]
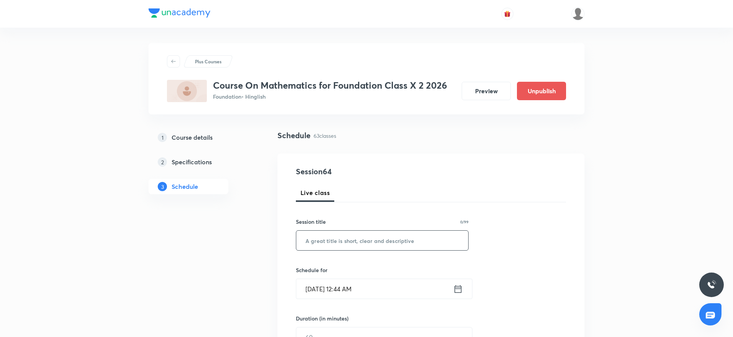
click at [373, 244] on input "text" at bounding box center [382, 241] width 172 height 20
paste input "Surface Areas and Volumes"
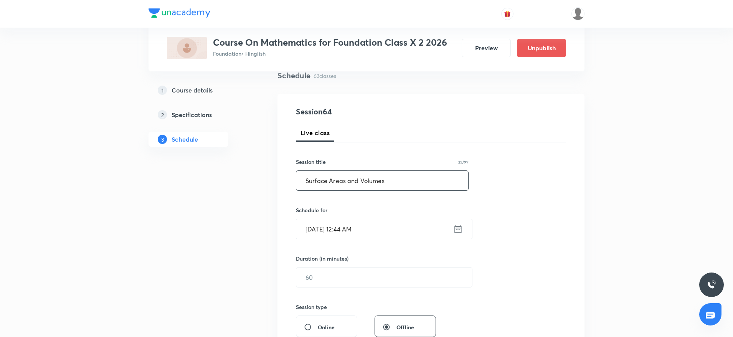
scroll to position [115, 0]
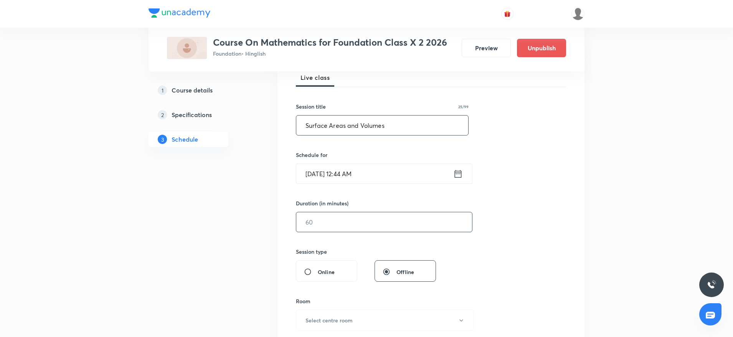
type input "Surface Areas and Volumes"
click at [337, 217] on input "text" at bounding box center [384, 222] width 176 height 20
click at [321, 228] on input "text" at bounding box center [384, 222] width 176 height 20
click at [343, 171] on input "[DATE] 12:44 AM" at bounding box center [374, 174] width 157 height 20
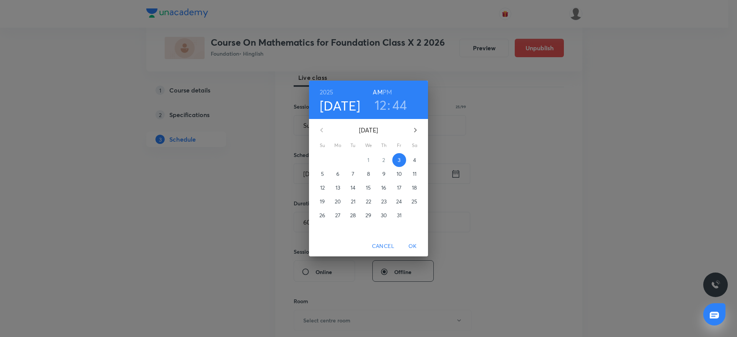
click at [390, 87] on h6 "PM" at bounding box center [387, 92] width 9 height 11
click at [383, 107] on h3 "12" at bounding box center [380, 105] width 12 height 16
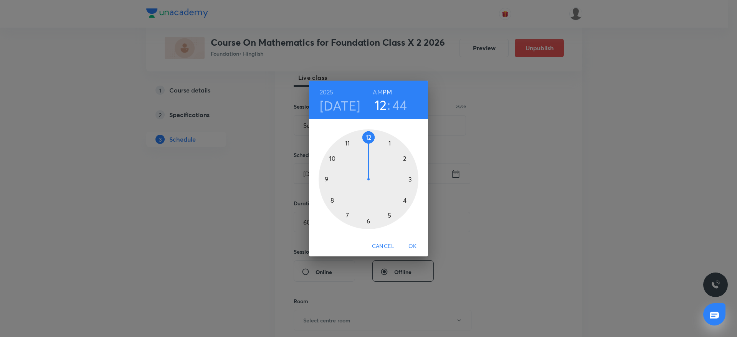
click at [406, 204] on div at bounding box center [368, 179] width 100 height 100
click at [417, 177] on div at bounding box center [368, 179] width 100 height 100
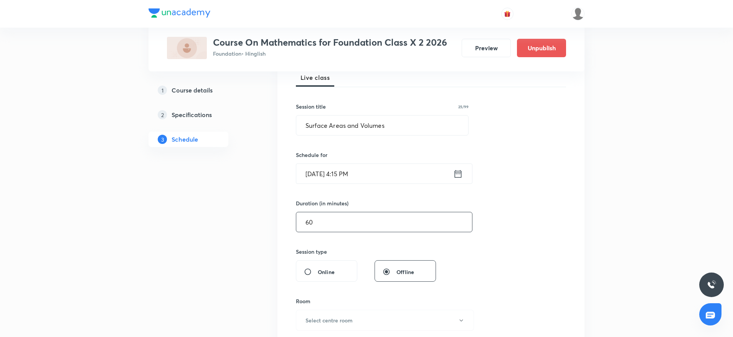
click at [371, 227] on input "60" at bounding box center [384, 222] width 176 height 20
type input "60"
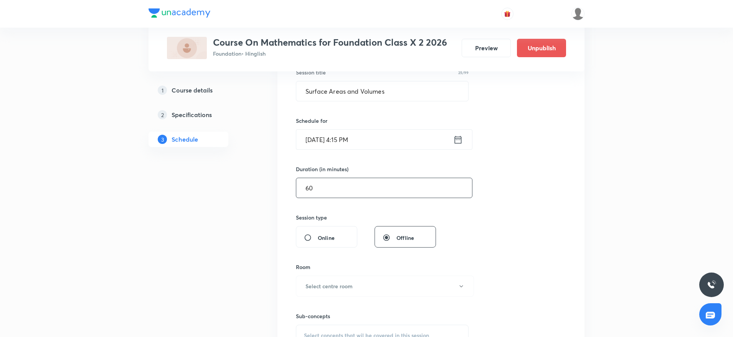
scroll to position [173, 0]
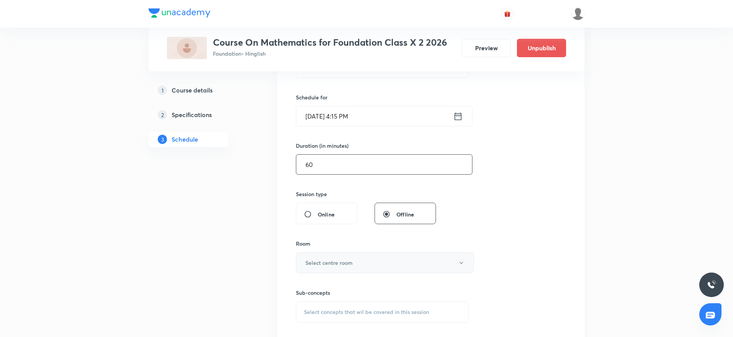
click at [373, 262] on button "Select centre room" at bounding box center [385, 262] width 178 height 21
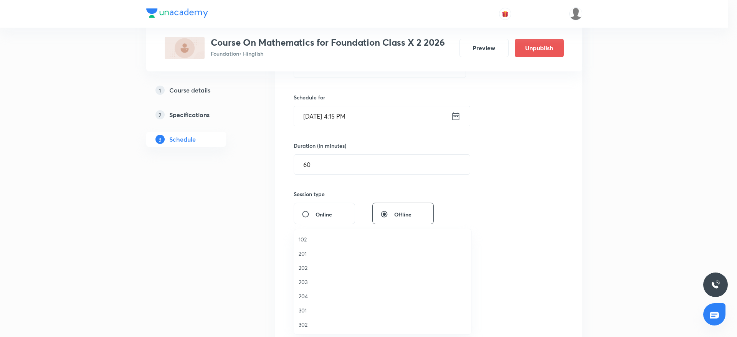
click at [544, 208] on div at bounding box center [368, 168] width 737 height 337
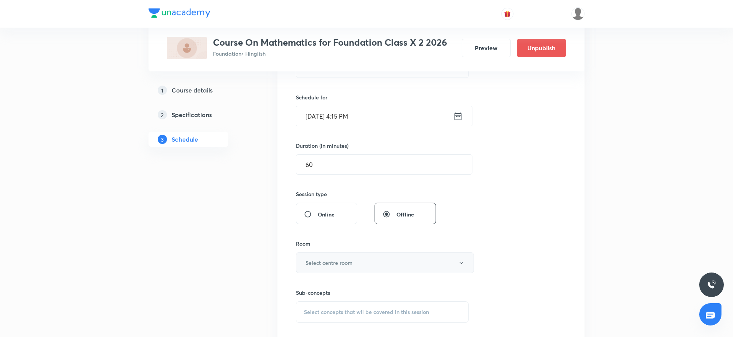
click at [361, 265] on button "Select centre room" at bounding box center [385, 262] width 178 height 21
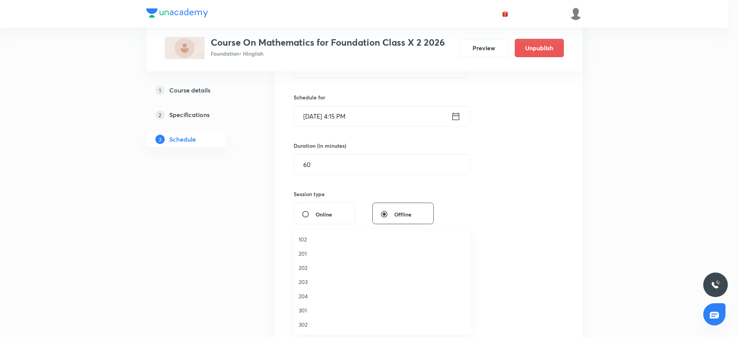
click at [525, 191] on div at bounding box center [368, 168] width 737 height 337
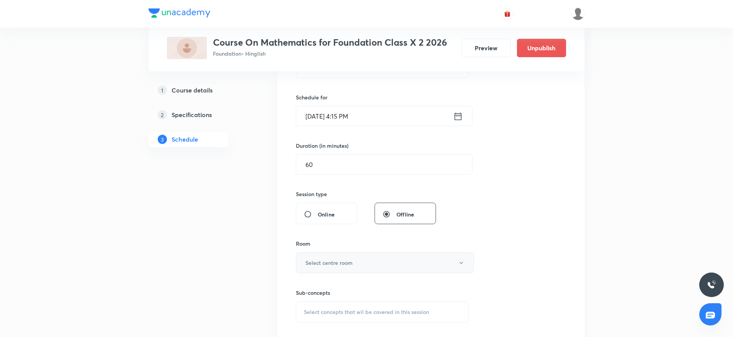
click at [334, 262] on h6 "Select centre room" at bounding box center [328, 263] width 47 height 8
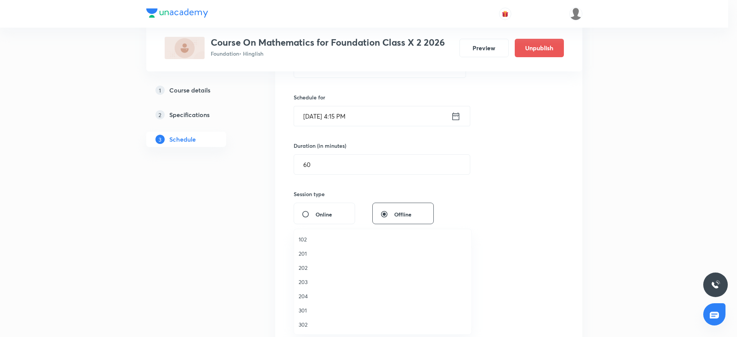
click at [307, 300] on span "204" at bounding box center [382, 296] width 168 height 8
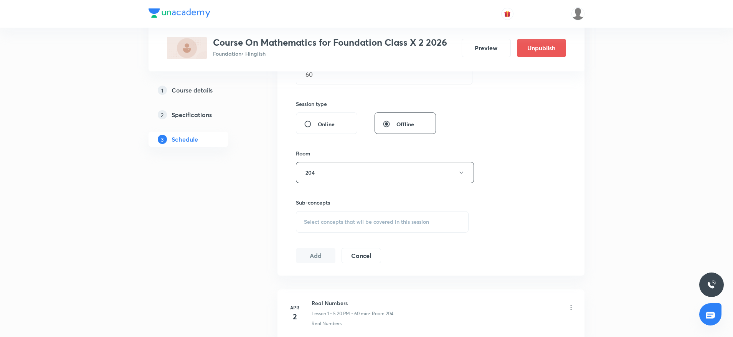
scroll to position [288, 0]
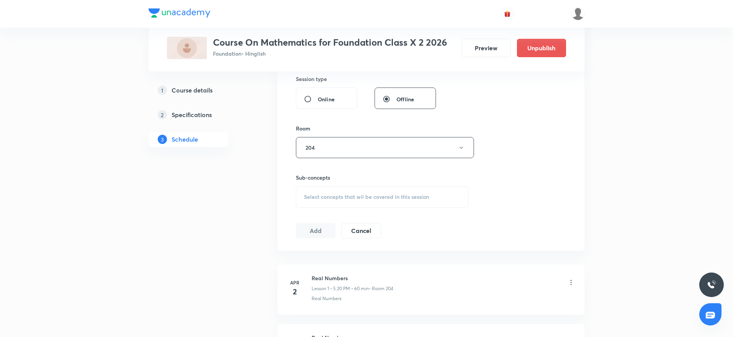
click at [390, 204] on div "Select concepts that wil be covered in this session" at bounding box center [382, 196] width 173 height 21
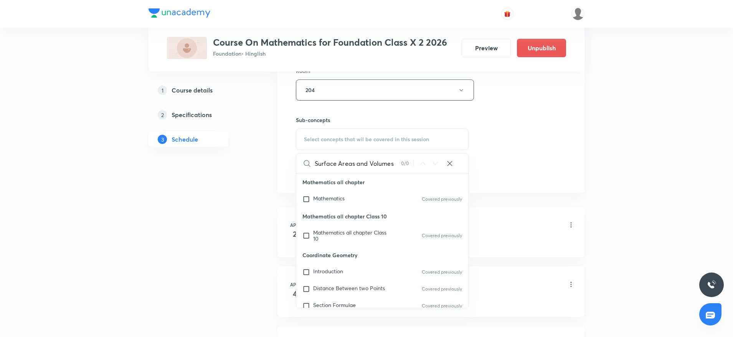
drag, startPoint x: 339, startPoint y: 160, endPoint x: 433, endPoint y: 167, distance: 94.6
click at [435, 168] on div "Surface Areas and Volumes 0 / 0 ​" at bounding box center [382, 163] width 172 height 20
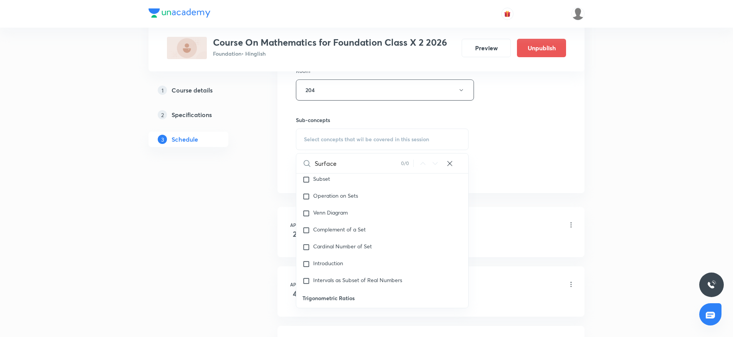
scroll to position [1121, 0]
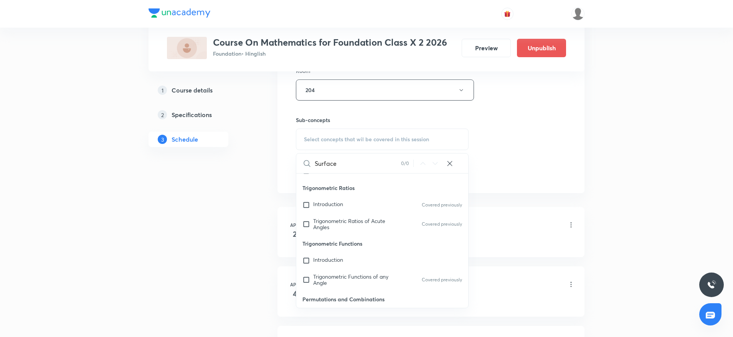
type input "Surface"
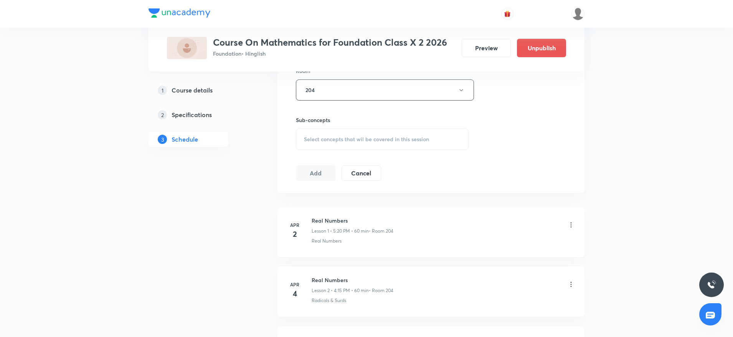
click at [366, 142] on span "Select concepts that wil be covered in this session" at bounding box center [366, 139] width 125 height 6
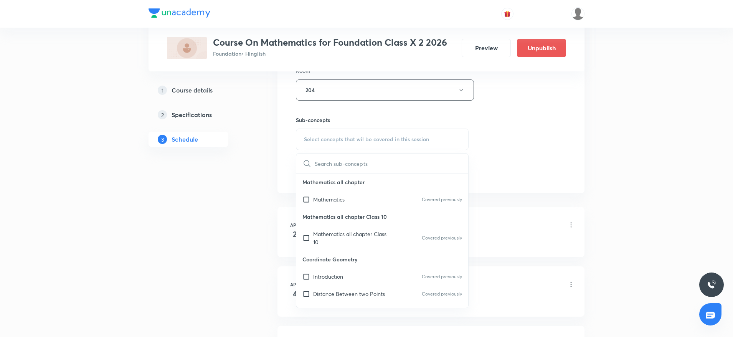
click at [351, 208] on p "Mathematics all chapter Class 10" at bounding box center [382, 216] width 172 height 17
click at [346, 202] on div "Mathematics Covered previously" at bounding box center [382, 199] width 172 height 17
checkbox input "true"
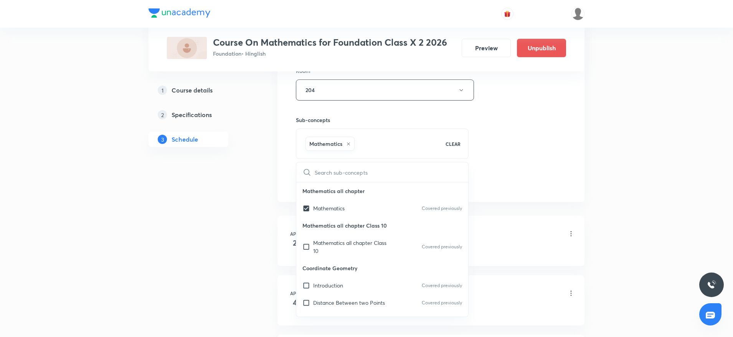
click at [521, 138] on div "Session 64 Live class Session title 25/99 Surface Areas and Volumes ​ Schedule …" at bounding box center [431, 4] width 270 height 369
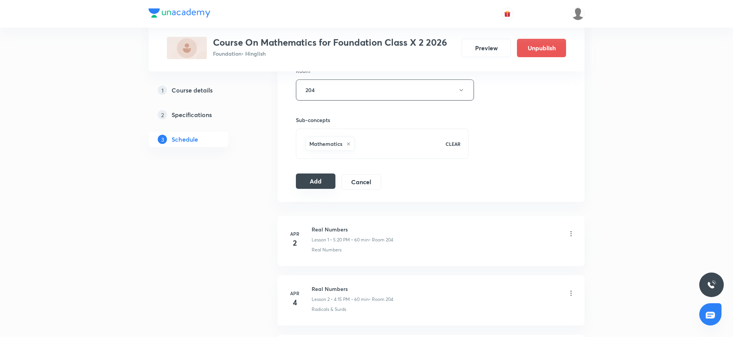
click at [310, 183] on button "Add" at bounding box center [316, 180] width 40 height 15
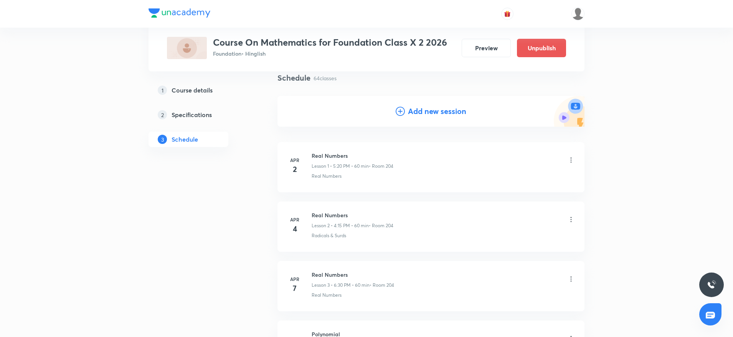
scroll to position [3732, 0]
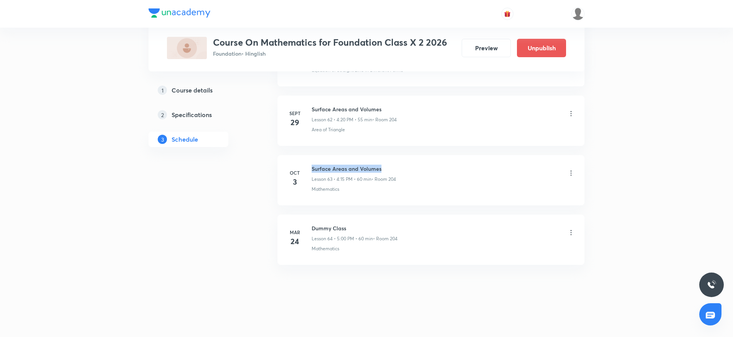
drag, startPoint x: 309, startPoint y: 167, endPoint x: 416, endPoint y: 166, distance: 107.0
click at [416, 166] on div "[DATE] Surface Areas and Volumes Lesson 63 • 4:15 PM • 60 min • Room 204 Mathem…" at bounding box center [431, 179] width 288 height 28
copy h6 "Surface Areas and Volumes"
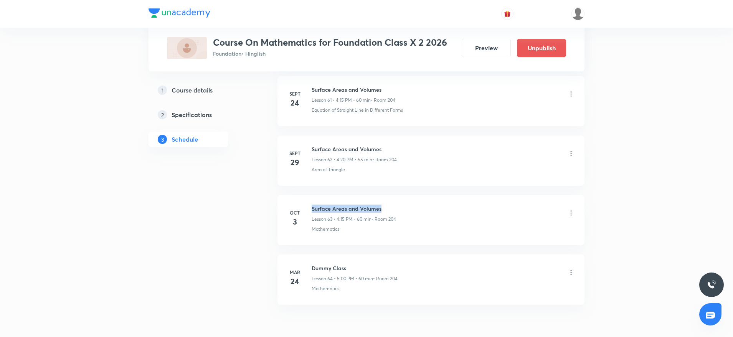
scroll to position [3674, 0]
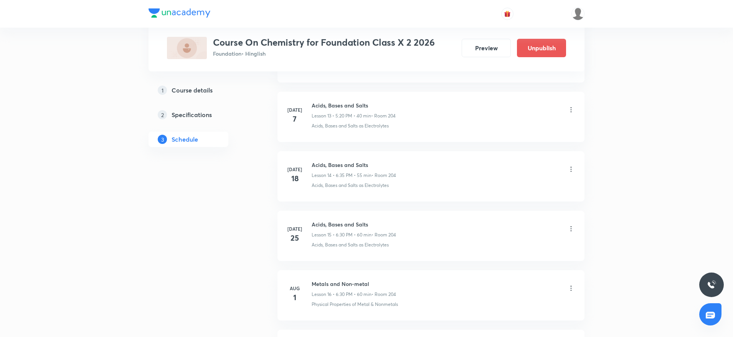
scroll to position [1646, 0]
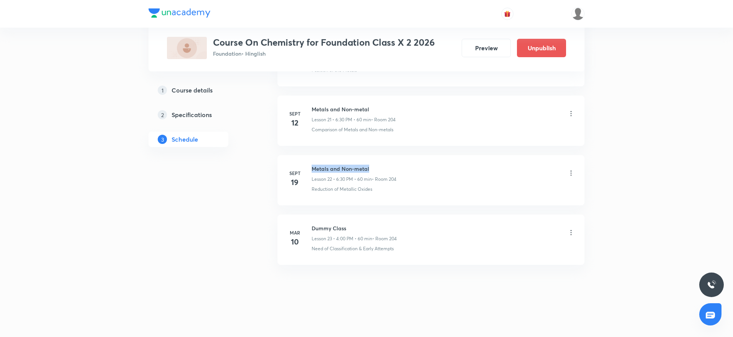
drag, startPoint x: 313, startPoint y: 167, endPoint x: 392, endPoint y: 160, distance: 79.7
click at [392, 160] on li "[DATE] Metals and Non-metal Lesson 22 • 6:30 PM • 60 min • Room 204 Reduction o…" at bounding box center [430, 180] width 307 height 50
copy h6 "Metals and Non-metal"
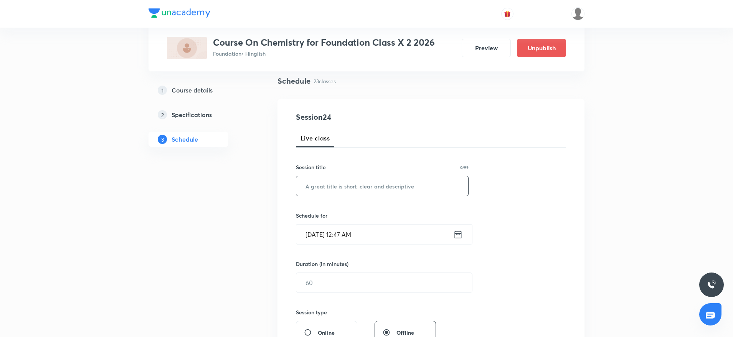
scroll to position [0, 0]
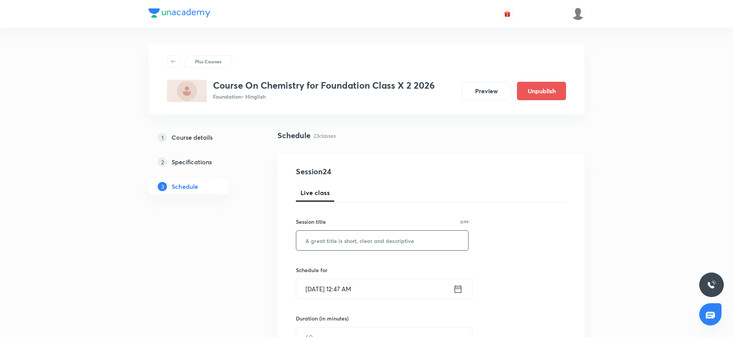
paste input "Metals and Non-metal"
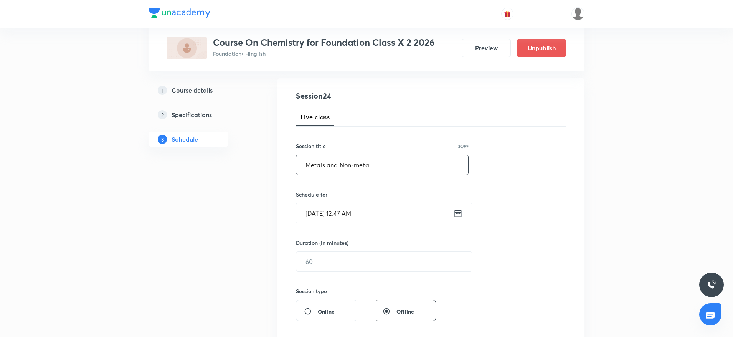
scroll to position [115, 0]
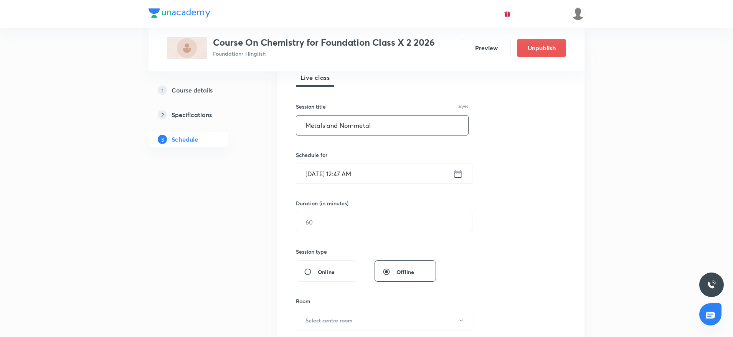
type input "Metals and Non-metal"
click at [363, 174] on input "[DATE] 12:47 AM" at bounding box center [374, 174] width 157 height 20
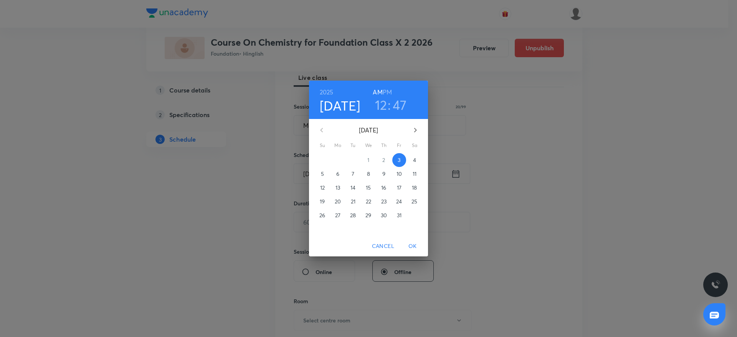
click at [391, 92] on h6 "PM" at bounding box center [387, 92] width 9 height 11
click at [386, 106] on h3 "12" at bounding box center [381, 105] width 12 height 16
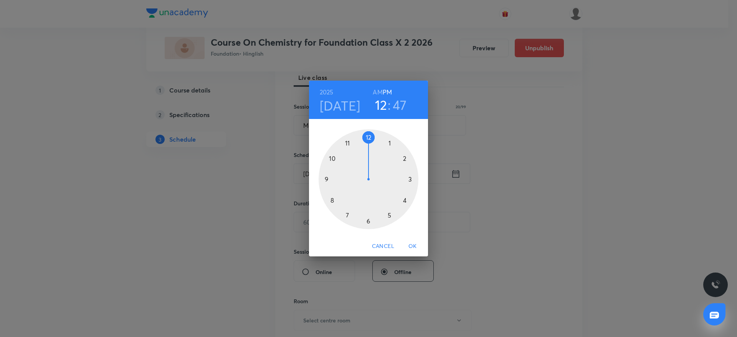
click at [388, 218] on div at bounding box center [368, 179] width 100 height 100
click at [409, 201] on div at bounding box center [368, 179] width 100 height 100
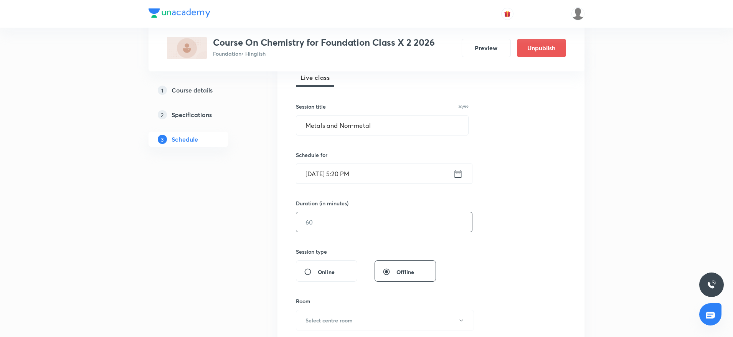
click at [354, 222] on input "text" at bounding box center [384, 222] width 176 height 20
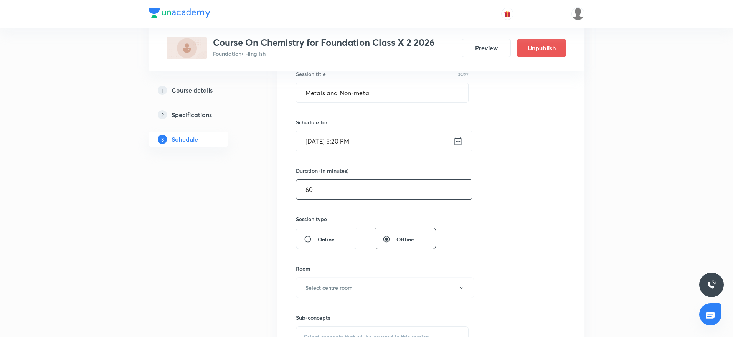
scroll to position [173, 0]
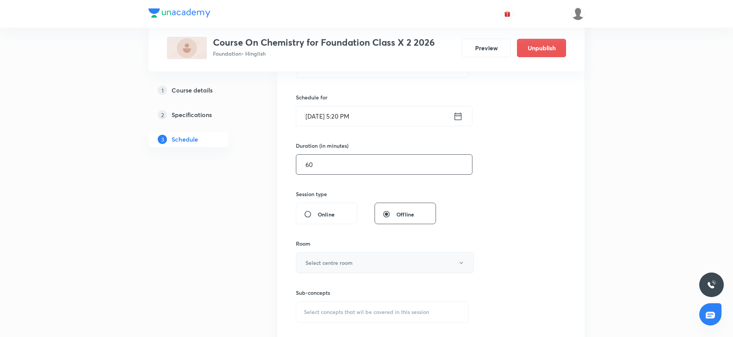
type input "60"
click at [368, 267] on button "Select centre room" at bounding box center [385, 262] width 178 height 21
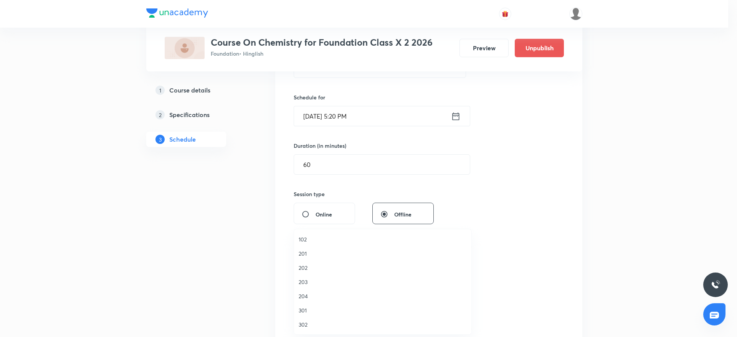
click at [314, 300] on span "204" at bounding box center [382, 296] width 168 height 8
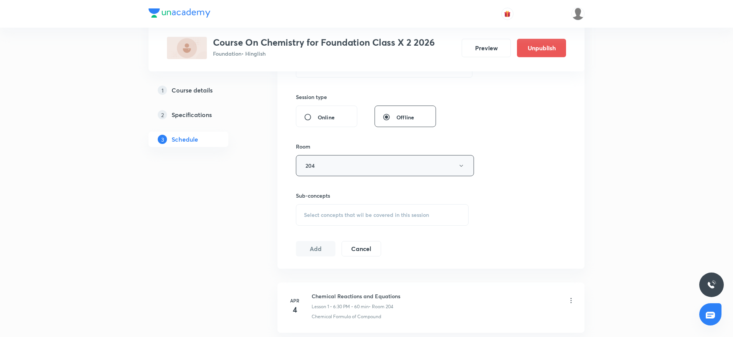
scroll to position [288, 0]
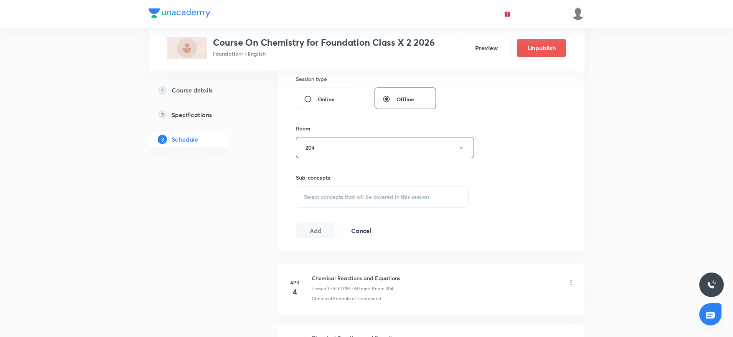
click at [341, 203] on div "Select concepts that wil be covered in this session" at bounding box center [382, 196] width 173 height 21
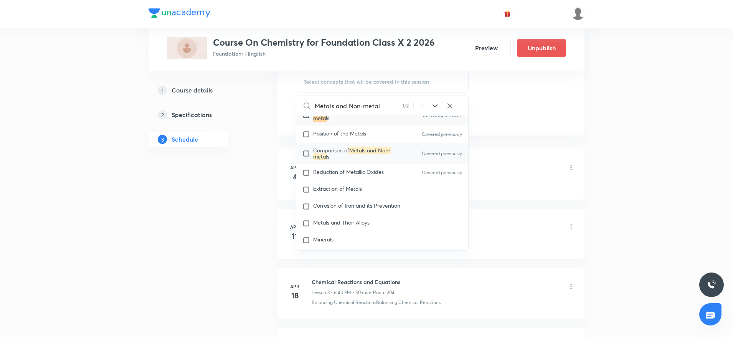
scroll to position [1058, 0]
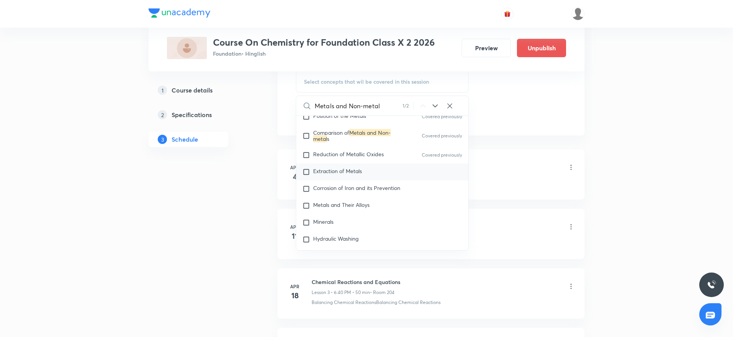
type input "Metals and Non-metal"
click at [350, 173] on span "Extraction of Metals" at bounding box center [337, 170] width 49 height 7
checkbox input "true"
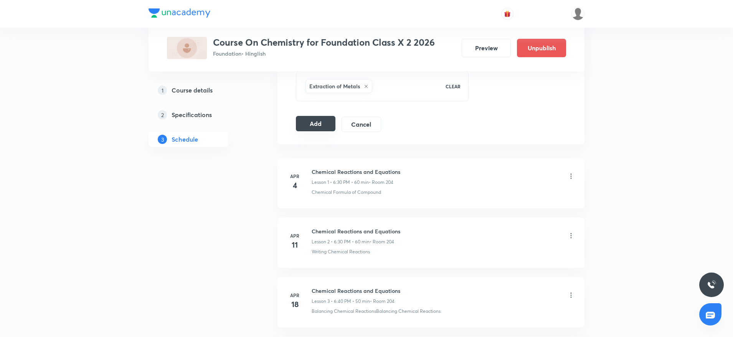
click at [323, 122] on button "Add" at bounding box center [316, 123] width 40 height 15
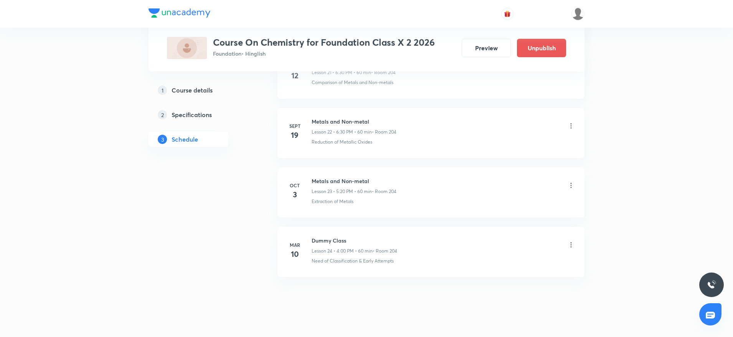
scroll to position [1353, 0]
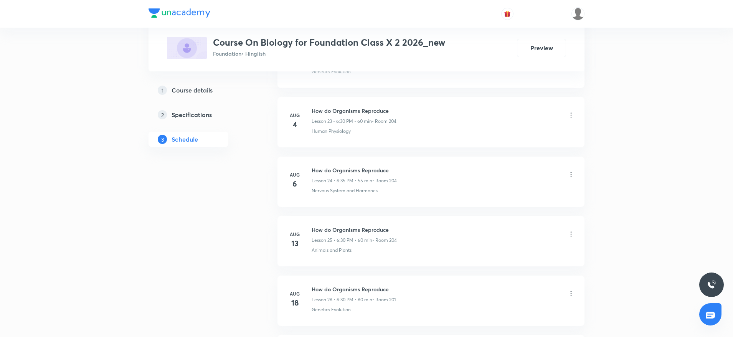
scroll to position [2360, 0]
click at [323, 227] on h6 "Heredity" at bounding box center [354, 228] width 85 height 8
copy h6 "Heredity"
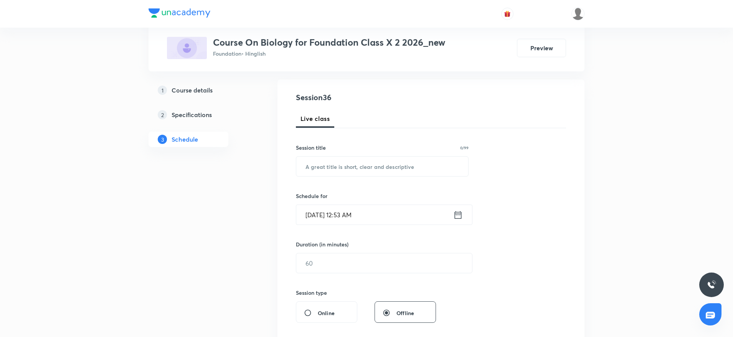
scroll to position [0, 0]
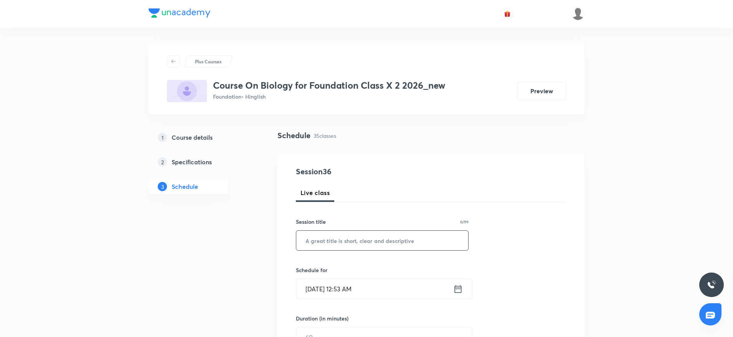
drag, startPoint x: 731, startPoint y: 16, endPoint x: 387, endPoint y: 242, distance: 411.2
click at [387, 242] on input "text" at bounding box center [382, 241] width 172 height 20
paste input "Heredity"
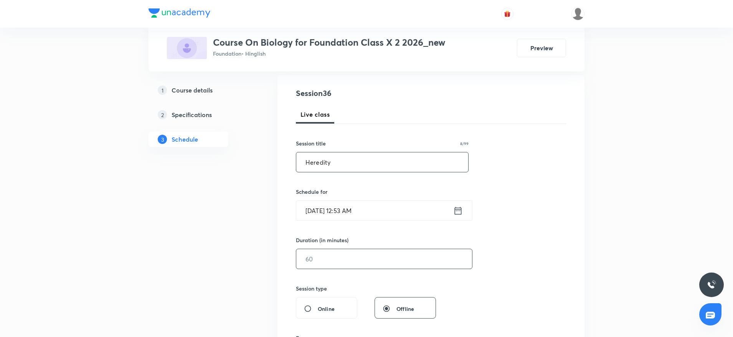
scroll to position [173, 0]
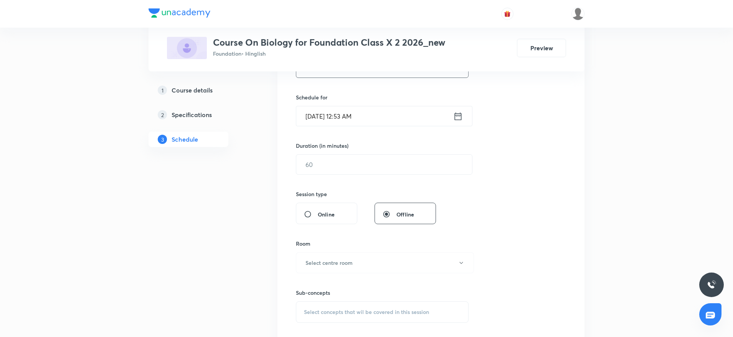
type input "Heredity"
click at [341, 117] on input "Oct 3, 2025, 12:53 AM" at bounding box center [374, 116] width 157 height 20
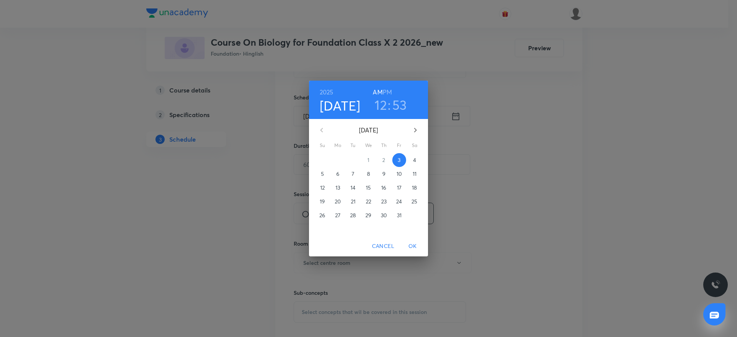
click at [386, 89] on h6 "PM" at bounding box center [387, 92] width 9 height 11
click at [381, 102] on h3 "12" at bounding box center [380, 105] width 12 height 16
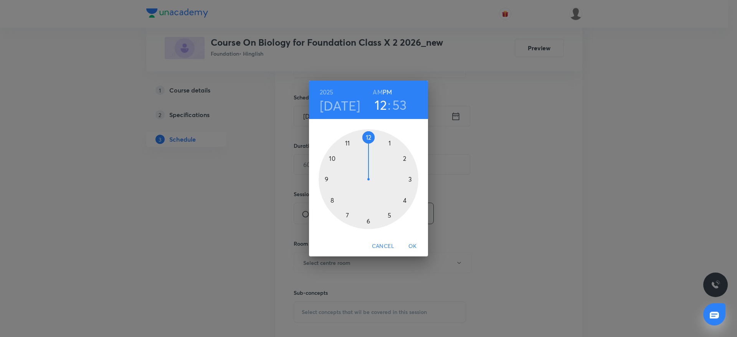
click at [368, 222] on div at bounding box center [368, 179] width 100 height 100
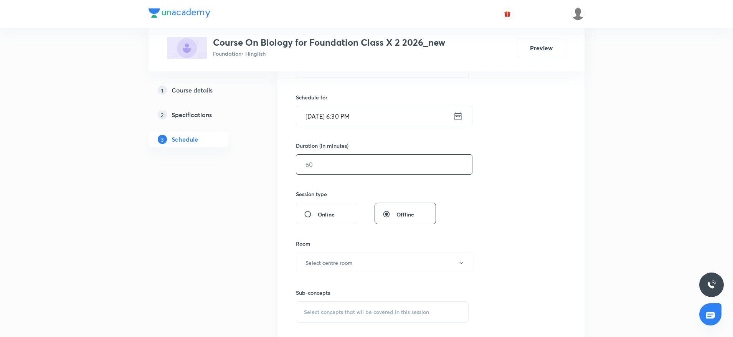
click at [340, 162] on input "text" at bounding box center [384, 165] width 176 height 20
type input "60"
click at [340, 264] on h6 "Select centre room" at bounding box center [328, 263] width 47 height 8
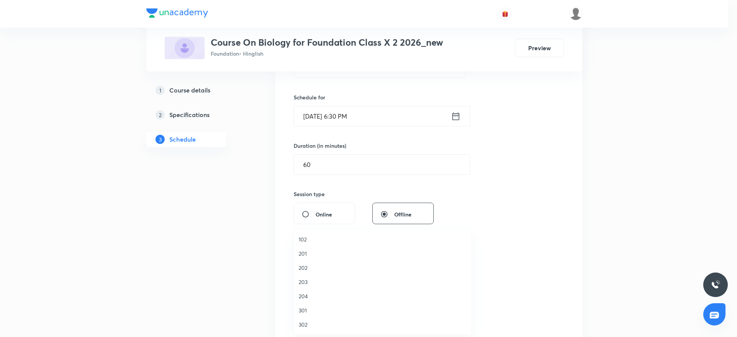
click at [302, 294] on span "204" at bounding box center [382, 296] width 168 height 8
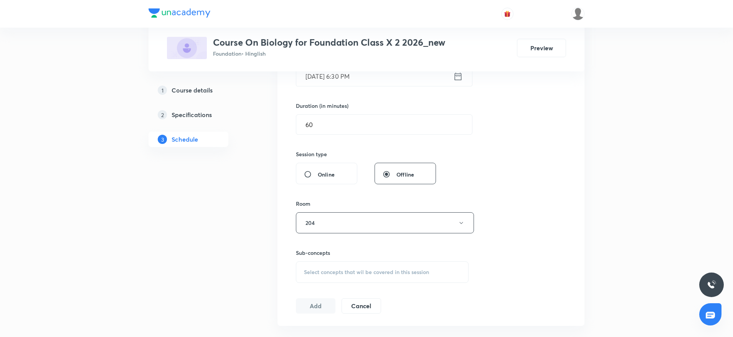
scroll to position [230, 0]
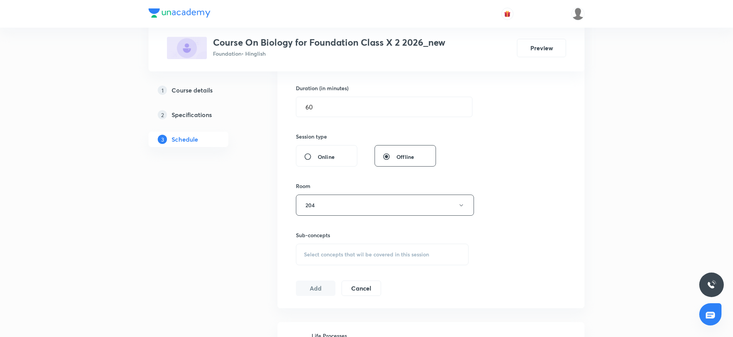
click at [336, 246] on div "Select concepts that wil be covered in this session" at bounding box center [382, 254] width 173 height 21
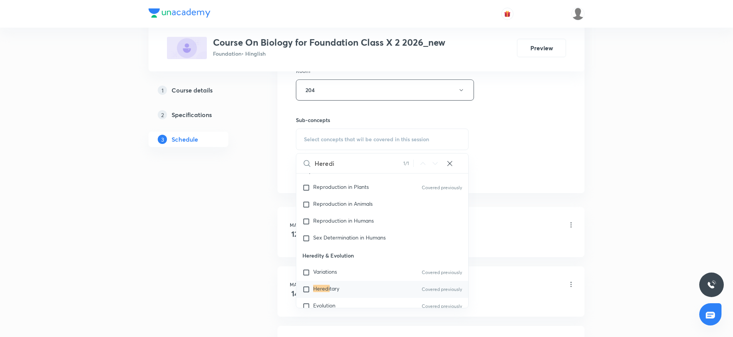
scroll to position [503, 0]
type input "Heredi"
click at [332, 287] on span "Evolution" at bounding box center [324, 288] width 22 height 7
checkbox input "true"
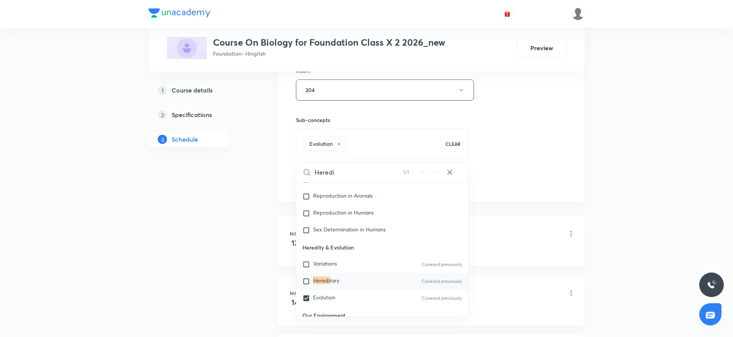
click at [512, 110] on div "Session 36 Live class Session title 8/99 Heredity ​ Schedule for Oct 3, 2025, 6…" at bounding box center [431, 4] width 270 height 369
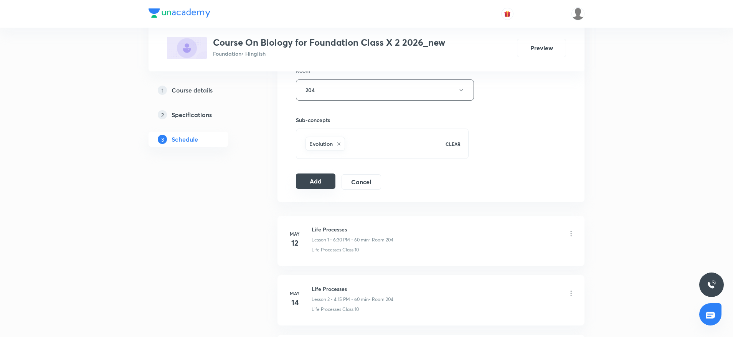
click at [311, 187] on button "Add" at bounding box center [316, 180] width 40 height 15
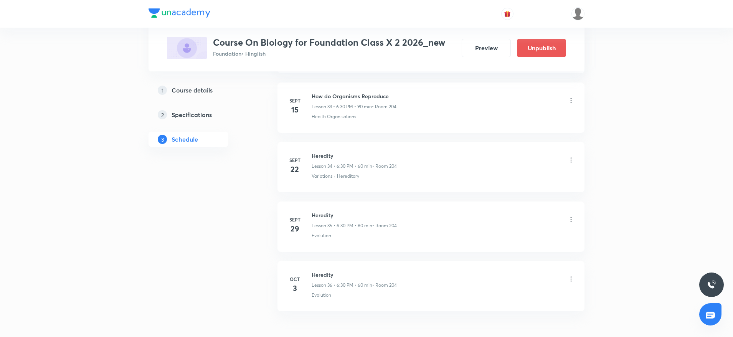
scroll to position [2066, 0]
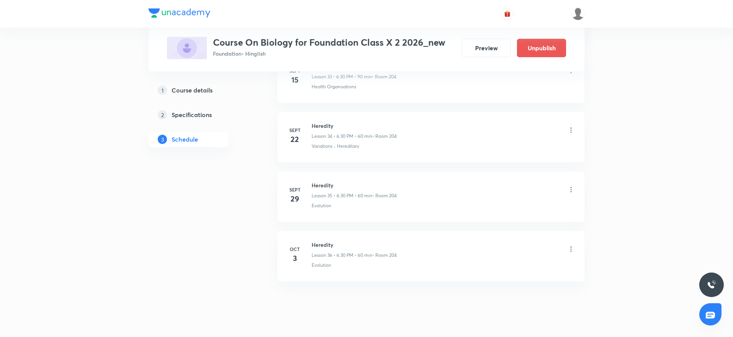
scroll to position [2419, 0]
